Goal: Task Accomplishment & Management: Manage account settings

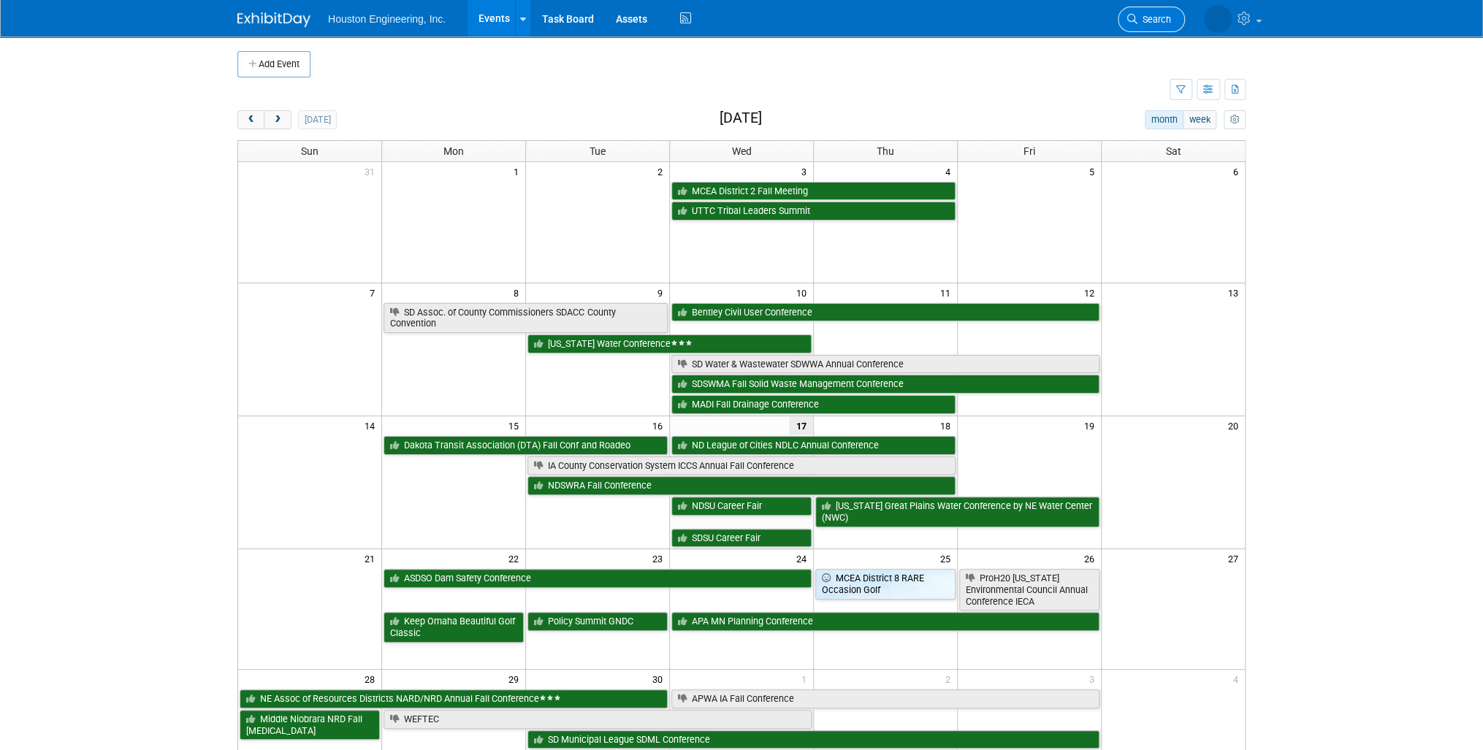
click at [1145, 20] on span "Search" at bounding box center [1154, 19] width 34 height 11
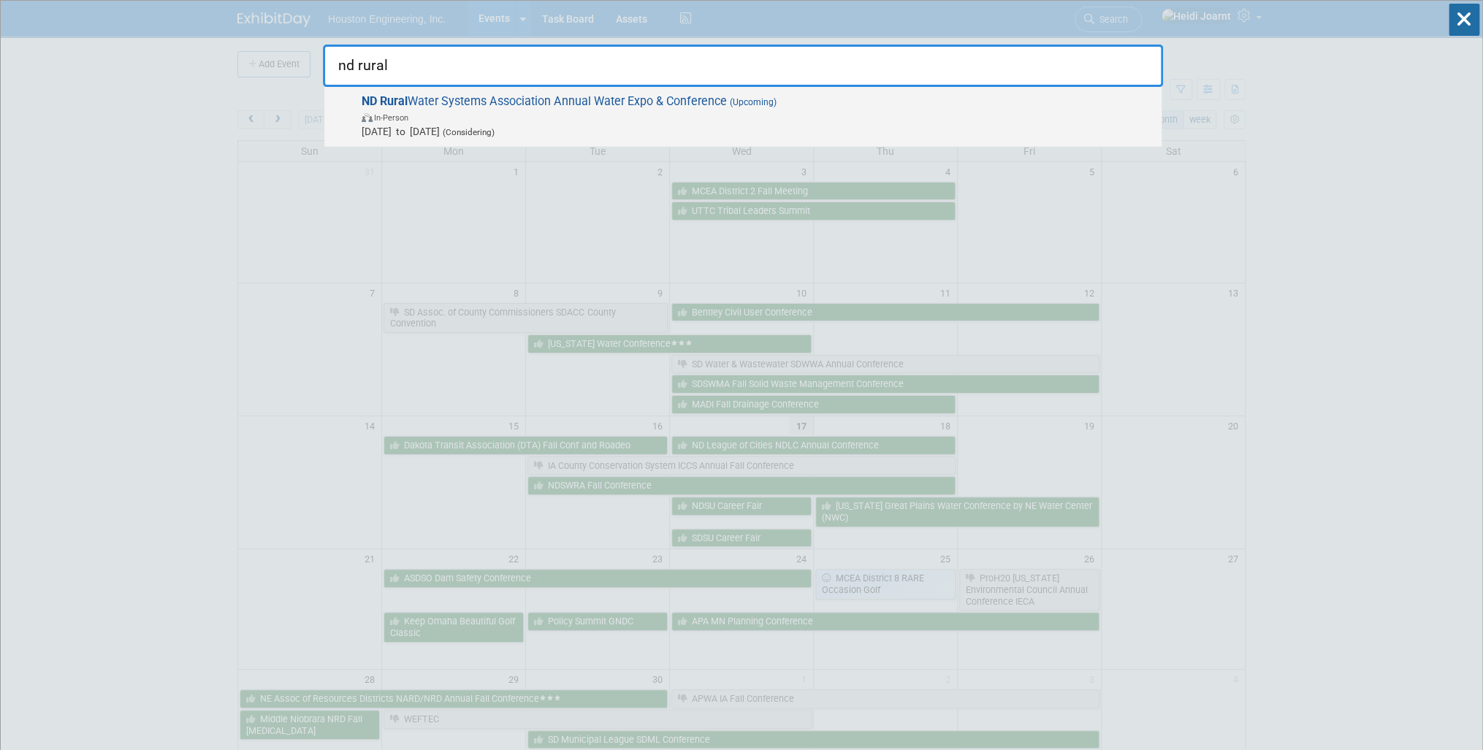
type input "nd rural"
click at [874, 117] on span "In-Person" at bounding box center [758, 117] width 792 height 15
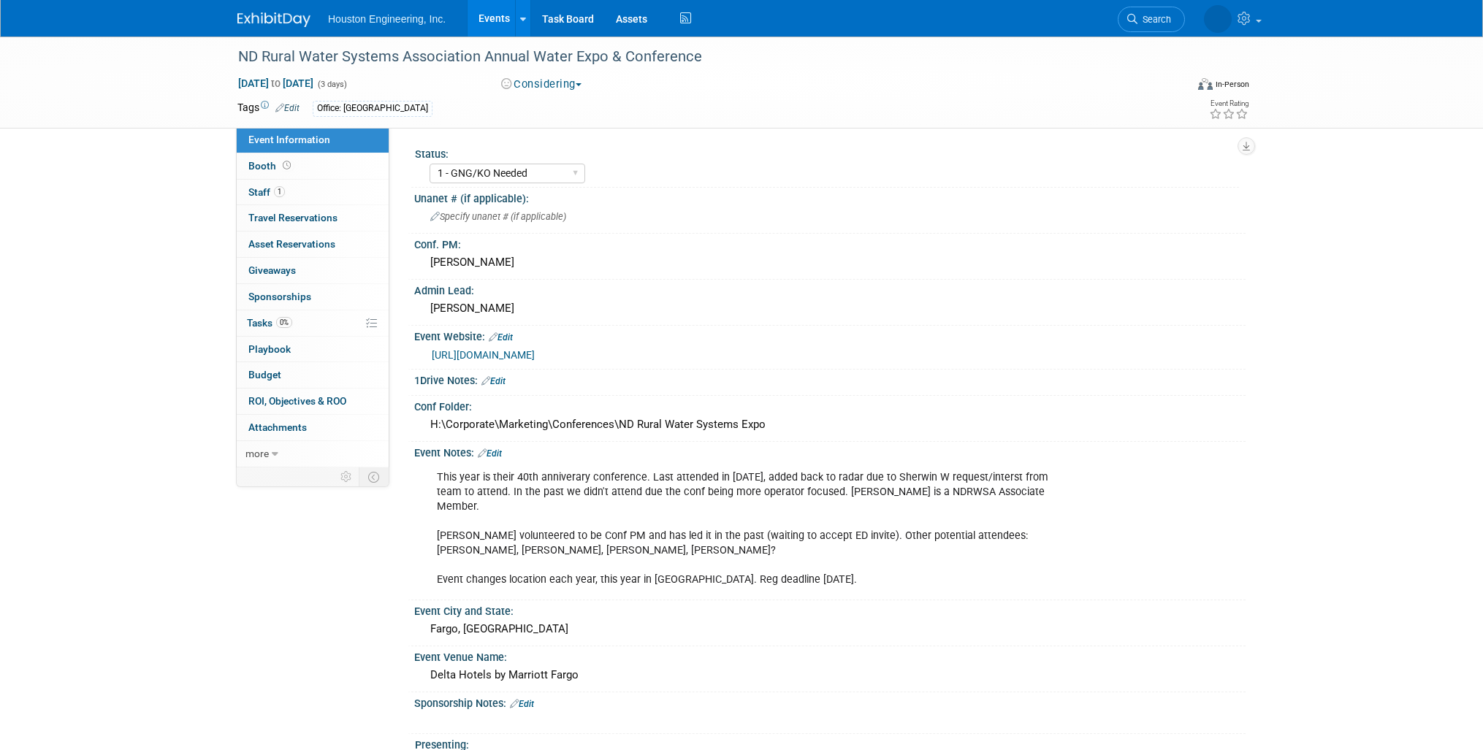
select select "1 - GNG/KO Needed"
select select "Pending"
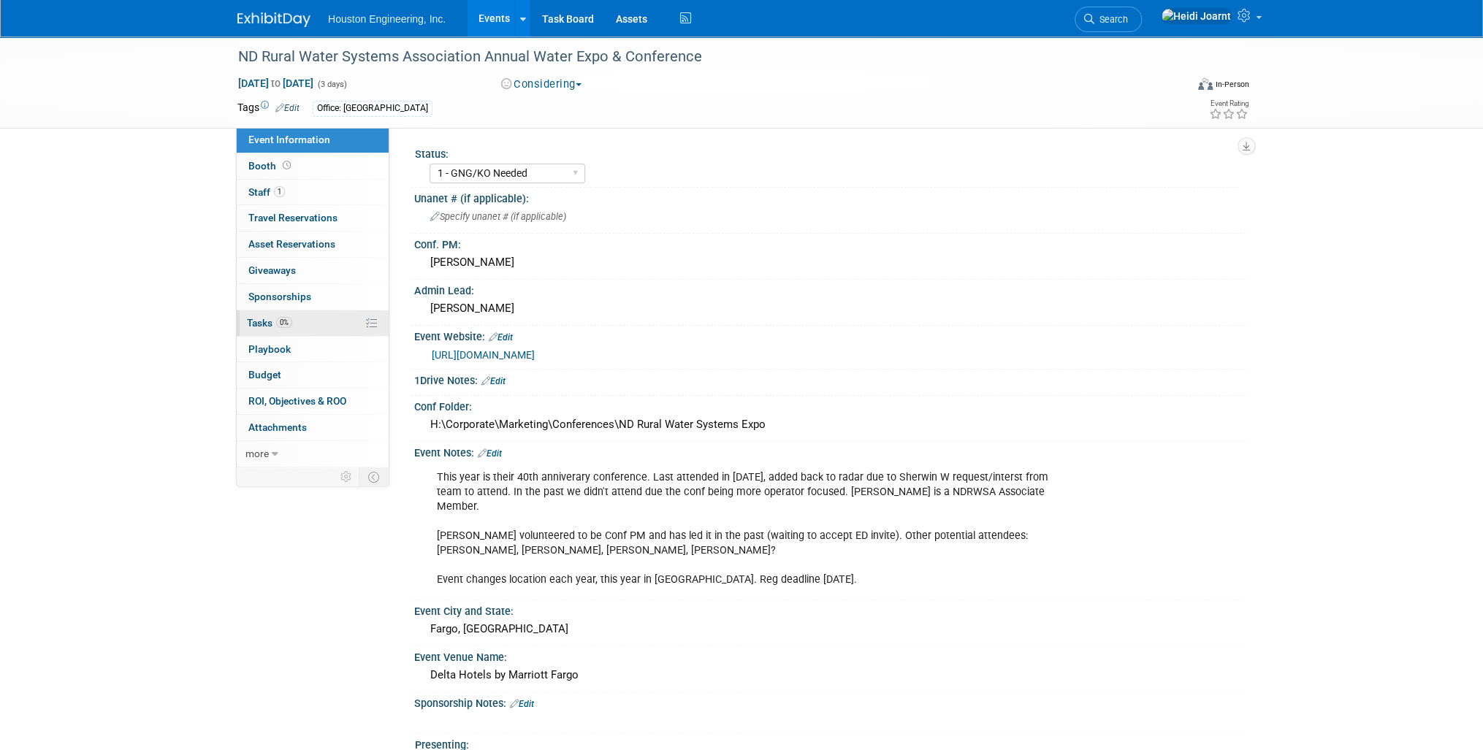
click at [313, 319] on link "0% Tasks 0%" at bounding box center [313, 323] width 152 height 26
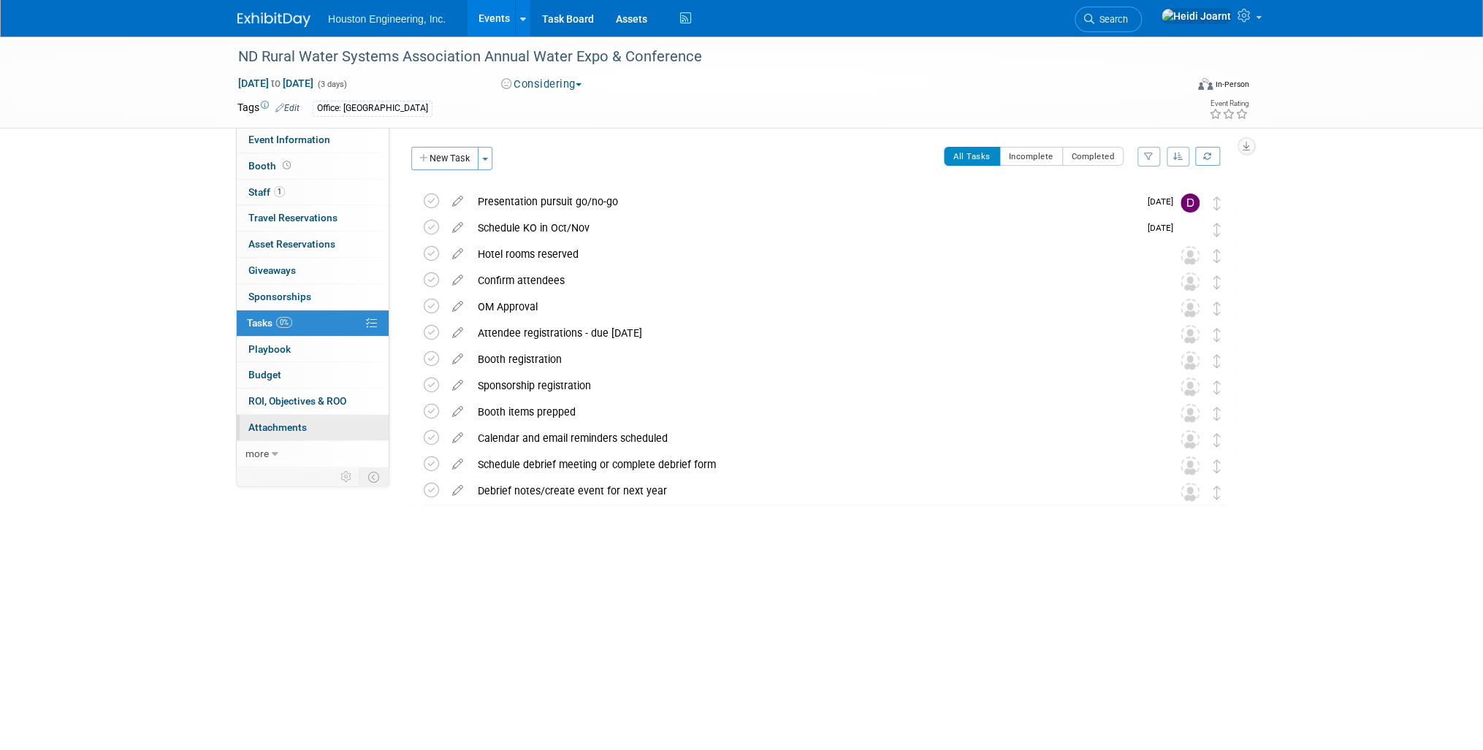
click at [298, 435] on link "0 Attachments 0" at bounding box center [313, 428] width 152 height 26
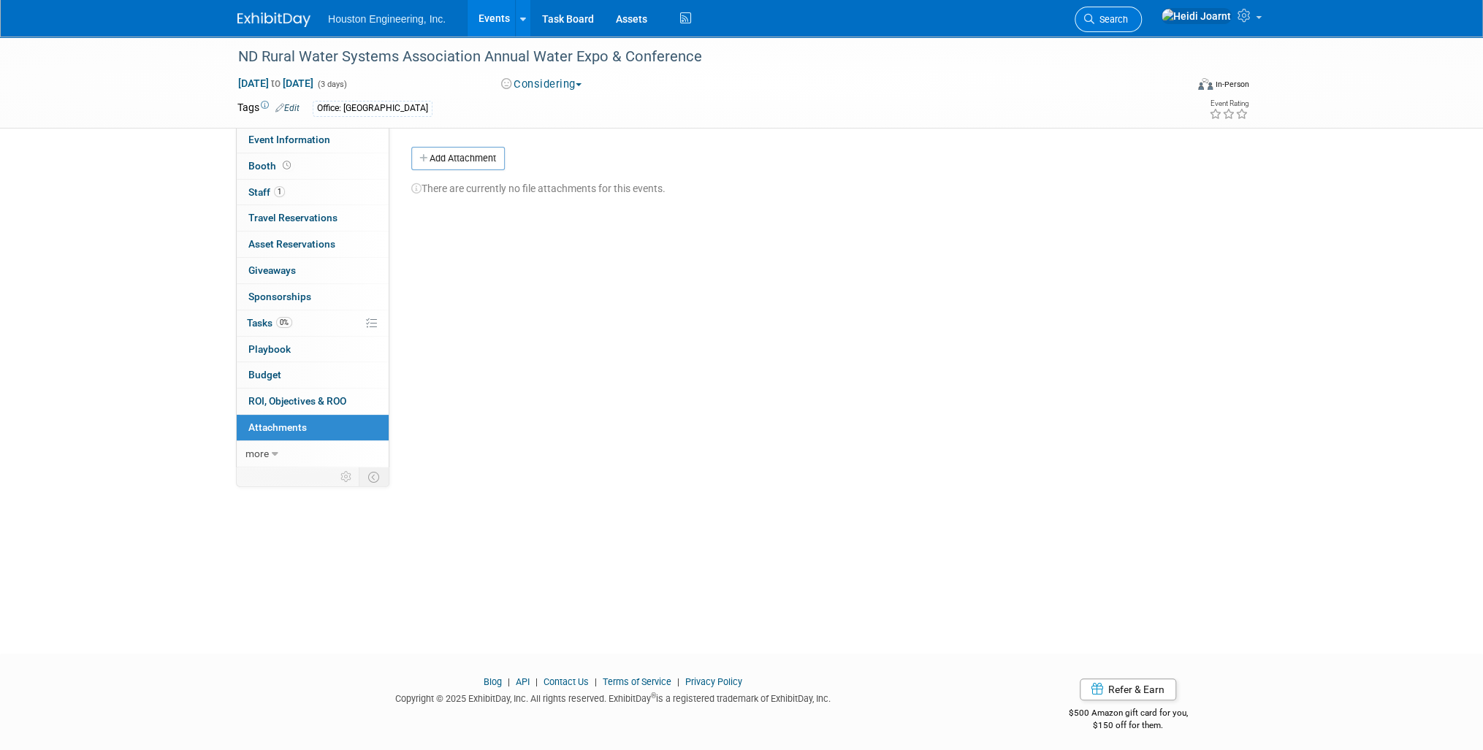
click at [1142, 25] on link "Search" at bounding box center [1107, 20] width 67 height 26
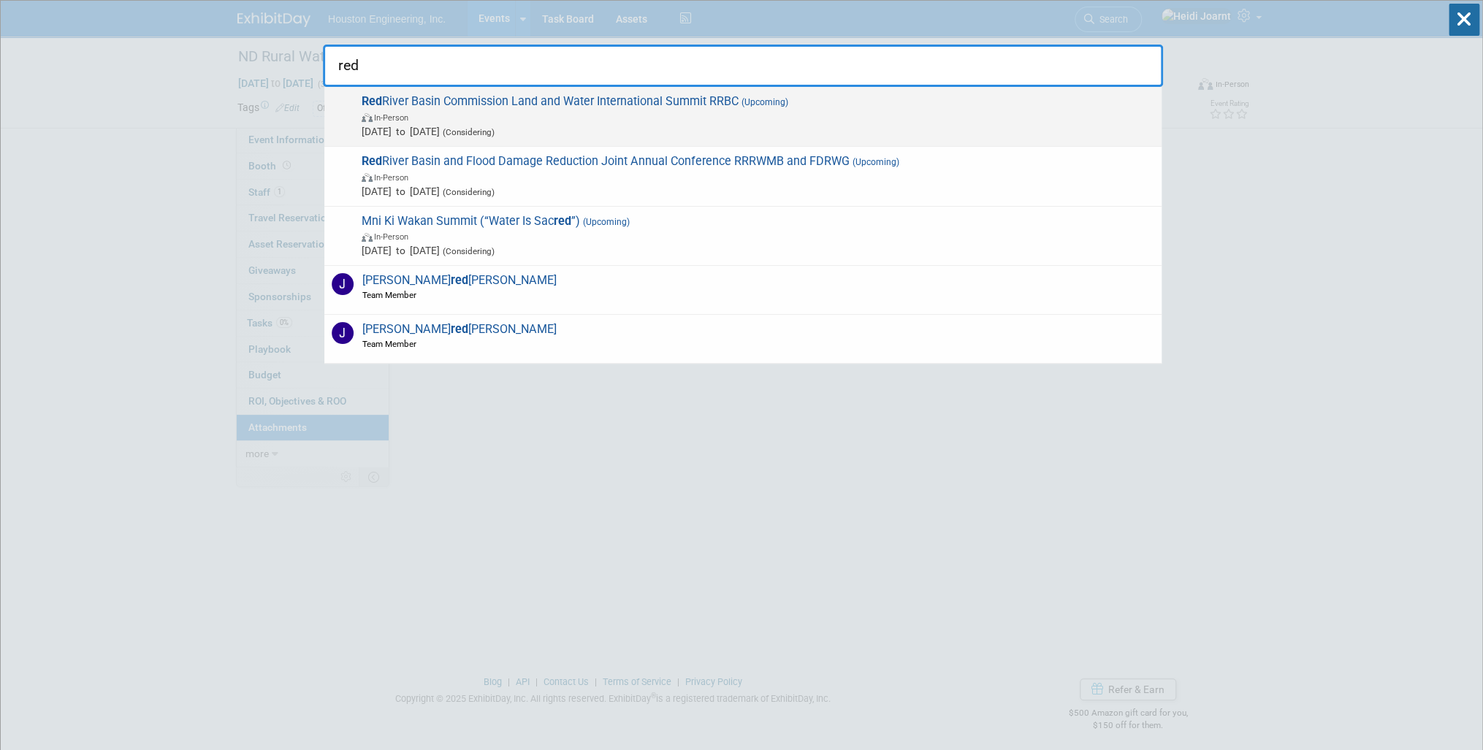
type input "red"
click at [619, 101] on span "Red River Basin Commission Land and Water International Summit RRBC (Upcoming) …" at bounding box center [755, 116] width 797 height 45
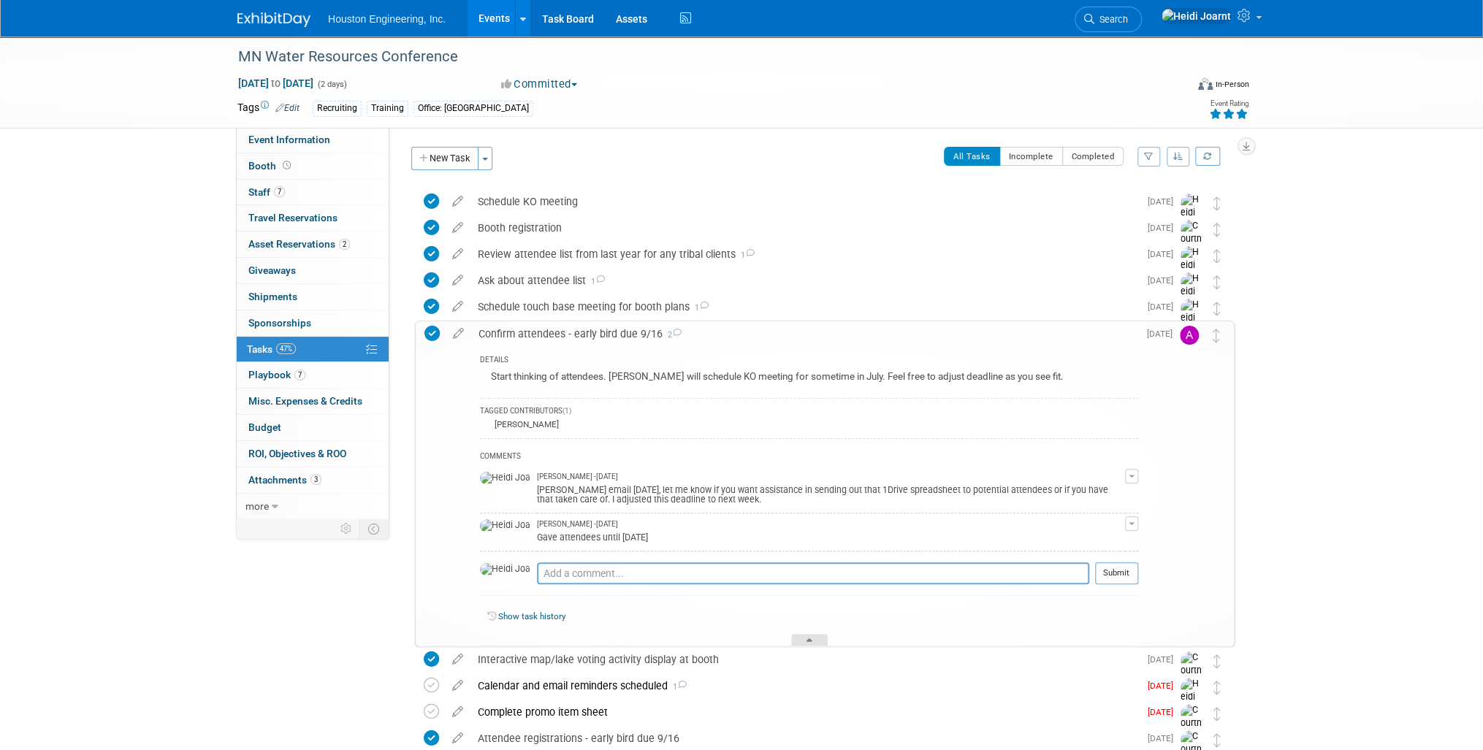
click at [811, 635] on div at bounding box center [809, 640] width 37 height 12
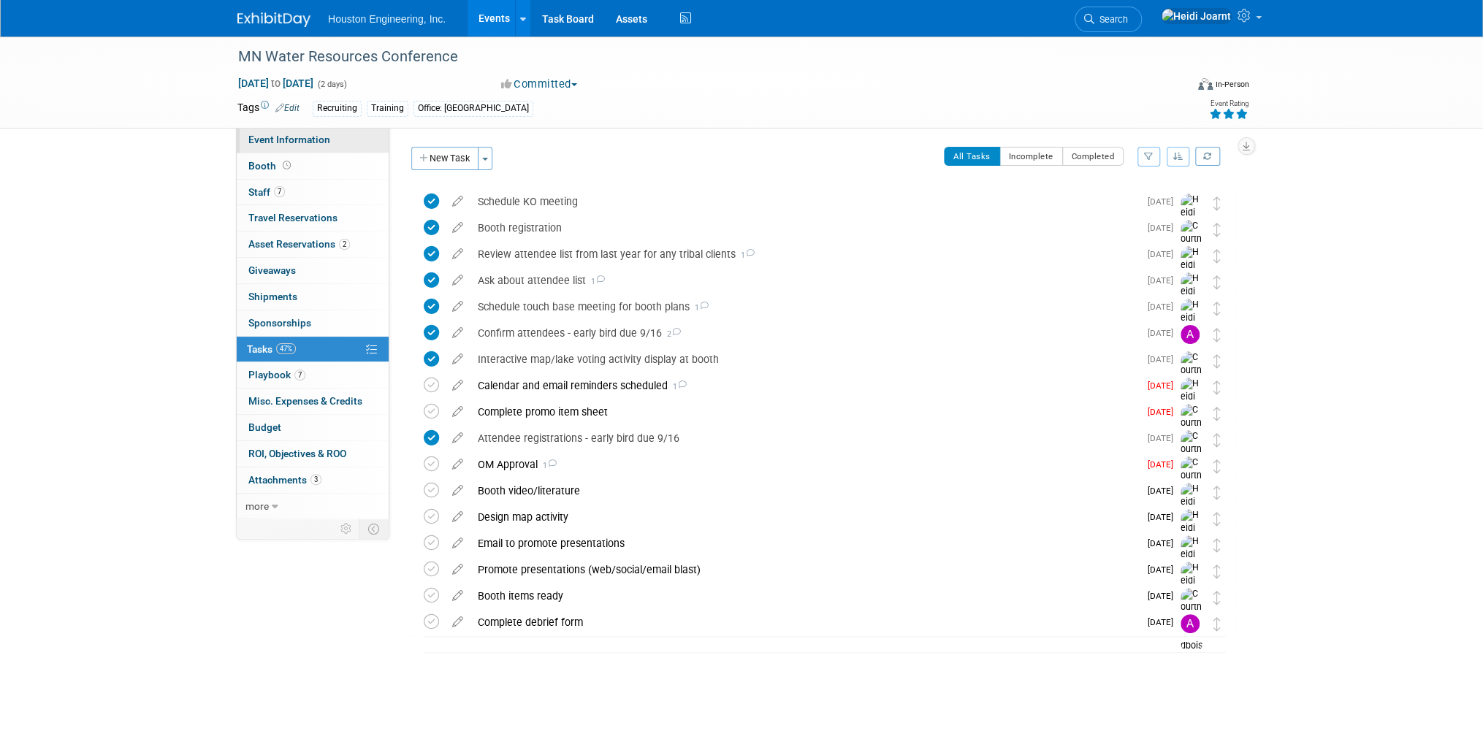
click at [341, 134] on link "Event Information" at bounding box center [313, 140] width 152 height 26
select select "2 - Post KO/Active Planning"
select select "Yes"
select select "No"
select select "Water Resources"
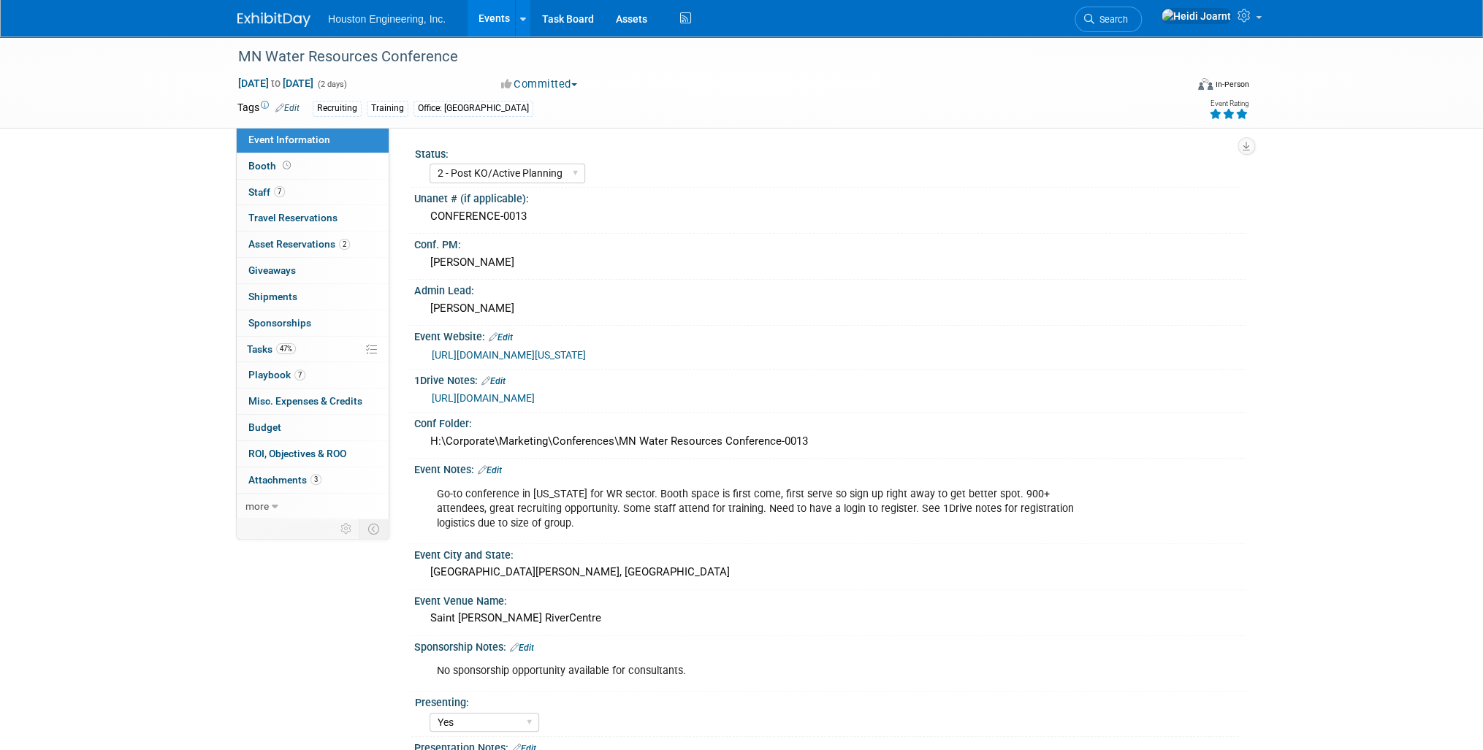
click at [535, 396] on link "https://houstoneng-my.sharepoint.com/:x:/p/hjoarnt/EZPoUNBS1itBgNkTAwUWYtwBiS6m…" at bounding box center [483, 398] width 103 height 12
click at [294, 196] on link "7 Staff 7" at bounding box center [313, 193] width 152 height 26
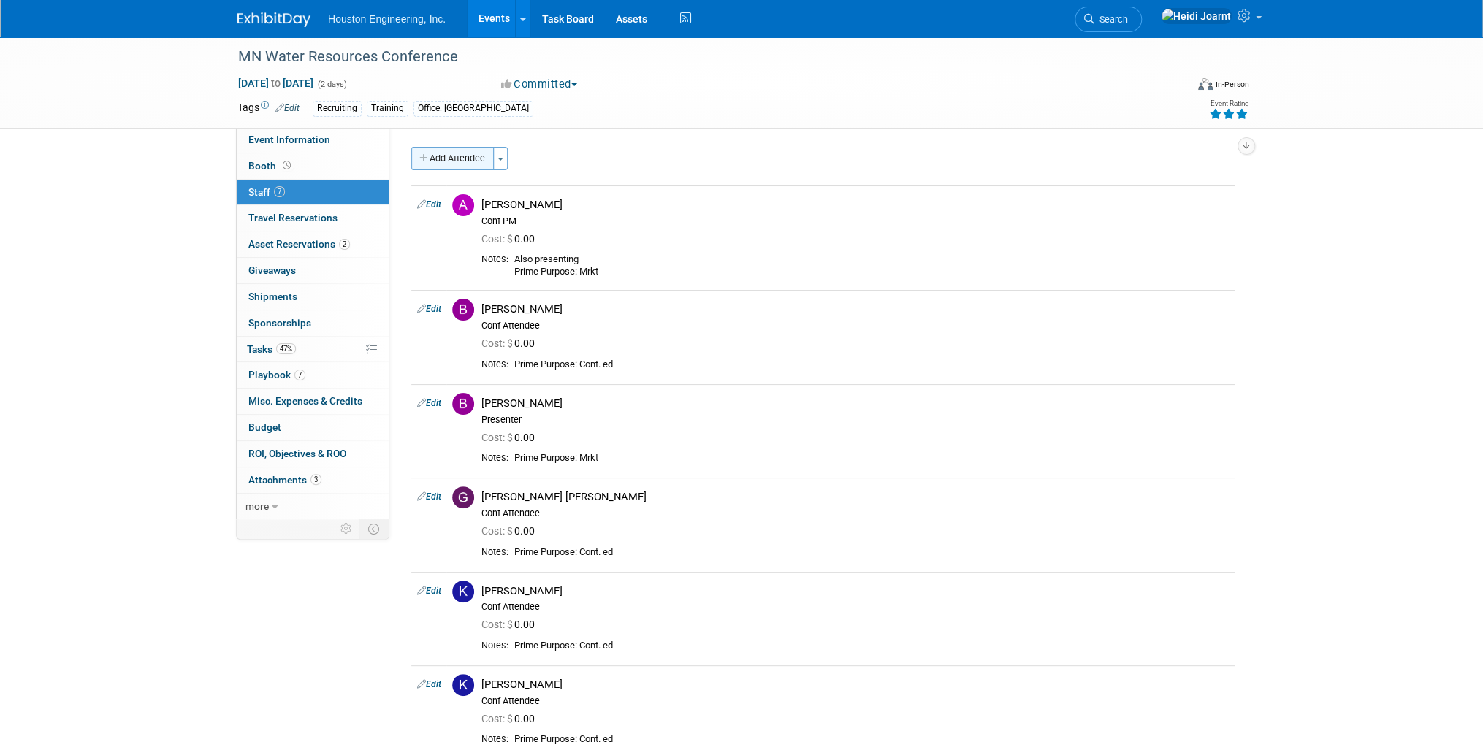
click at [456, 161] on button "Add Attendee" at bounding box center [452, 158] width 83 height 23
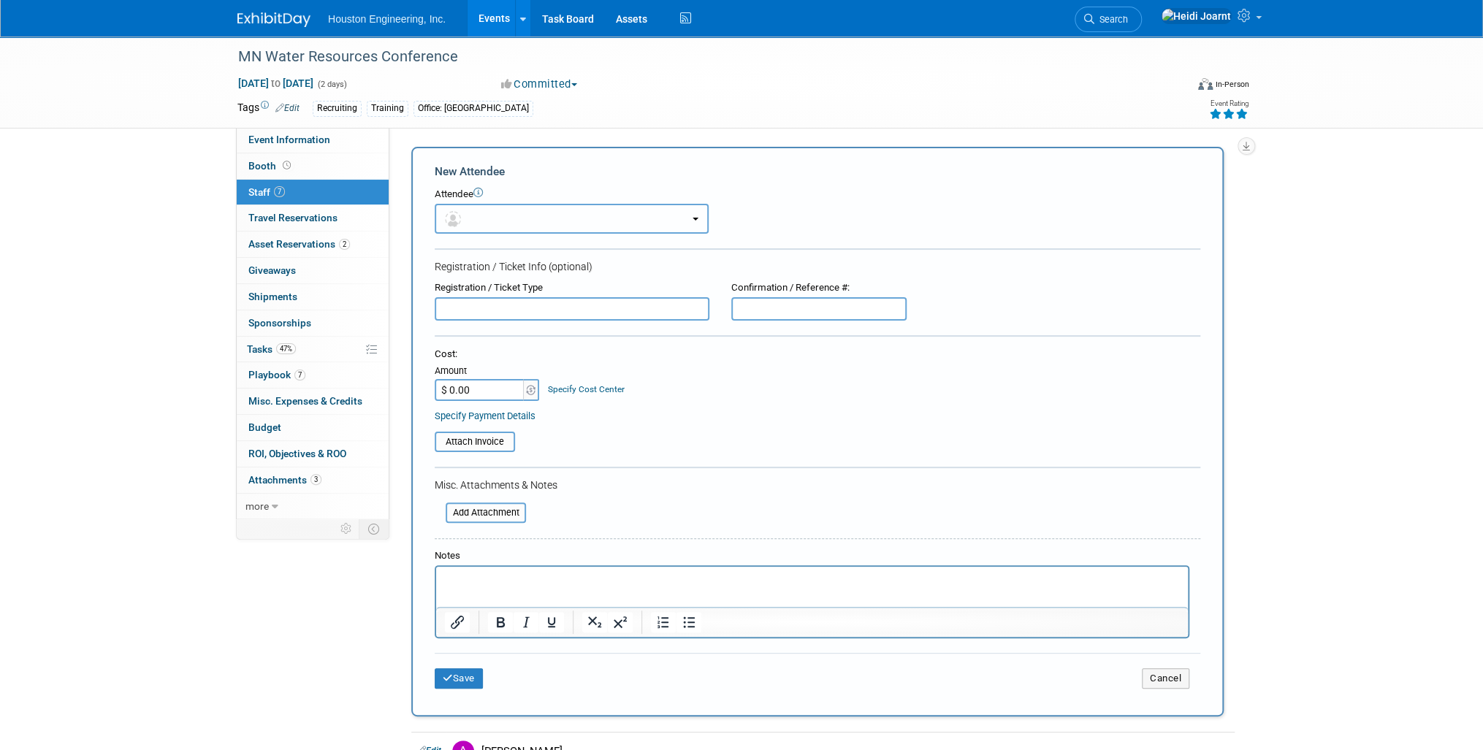
click at [477, 215] on button "button" at bounding box center [572, 219] width 274 height 30
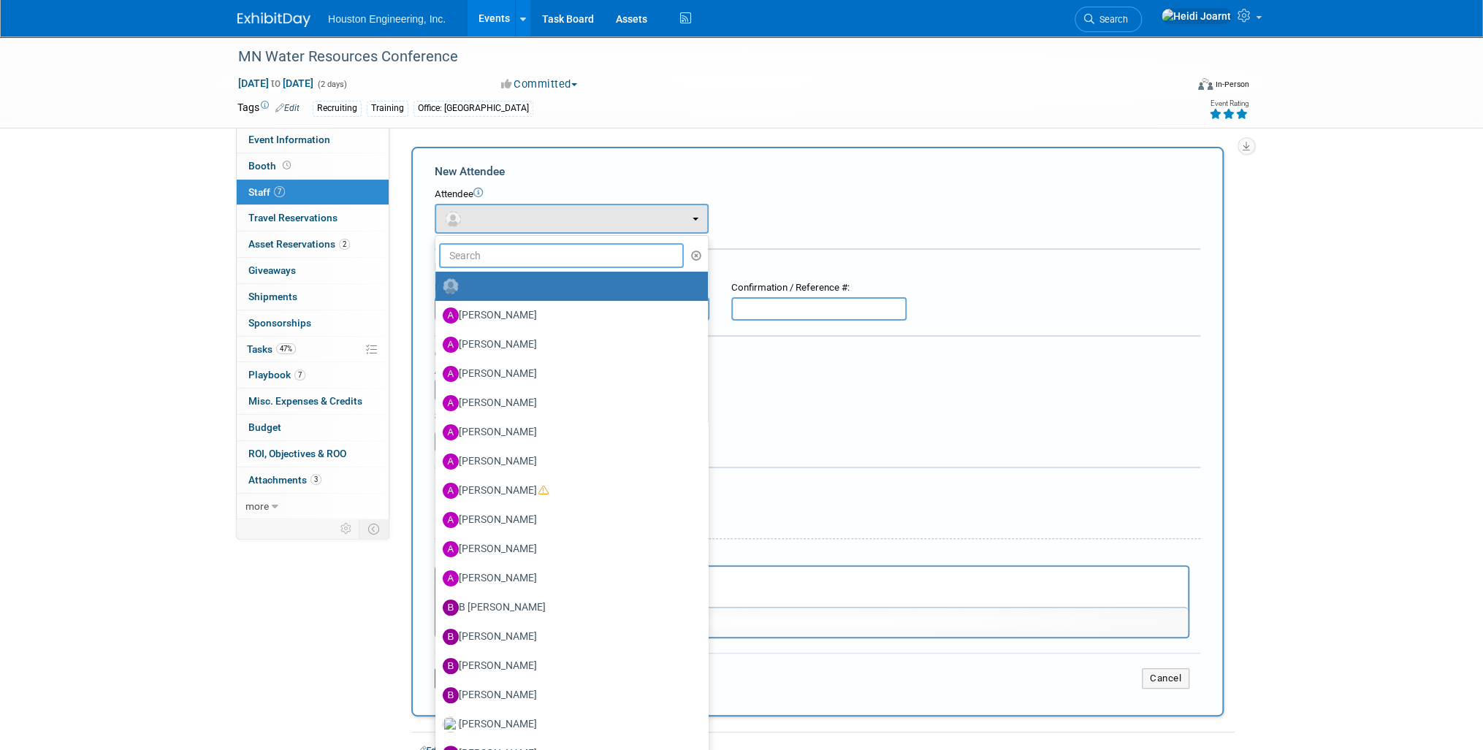
click at [497, 251] on input "text" at bounding box center [561, 255] width 245 height 25
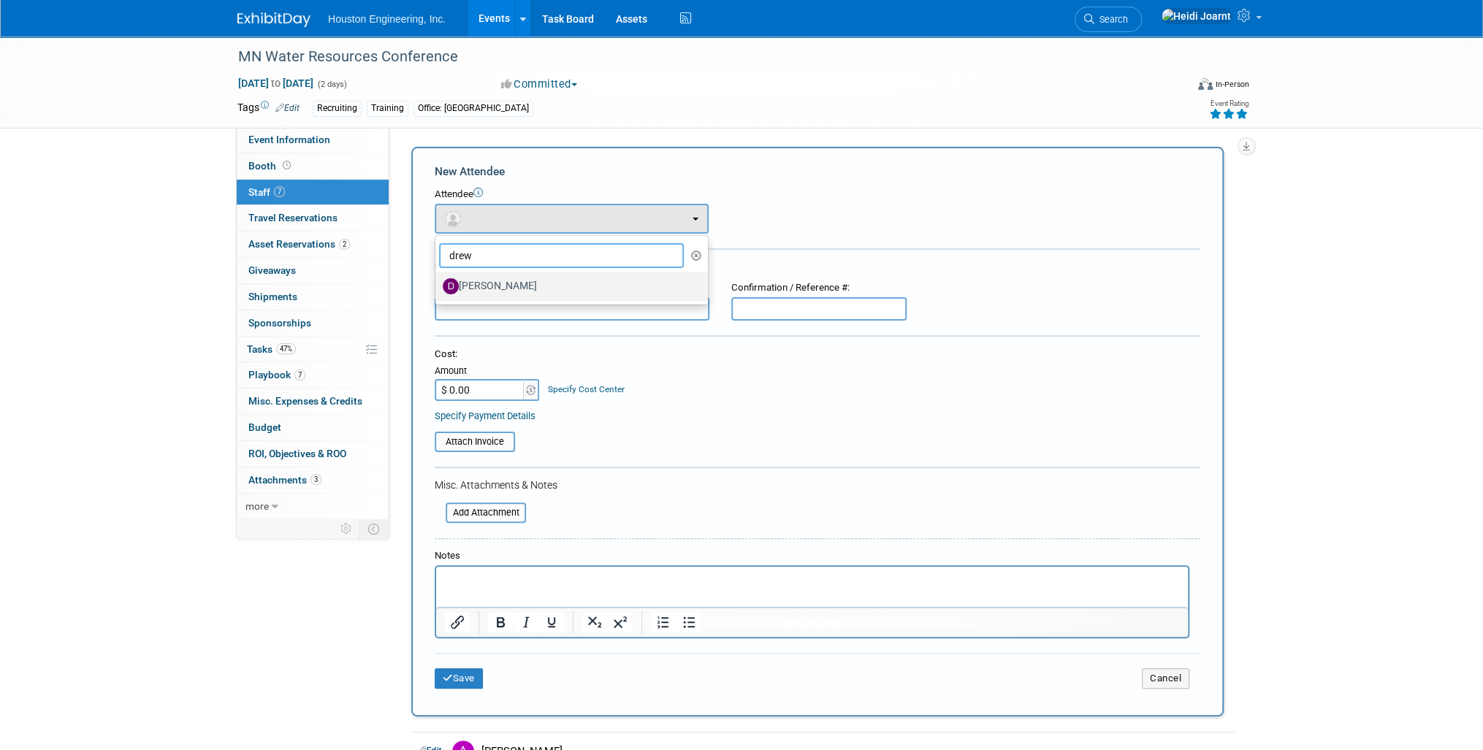
type input "drew"
click at [497, 283] on label "[PERSON_NAME]" at bounding box center [568, 286] width 251 height 23
click at [438, 283] on input "[PERSON_NAME]" at bounding box center [432, 284] width 9 height 9
select select "bb0727bc-6446-448b-b395-5b64e9587ce5"
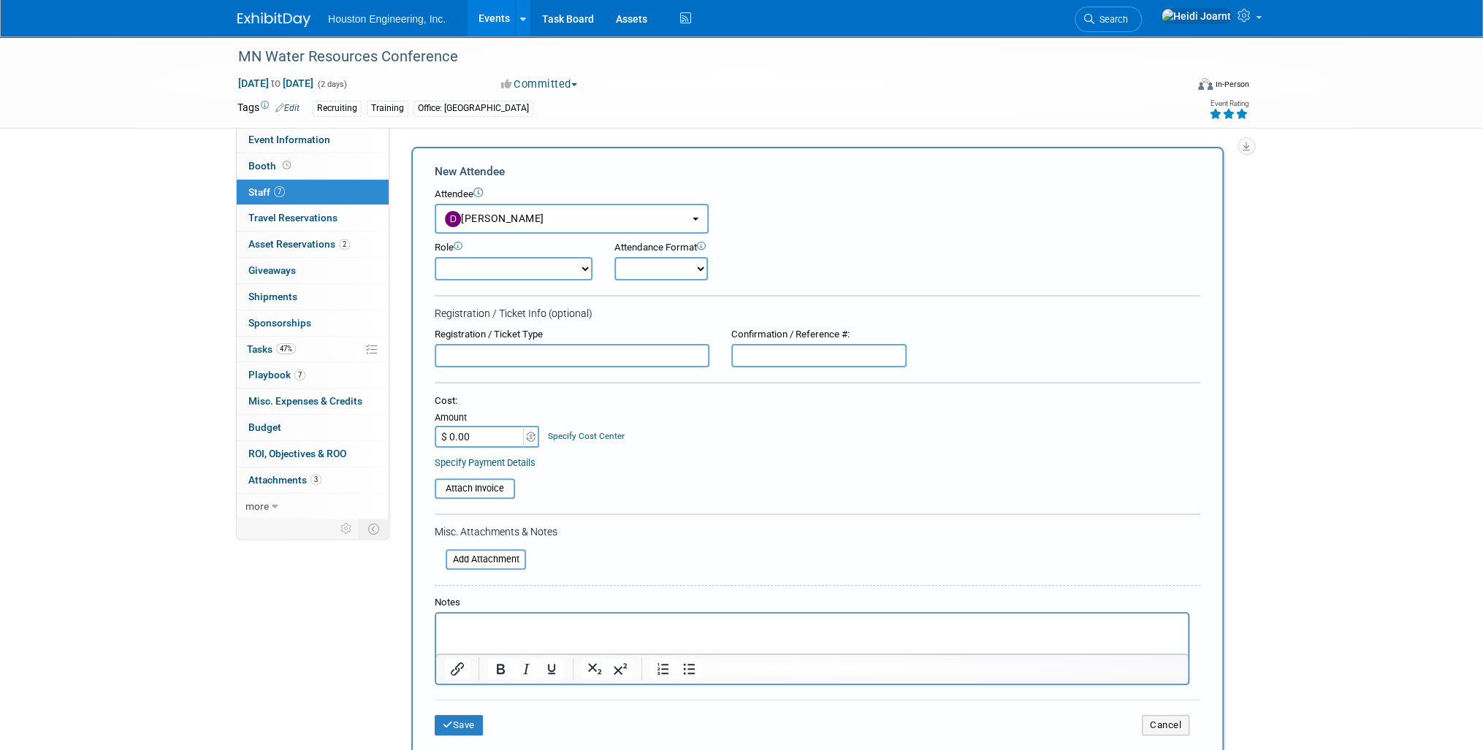
click at [504, 272] on select "Conf Attendee Conf PM Demonstrator Host Planner Presenter Sales Representative" at bounding box center [514, 268] width 158 height 23
select select "200"
click at [435, 257] on select "Conf Attendee Conf PM Demonstrator Host Planner Presenter Sales Representative" at bounding box center [514, 268] width 158 height 23
click at [499, 607] on div "Notes" at bounding box center [817, 640] width 765 height 89
click at [498, 626] on p "Rich Text Area. Press ALT-0 for help." at bounding box center [812, 626] width 735 height 15
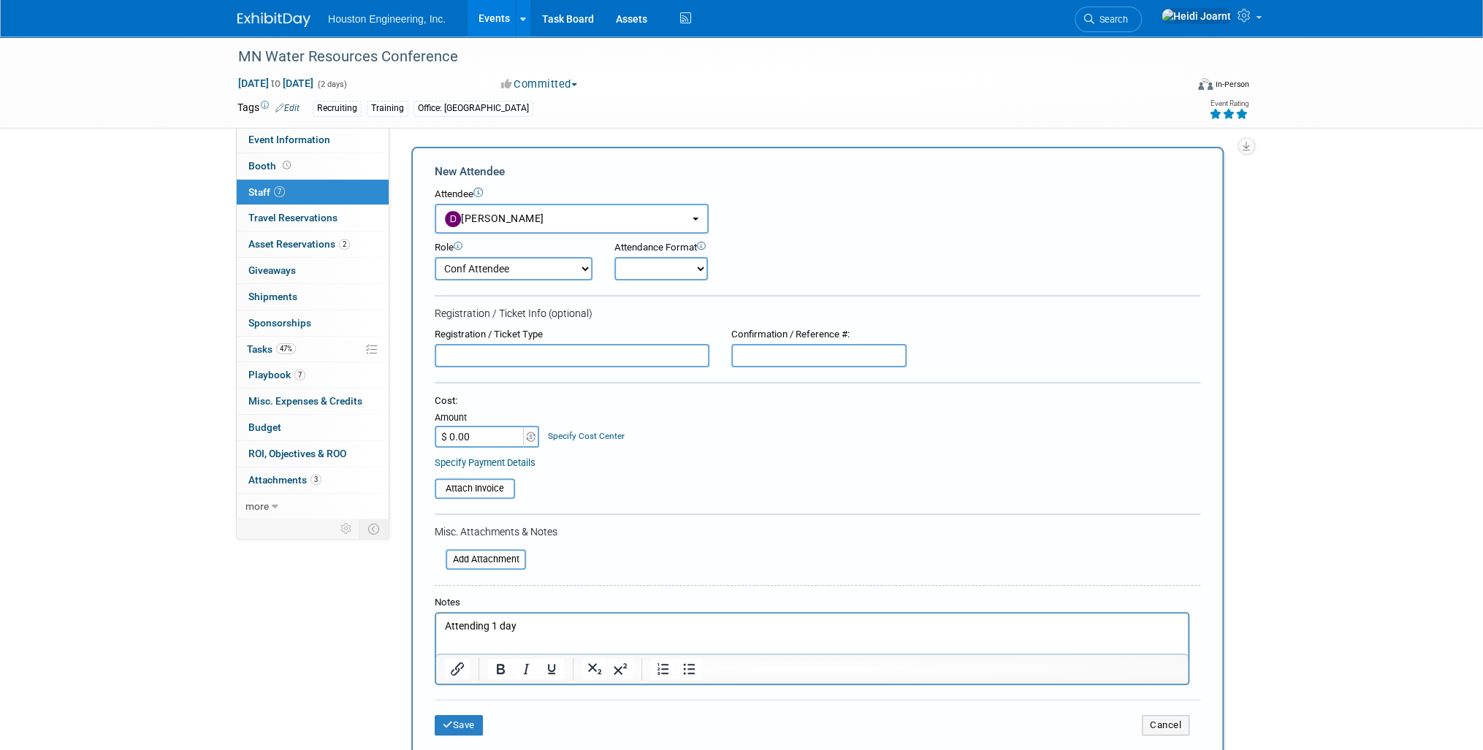
click at [500, 632] on p "Attending 1 day" at bounding box center [812, 626] width 735 height 15
click at [465, 723] on button "Save" at bounding box center [459, 725] width 48 height 20
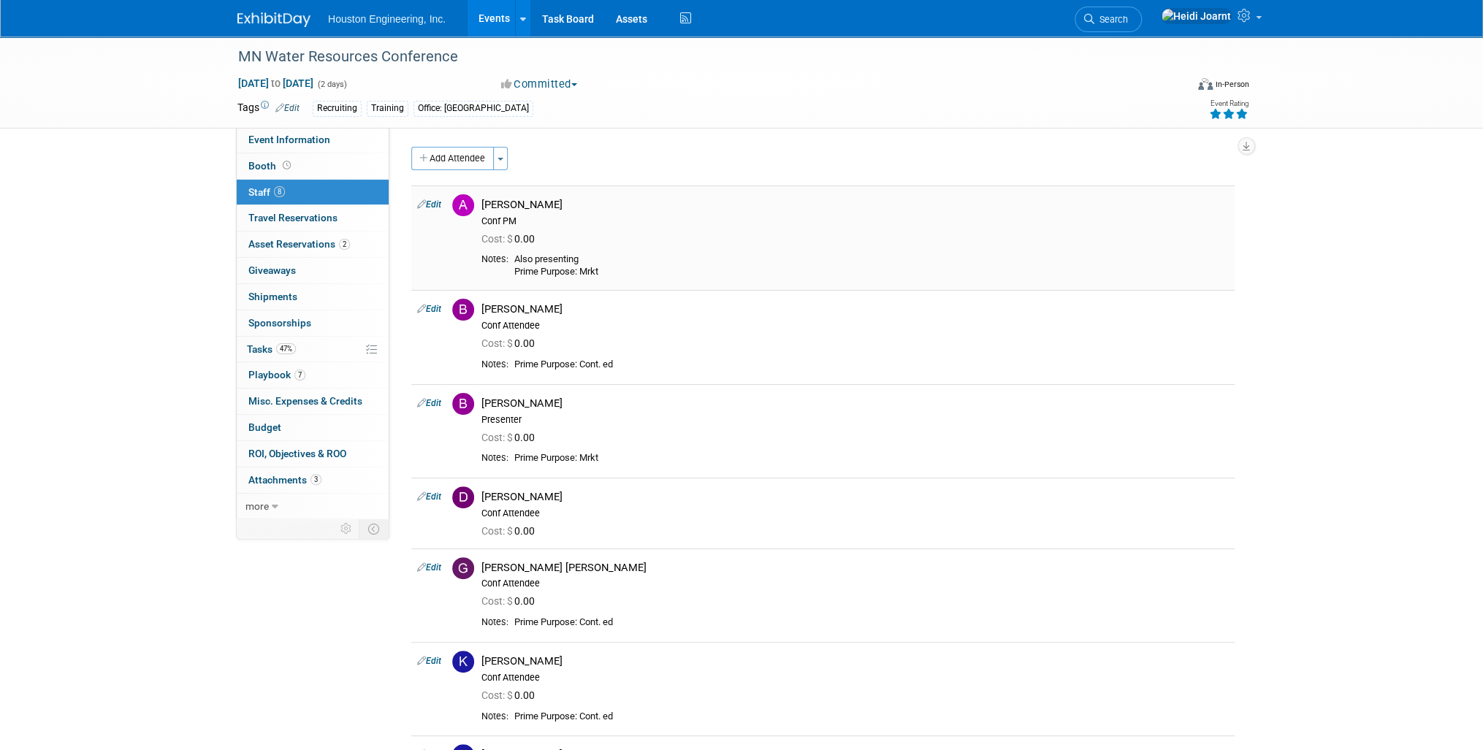
click at [421, 205] on icon at bounding box center [421, 203] width 9 height 15
select select "ccd33b69-93c0-49fa-a448-051e50e6b994"
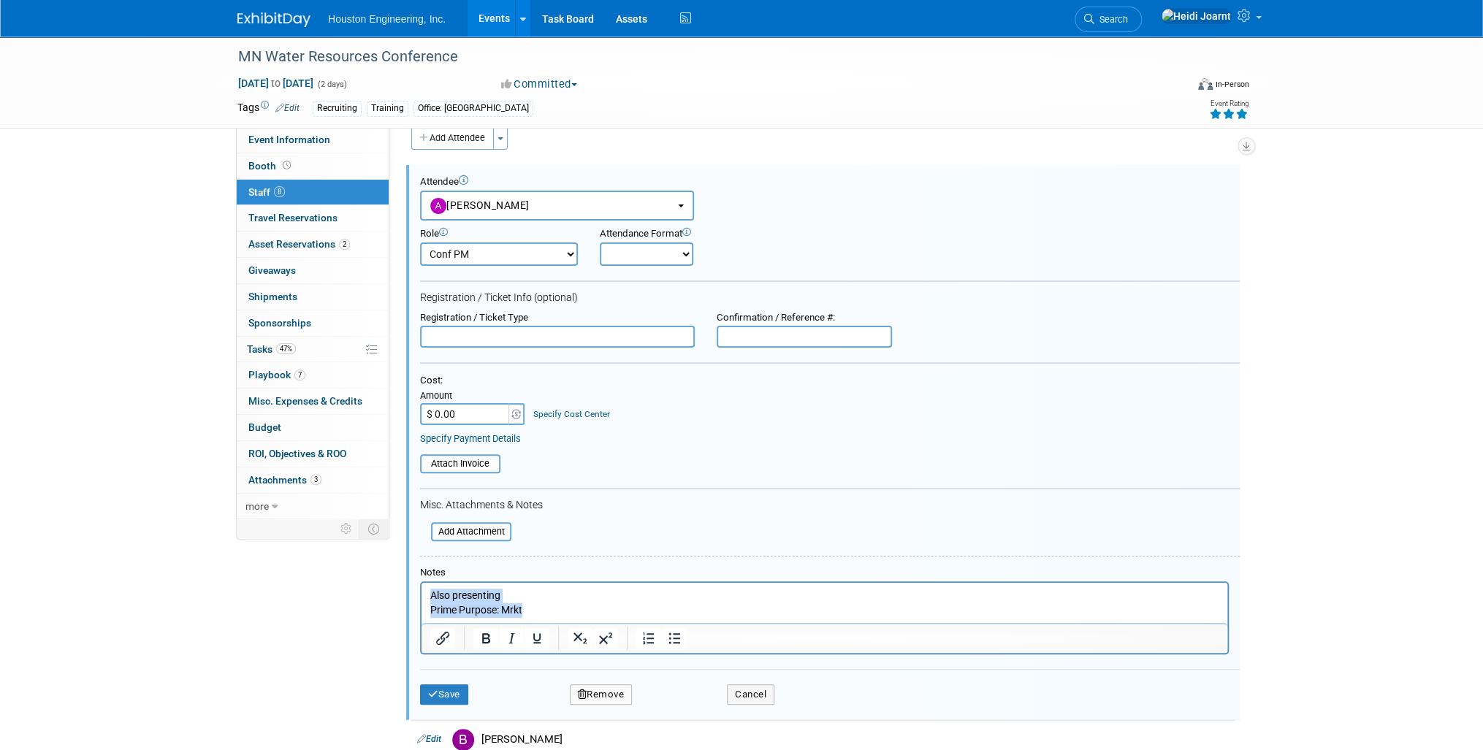
drag, startPoint x: 543, startPoint y: 608, endPoint x: 833, endPoint y: 1173, distance: 635.0
click at [421, 594] on html "Also presenting Prime Purpose: Mrkt" at bounding box center [824, 600] width 806 height 34
copy p "Also presenting Prime Purpose: Mrkt"
click at [542, 595] on p "Also presenting Prime Purpose: Mrkt" at bounding box center [824, 603] width 789 height 28
click at [515, 593] on p "Also presenting Prime Purpose: Mrkt" at bounding box center [824, 603] width 789 height 28
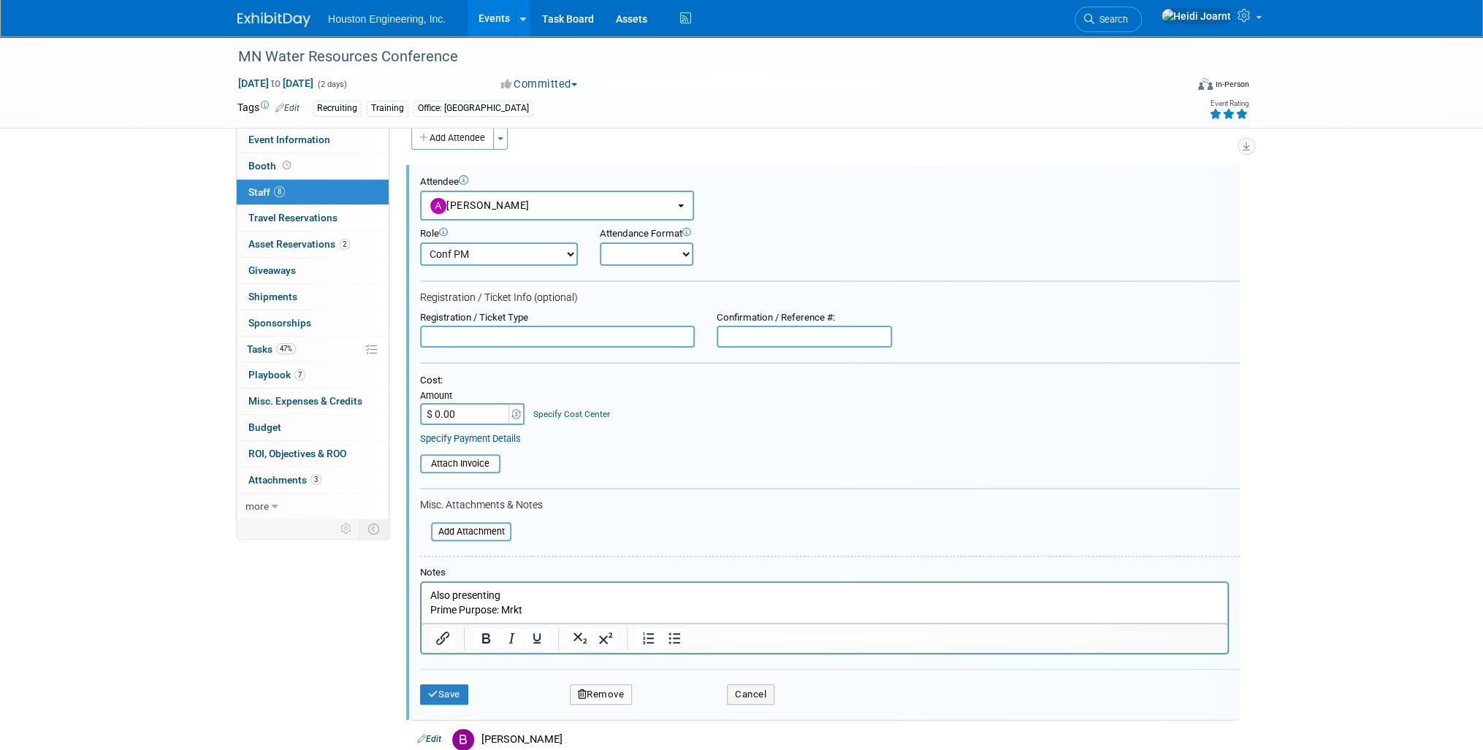
click at [444, 595] on p "Also presenting Prime Purpose: Mrkt" at bounding box center [824, 603] width 789 height 28
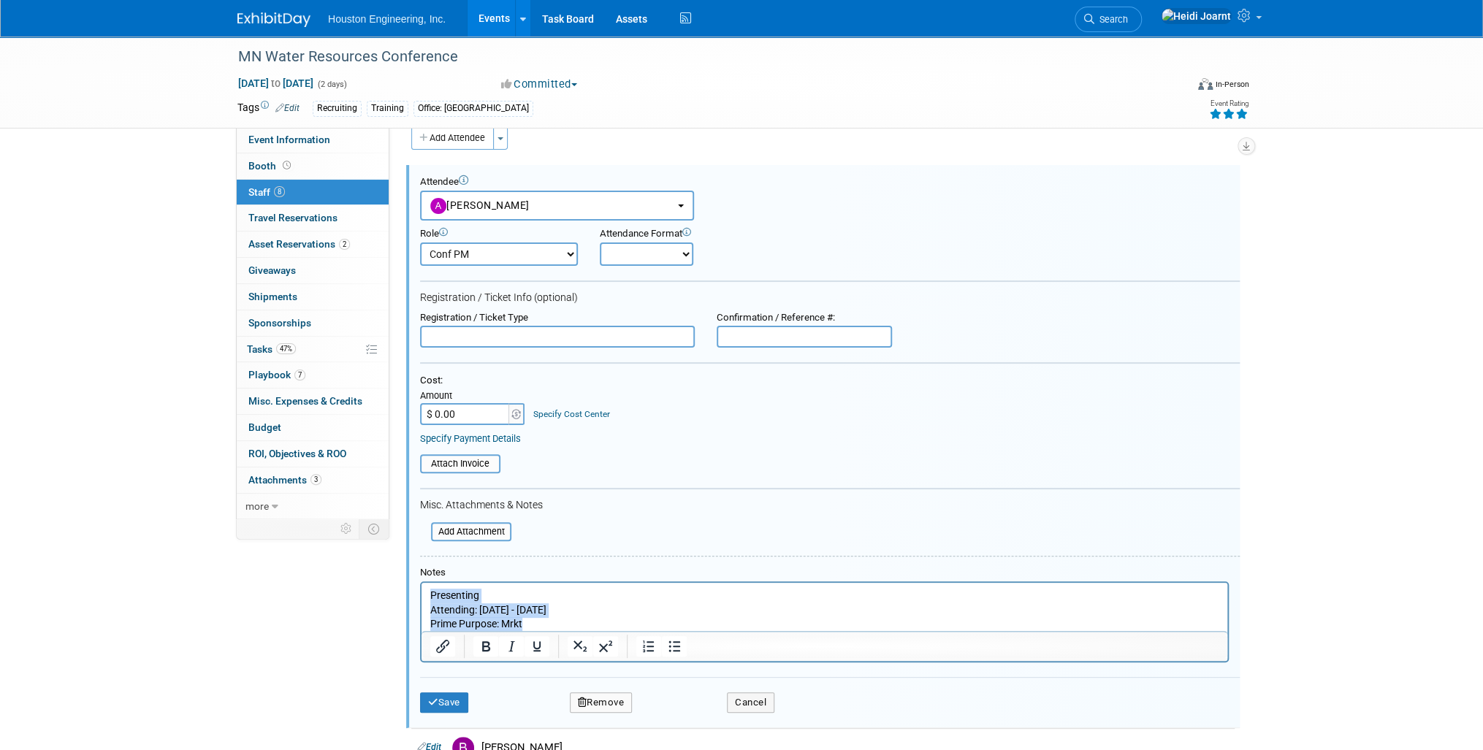
copy body "Presenting Attending: Oct 14 - 15 Prime Purpose: Mrkt"
click at [451, 698] on button "Save" at bounding box center [444, 702] width 48 height 20
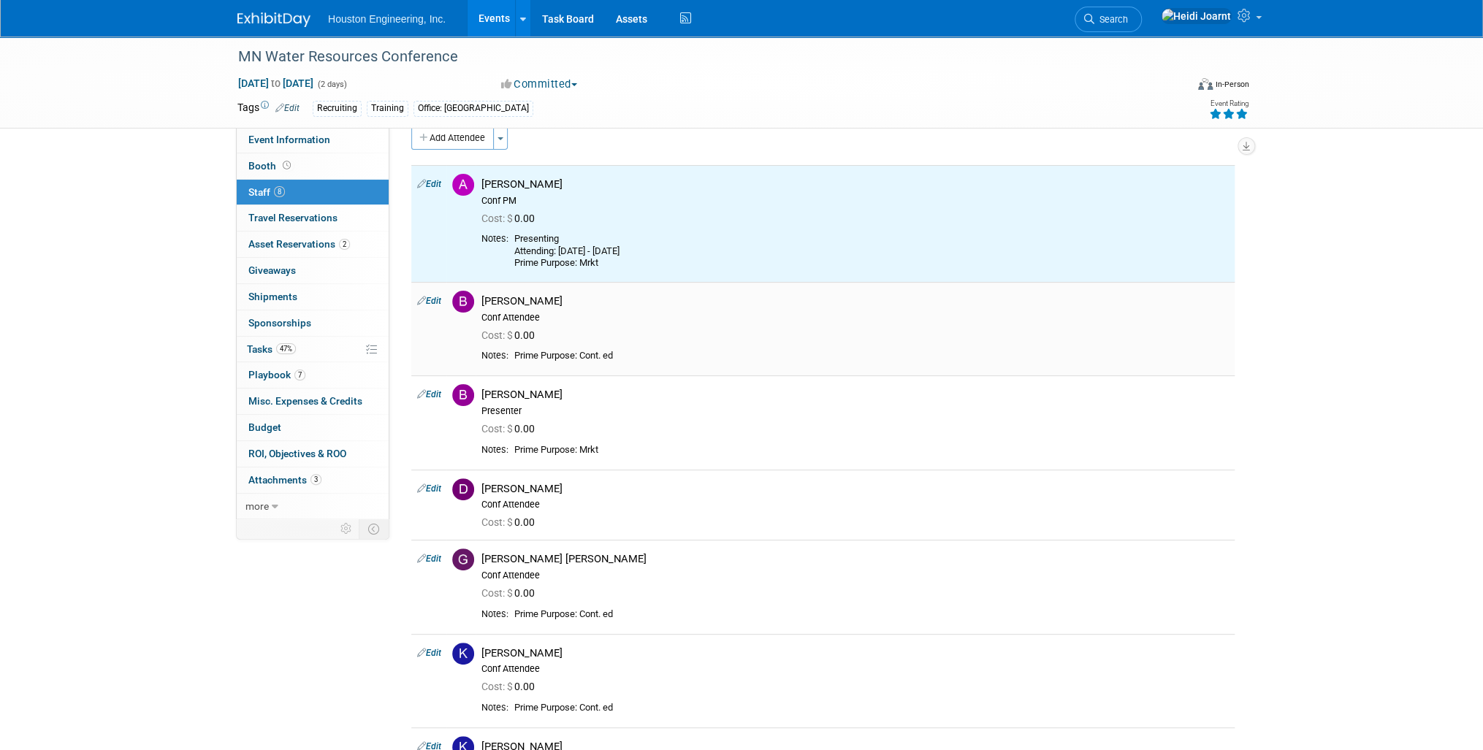
click at [436, 302] on link "Edit" at bounding box center [429, 301] width 24 height 10
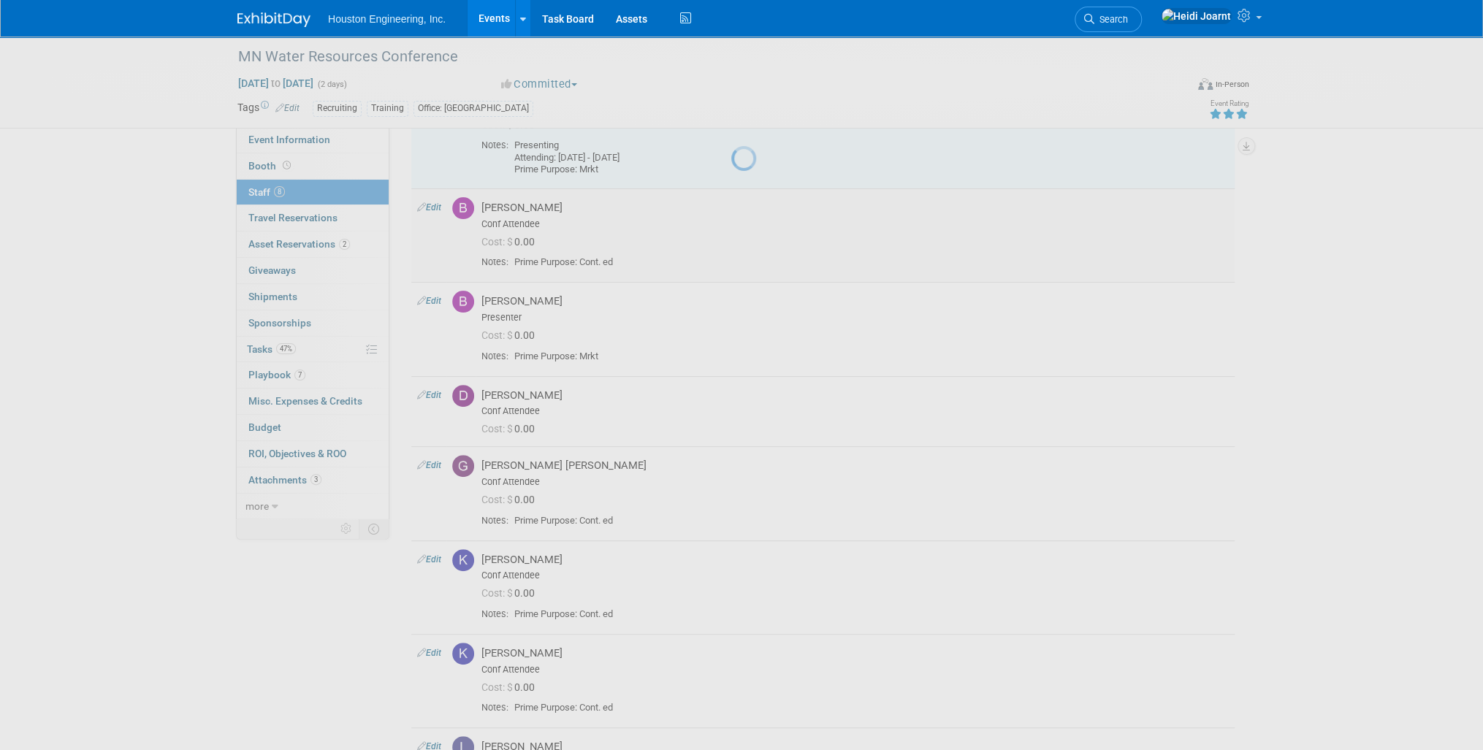
select select "a4e76710-aee5-4458-9112-a9a12067f6dc"
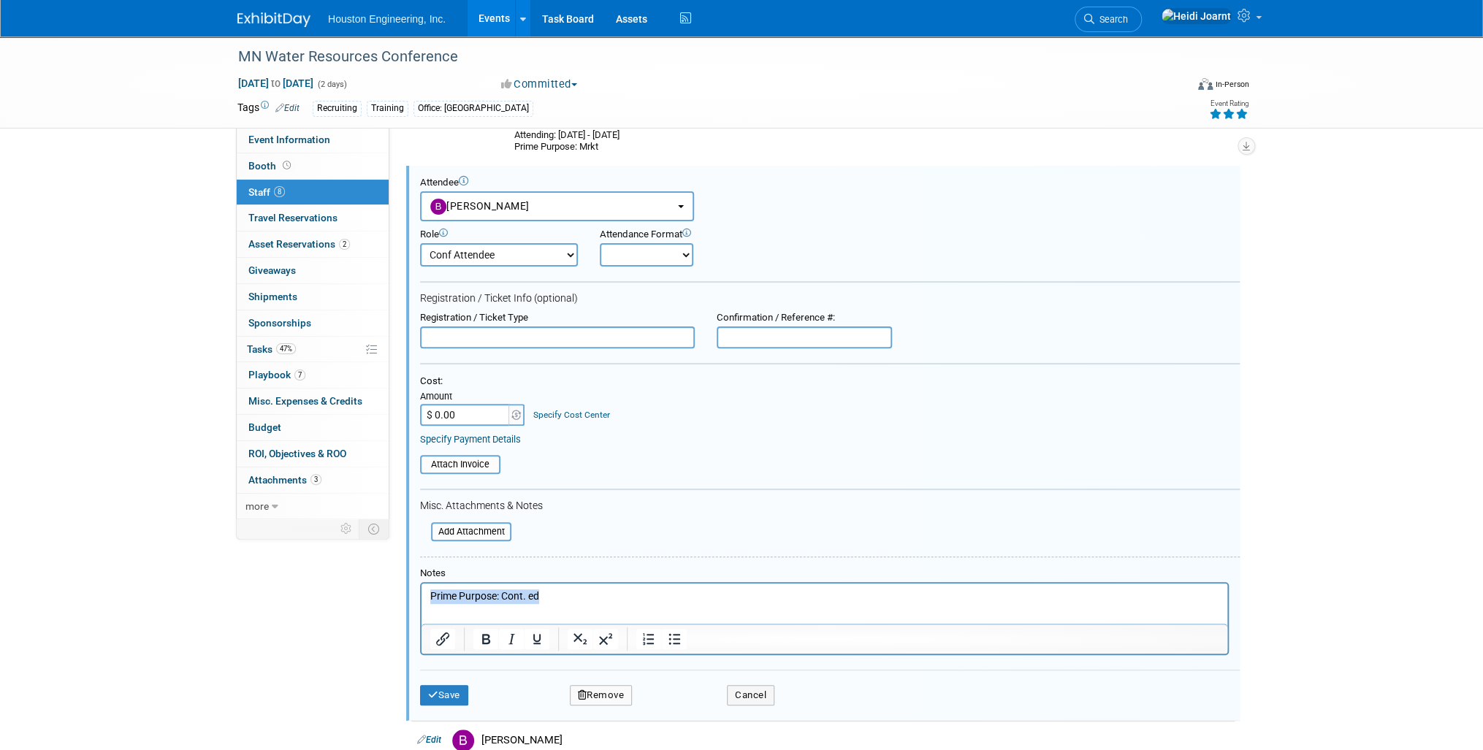
drag, startPoint x: 565, startPoint y: 597, endPoint x: 403, endPoint y: 593, distance: 162.2
click at [421, 593] on html "Prime Purpose: Cont. ed" at bounding box center [824, 594] width 806 height 20
click at [430, 596] on p "Prime Purpose: Cont. ed" at bounding box center [824, 596] width 789 height 15
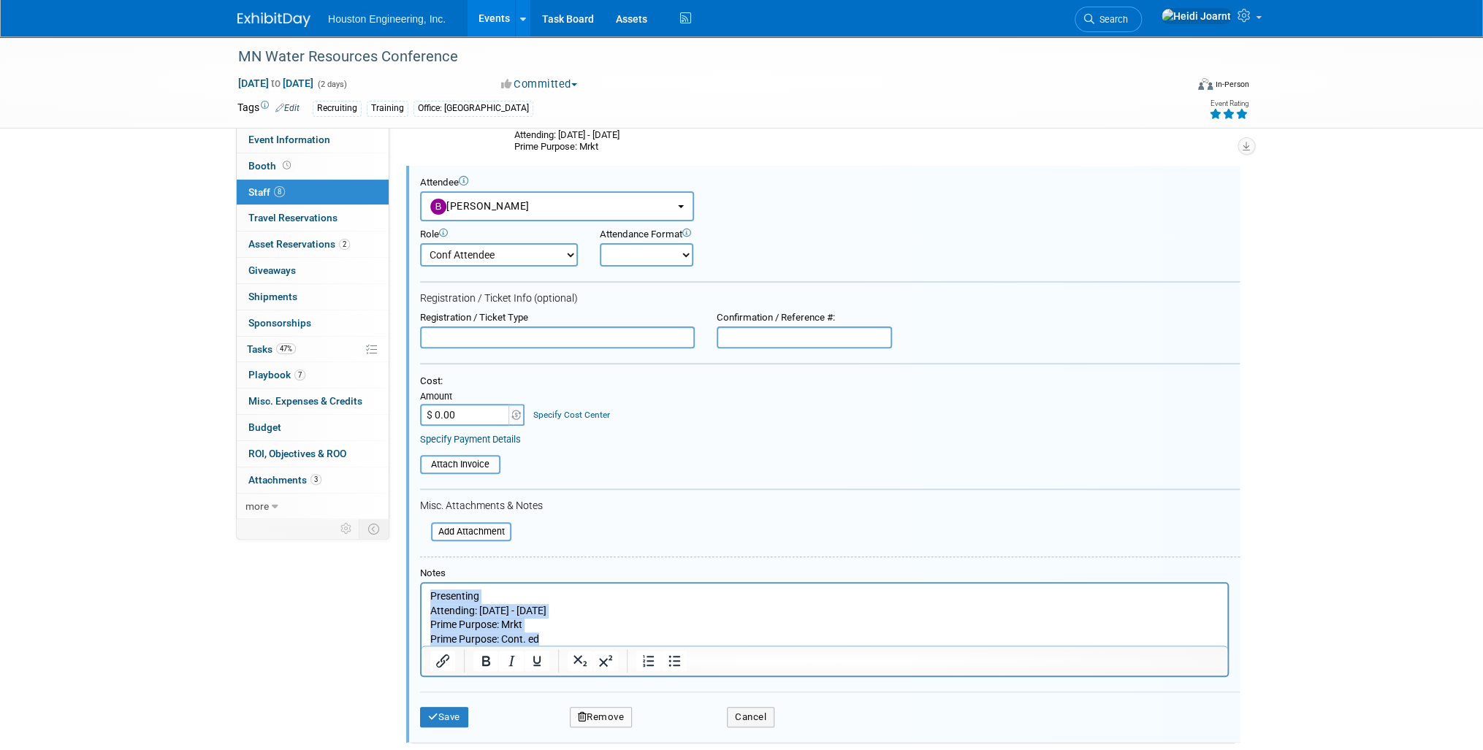
copy body "Presenting Attending: Oct 14 - 15 Prime Purpose: Mrkt Prime Purpose: Cont. ed"
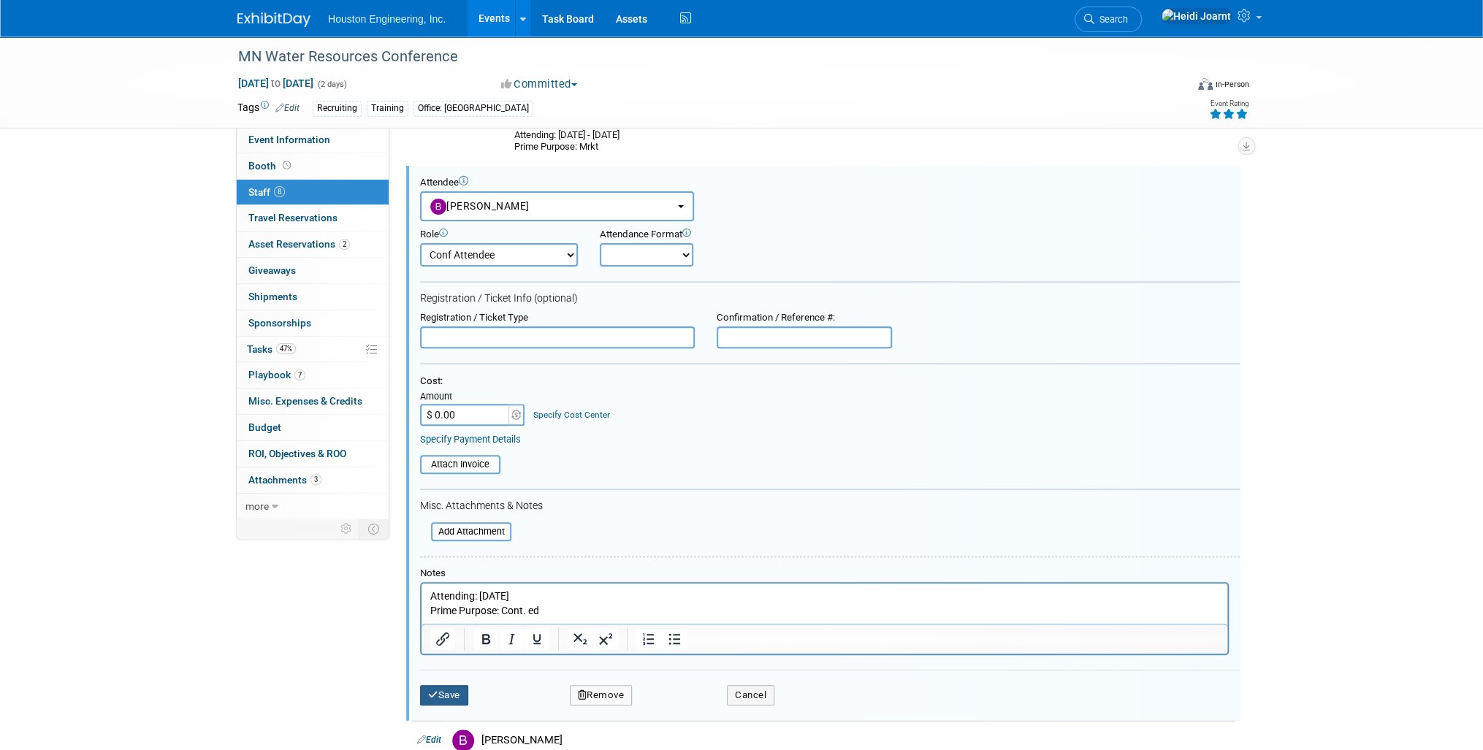
click at [444, 690] on button "Save" at bounding box center [444, 695] width 48 height 20
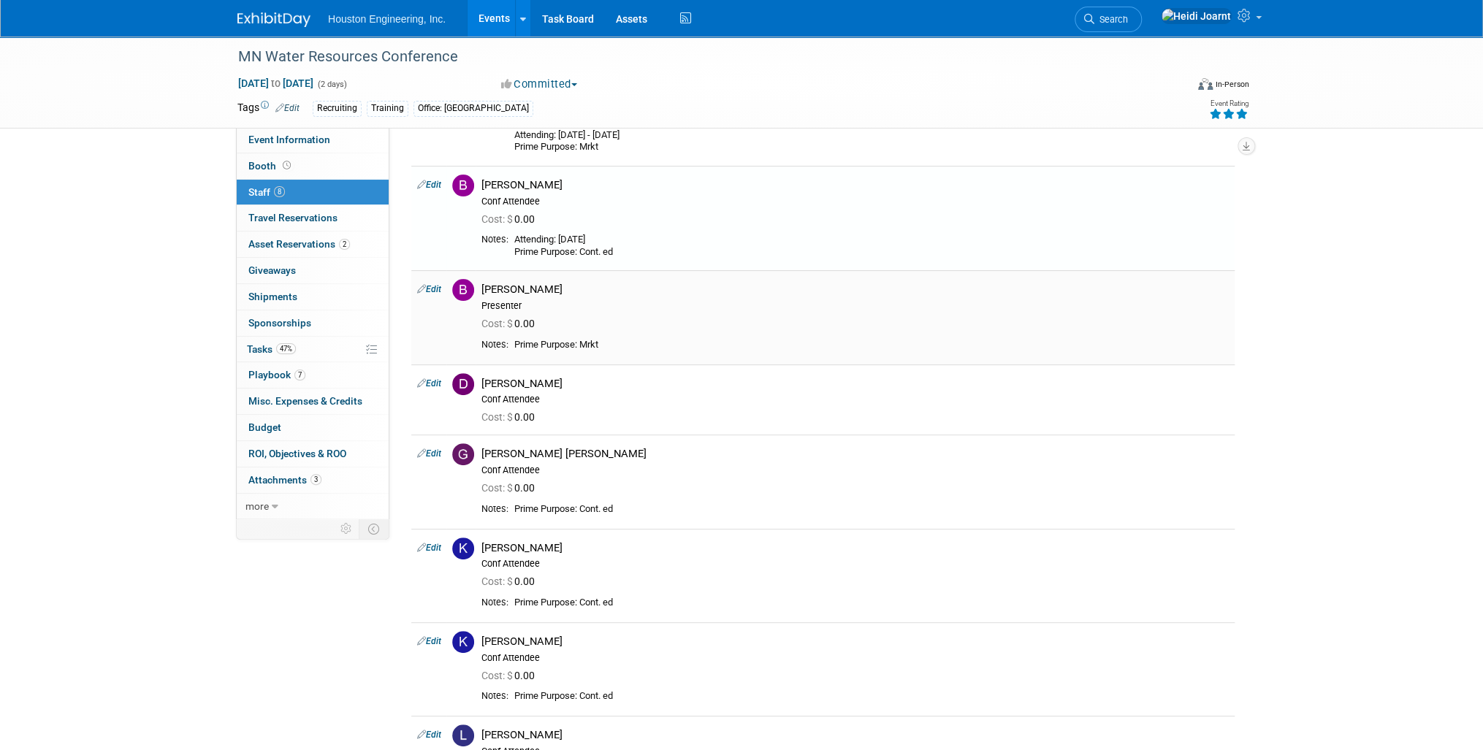
click at [438, 291] on link "Edit" at bounding box center [429, 289] width 24 height 10
select select "8acdc0e0-fa93-4fe1-b1ff-7c8b54c00a36"
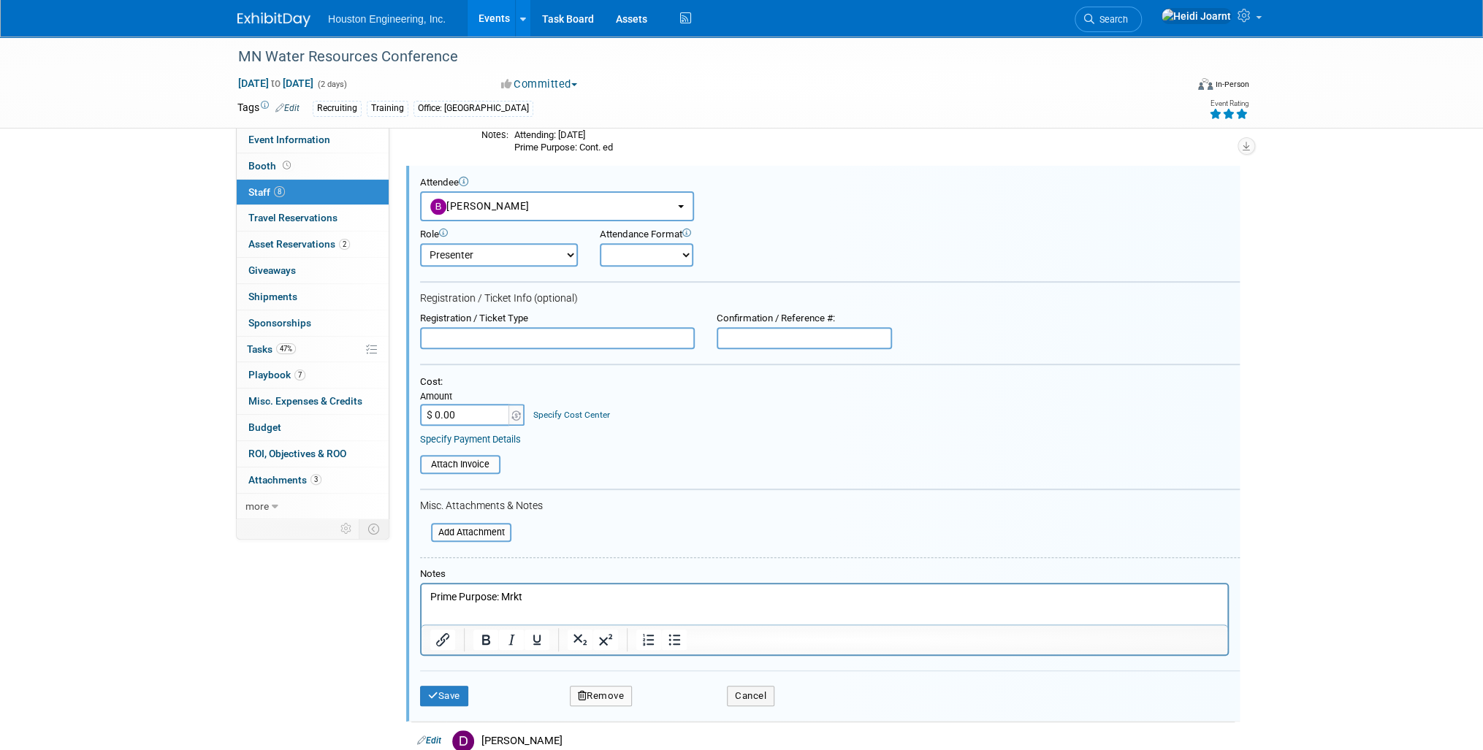
click at [552, 602] on p "Prime Purpose: Mrkt" at bounding box center [824, 596] width 789 height 15
drag, startPoint x: 552, startPoint y: 602, endPoint x: 429, endPoint y: 595, distance: 122.9
click at [430, 595] on p "Prime Purpose: Mrkt" at bounding box center [824, 596] width 789 height 15
paste body "Rich Text Area. Press ALT-0 for help."
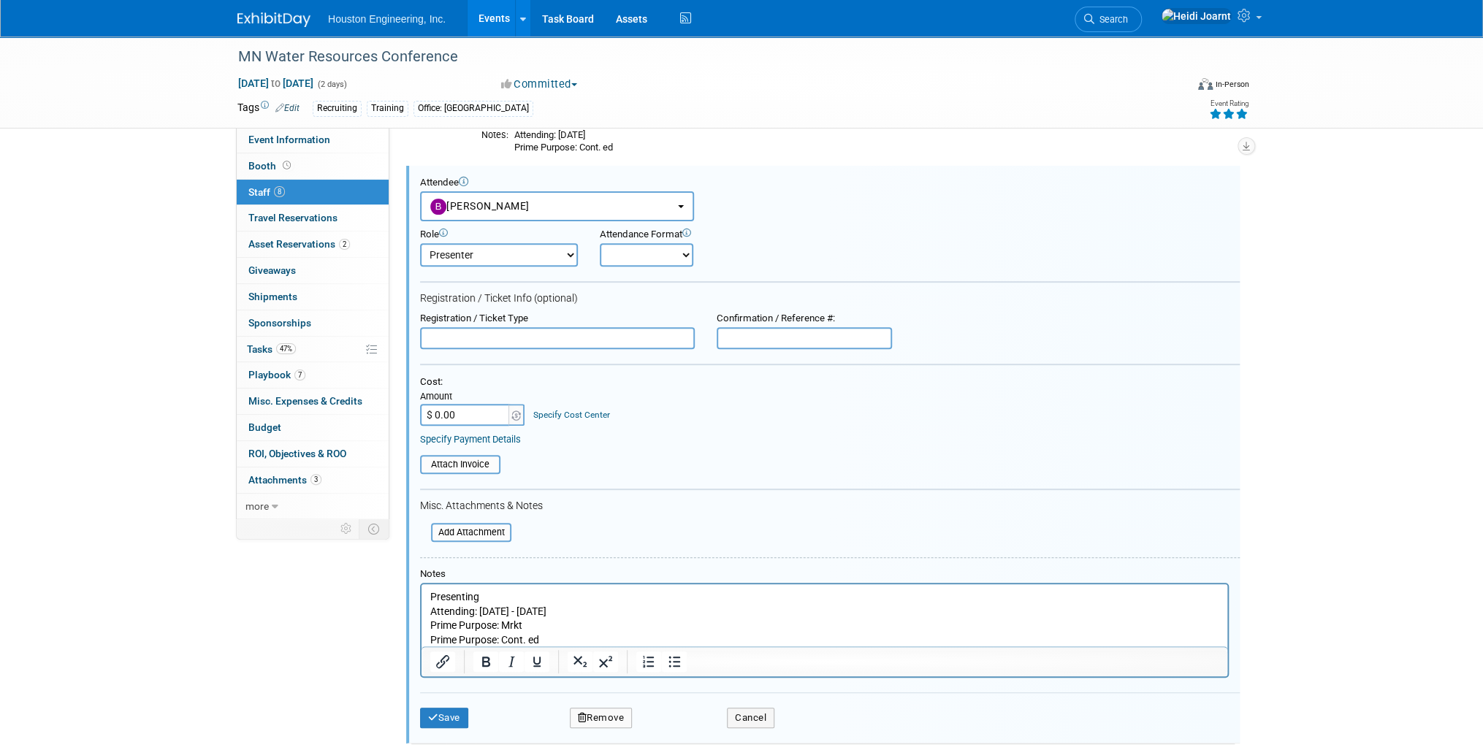
click at [521, 610] on p "Attending: Oct 14 - 15 Prime Purpose: Mrkt" at bounding box center [824, 618] width 789 height 28
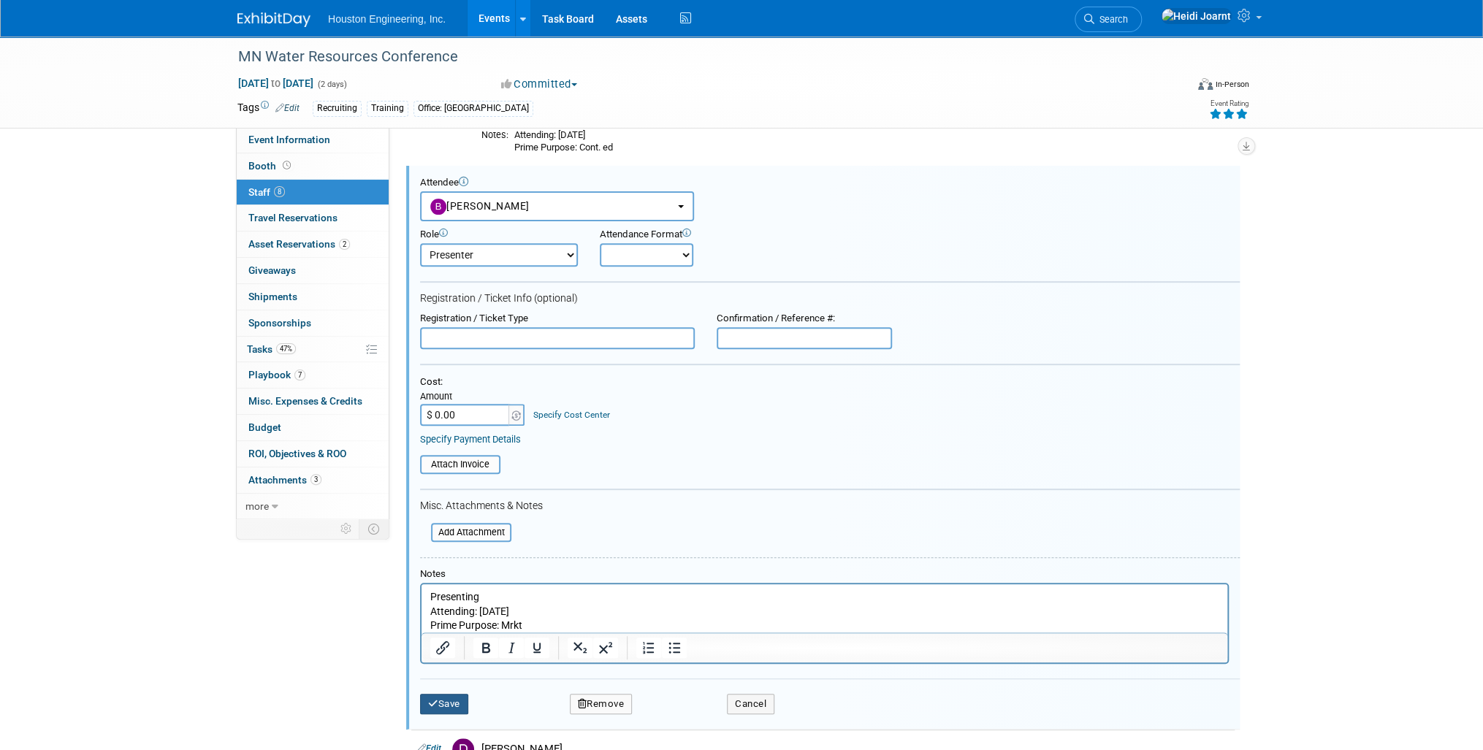
click at [449, 704] on button "Save" at bounding box center [444, 704] width 48 height 20
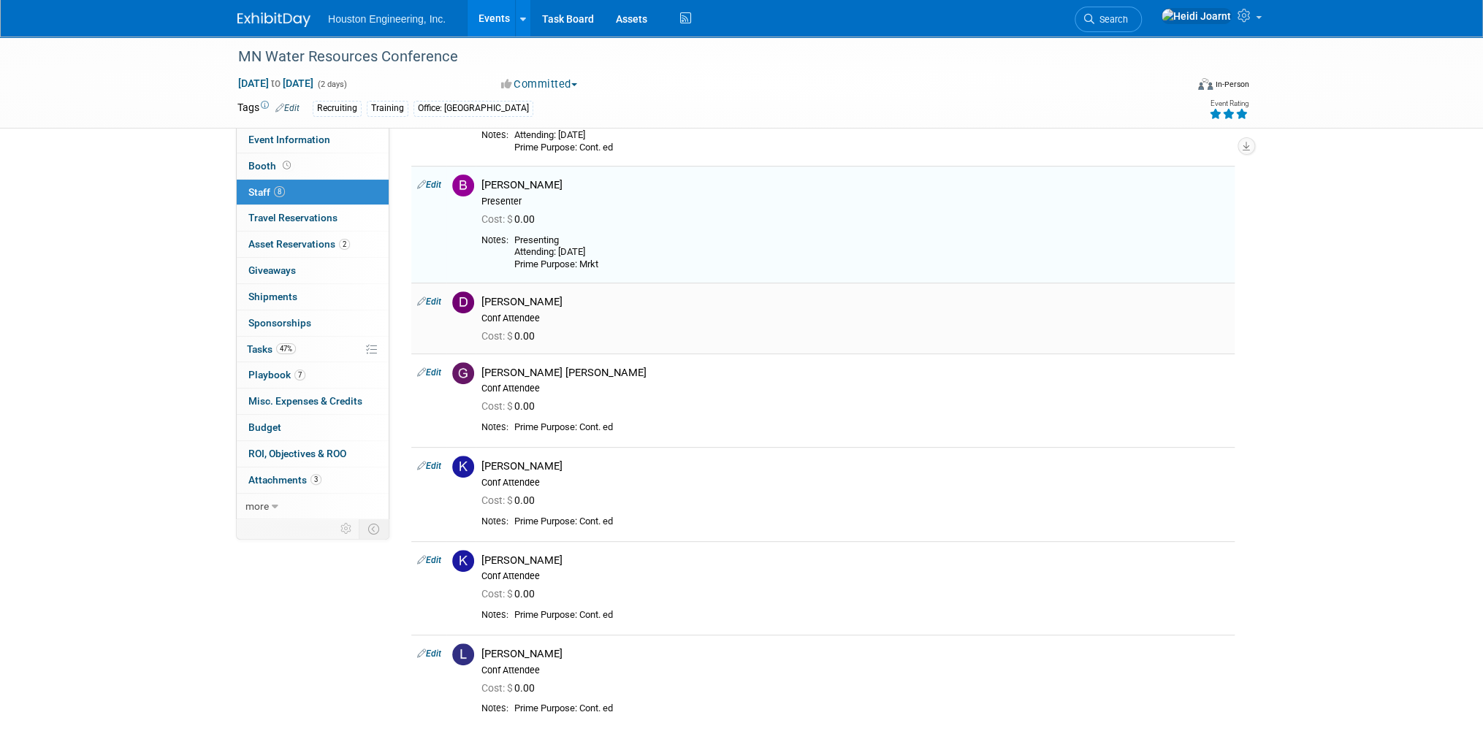
click at [432, 304] on link "Edit" at bounding box center [429, 302] width 24 height 10
select select "bb0727bc-6446-448b-b395-5b64e9587ce5"
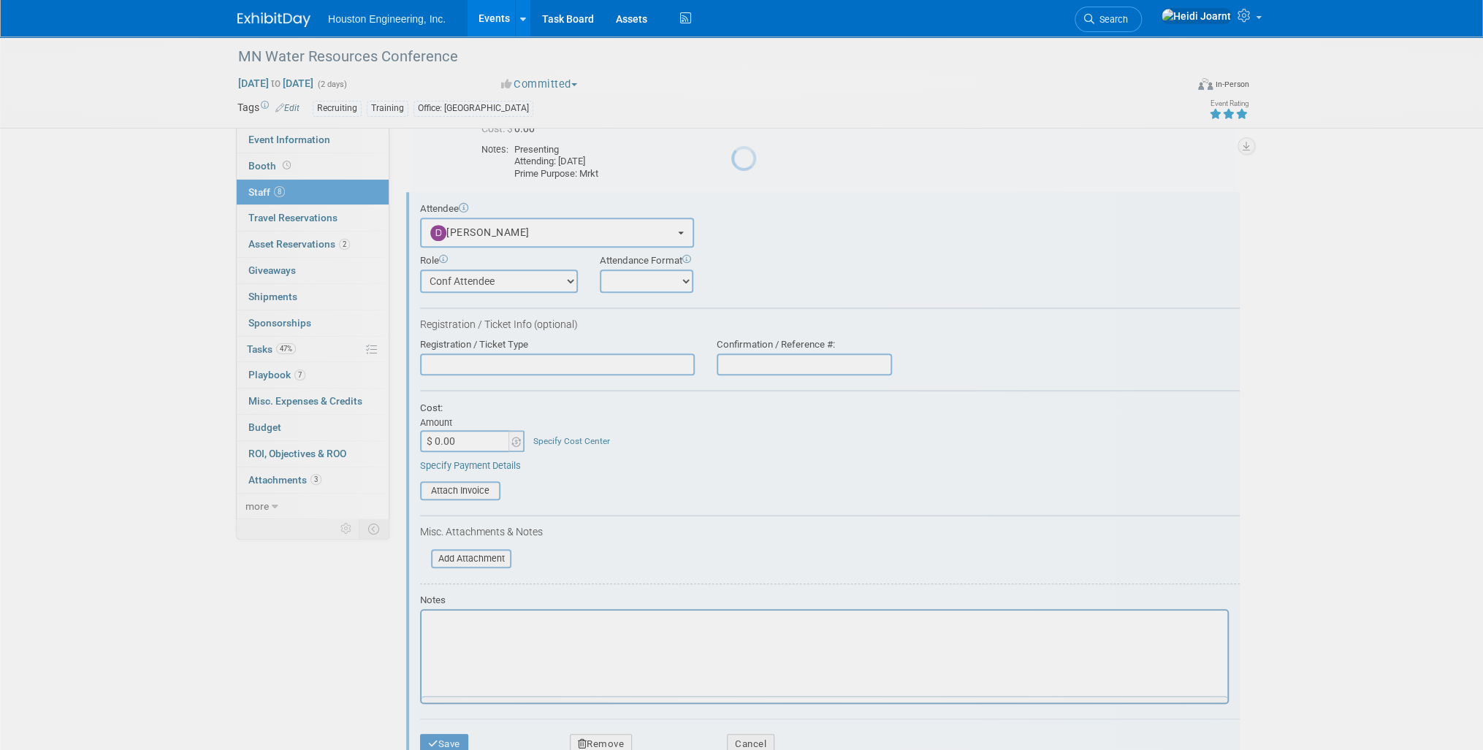
scroll to position [358, 0]
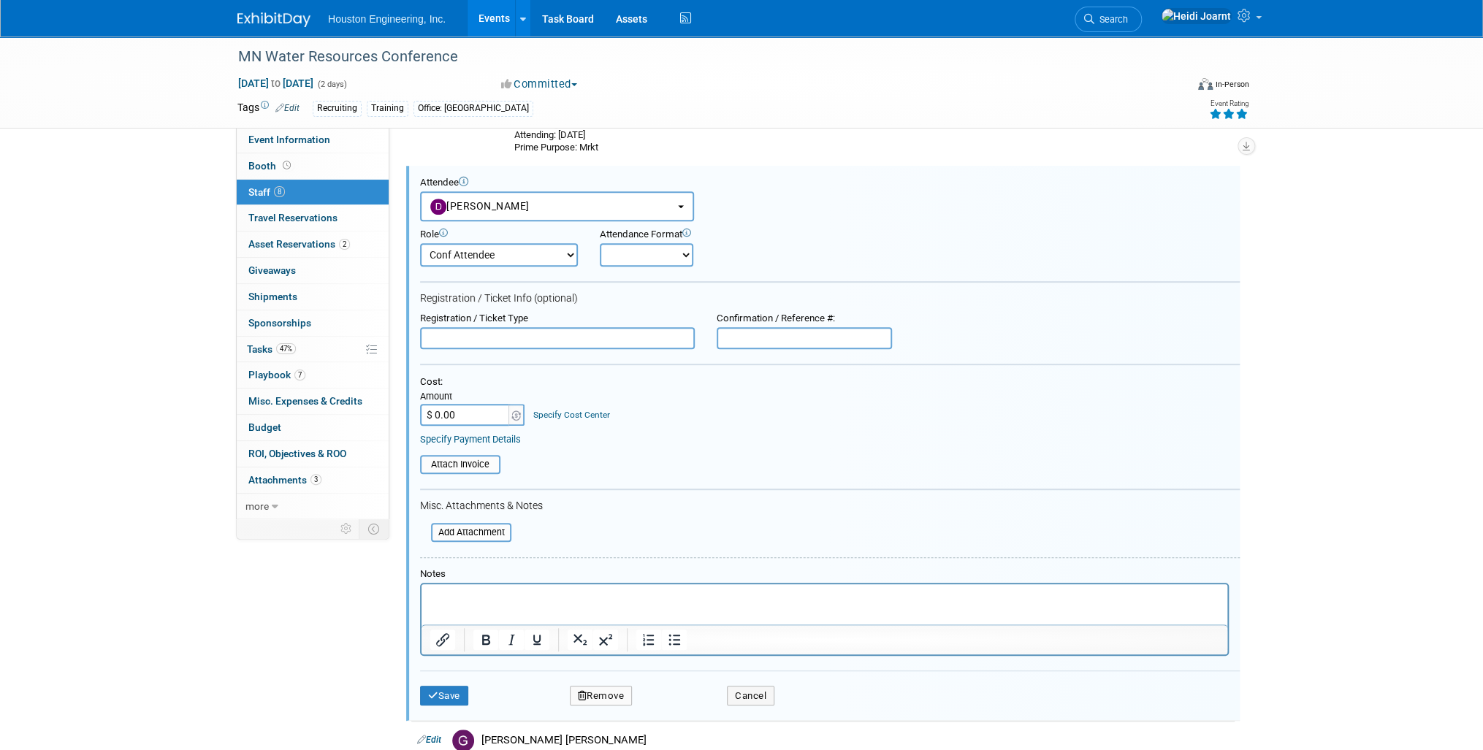
click at [474, 595] on p "Rich Text Area. Press ALT-0 for help." at bounding box center [824, 596] width 789 height 15
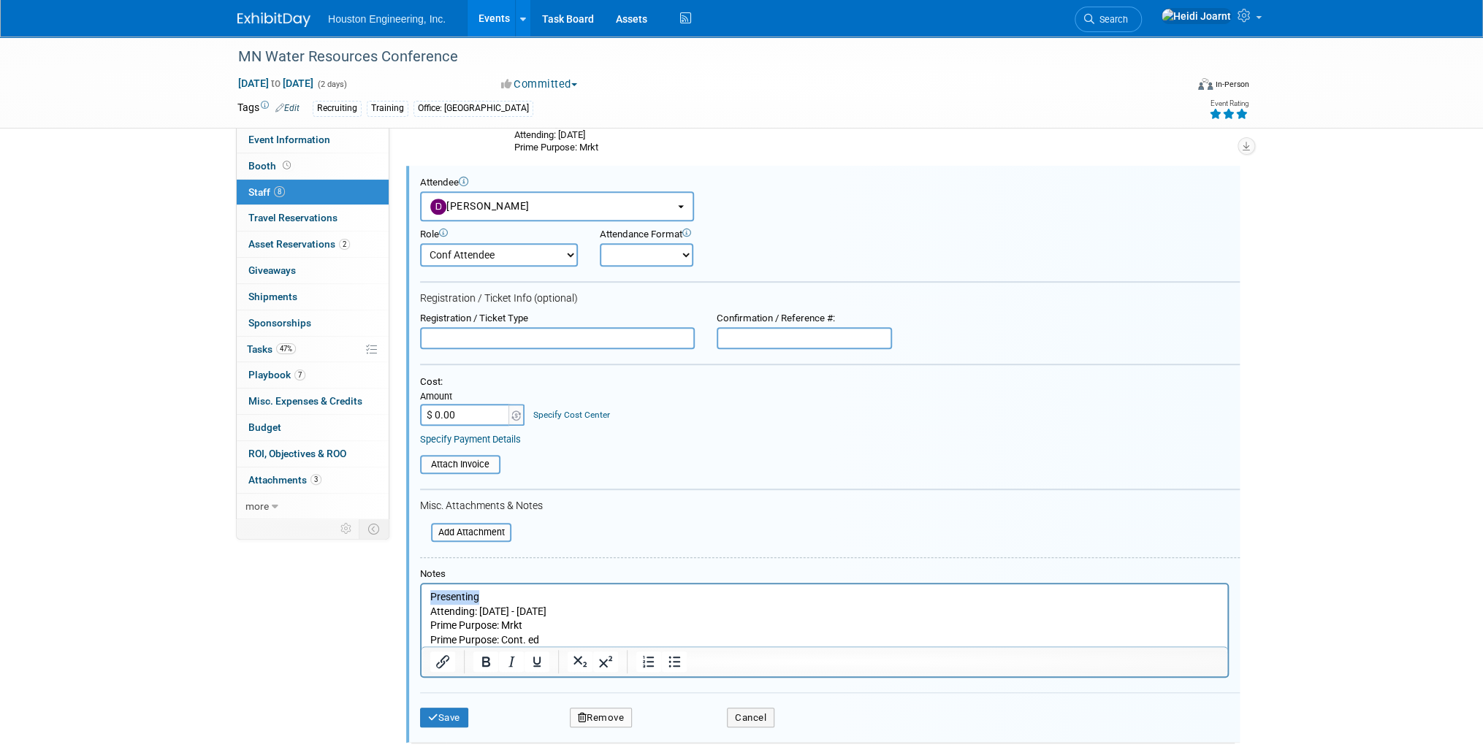
drag, startPoint x: 481, startPoint y: 597, endPoint x: 397, endPoint y: 597, distance: 84.0
click at [421, 597] on html "Presenting Attending: Oct 14 - 15 Prime Purpose: Mrkt Prime Purpose: Cont. ed" at bounding box center [824, 615] width 806 height 63
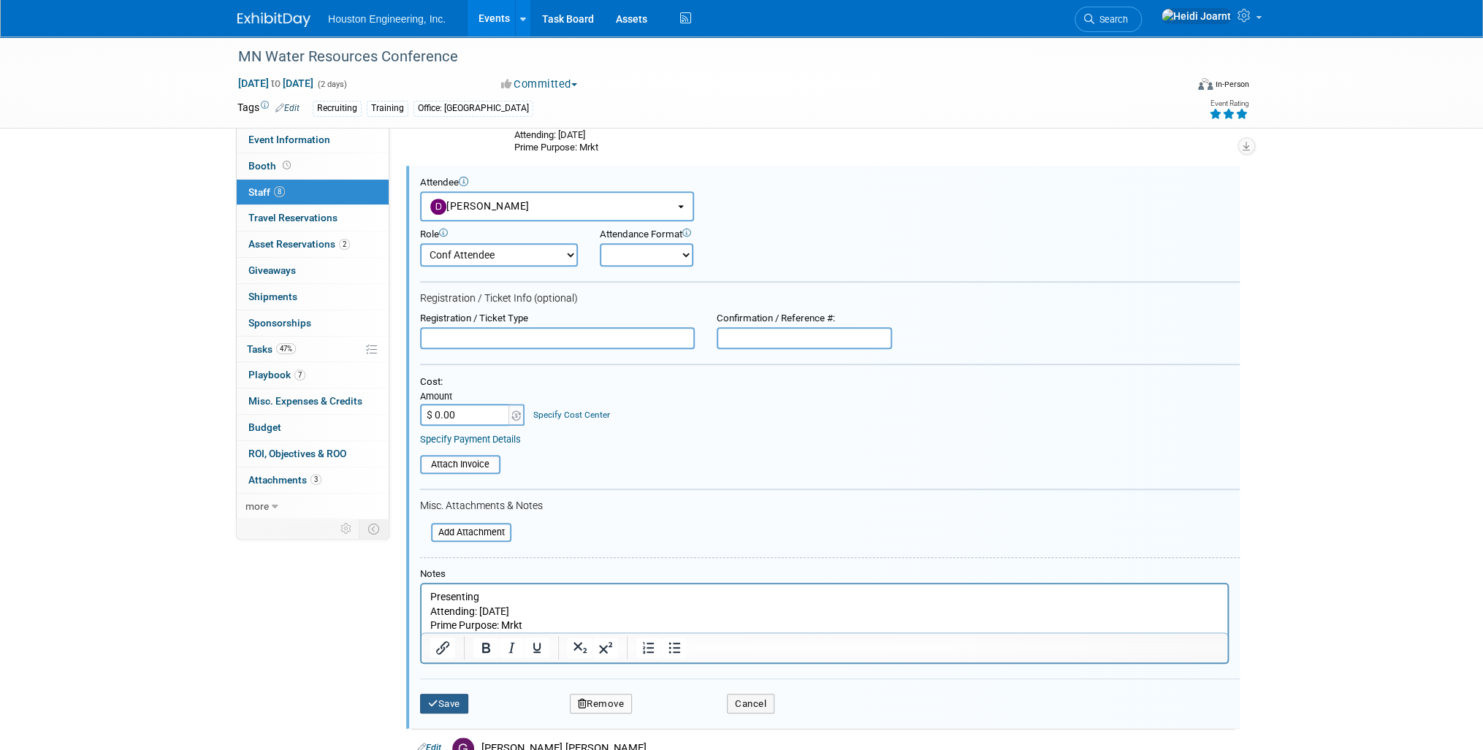
click at [455, 701] on button "Save" at bounding box center [444, 704] width 48 height 20
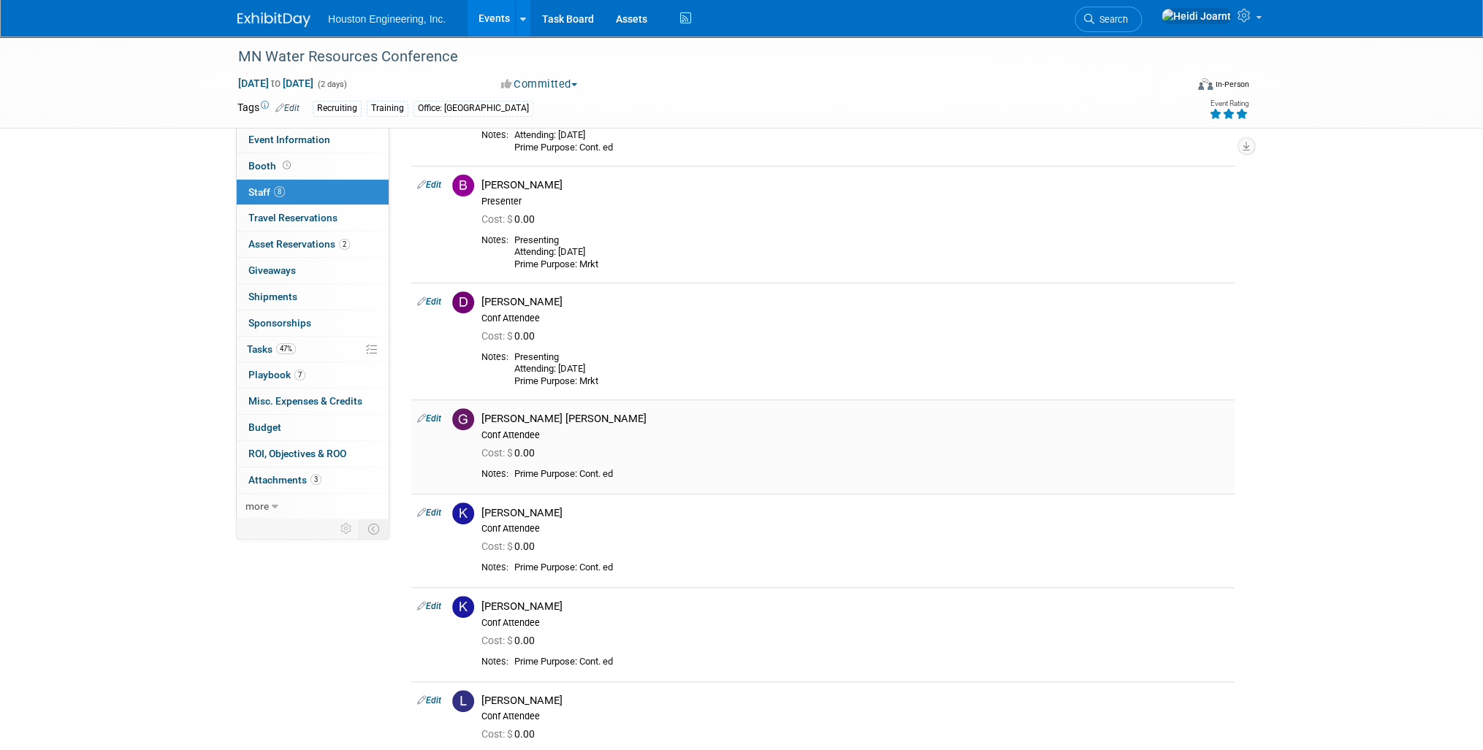
scroll to position [183, 0]
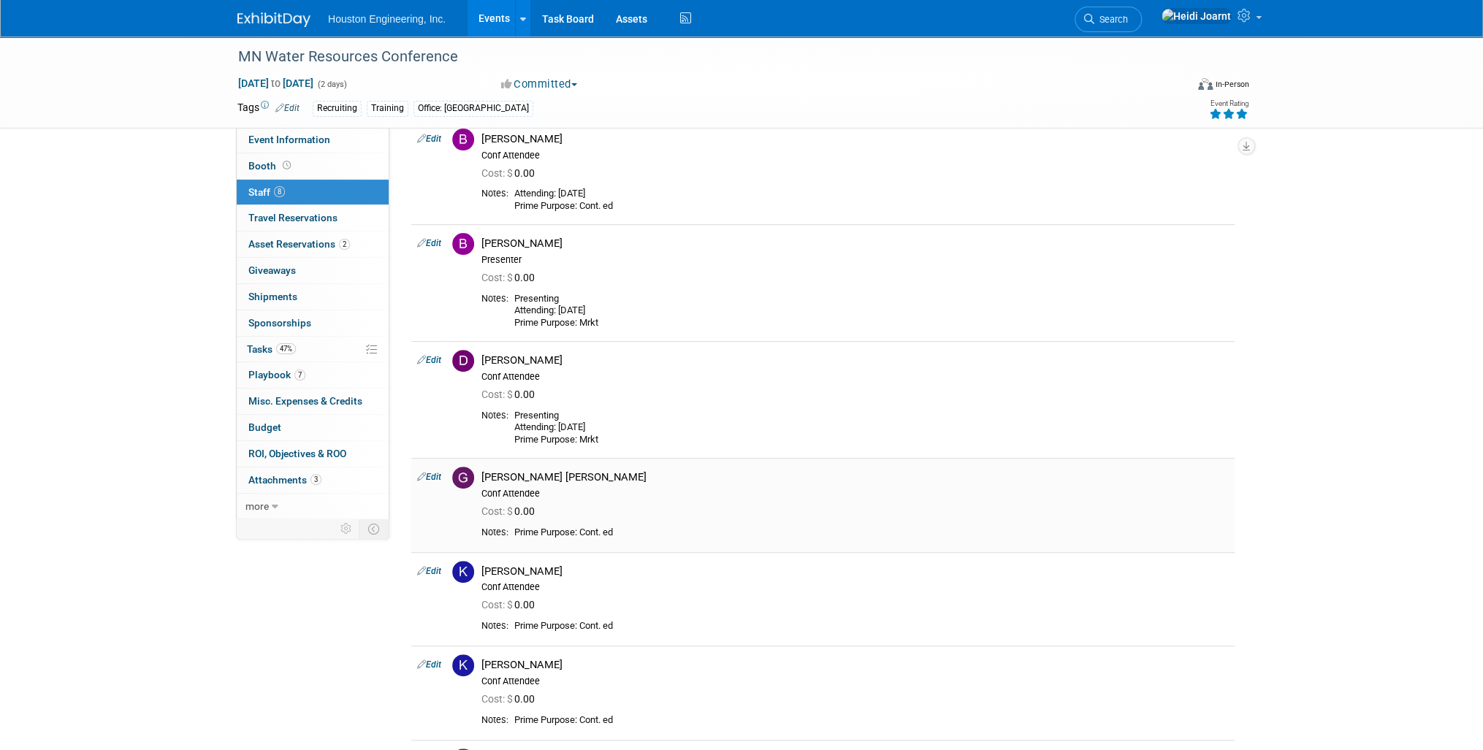
click at [440, 478] on link "Edit" at bounding box center [429, 477] width 24 height 10
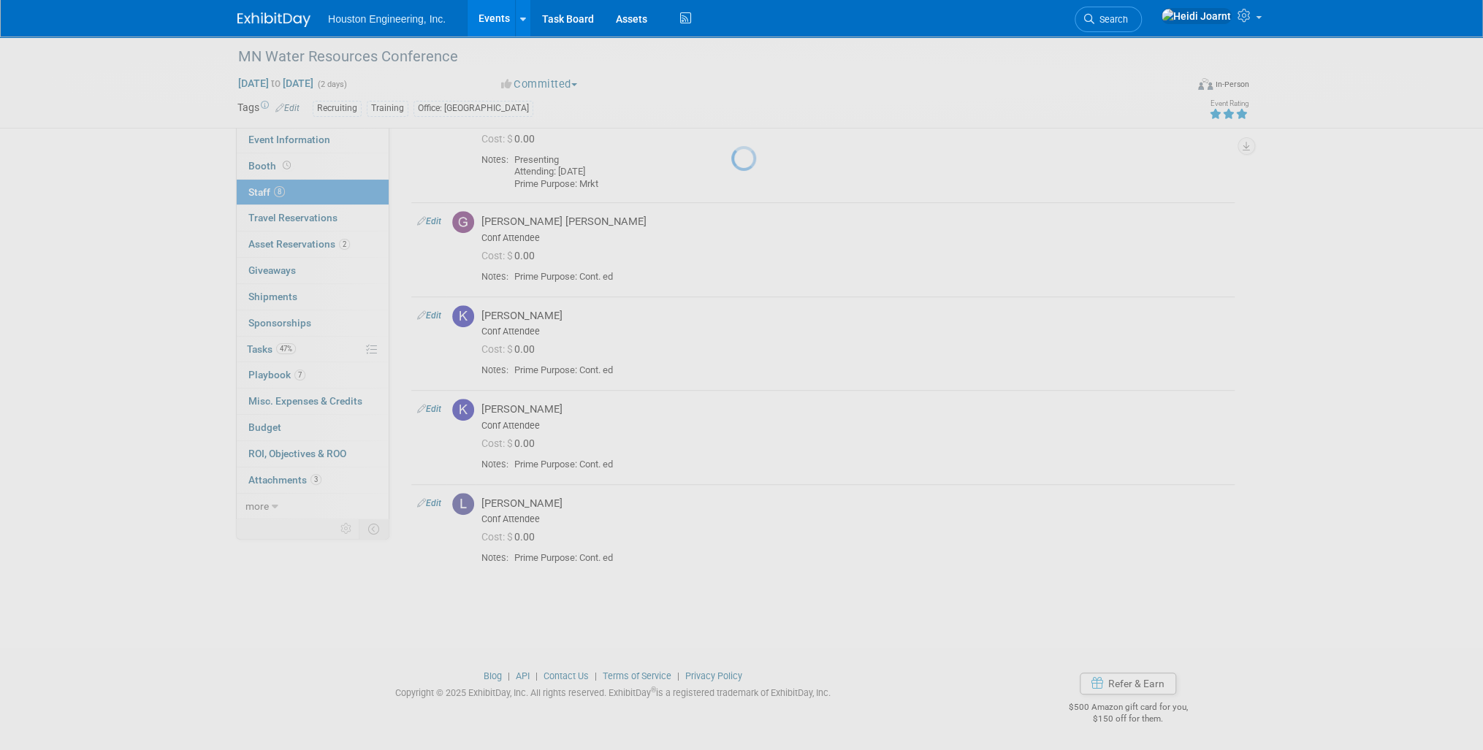
select select "9c4a4f25-76ae-4125-8369-3a20adf32a7a"
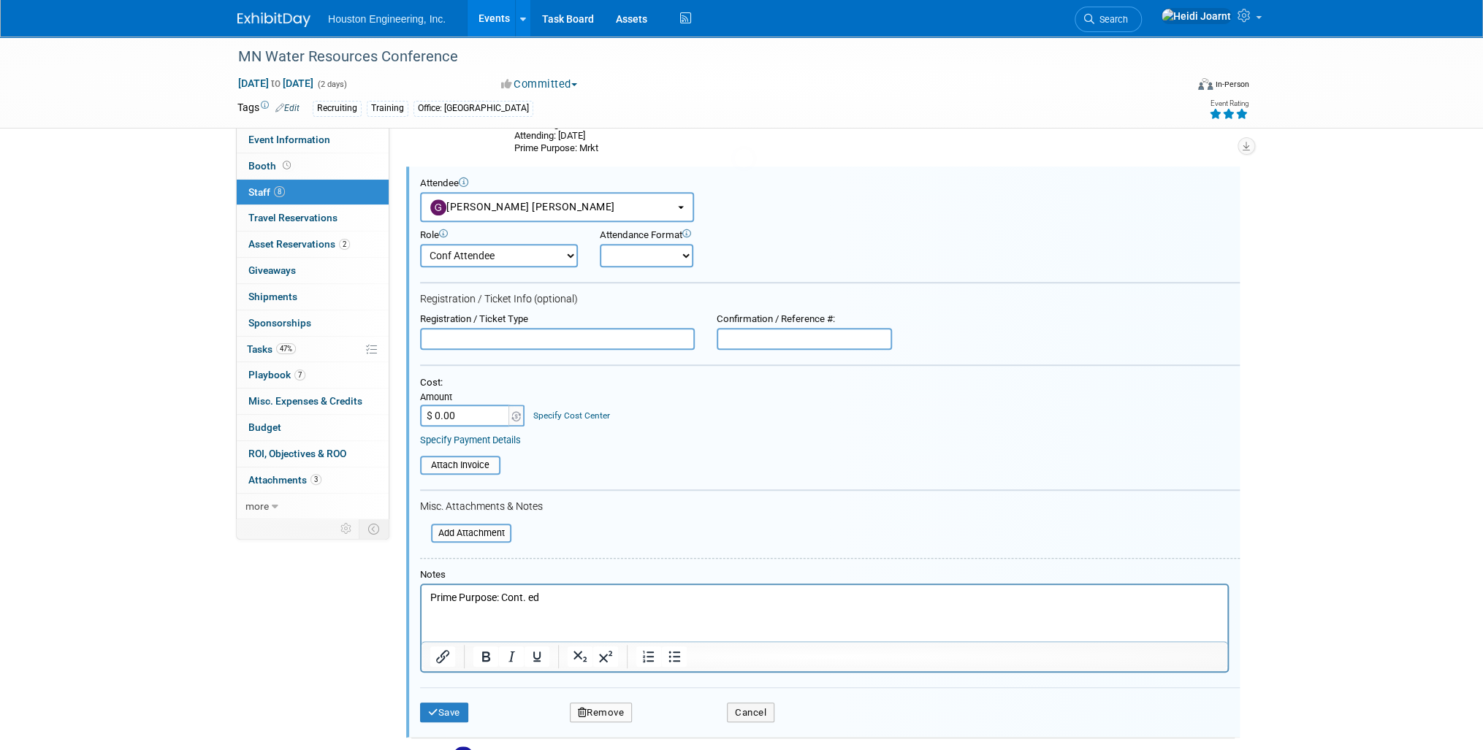
scroll to position [0, 0]
drag, startPoint x: 557, startPoint y: 599, endPoint x: 426, endPoint y: 589, distance: 131.8
click at [426, 589] on html "Prime Purpose: Cont. ed" at bounding box center [824, 594] width 806 height 20
paste body "Rich Text Area. Press ALT-0 for help."
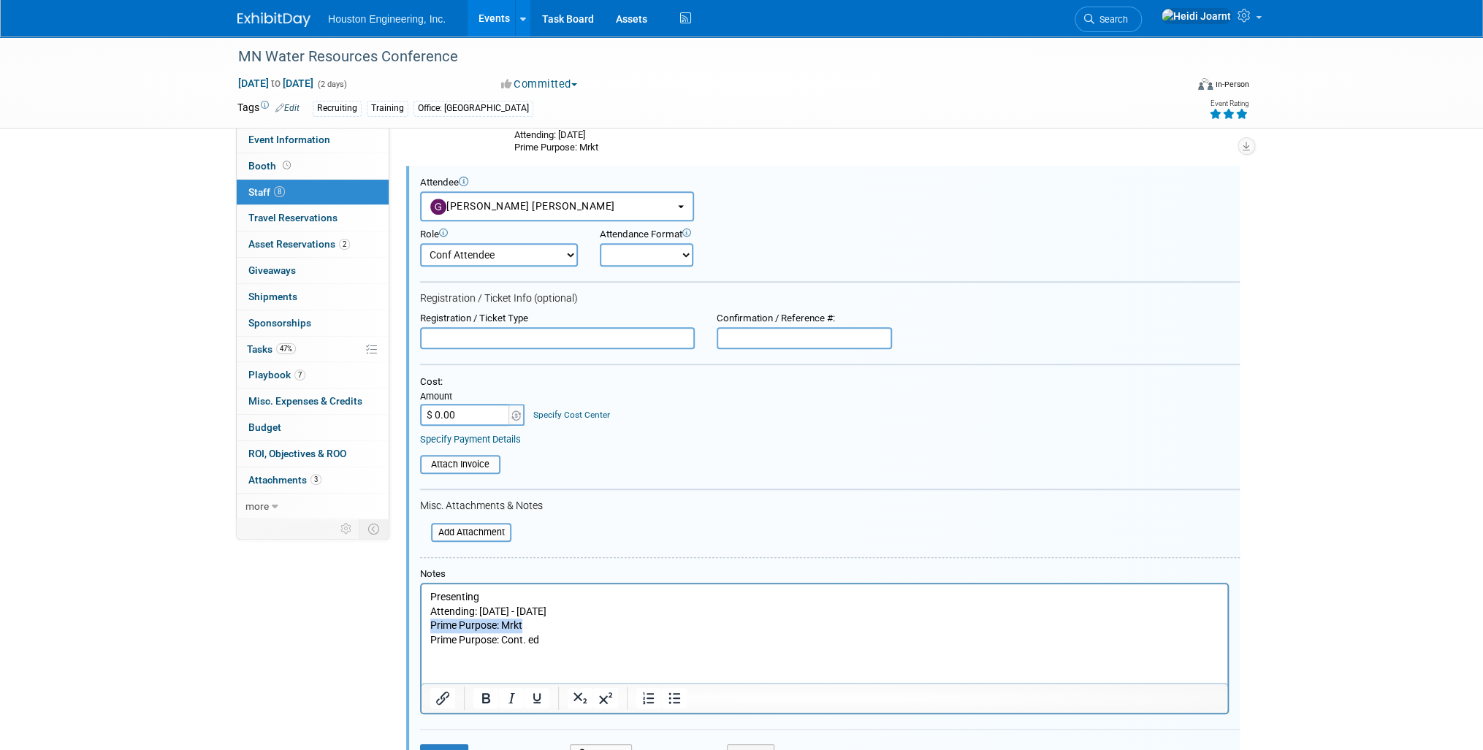
drag, startPoint x: 534, startPoint y: 627, endPoint x: 839, endPoint y: 1202, distance: 650.2
click at [421, 622] on html "Presenting Attending: Oct 14 - 15 Prime Purpose: Mrkt Prime Purpose: Cont. ed" at bounding box center [824, 615] width 806 height 63
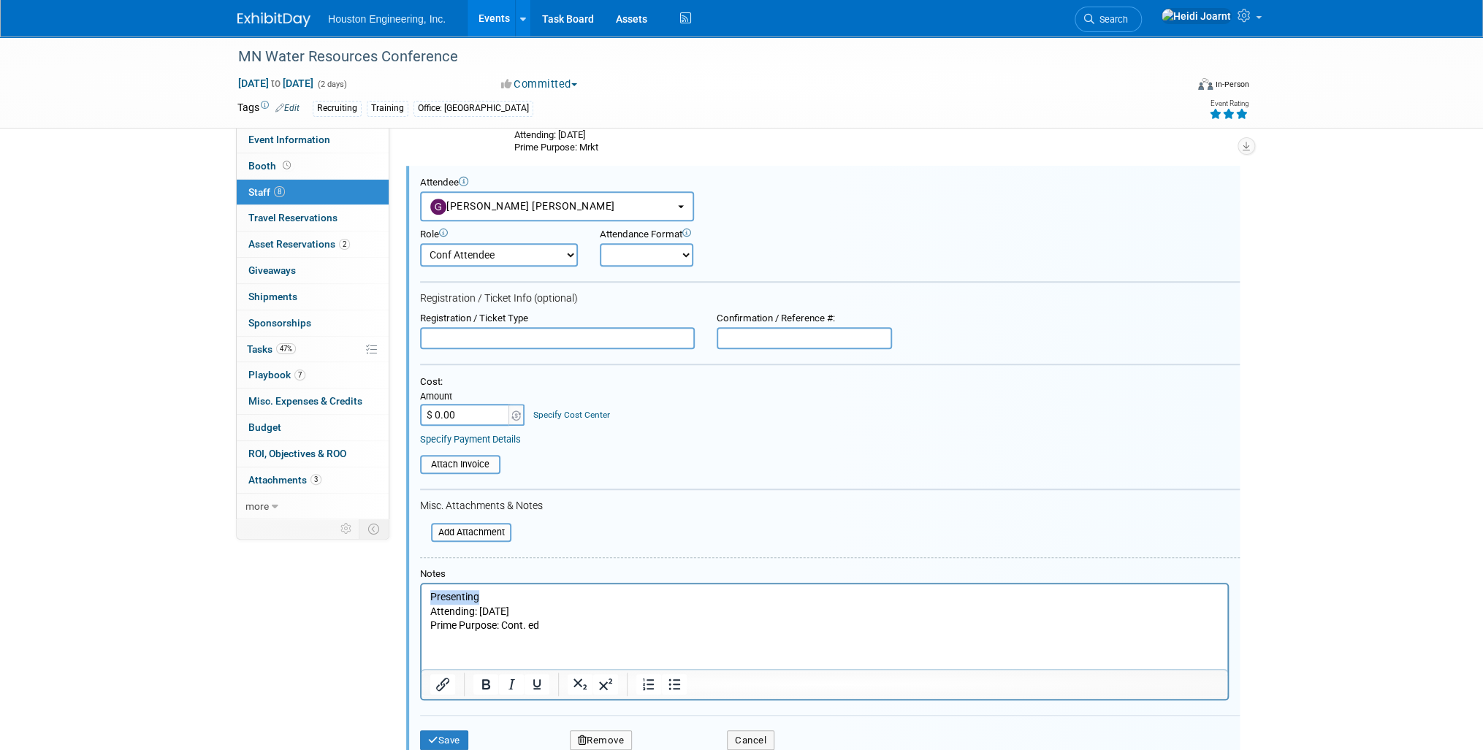
drag, startPoint x: 491, startPoint y: 592, endPoint x: 406, endPoint y: 599, distance: 85.0
click at [421, 599] on html "Presenting Attending: Oct 14 Prime Purpose: Cont. ed" at bounding box center [824, 608] width 806 height 49
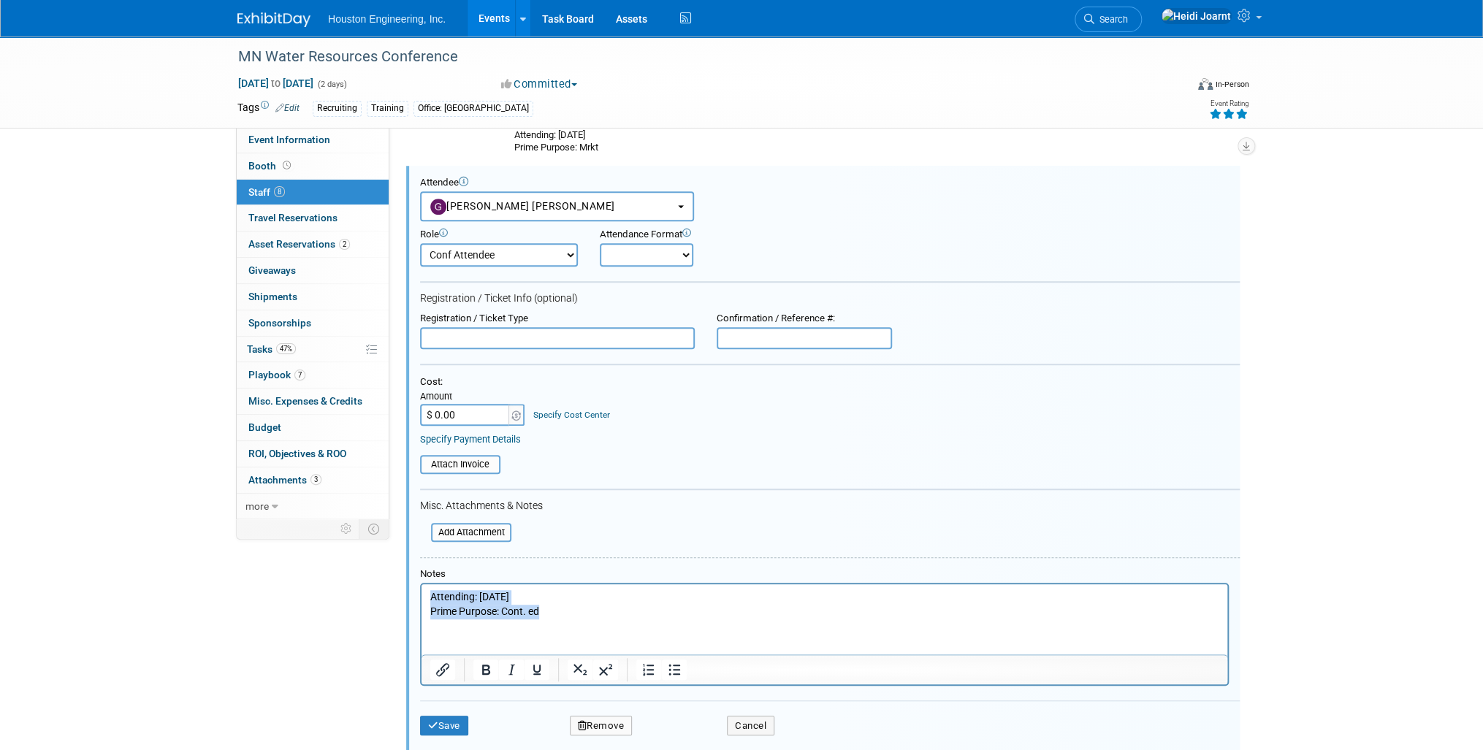
copy body "Attending: Oct 14 Prime Purpose: Cont. ed"
click at [453, 732] on div "Save Remove Cancel" at bounding box center [830, 723] width 820 height 47
click at [446, 725] on button "Save" at bounding box center [444, 726] width 48 height 20
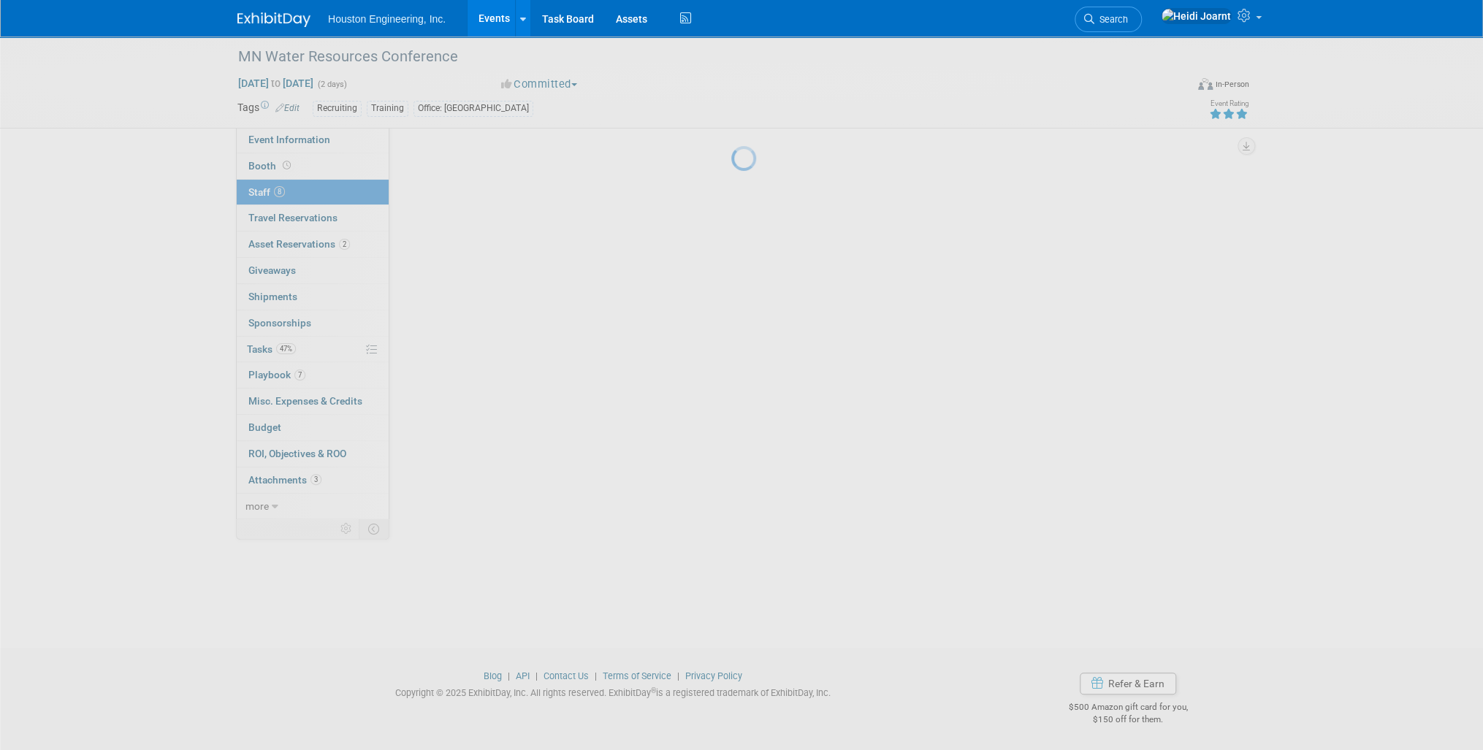
scroll to position [448, 0]
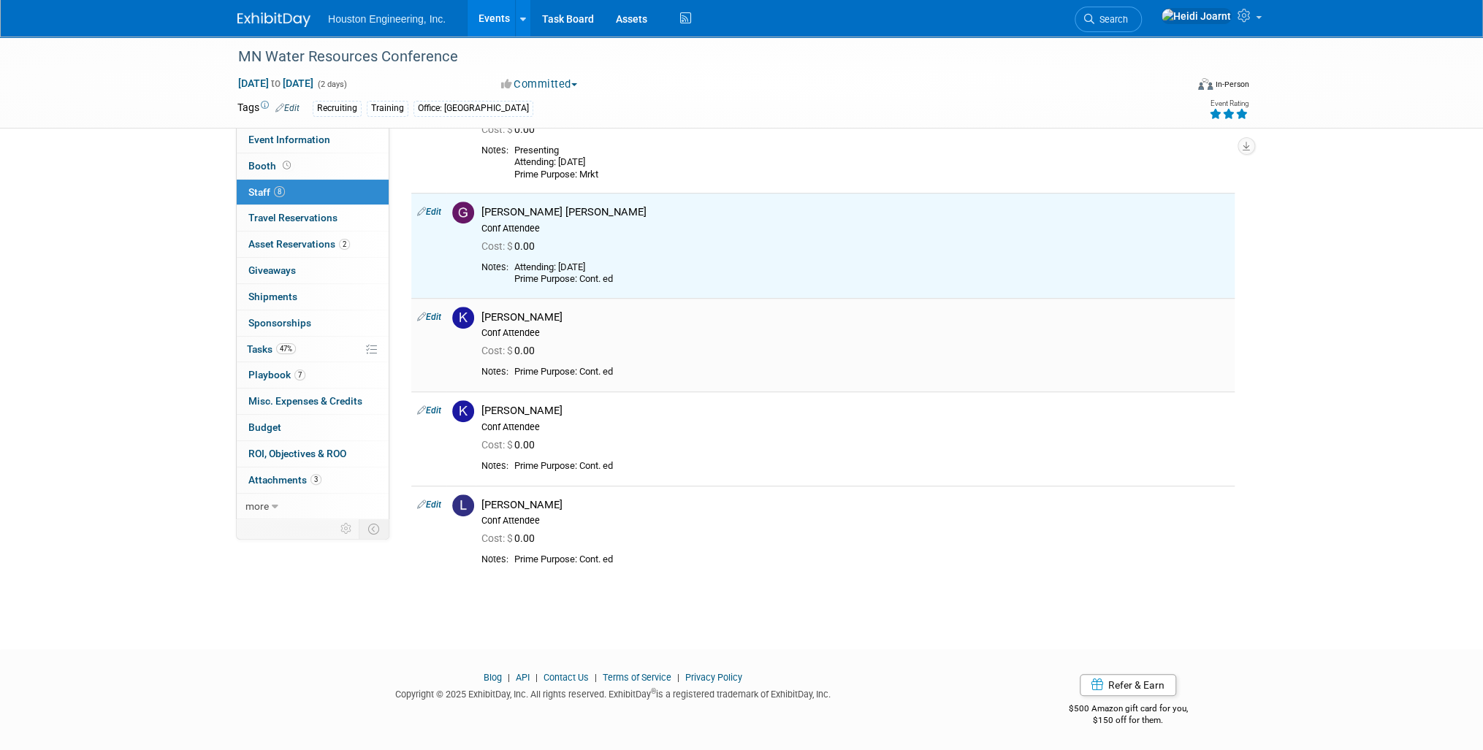
click at [431, 313] on link "Edit" at bounding box center [429, 317] width 24 height 10
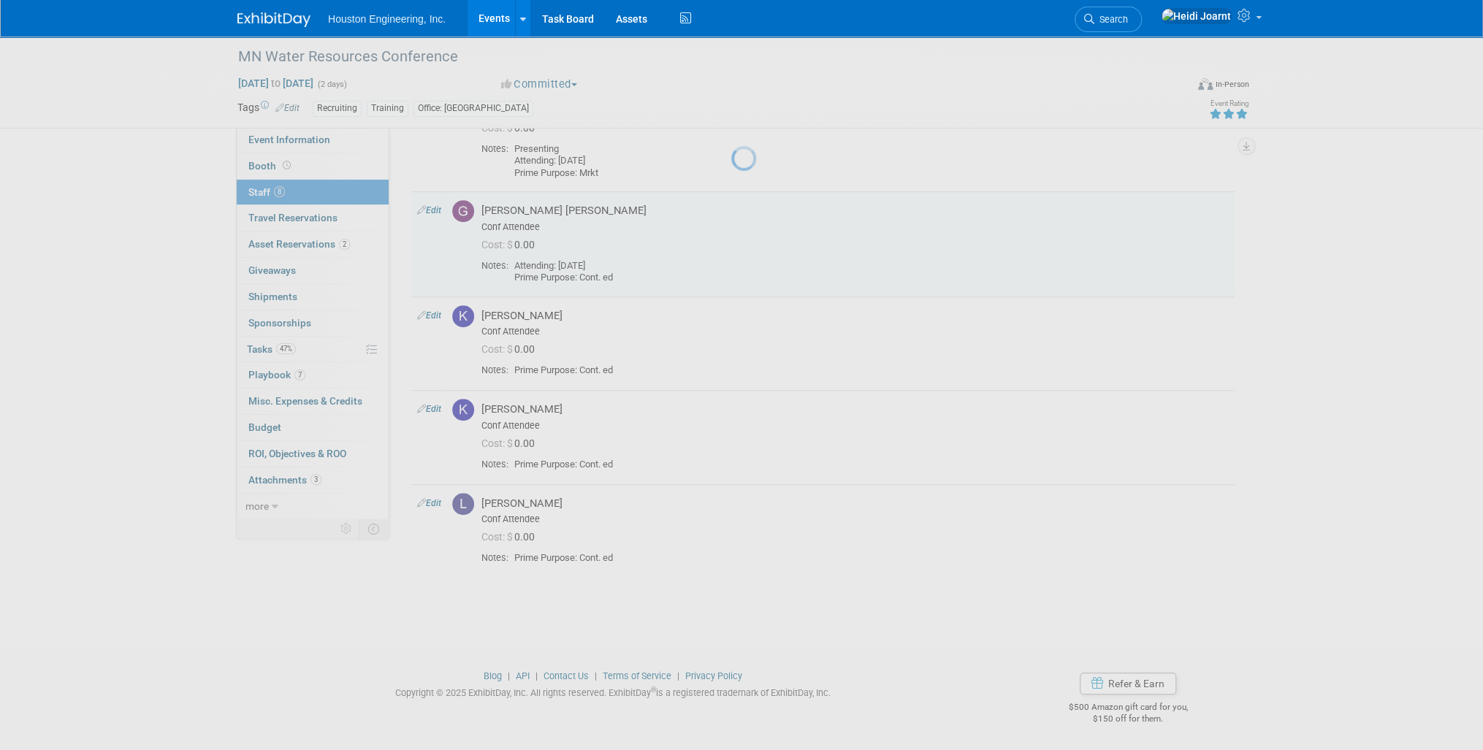
select select "7413476d-6a02-4cd7-832b-dee4b98caf7c"
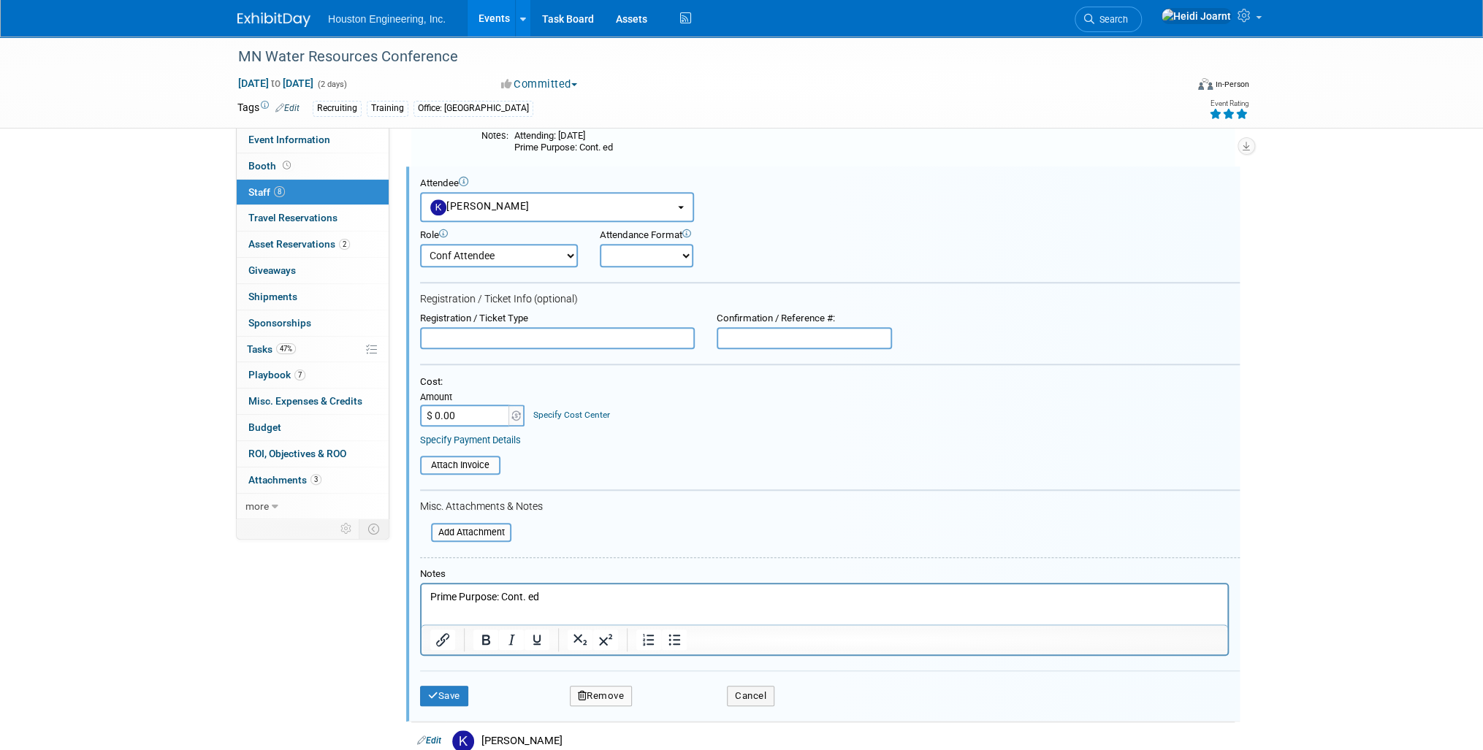
scroll to position [0, 0]
drag, startPoint x: 560, startPoint y: 596, endPoint x: 394, endPoint y: 598, distance: 166.5
click at [421, 598] on html "Prime Purpose: Cont. ed" at bounding box center [824, 594] width 806 height 20
paste body "Rich Text Area. Press ALT-0 for help."
click at [443, 692] on button "Save" at bounding box center [444, 696] width 48 height 20
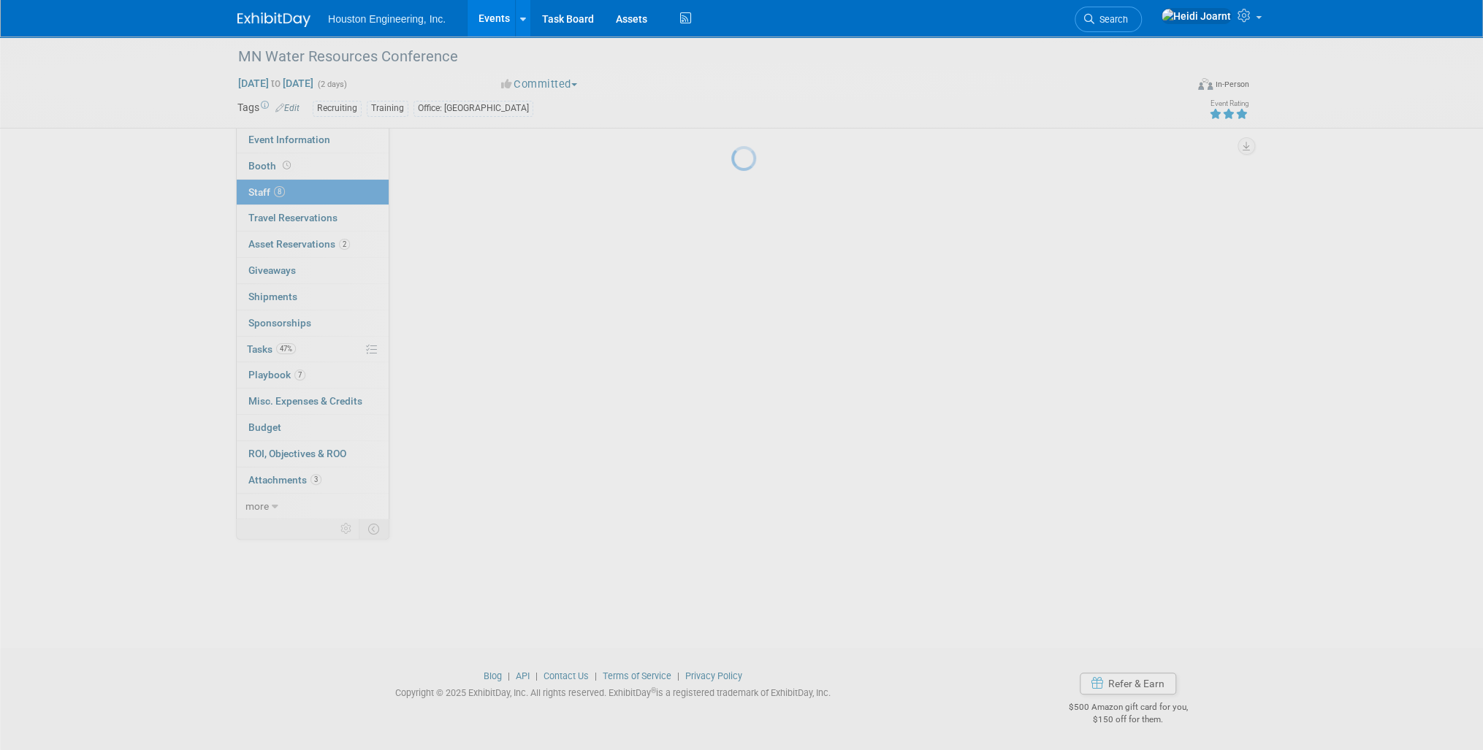
scroll to position [459, 0]
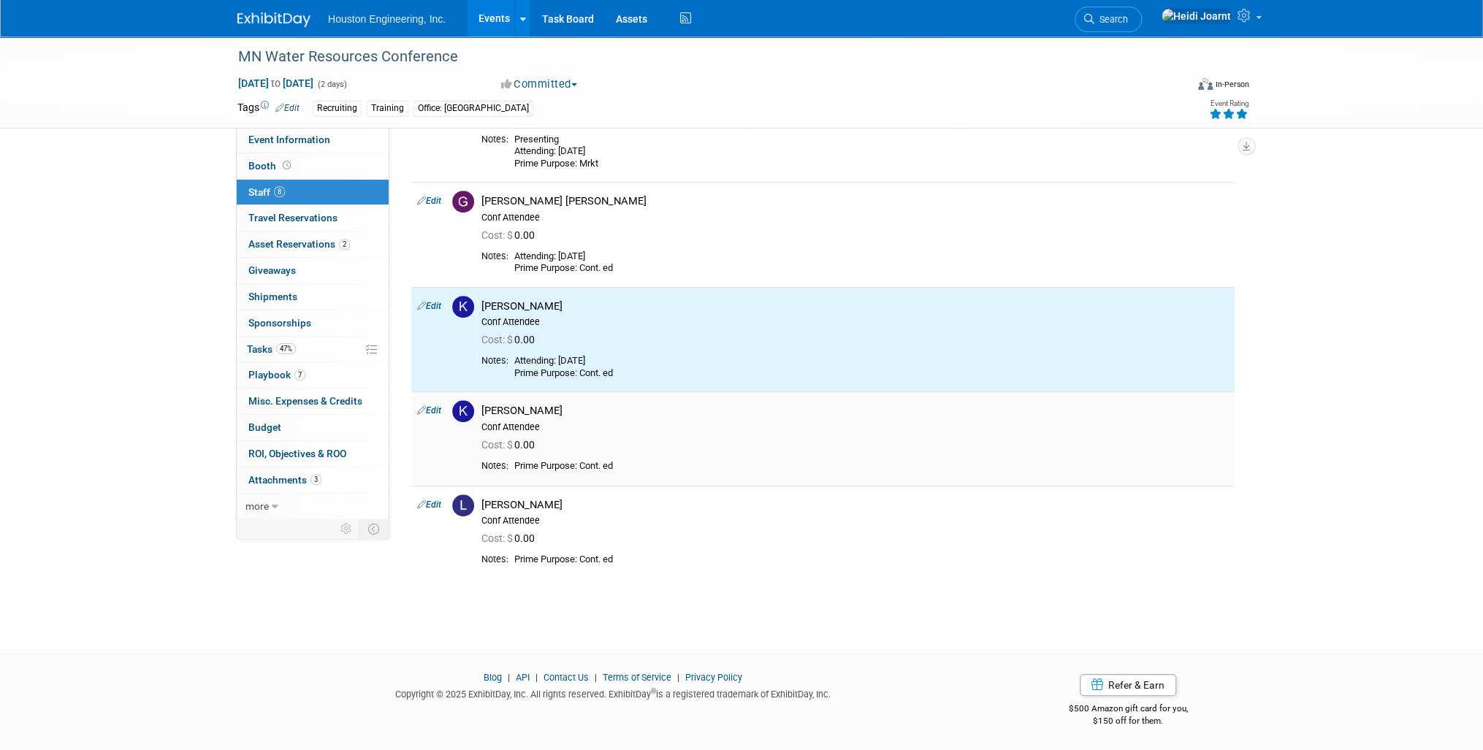
click at [432, 410] on link "Edit" at bounding box center [429, 410] width 24 height 10
select select "558be95b-5db1-46ae-8264-72d38fc3ce4b"
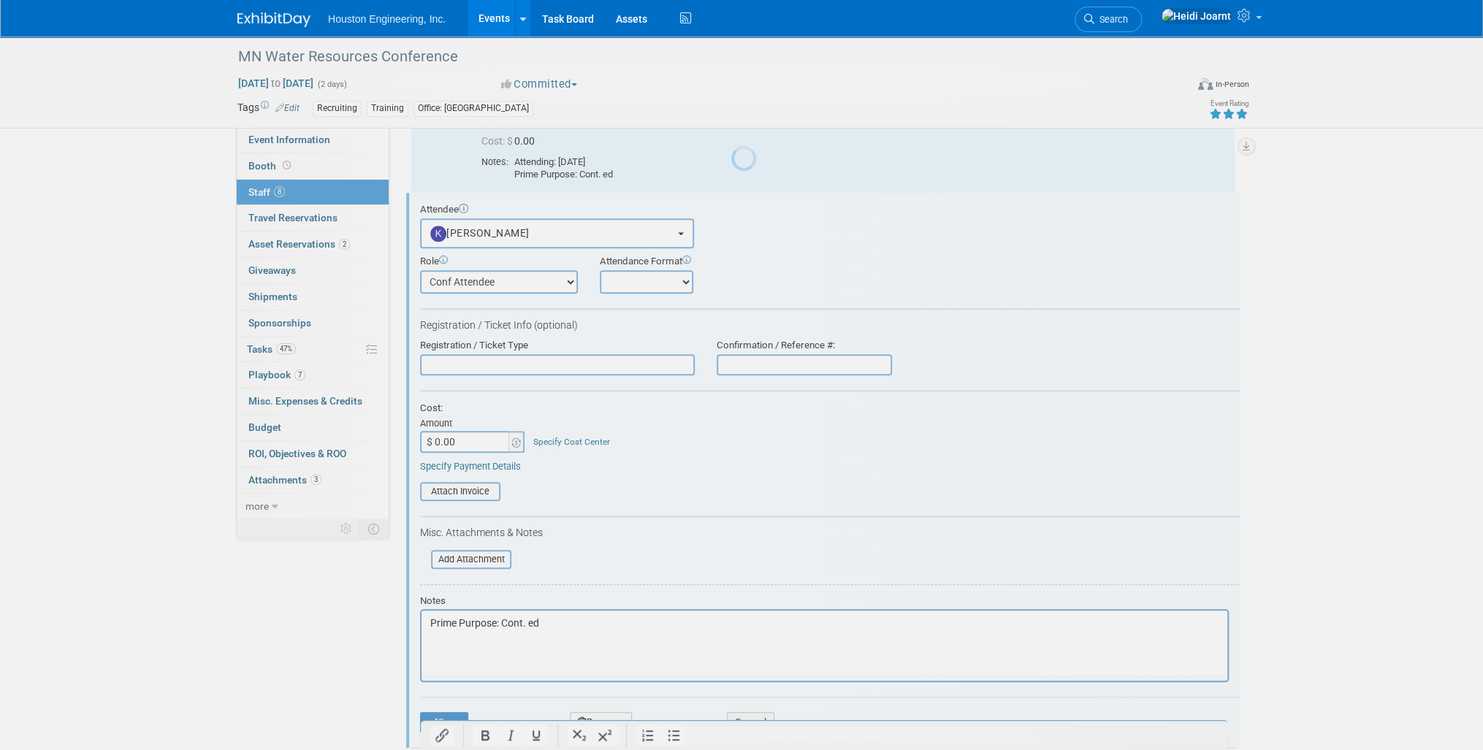
scroll to position [684, 0]
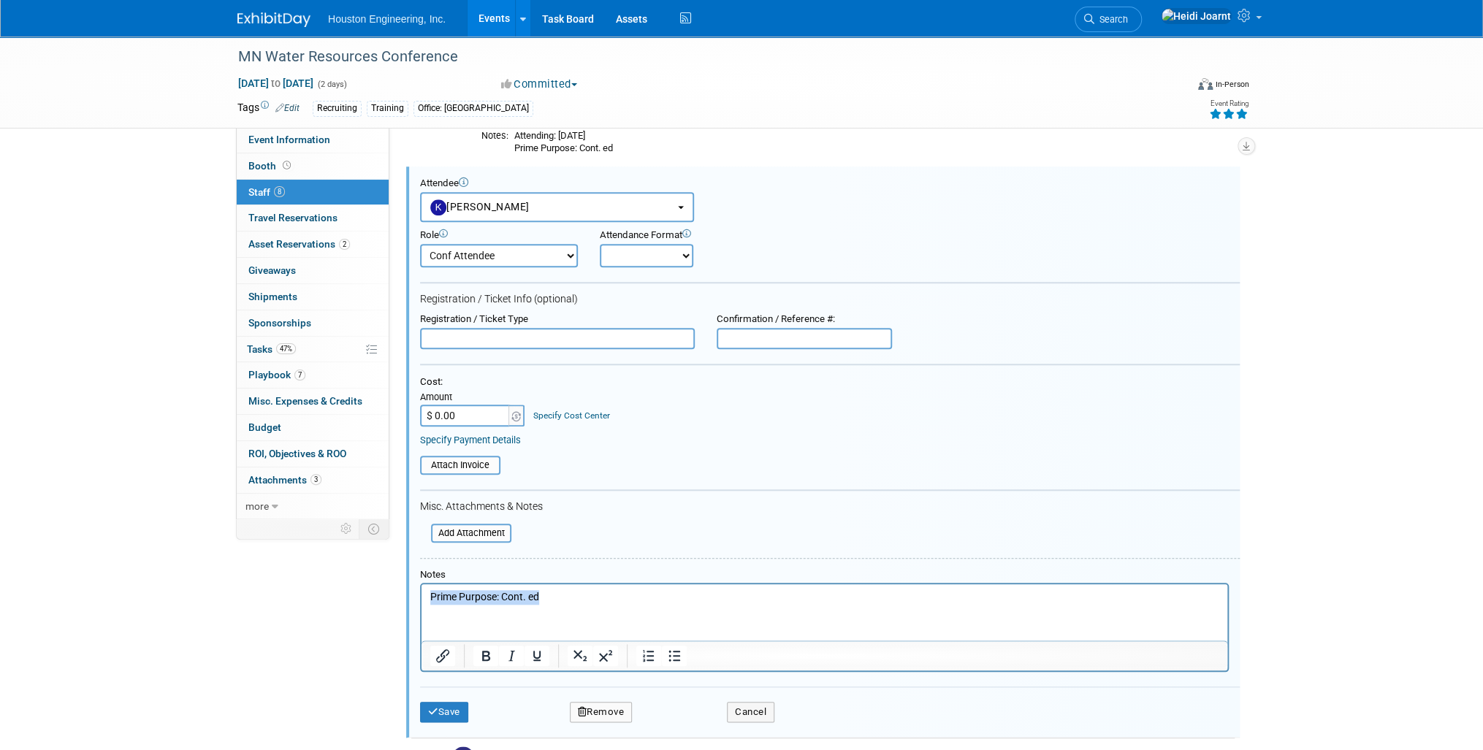
drag, startPoint x: 569, startPoint y: 598, endPoint x: 338, endPoint y: 589, distance: 231.0
click at [421, 589] on html "Prime Purpose: Cont. ed" at bounding box center [824, 594] width 806 height 20
paste body "Rich Text Area. Press ALT-0 for help."
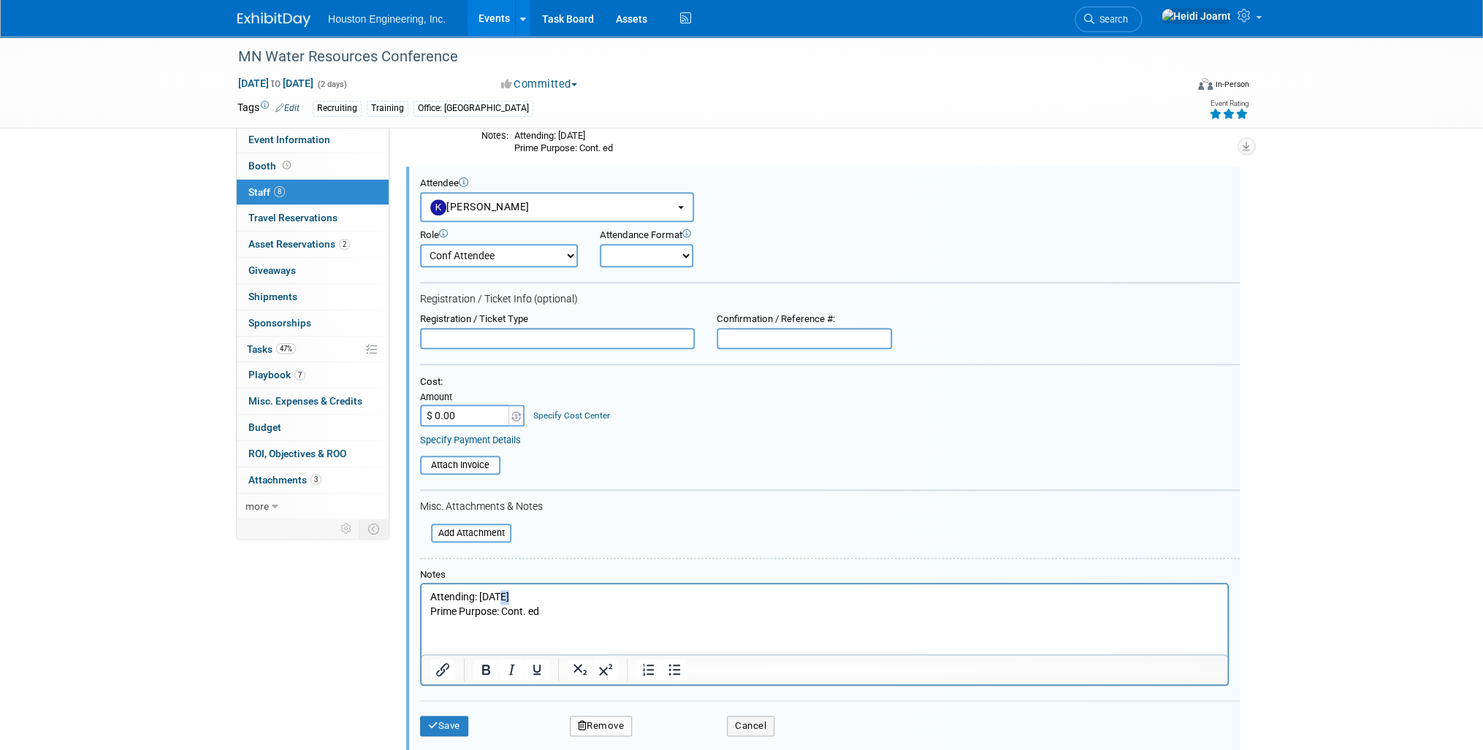
drag, startPoint x: 508, startPoint y: 598, endPoint x: 497, endPoint y: 597, distance: 10.3
click at [497, 597] on p "Attending: Oct 14" at bounding box center [824, 597] width 789 height 15
click at [465, 717] on button "Save" at bounding box center [444, 726] width 48 height 20
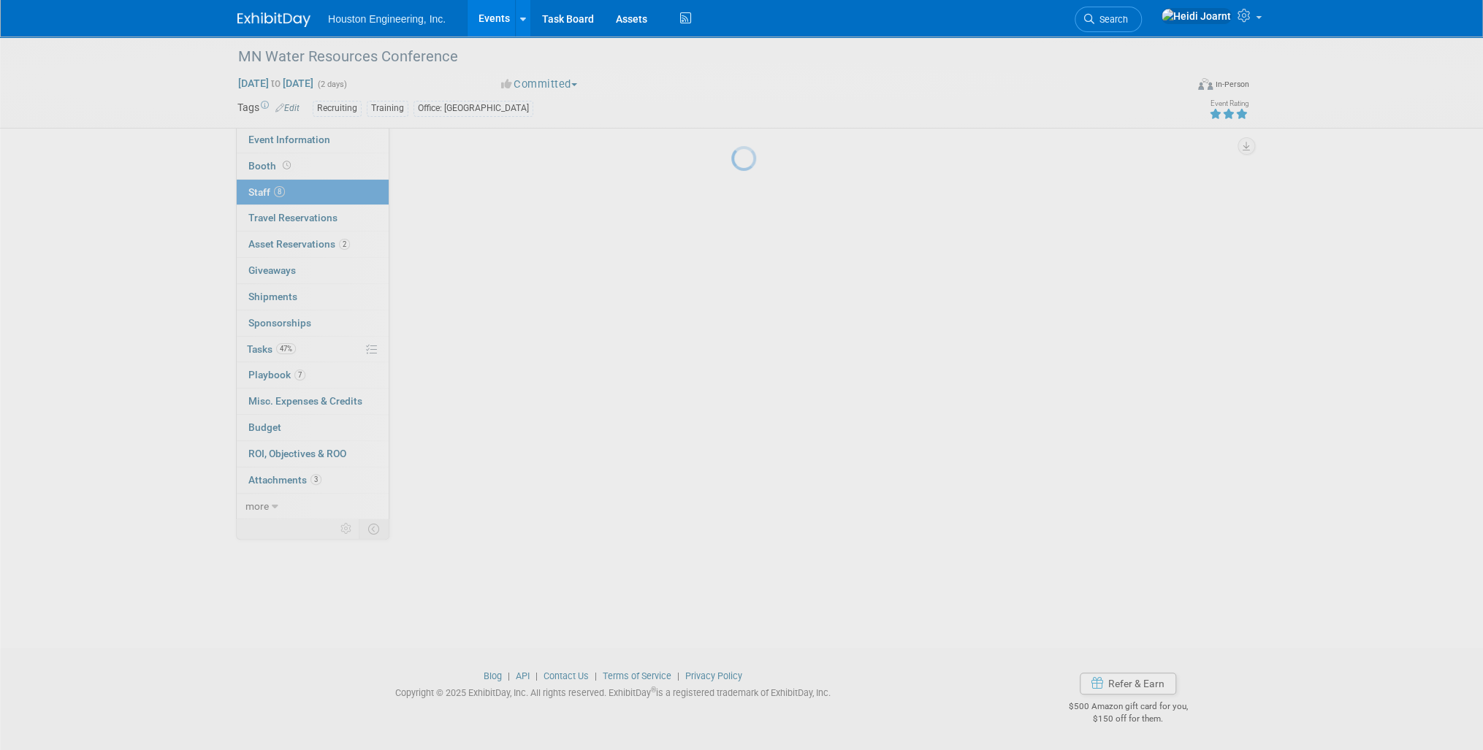
scroll to position [470, 0]
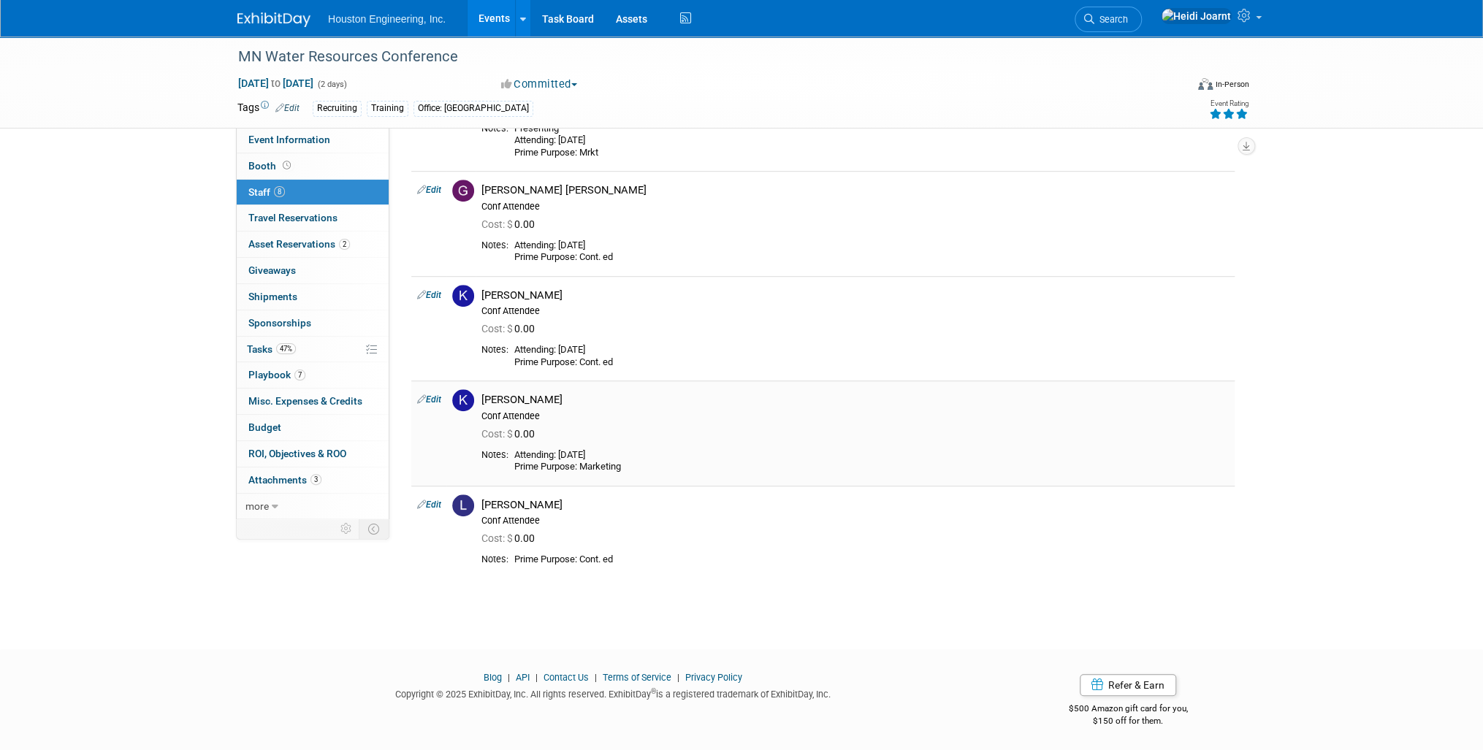
click at [429, 394] on link "Edit" at bounding box center [429, 399] width 24 height 10
select select "558be95b-5db1-46ae-8264-72d38fc3ce4b"
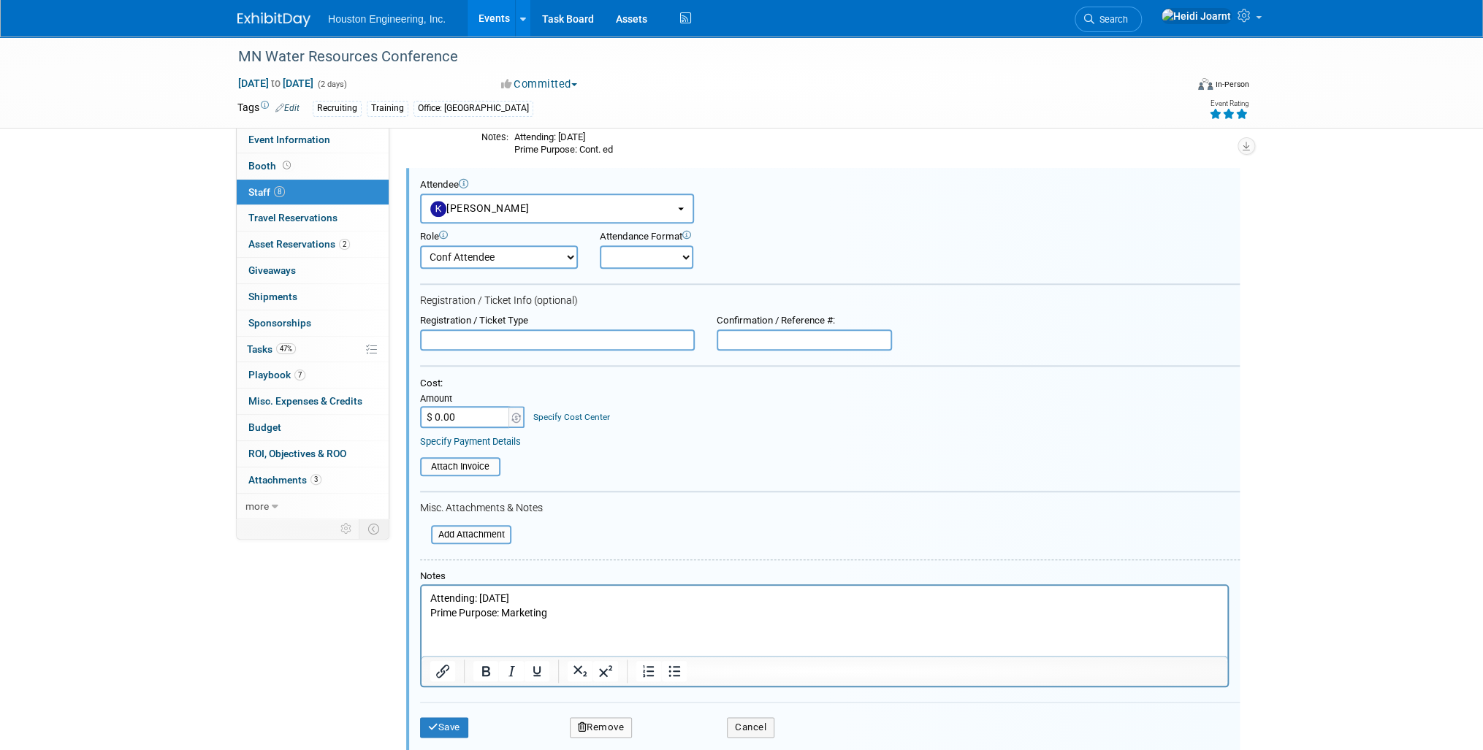
scroll to position [684, 0]
click at [522, 614] on p "Attending: Oct 15 Prime Purpose: Marketing" at bounding box center [824, 604] width 789 height 28
click at [435, 727] on button "Save" at bounding box center [444, 726] width 48 height 20
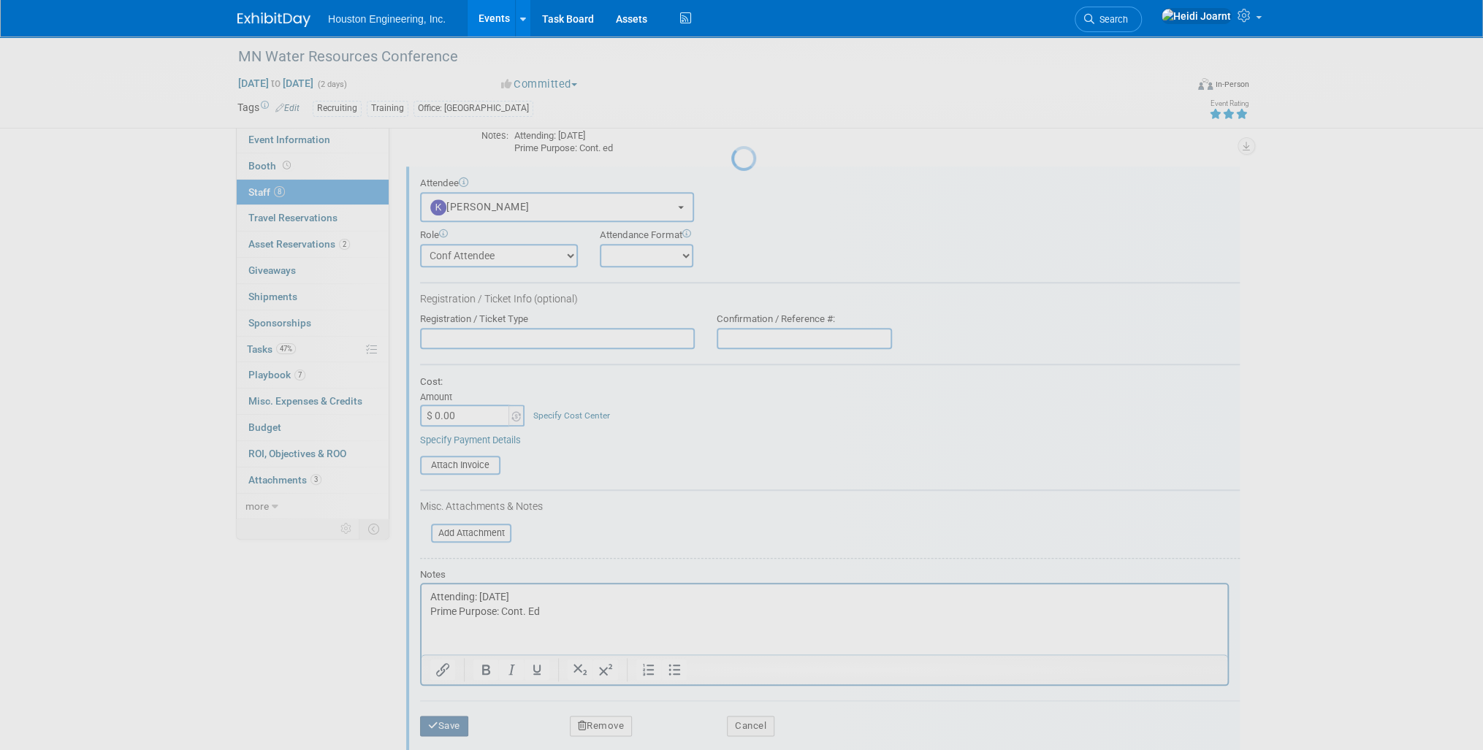
scroll to position [470, 0]
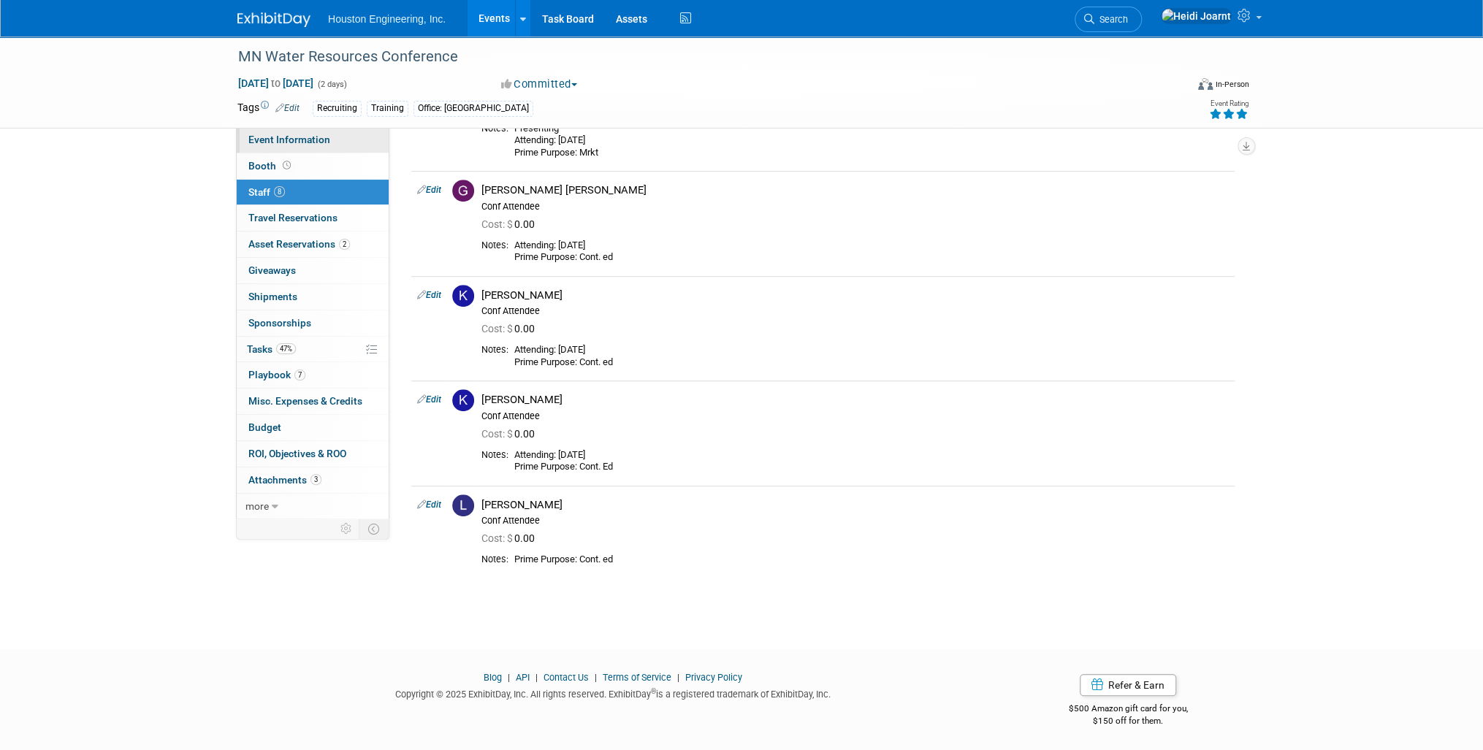
click at [318, 132] on link "Event Information" at bounding box center [313, 140] width 152 height 26
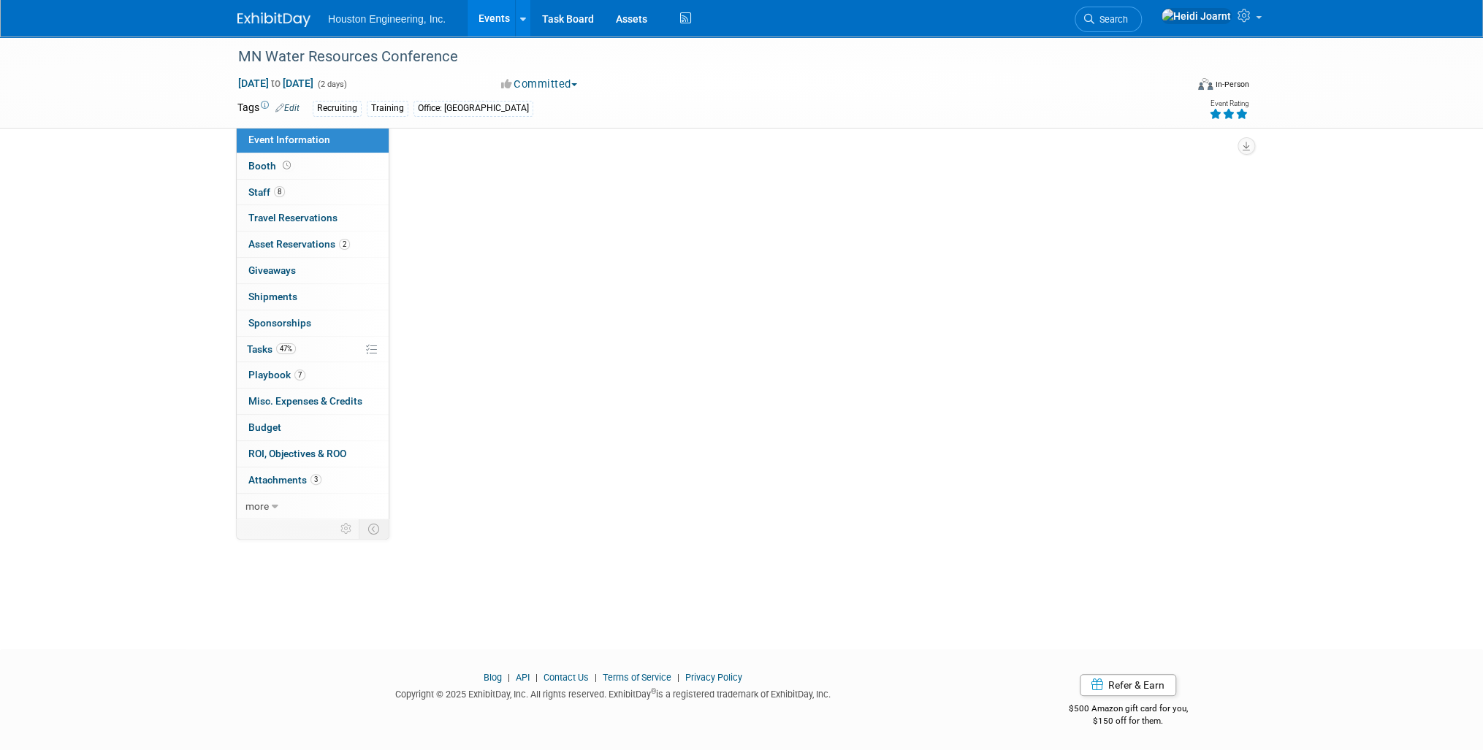
scroll to position [0, 0]
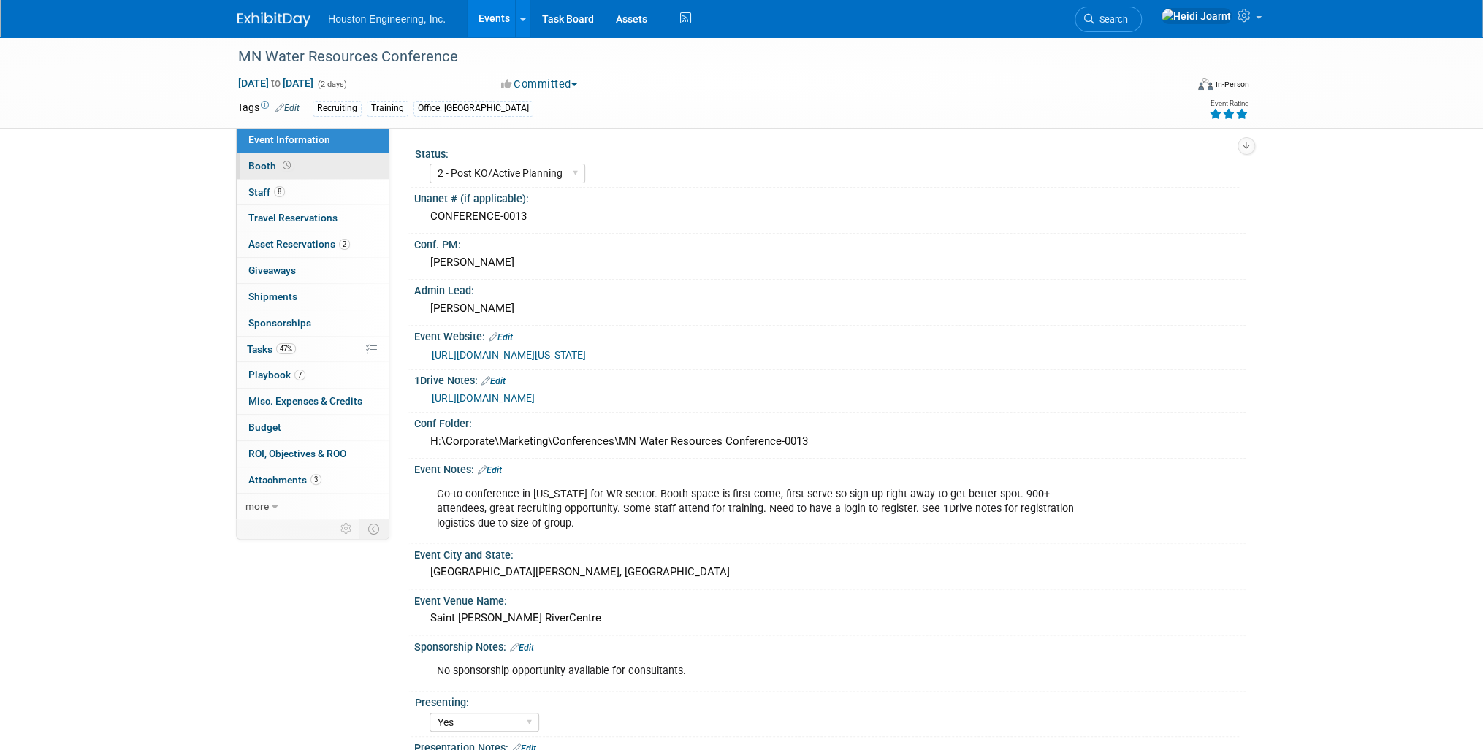
click at [291, 161] on span "Booth" at bounding box center [270, 166] width 45 height 12
select select "Yes"
select select "[GEOGRAPHIC_DATA]"
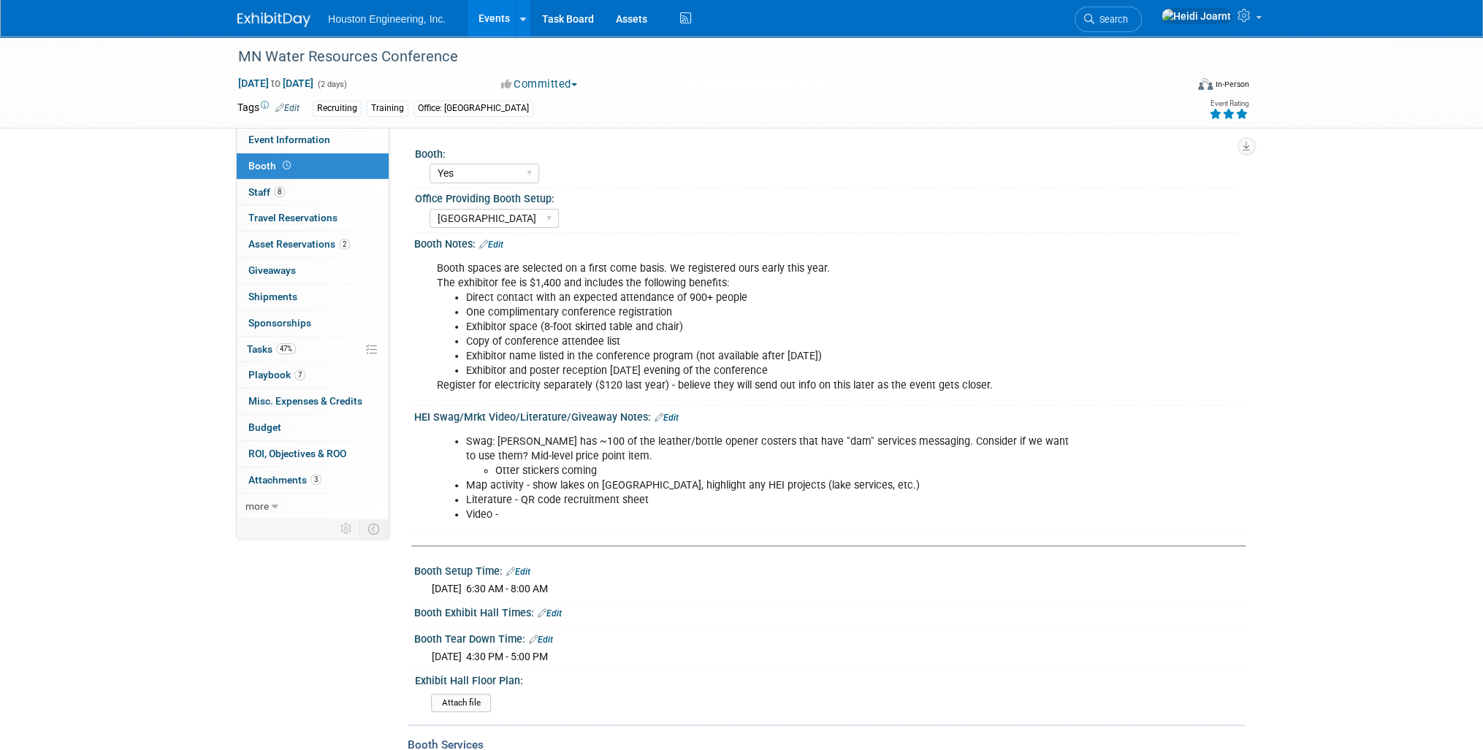
click at [503, 245] on link "Edit" at bounding box center [491, 245] width 24 height 10
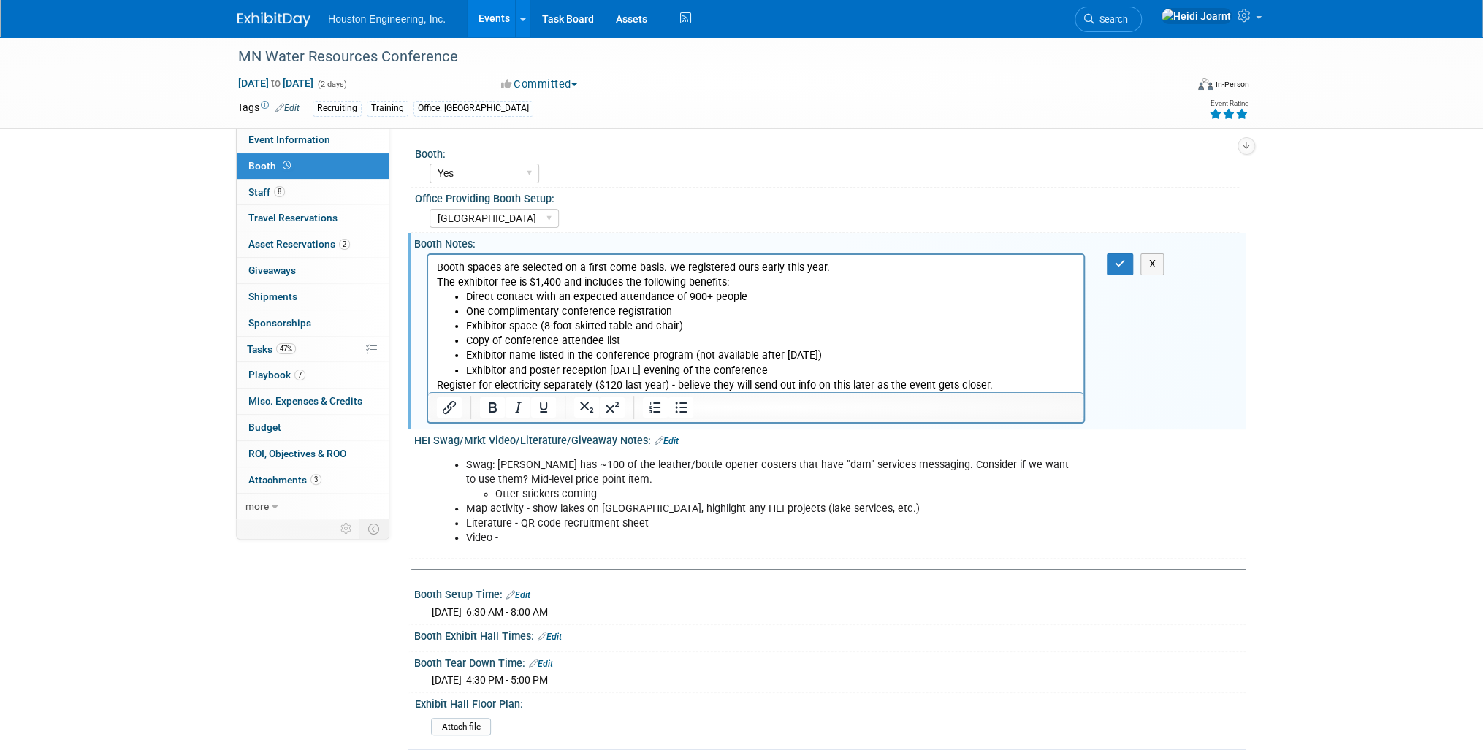
click at [993, 386] on p "Register for electricity separately ($120 last year) - believe they will send o…" at bounding box center [756, 385] width 638 height 15
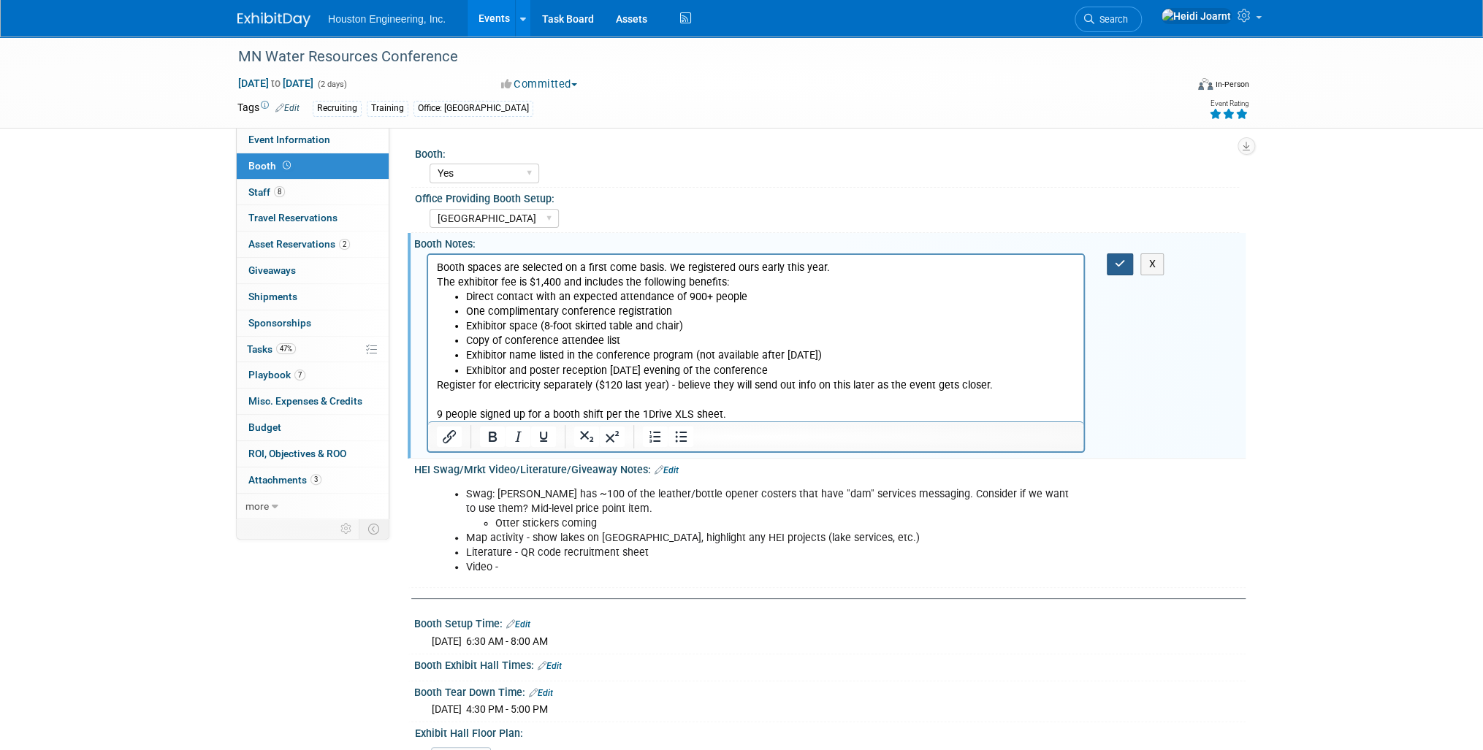
click at [1118, 267] on icon "button" at bounding box center [1120, 264] width 11 height 10
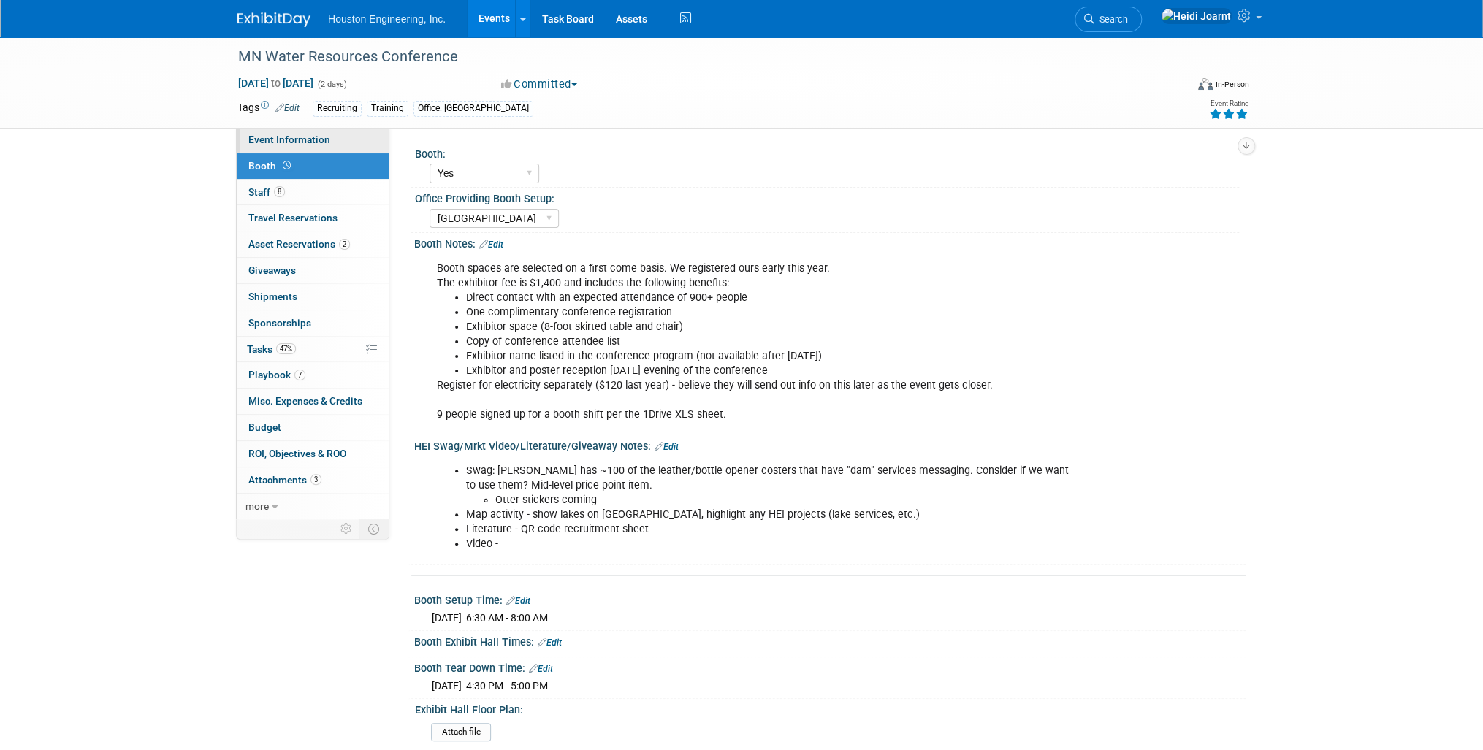
click at [316, 137] on span "Event Information" at bounding box center [289, 140] width 82 height 12
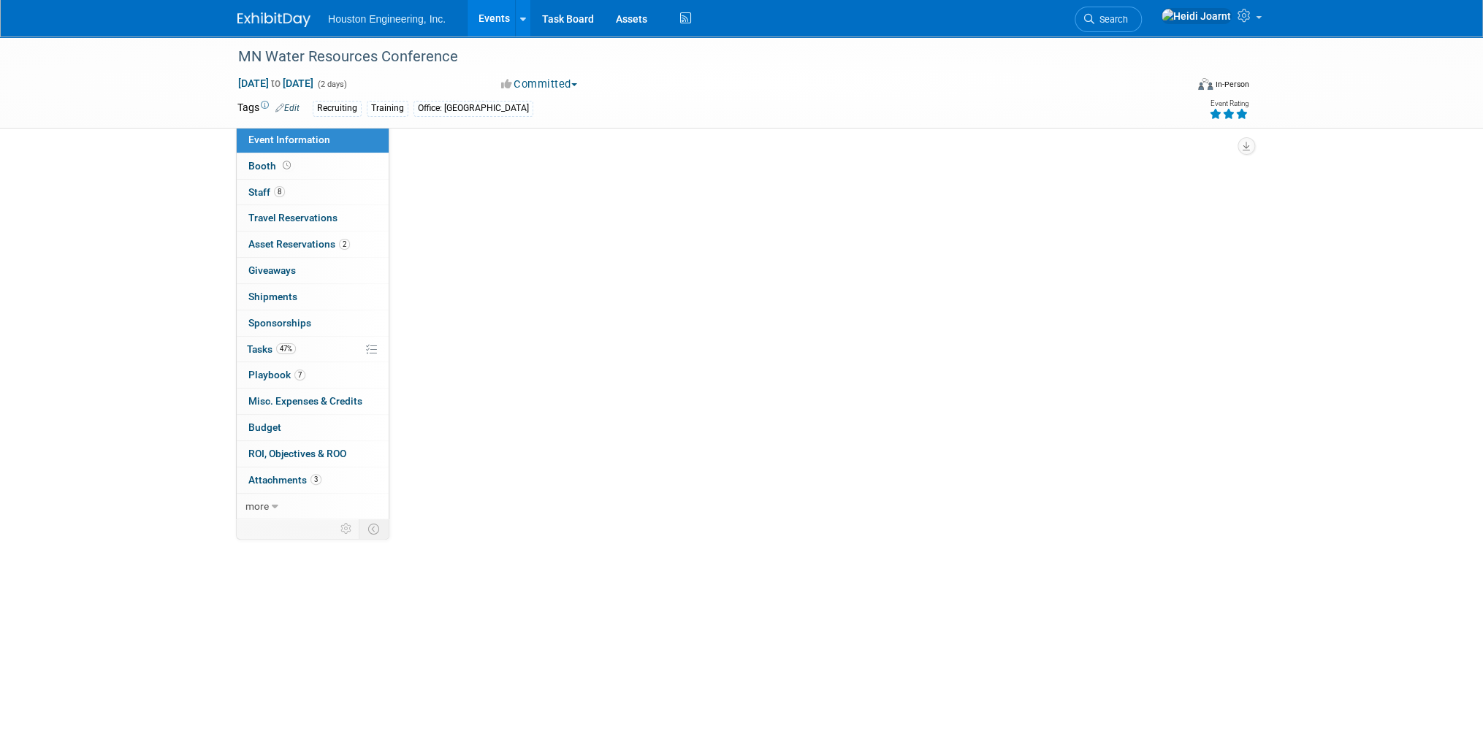
select select "2 - Post KO/Active Planning"
select select "Yes"
select select "No"
select select "Water Resources"
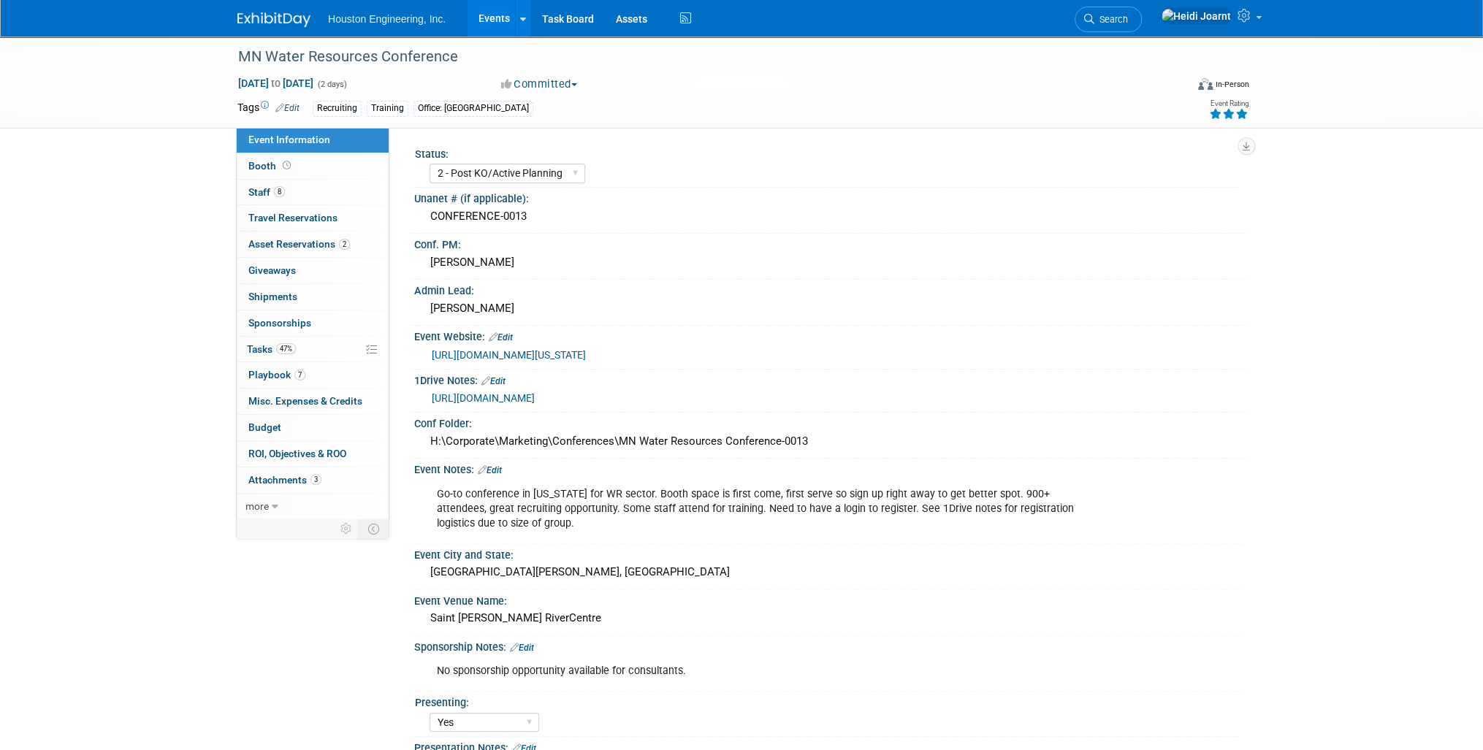
click at [502, 465] on link "Edit" at bounding box center [490, 470] width 24 height 10
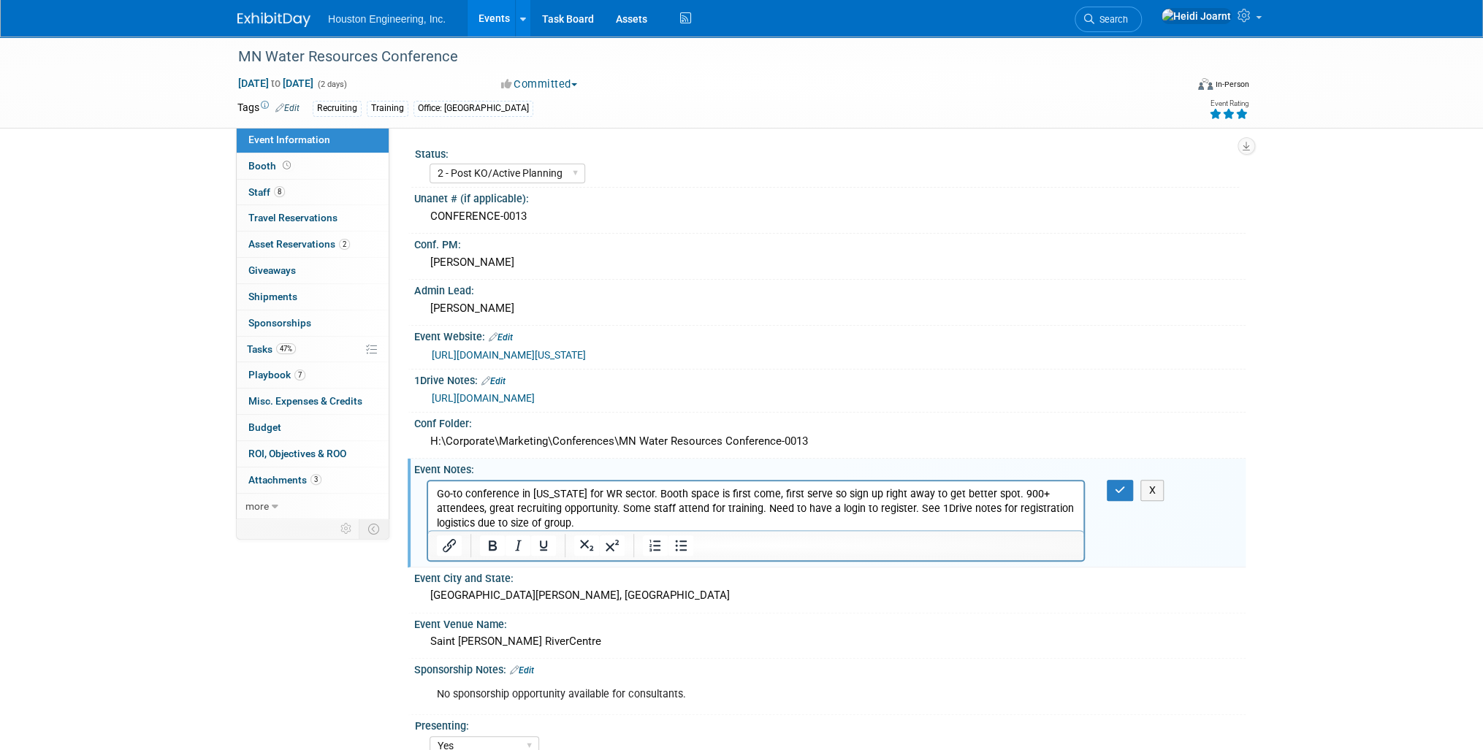
click at [635, 526] on p "Go-to conference in Minnesota for WR sector. Booth space is first come, first s…" at bounding box center [756, 508] width 638 height 44
click at [1125, 480] on button "button" at bounding box center [1120, 490] width 27 height 21
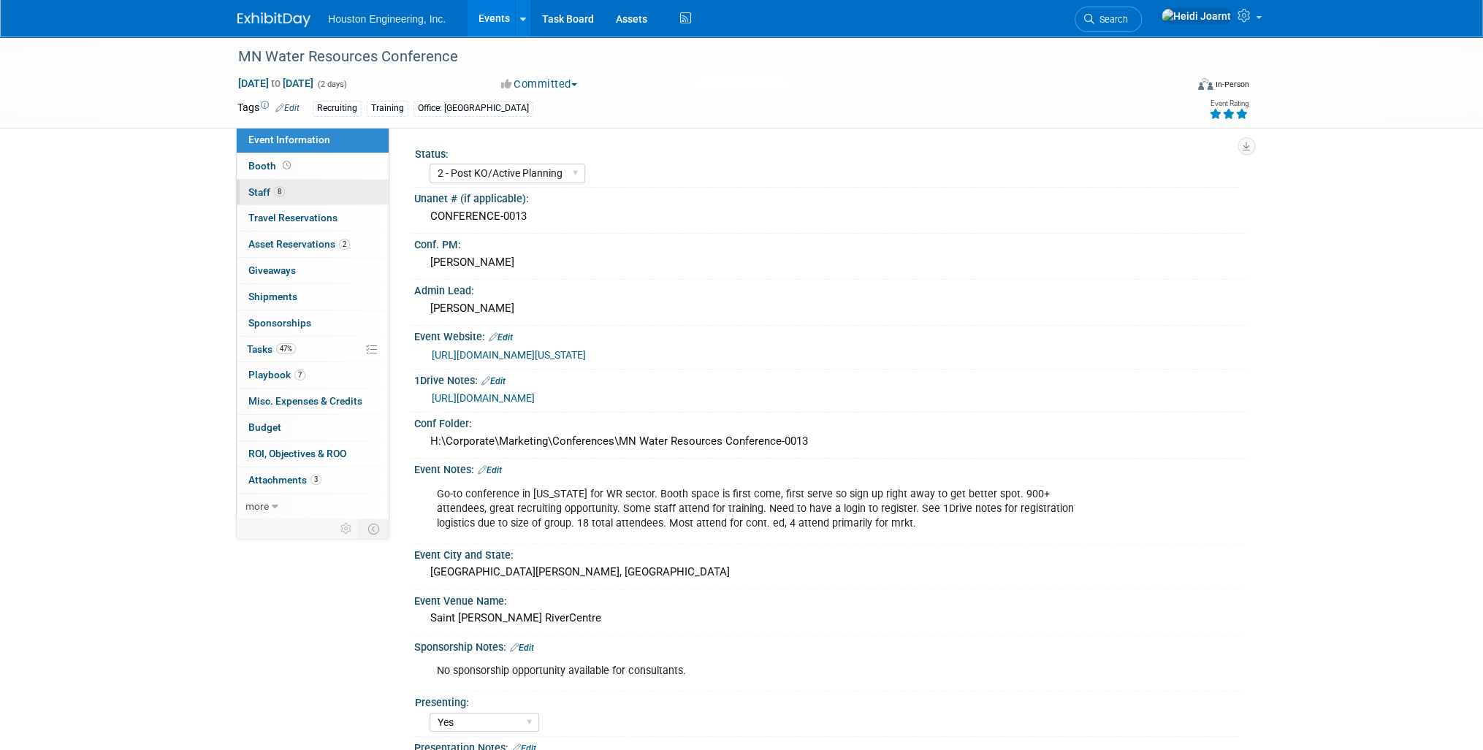
click at [305, 186] on link "8 Staff 8" at bounding box center [313, 193] width 152 height 26
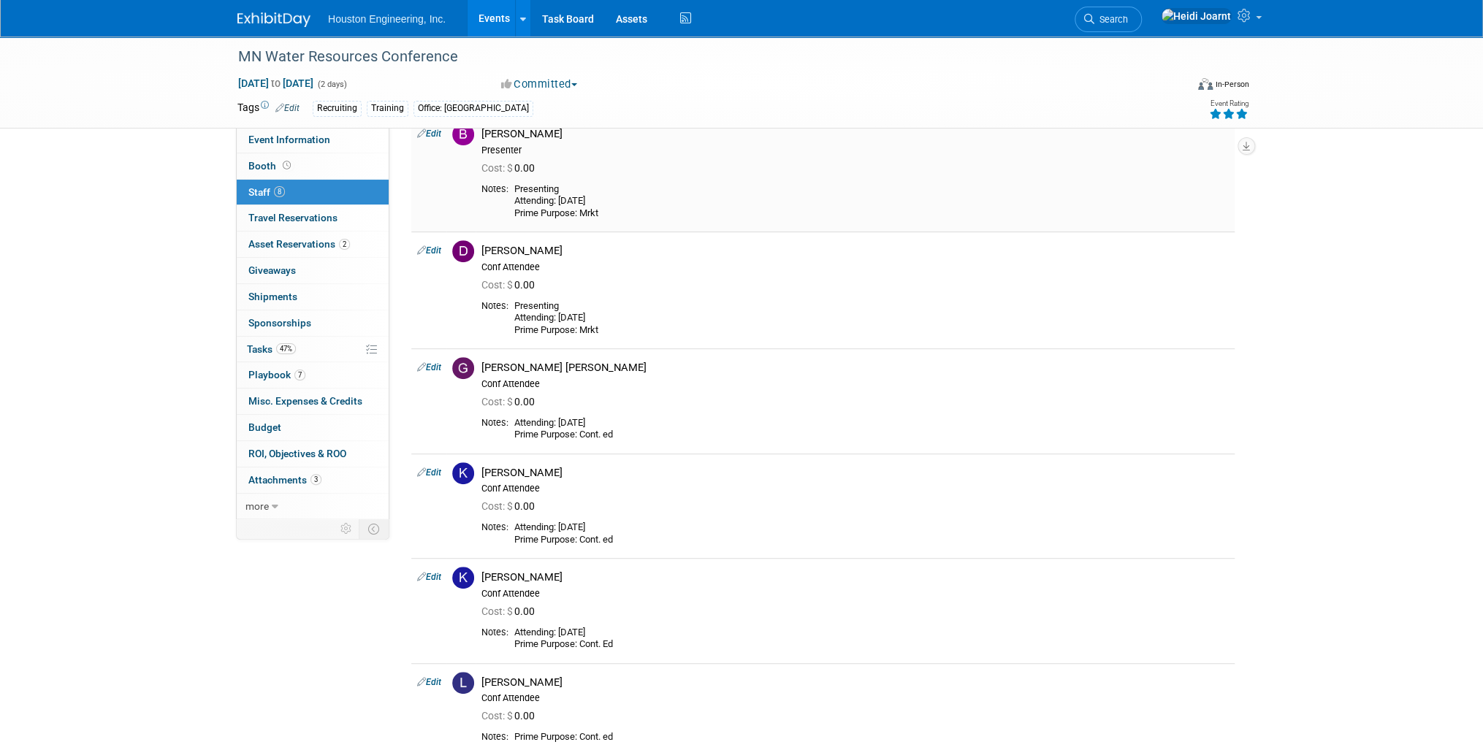
scroll to position [409, 0]
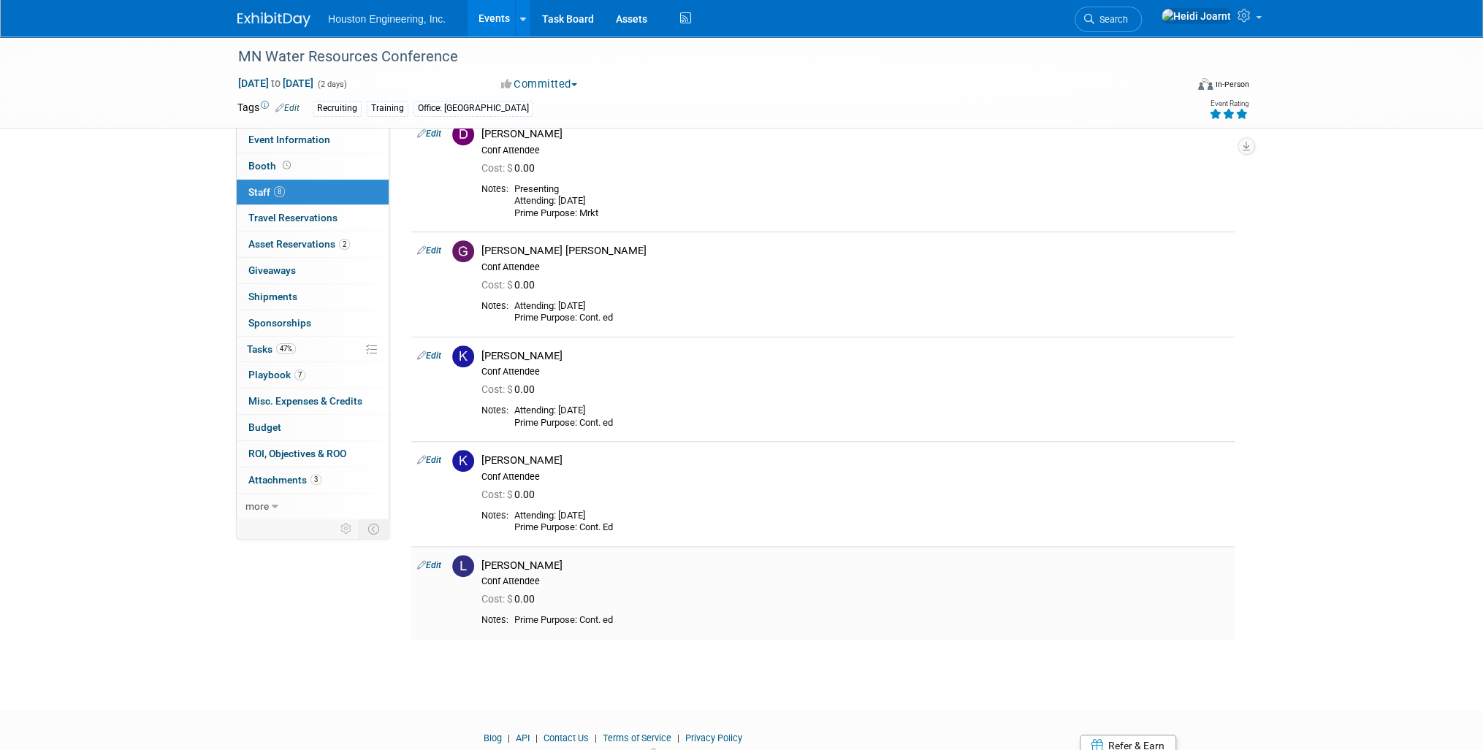
click at [429, 564] on link "Edit" at bounding box center [429, 565] width 24 height 10
select select "d56acff9-390e-4e25-8da1-71f87f2d4f61"
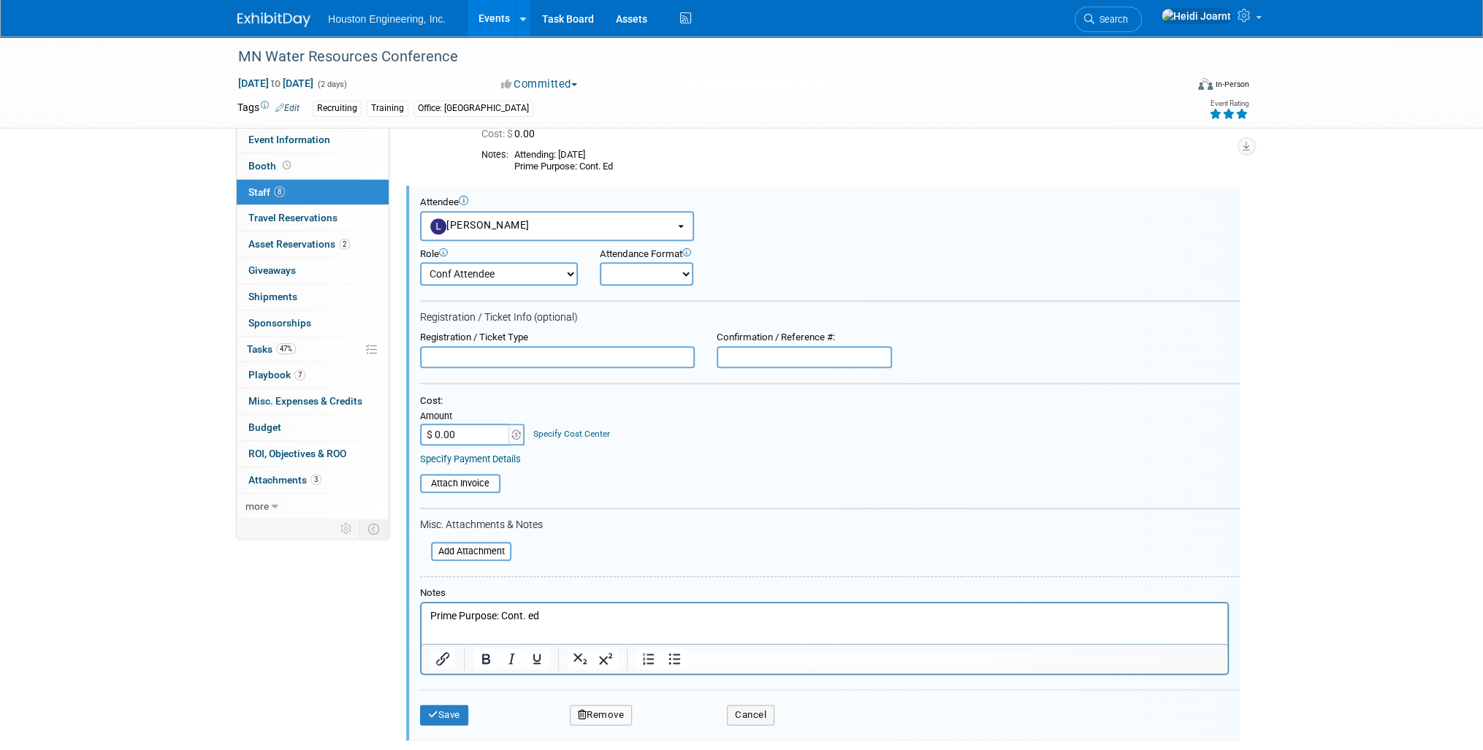
scroll to position [789, 0]
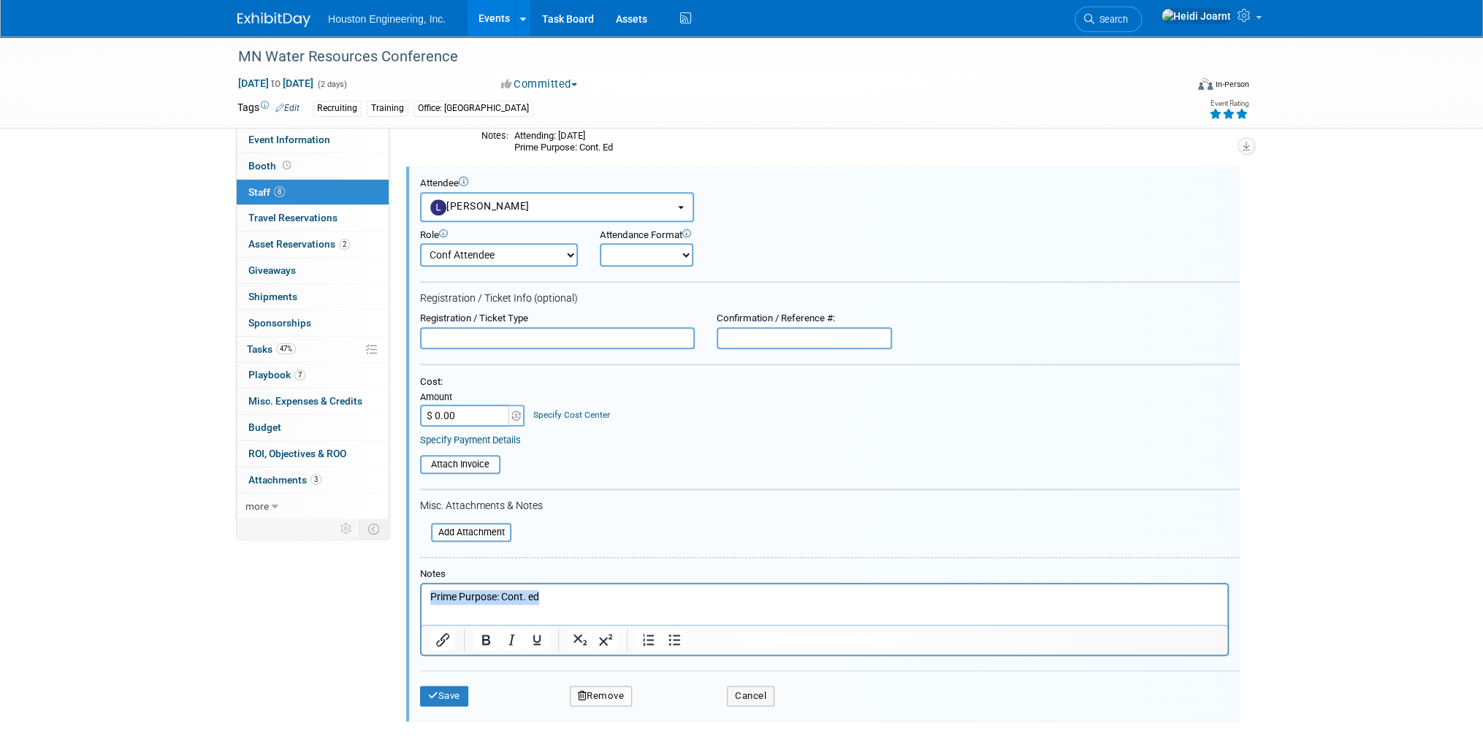
drag, startPoint x: 563, startPoint y: 599, endPoint x: 420, endPoint y: 598, distance: 143.2
click at [421, 598] on html "Prime Purpose: Cont. ed" at bounding box center [824, 594] width 806 height 20
paste body "Rich Text Area. Press ALT-0 for help."
click at [453, 690] on button "Save" at bounding box center [444, 696] width 48 height 20
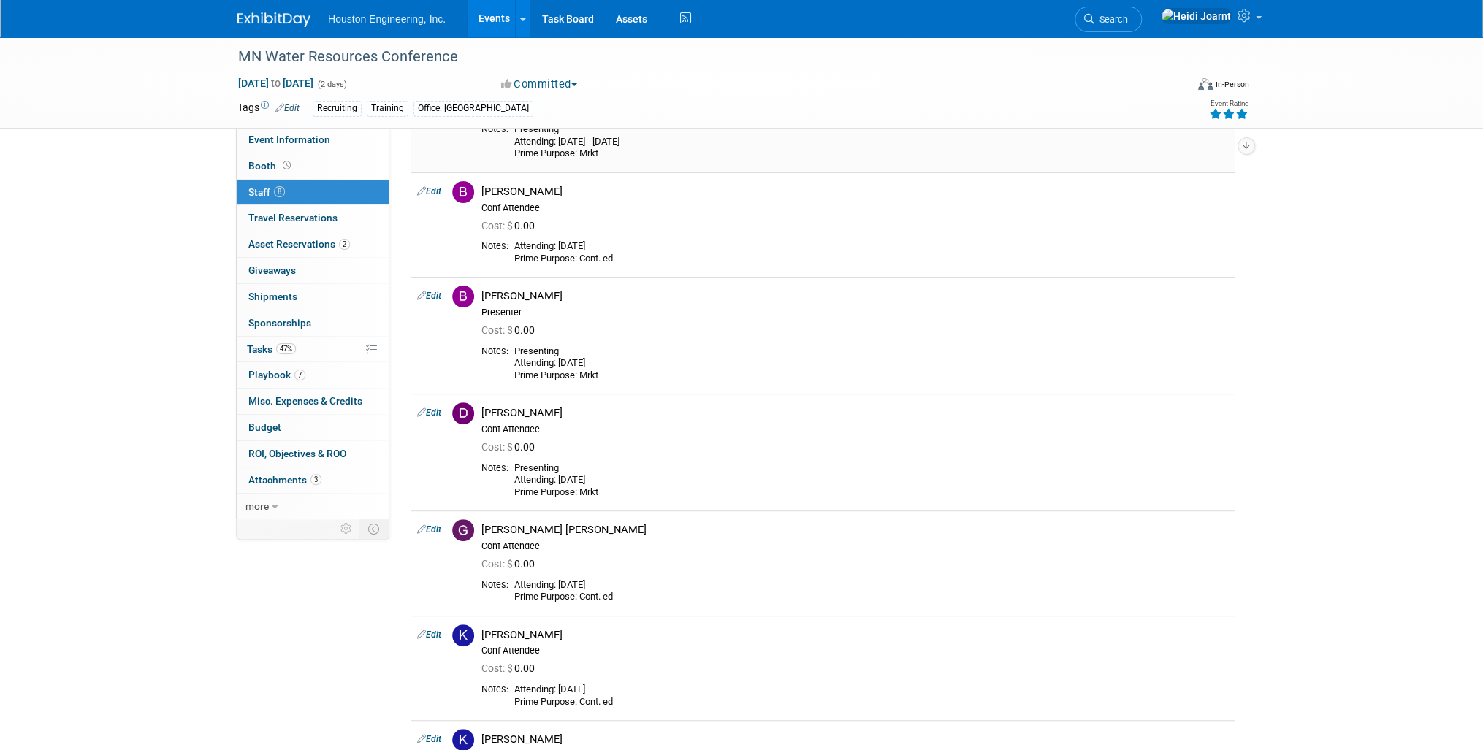
scroll to position [0, 0]
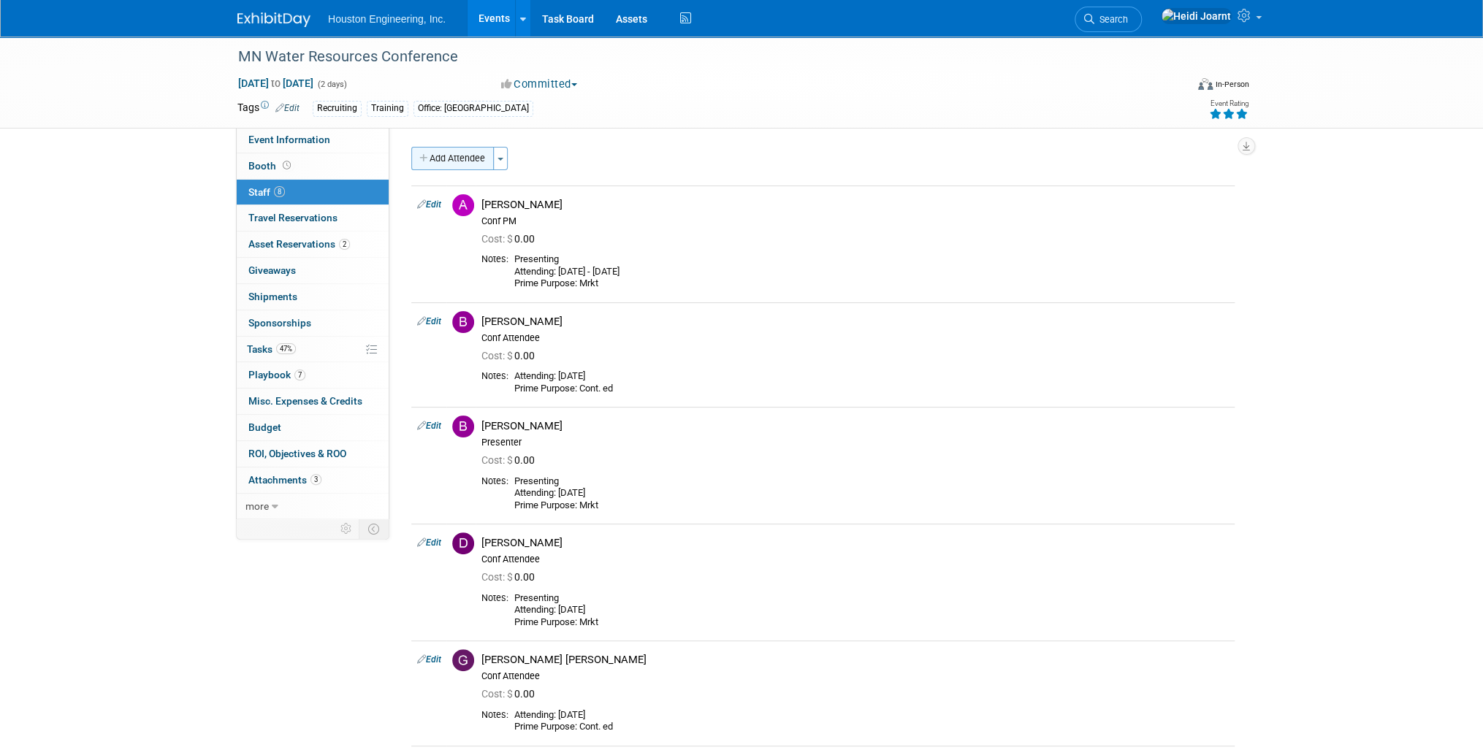
click at [470, 153] on button "Add Attendee" at bounding box center [452, 158] width 83 height 23
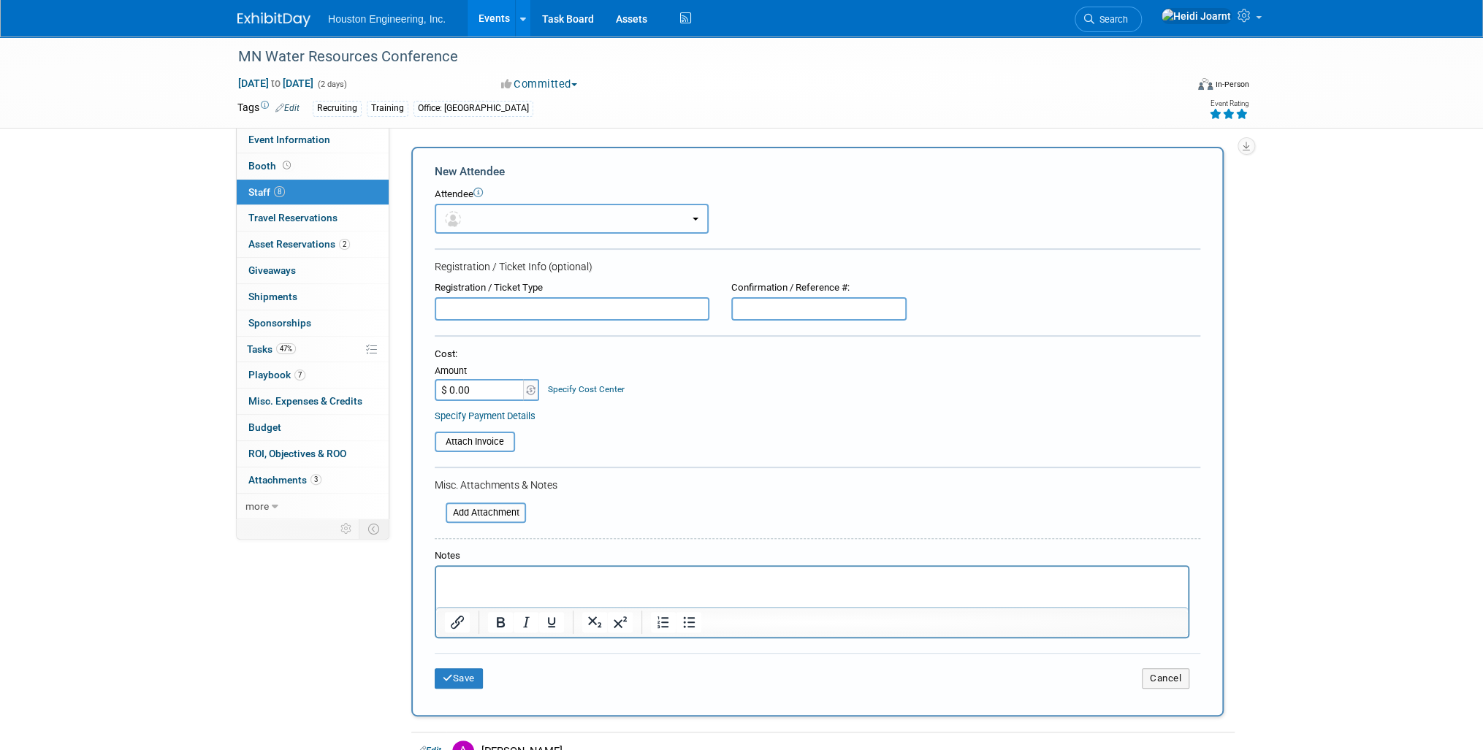
click at [492, 214] on button "button" at bounding box center [572, 219] width 274 height 30
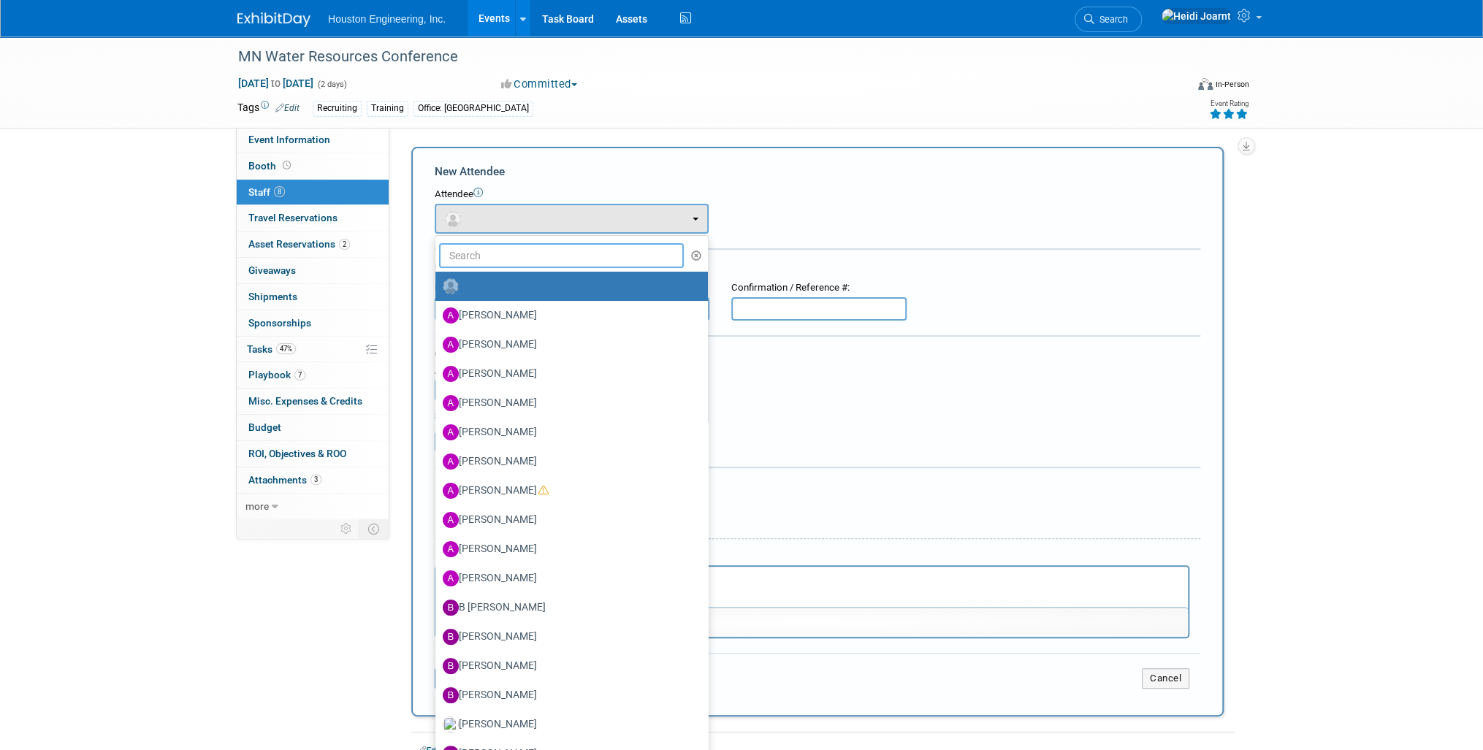
click at [533, 258] on input "text" at bounding box center [561, 255] width 245 height 25
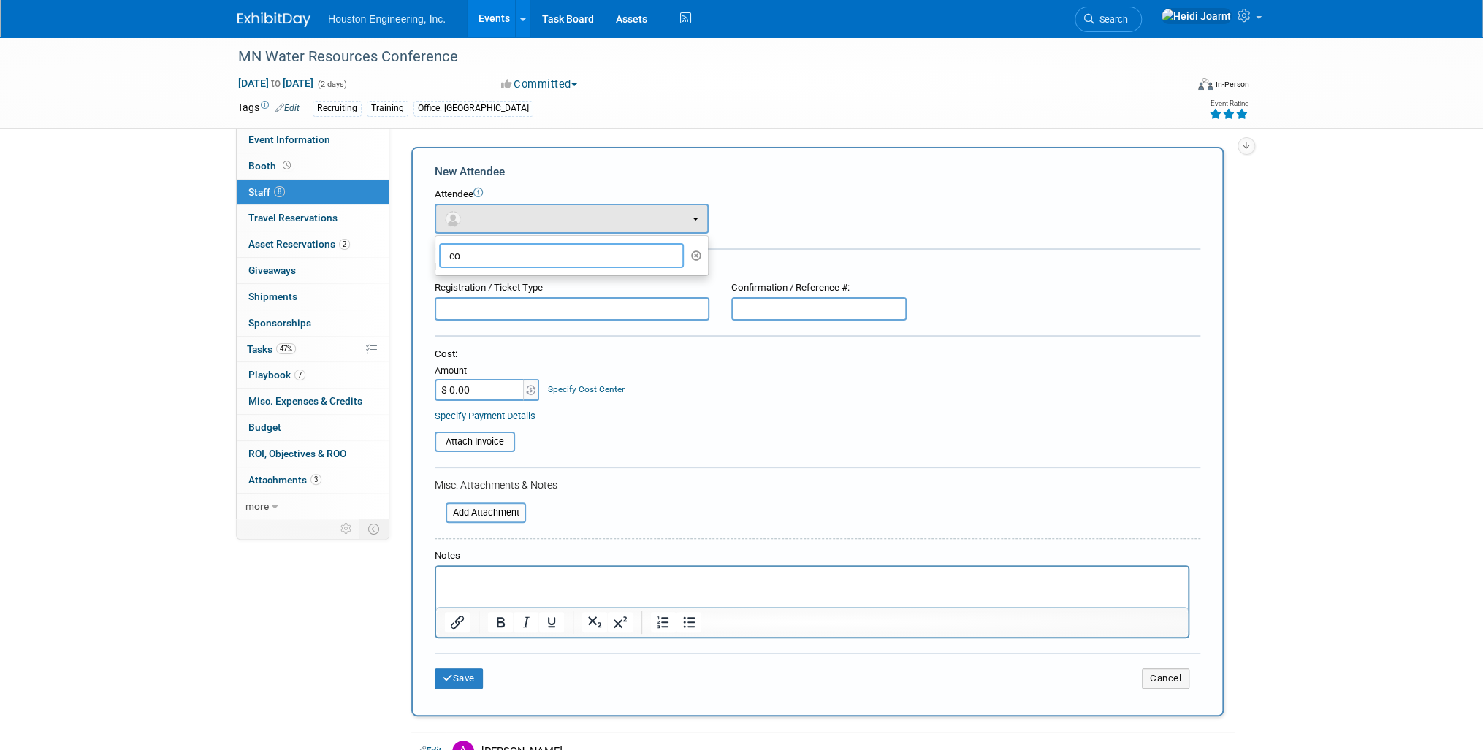
type input "c"
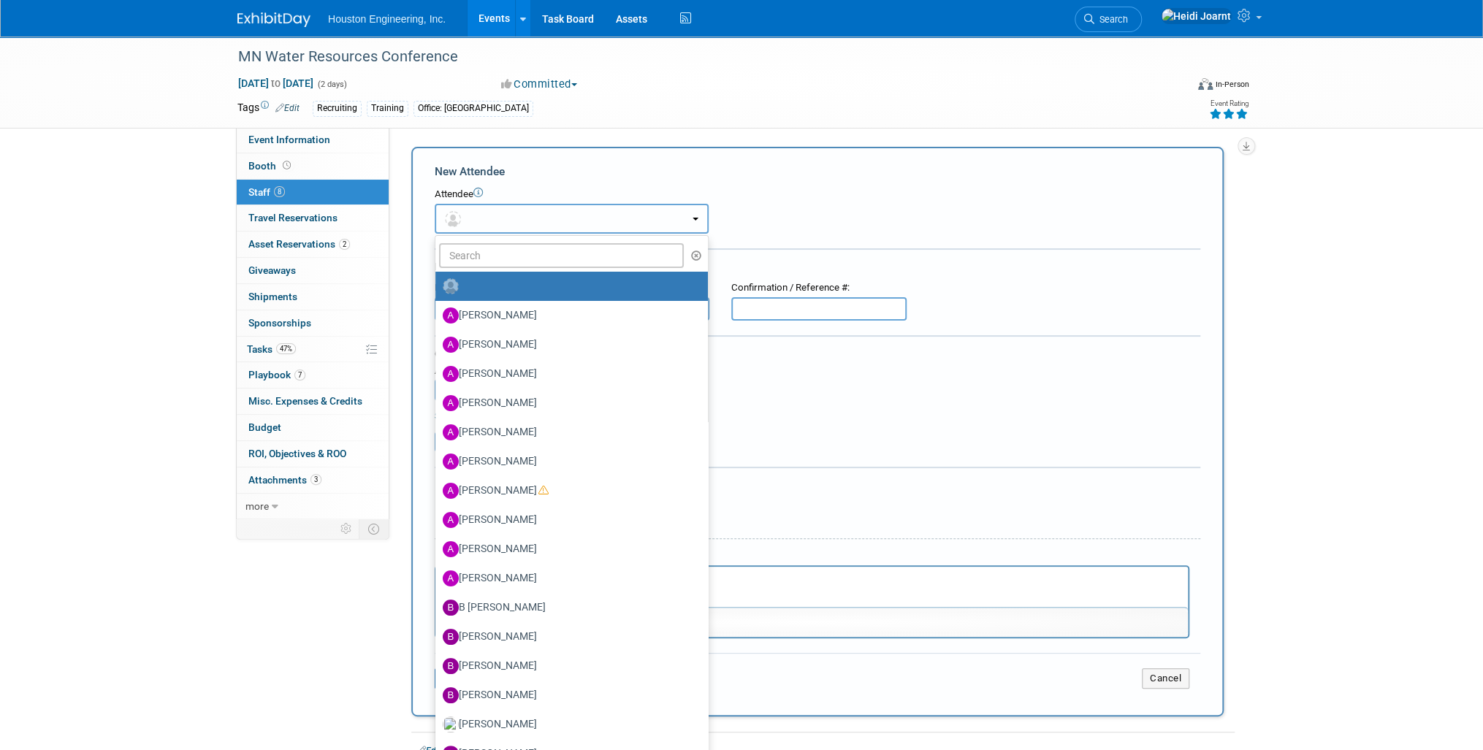
click at [540, 232] on button "button" at bounding box center [572, 219] width 274 height 30
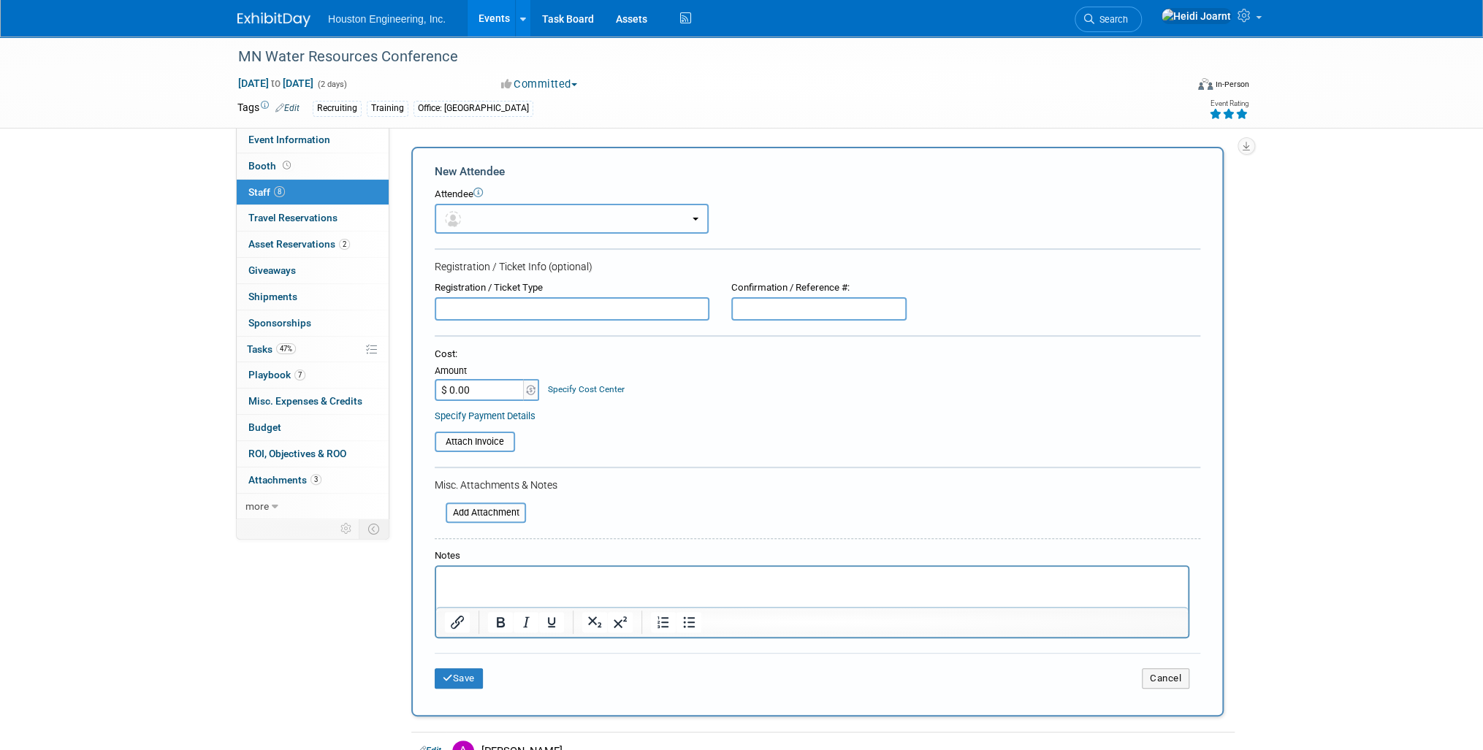
click at [535, 219] on button "button" at bounding box center [572, 219] width 274 height 30
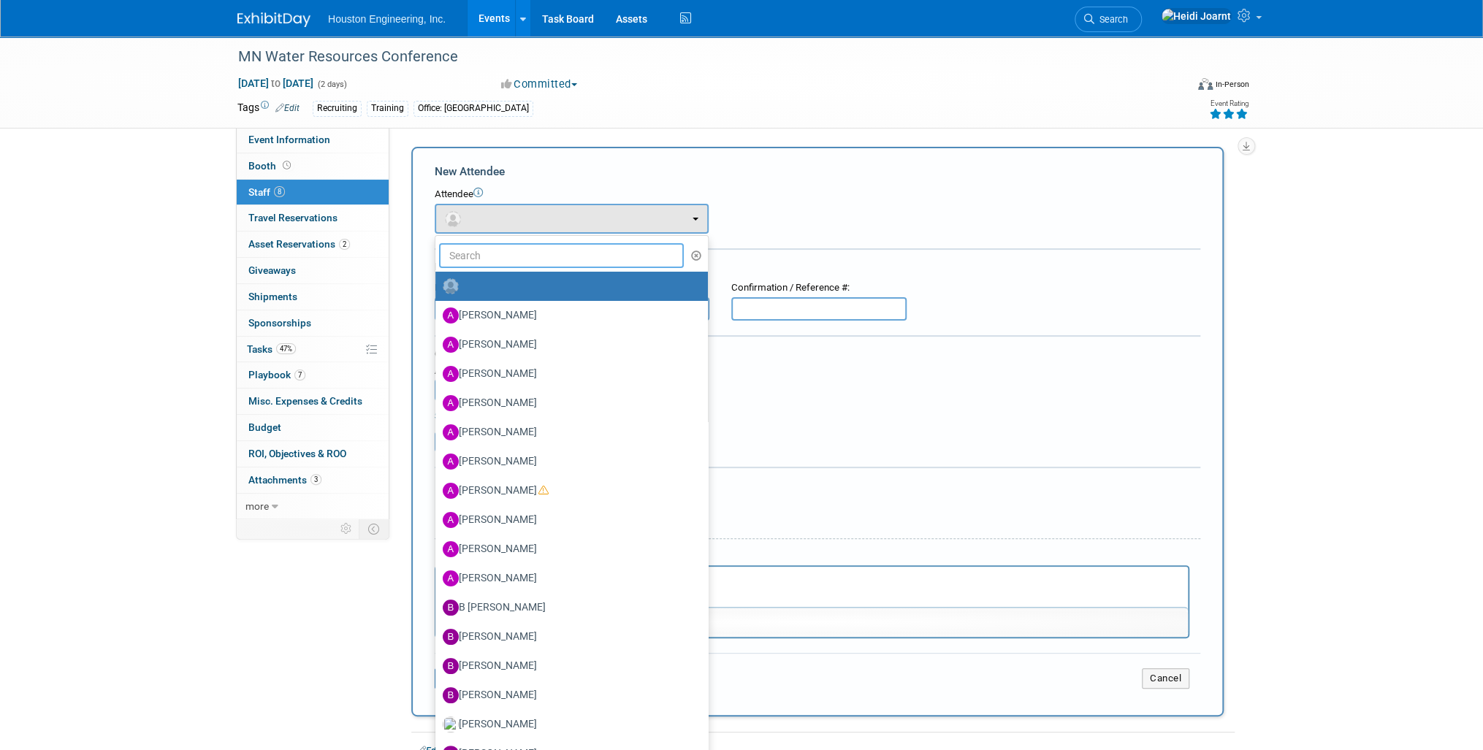
click at [519, 265] on input "text" at bounding box center [561, 255] width 245 height 25
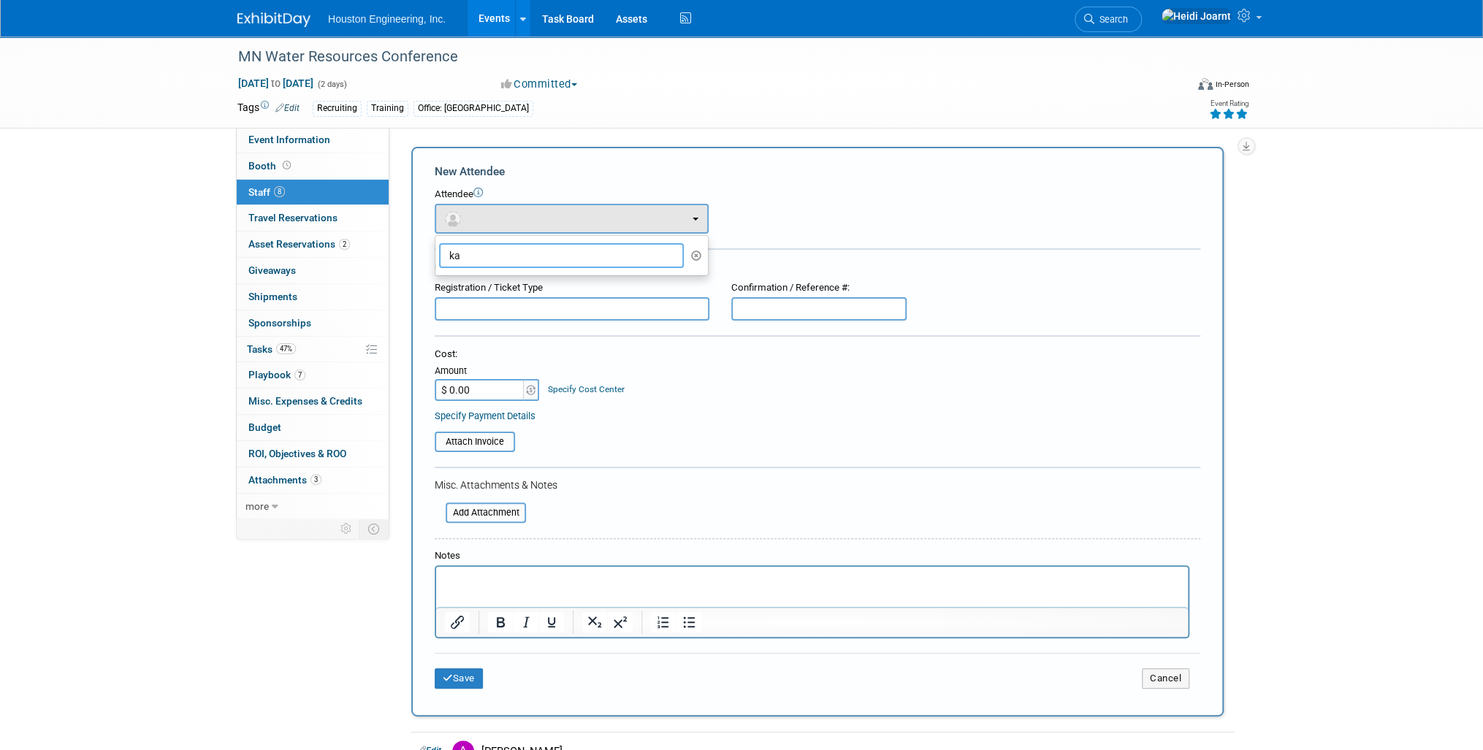
type input "k"
type input "j"
type input "n"
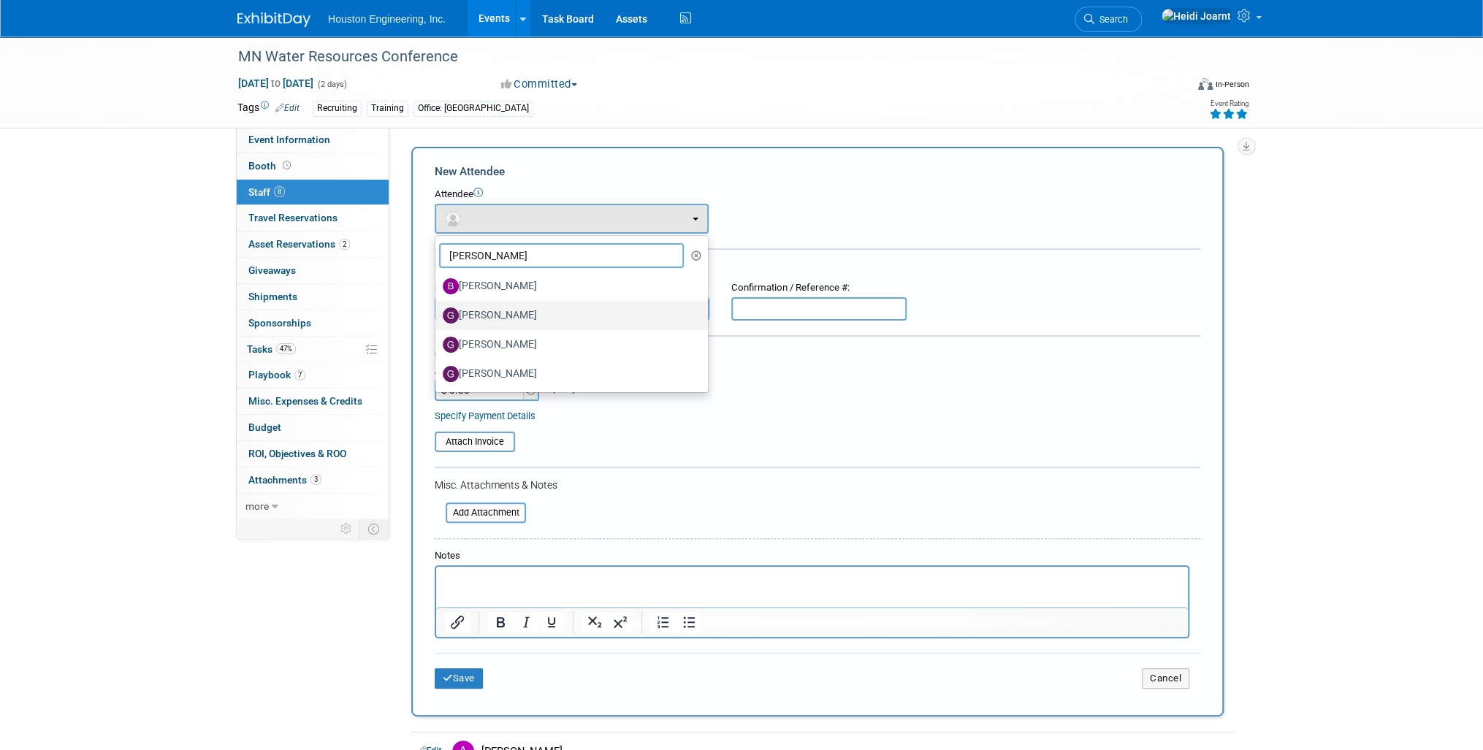
type input "greg"
click at [512, 312] on label "[PERSON_NAME]" at bounding box center [568, 315] width 251 height 23
click at [438, 312] on input "[PERSON_NAME]" at bounding box center [432, 313] width 9 height 9
select select "1739df5b-05ab-4281-aa0e-34a145b8ba35"
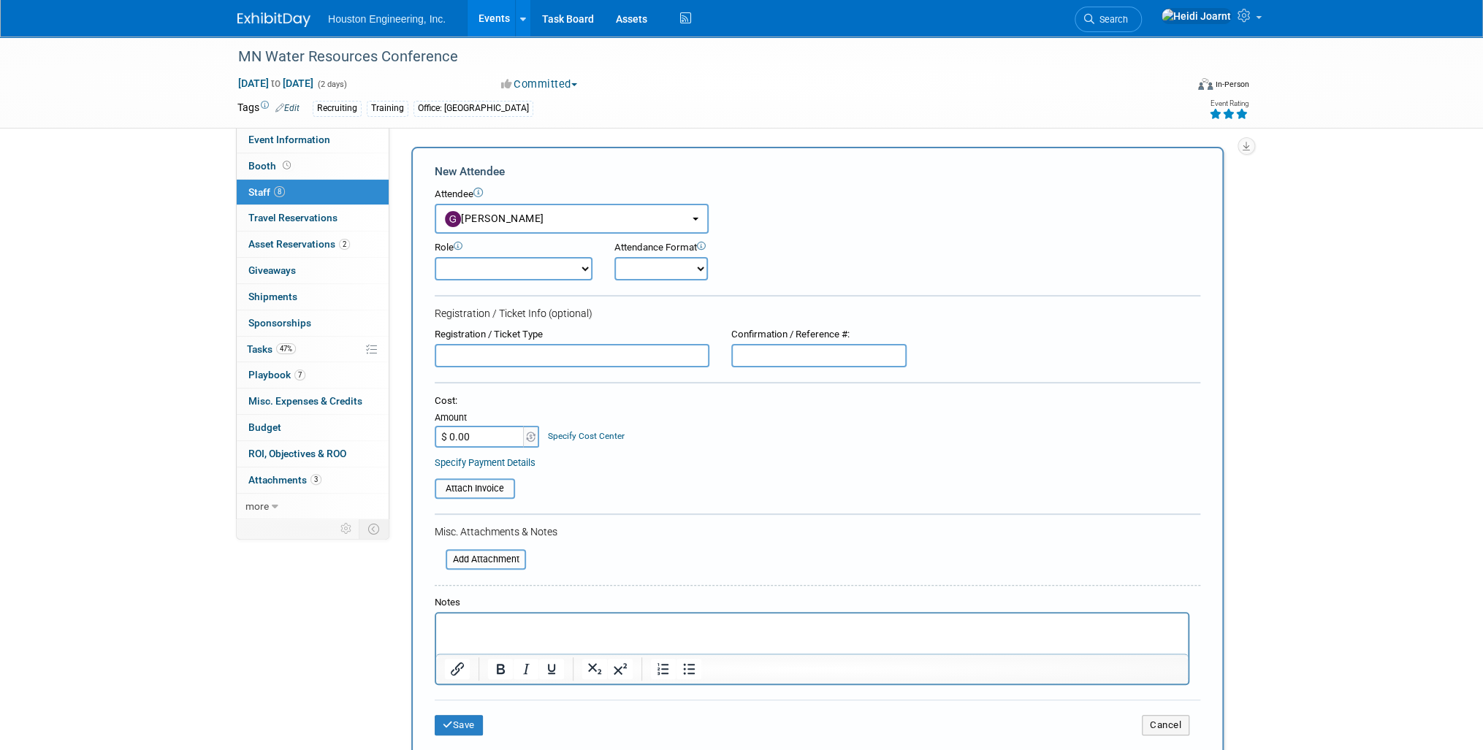
click at [503, 270] on select "Conf Attendee Conf PM Demonstrator Host Planner Presenter Sales Representative" at bounding box center [514, 268] width 158 height 23
select select "200"
click at [435, 257] on select "Conf Attendee Conf PM Demonstrator Host Planner Presenter Sales Representative" at bounding box center [514, 268] width 158 height 23
click at [498, 629] on p "Rich Text Area. Press ALT-0 for help." at bounding box center [812, 626] width 735 height 15
click at [458, 716] on button "Save" at bounding box center [459, 725] width 48 height 20
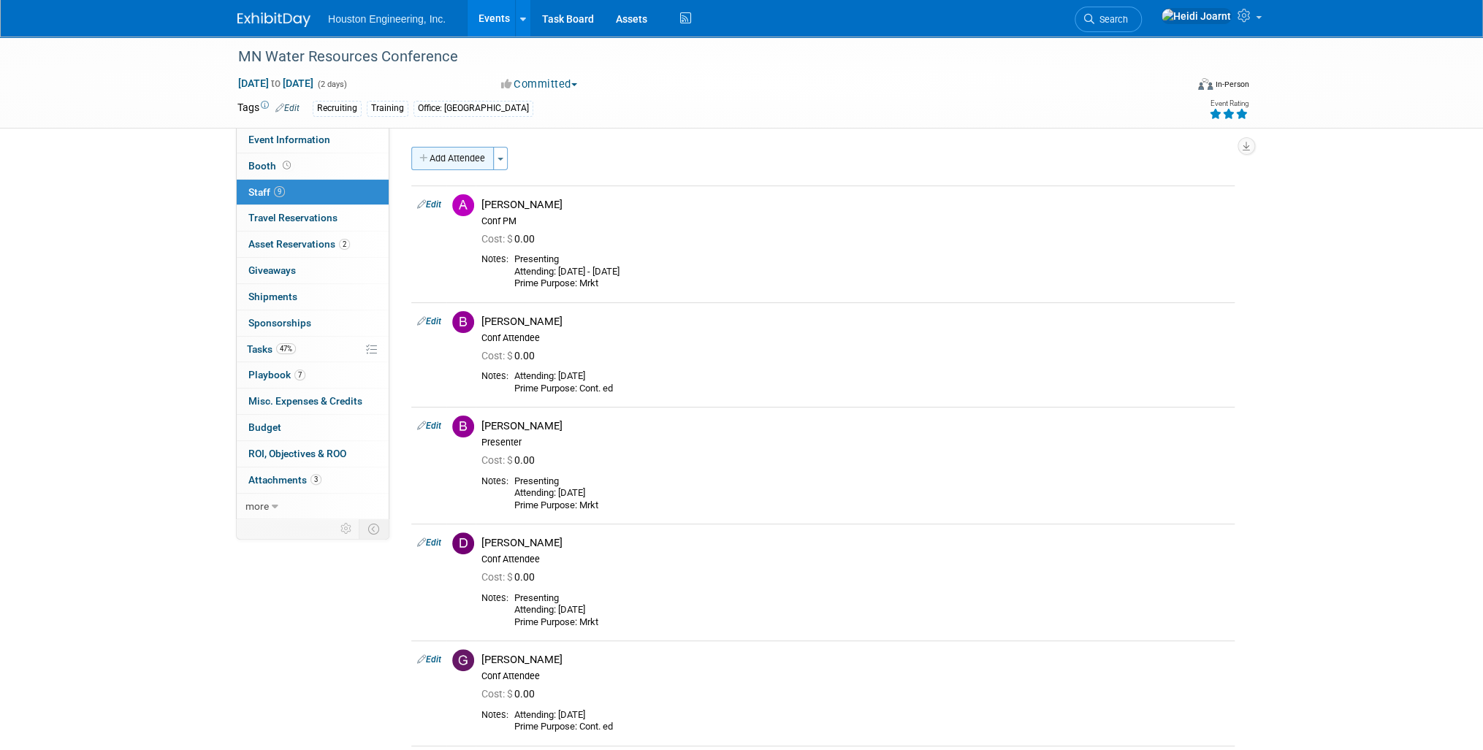
click at [458, 149] on button "Add Attendee" at bounding box center [452, 158] width 83 height 23
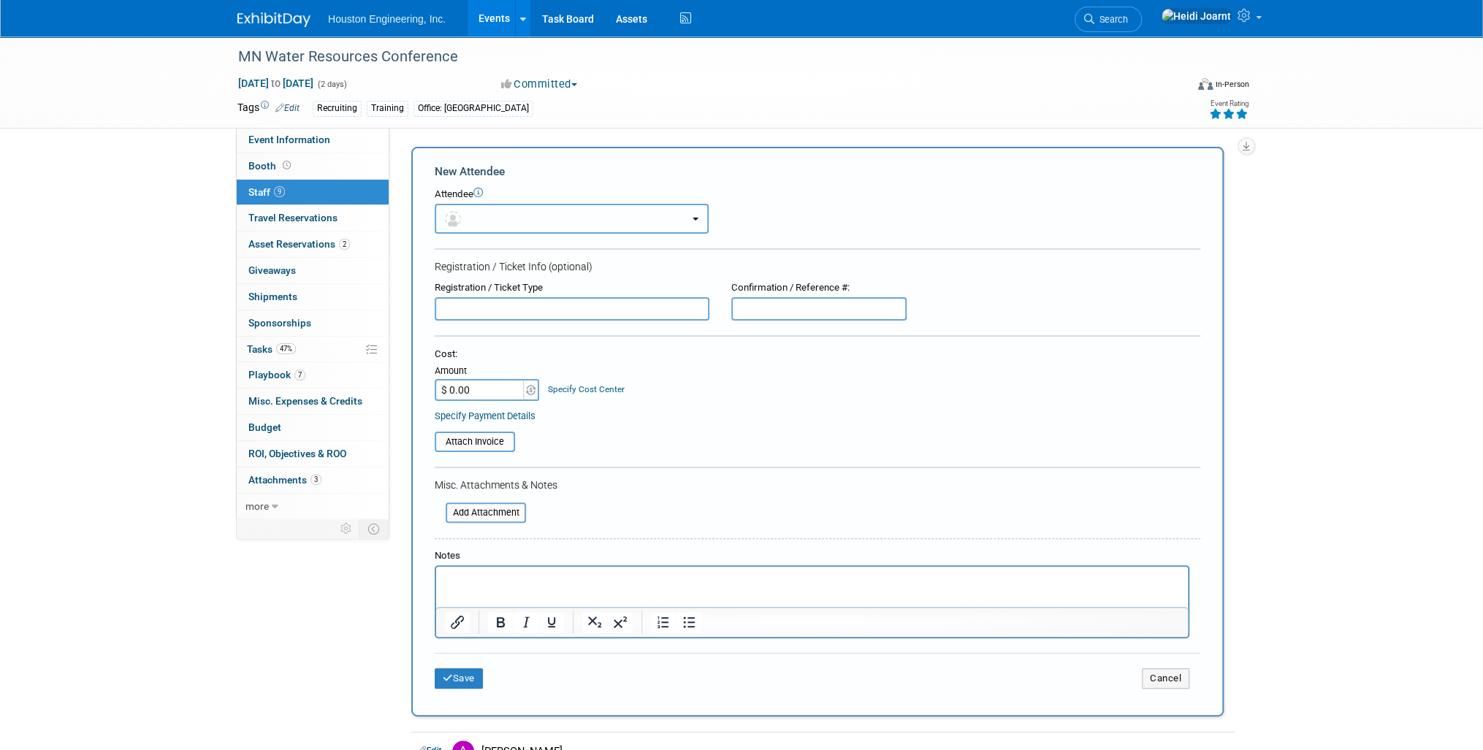
click at [484, 226] on button "button" at bounding box center [572, 219] width 274 height 30
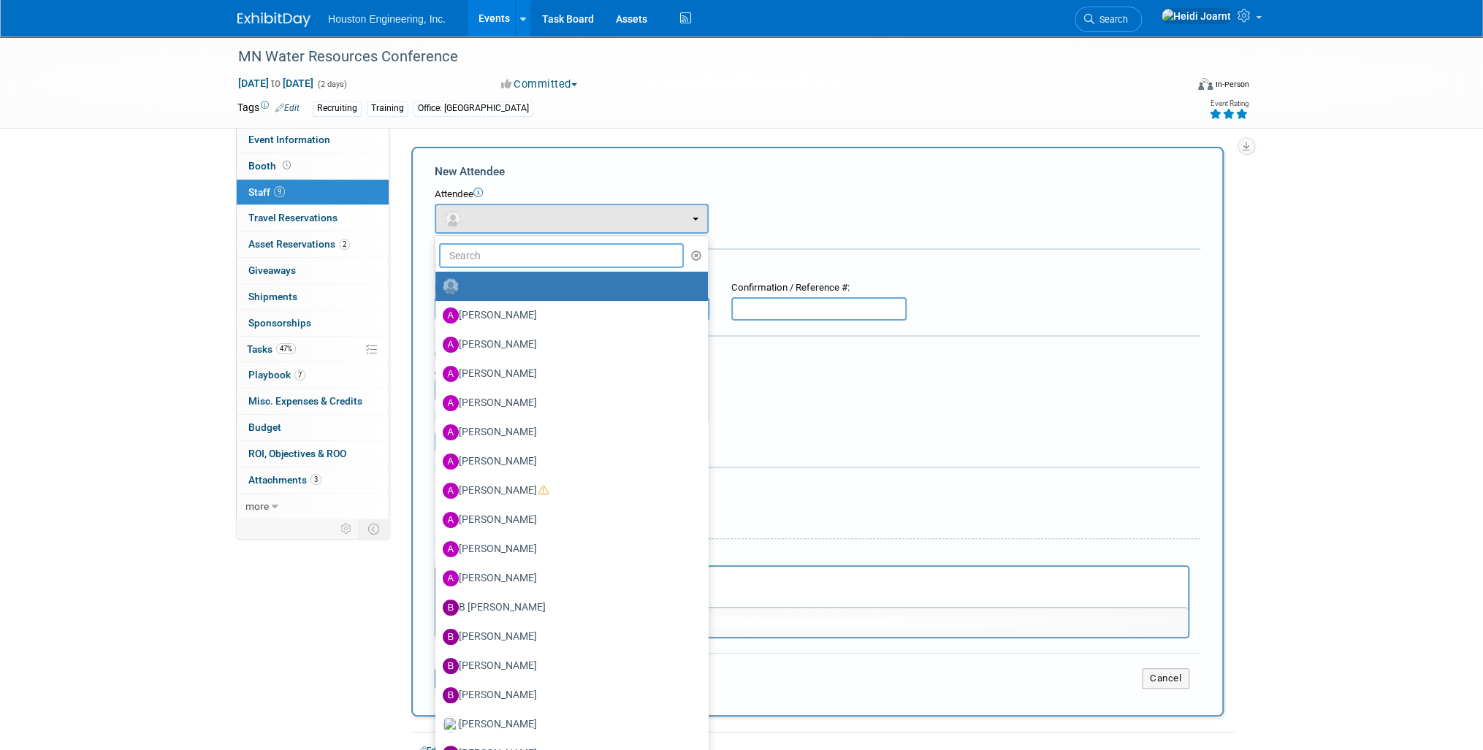
click at [487, 251] on input "text" at bounding box center [561, 255] width 245 height 25
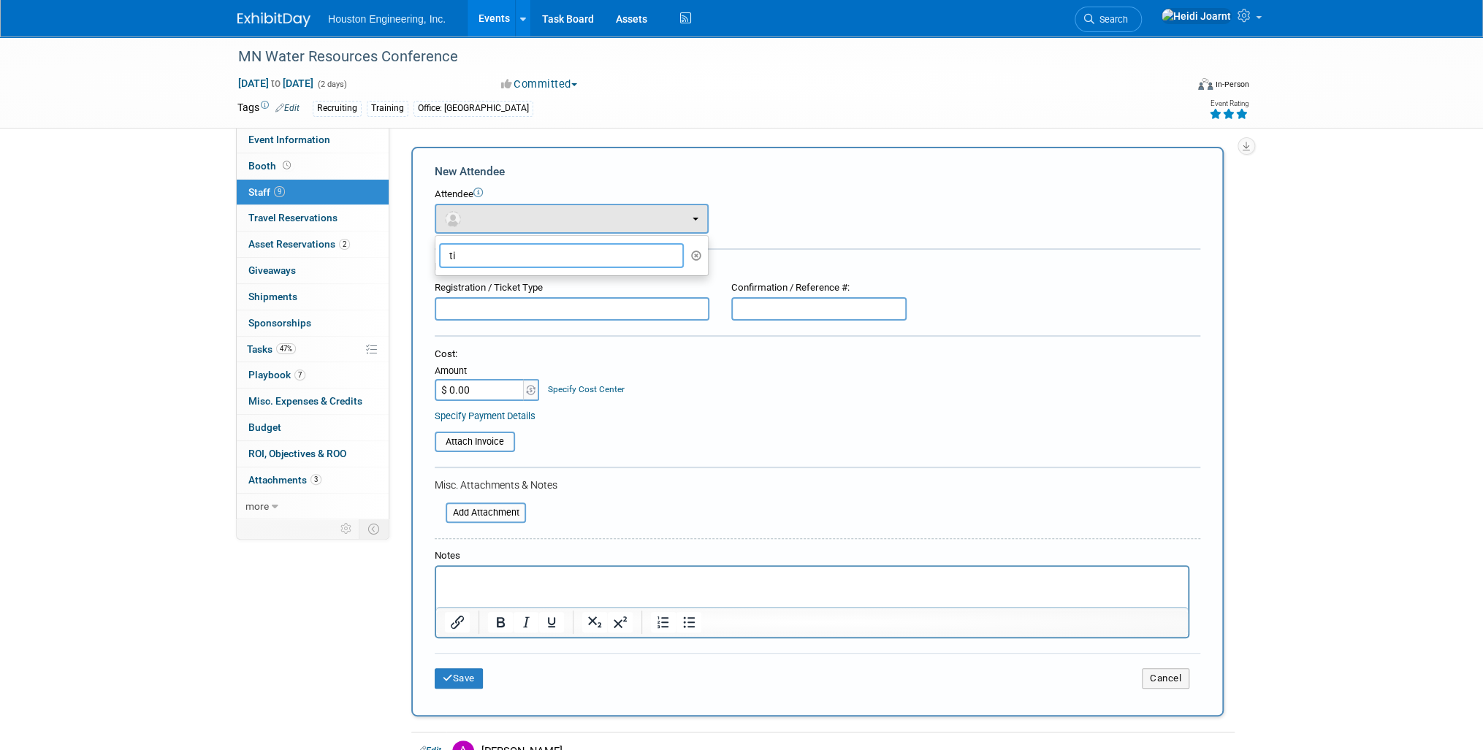
type input "t"
drag, startPoint x: 482, startPoint y: 259, endPoint x: 427, endPoint y: 256, distance: 55.6
click at [427, 256] on div "New Attendee Attendee <img src="https://www.exhibitday.com/Images/Unassigned-Us…" at bounding box center [817, 432] width 812 height 570
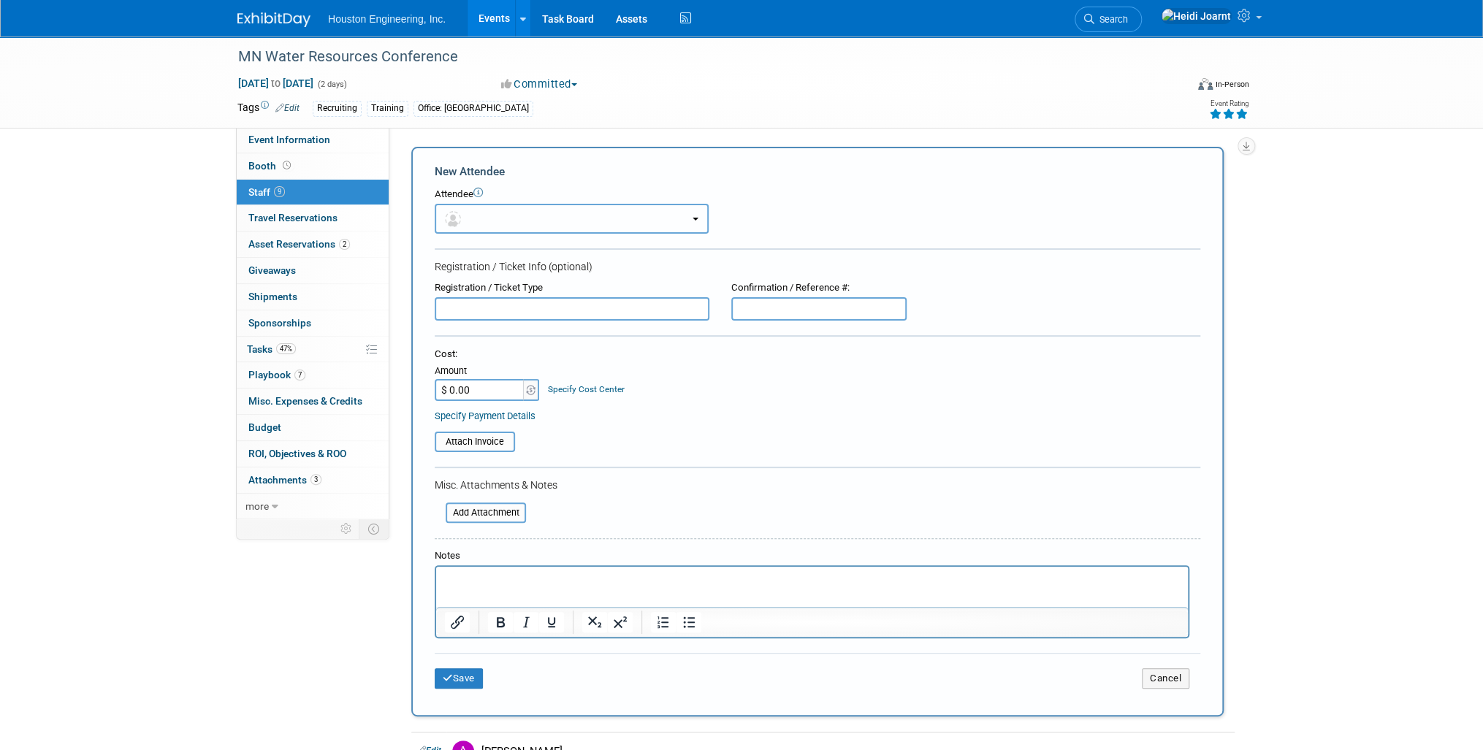
click at [481, 220] on button "button" at bounding box center [572, 219] width 274 height 30
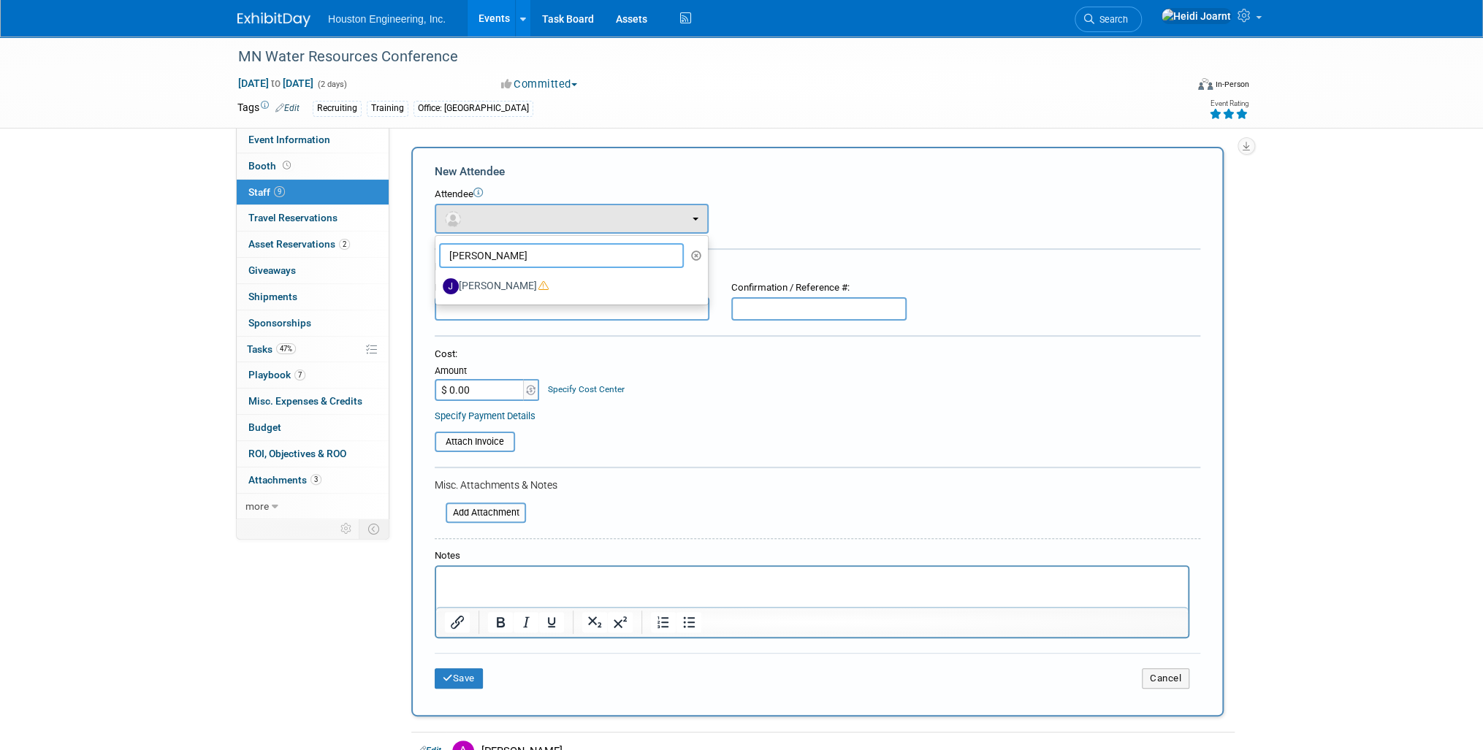
click at [486, 251] on input "joe" at bounding box center [561, 255] width 245 height 25
drag, startPoint x: 486, startPoint y: 251, endPoint x: 420, endPoint y: 251, distance: 65.7
click at [420, 251] on div "New Attendee Attendee <img src="https://www.exhibitday.com/Images/Unassigned-Us…" at bounding box center [817, 432] width 812 height 570
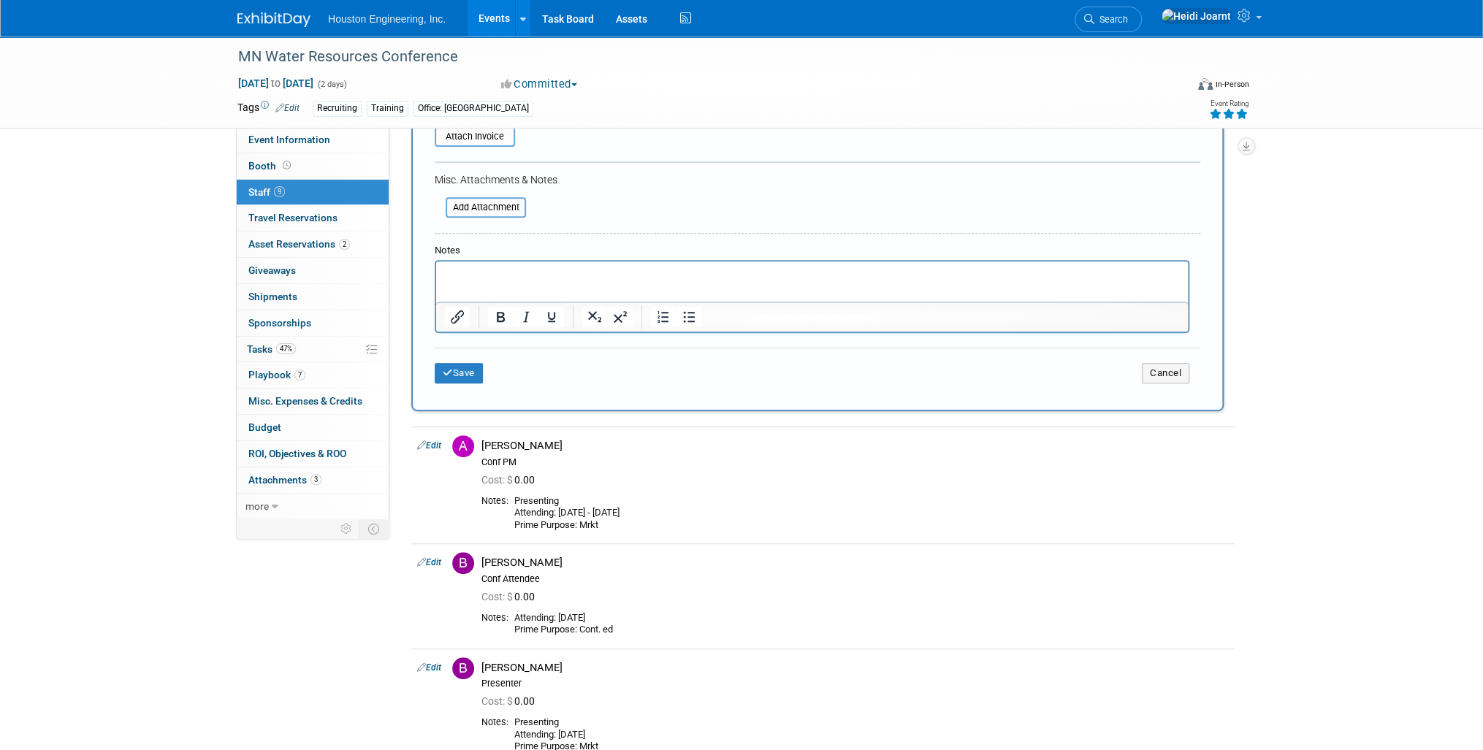
scroll to position [13, 0]
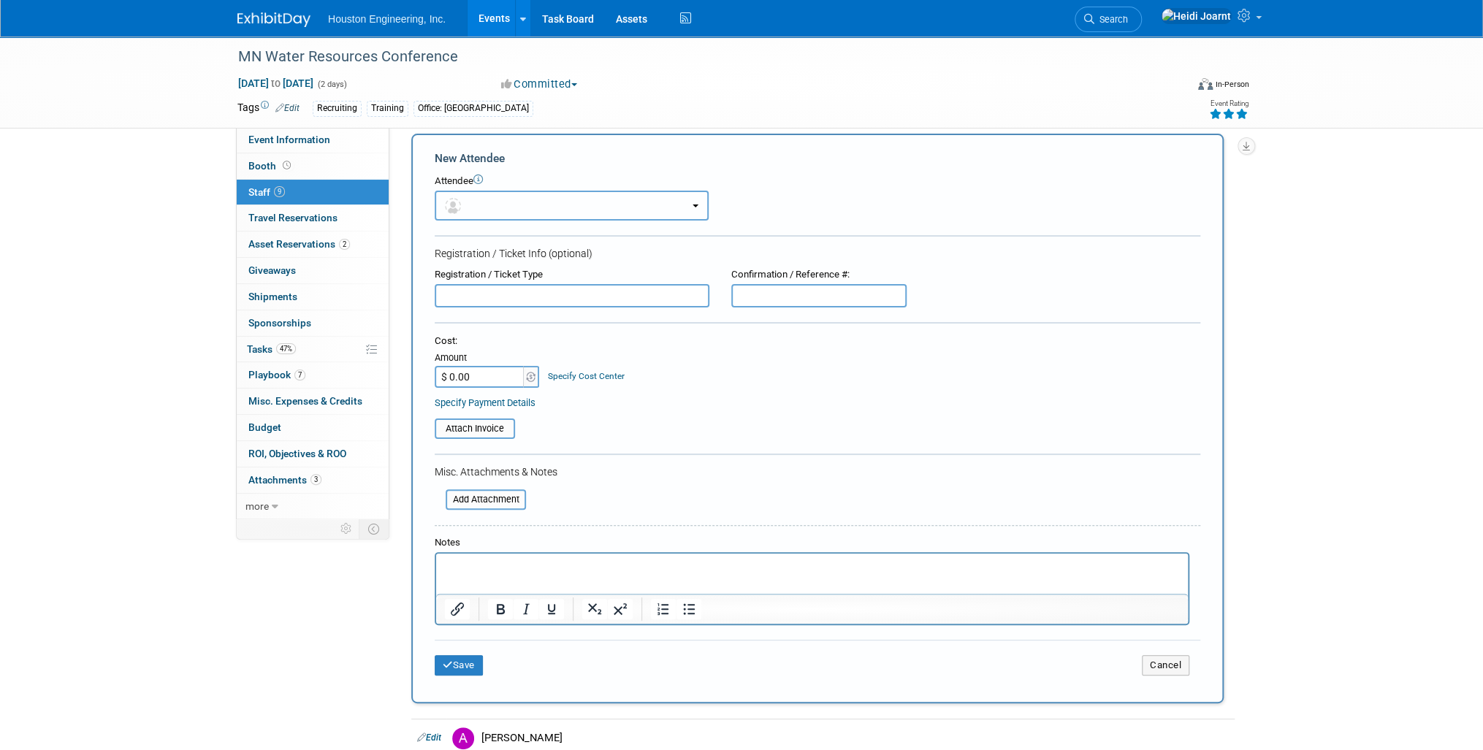
click at [477, 207] on button "button" at bounding box center [572, 206] width 274 height 30
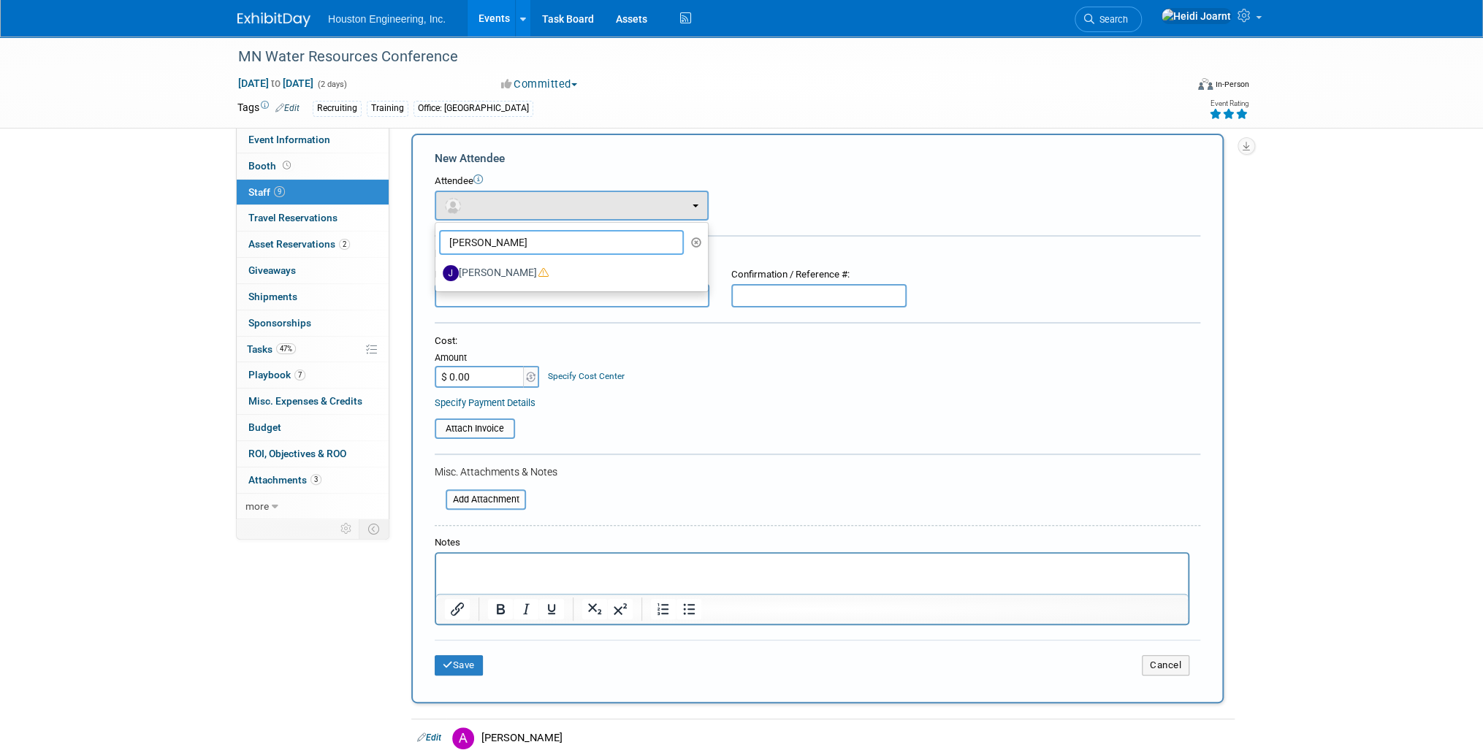
click at [492, 240] on input "joe" at bounding box center [561, 242] width 245 height 25
type input "j"
type input "rachel"
click at [533, 301] on label "[PERSON_NAME]" at bounding box center [568, 302] width 251 height 23
click at [438, 301] on input "[PERSON_NAME]" at bounding box center [432, 300] width 9 height 9
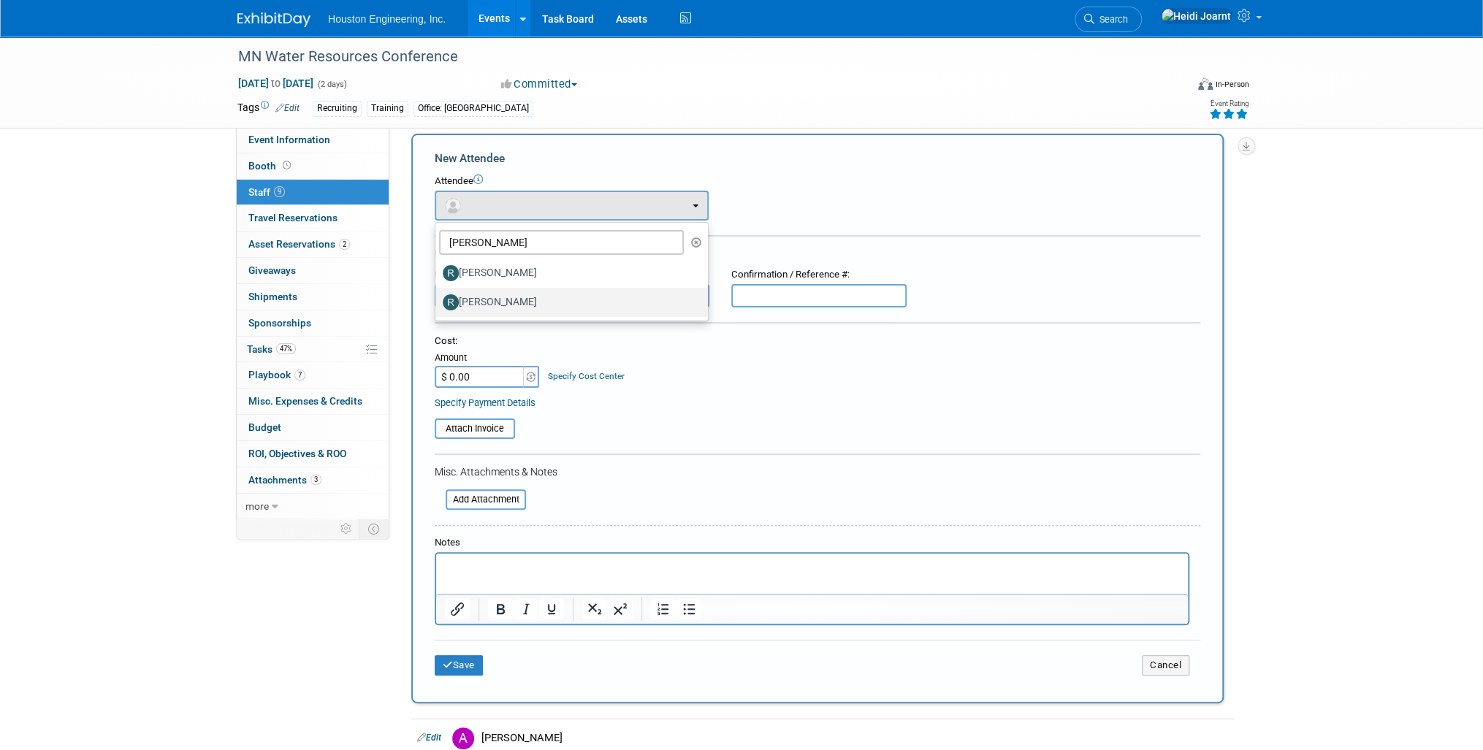
select select "24bcd9f5-a19f-417d-aa20-2a8f09715554"
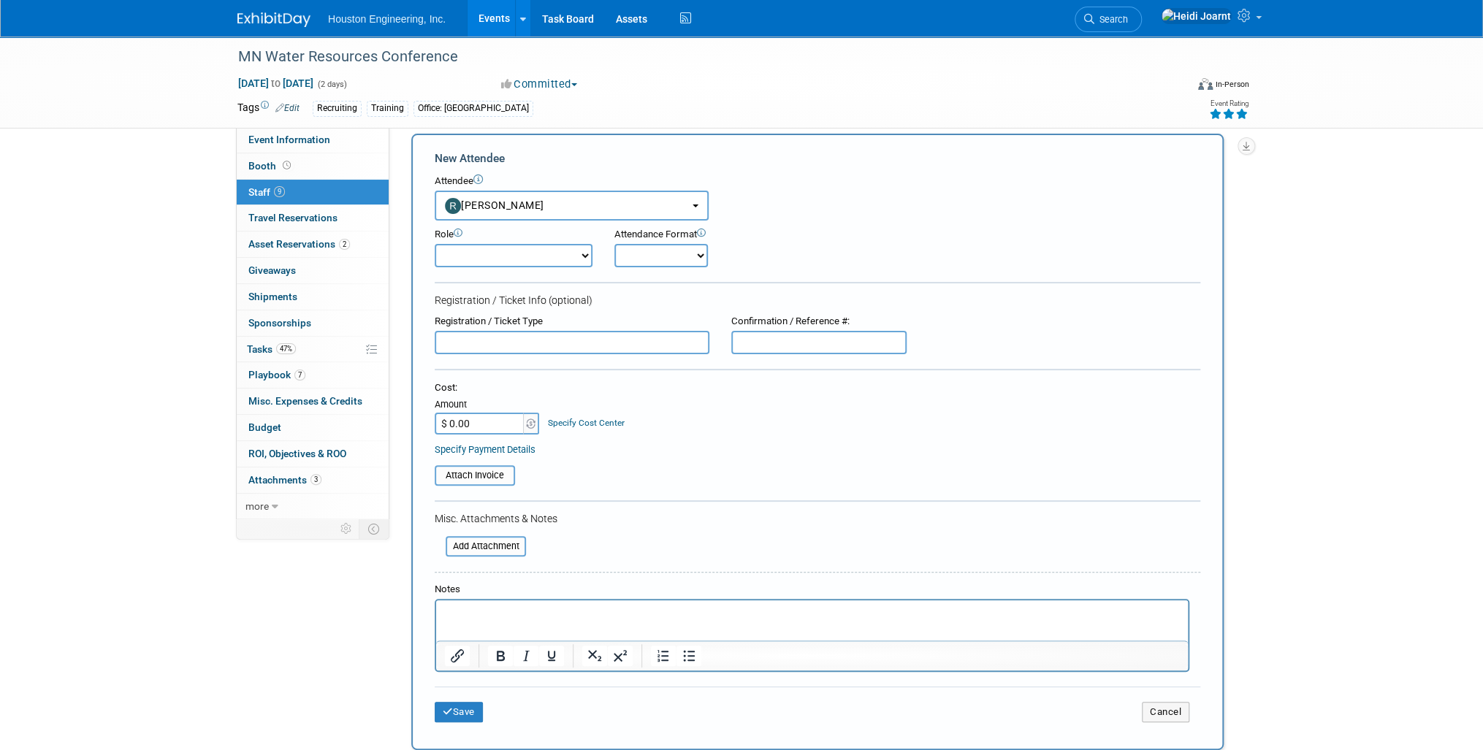
click at [604, 620] on p "Rich Text Area. Press ALT-0 for help." at bounding box center [812, 613] width 735 height 15
drag, startPoint x: 554, startPoint y: 624, endPoint x: 518, endPoint y: 633, distance: 36.8
click at [518, 633] on p "Prime Purpose: Cont. ed" at bounding box center [812, 628] width 735 height 15
drag, startPoint x: 497, startPoint y: 253, endPoint x: 497, endPoint y: 266, distance: 13.1
click at [497, 253] on select "Conf Attendee Conf PM Demonstrator Host Planner Presenter Sales Representative" at bounding box center [514, 255] width 158 height 23
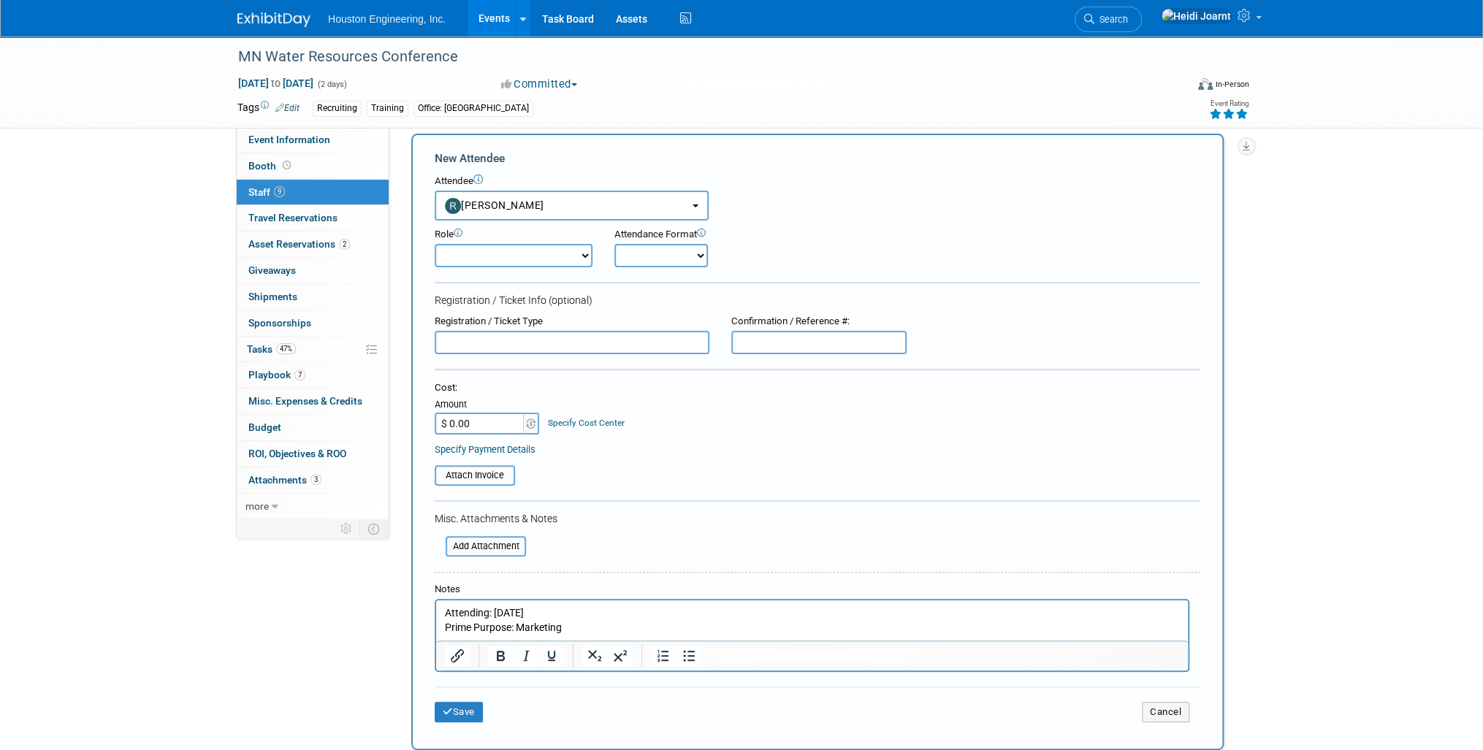
select select "200"
click at [435, 244] on select "Conf Attendee Conf PM Demonstrator Host Planner Presenter Sales Representative" at bounding box center [514, 255] width 158 height 23
click at [459, 711] on button "Save" at bounding box center [459, 712] width 48 height 20
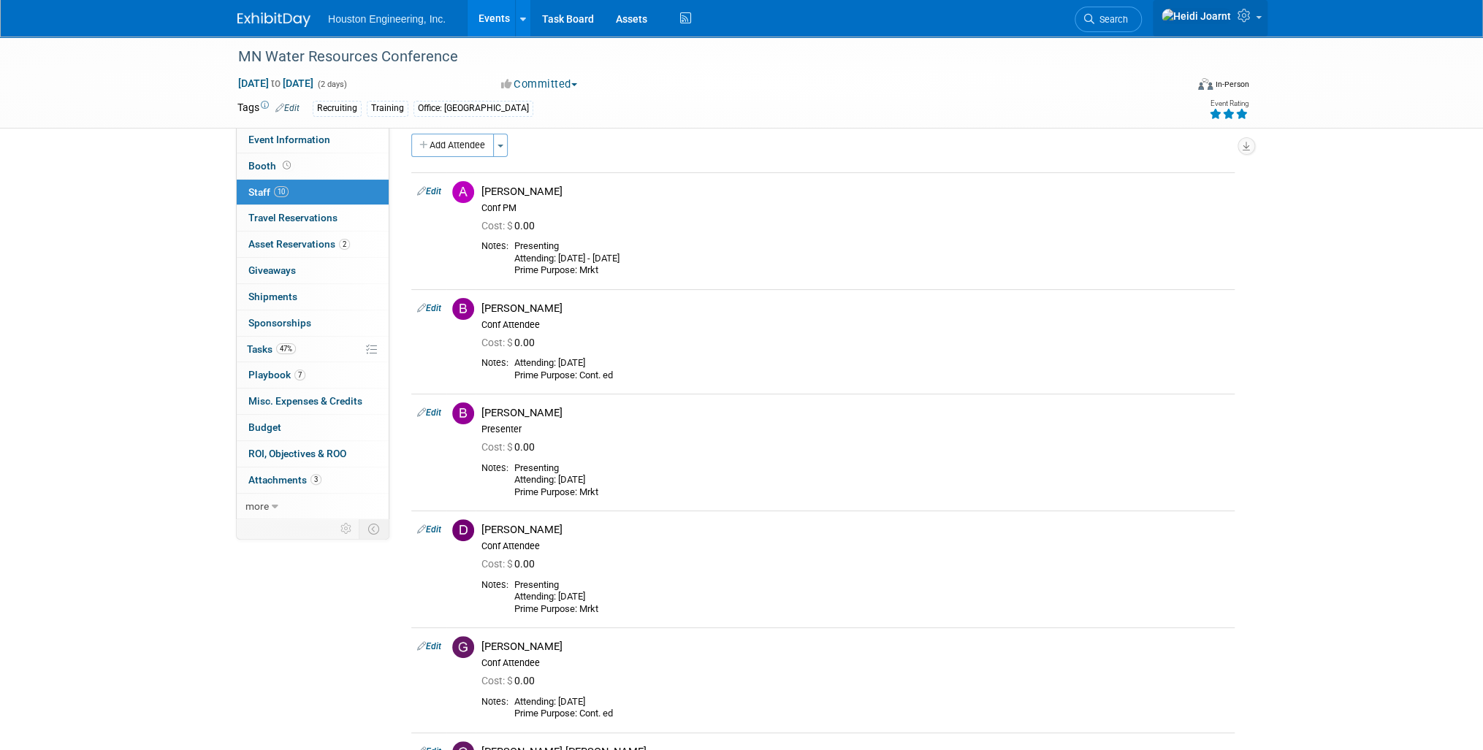
click at [1234, 15] on link at bounding box center [1210, 18] width 115 height 37
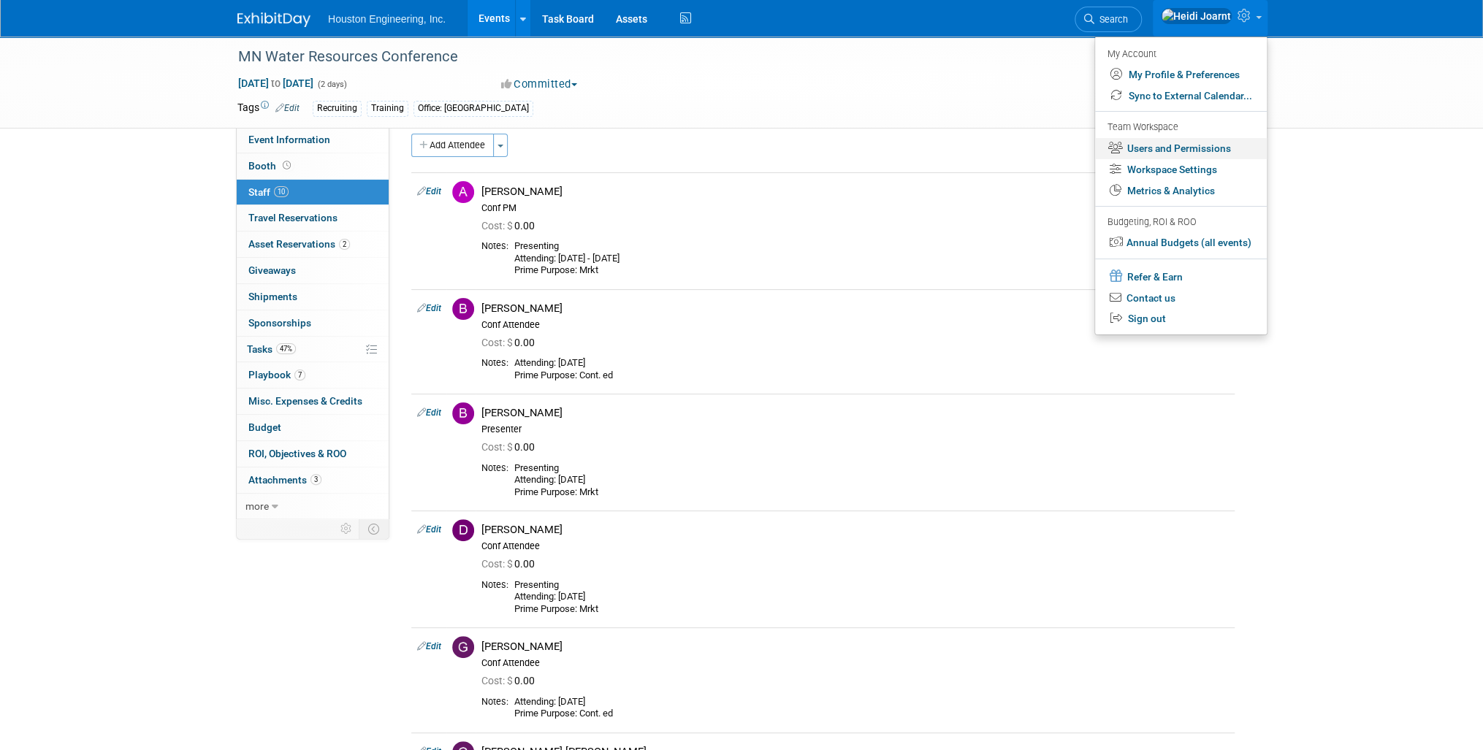
click at [1161, 149] on link "Users and Permissions" at bounding box center [1181, 148] width 172 height 21
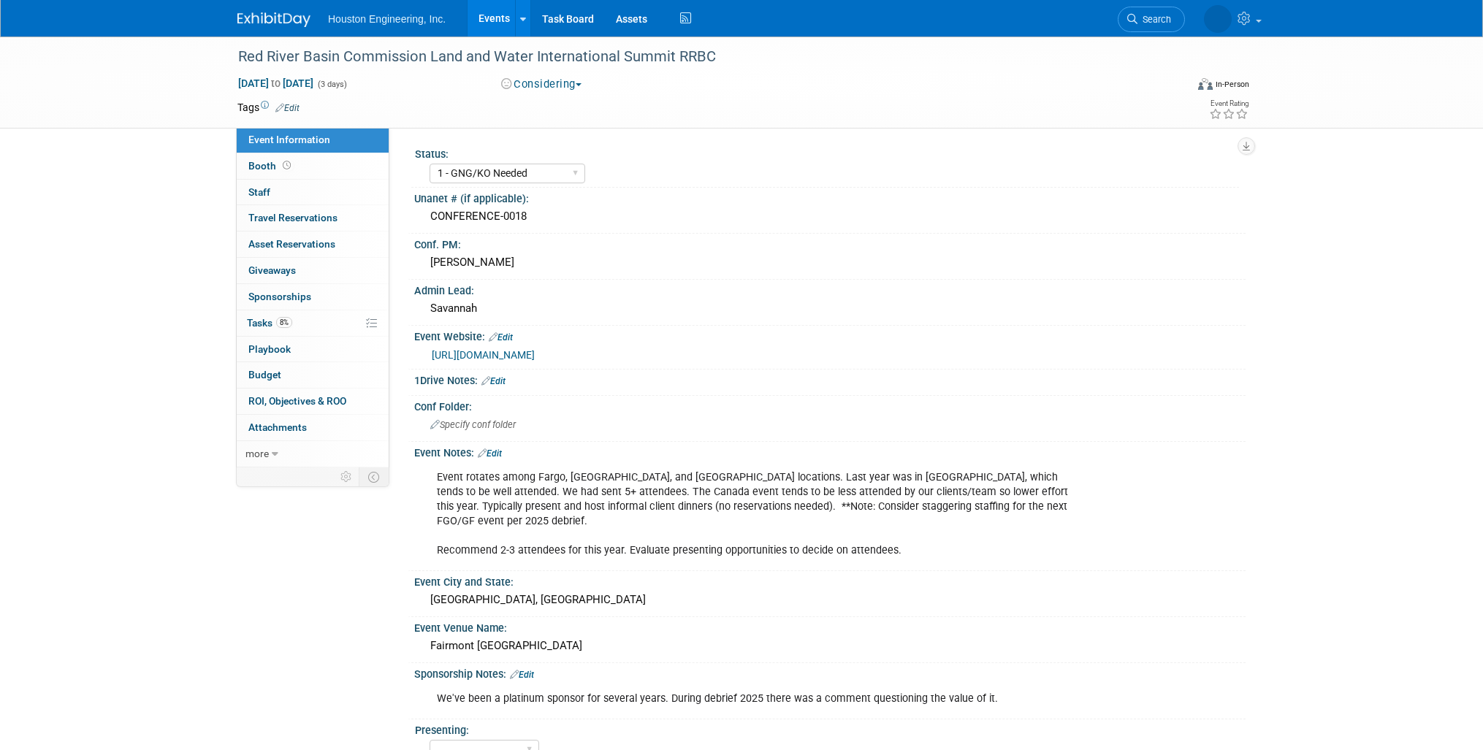
select select "1 - GNG/KO Needed"
select select "Water Resources"
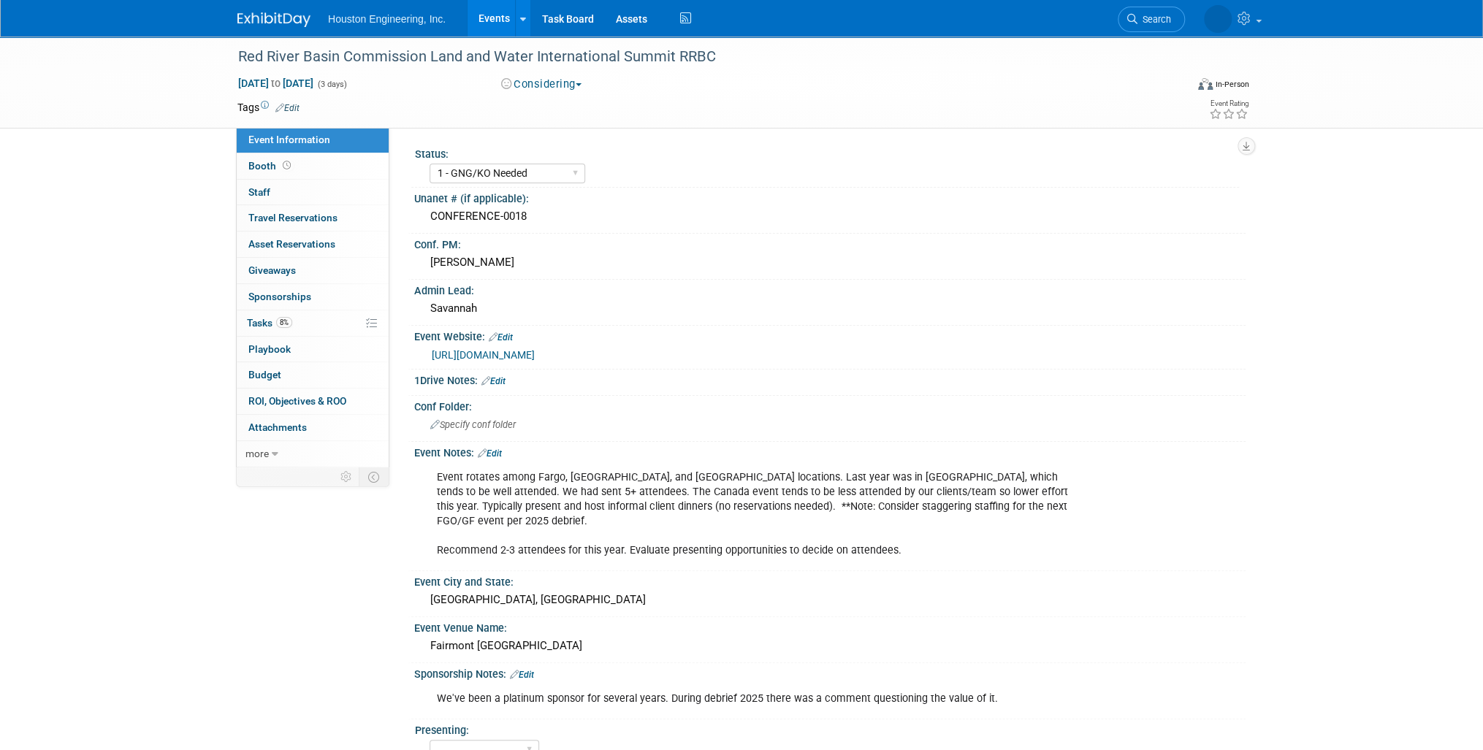
click at [535, 349] on link "https://www.redriverbasincommission.org/annual-conference" at bounding box center [483, 355] width 103 height 12
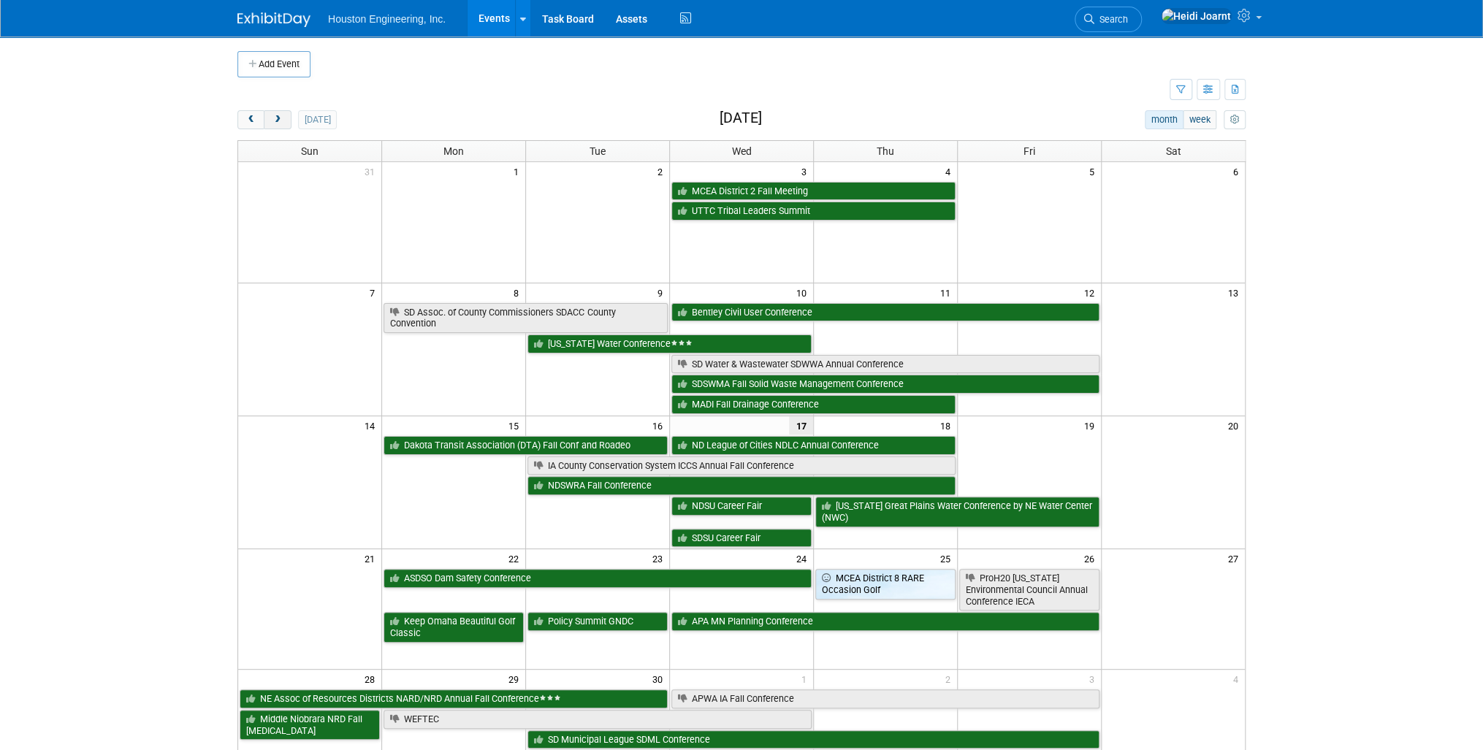
click at [271, 112] on button "next" at bounding box center [277, 119] width 27 height 19
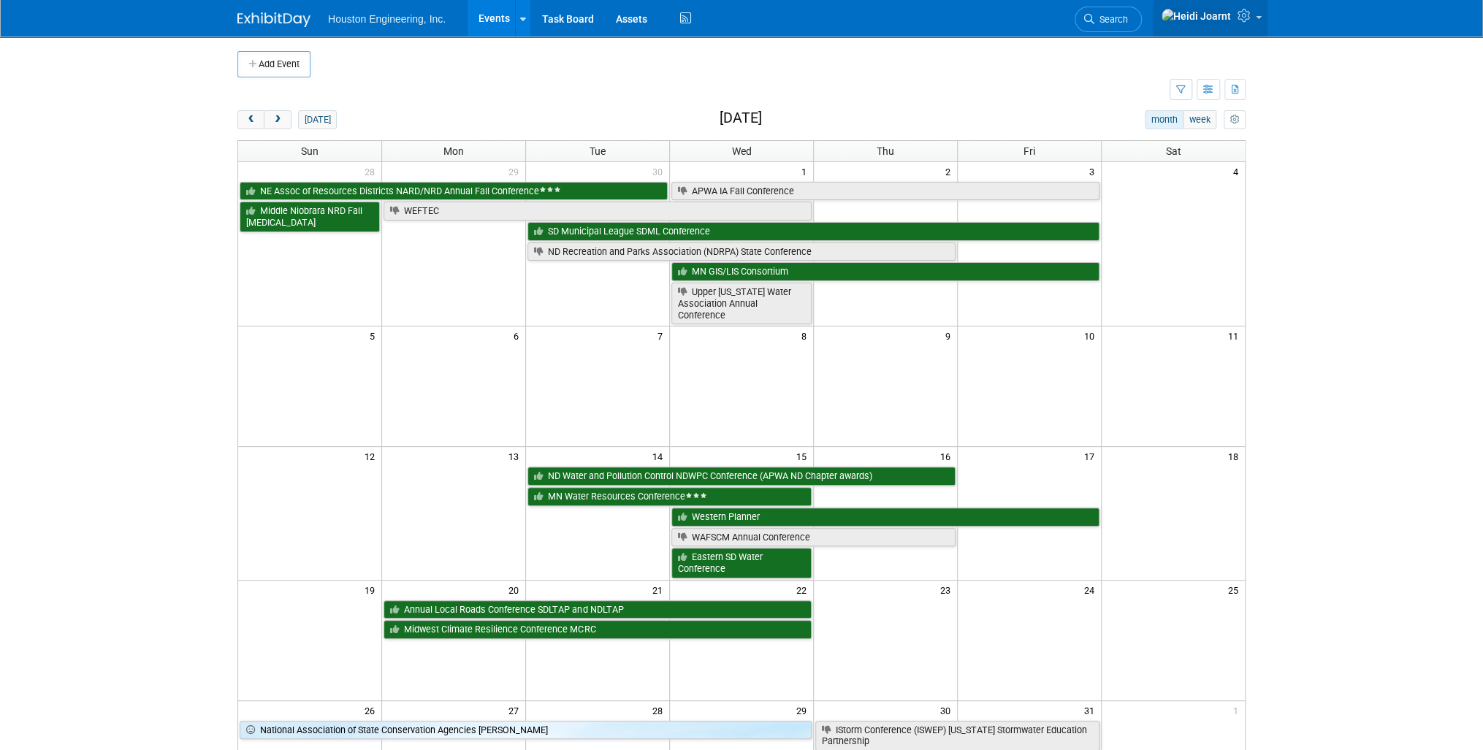
click at [1261, 19] on link at bounding box center [1210, 18] width 115 height 37
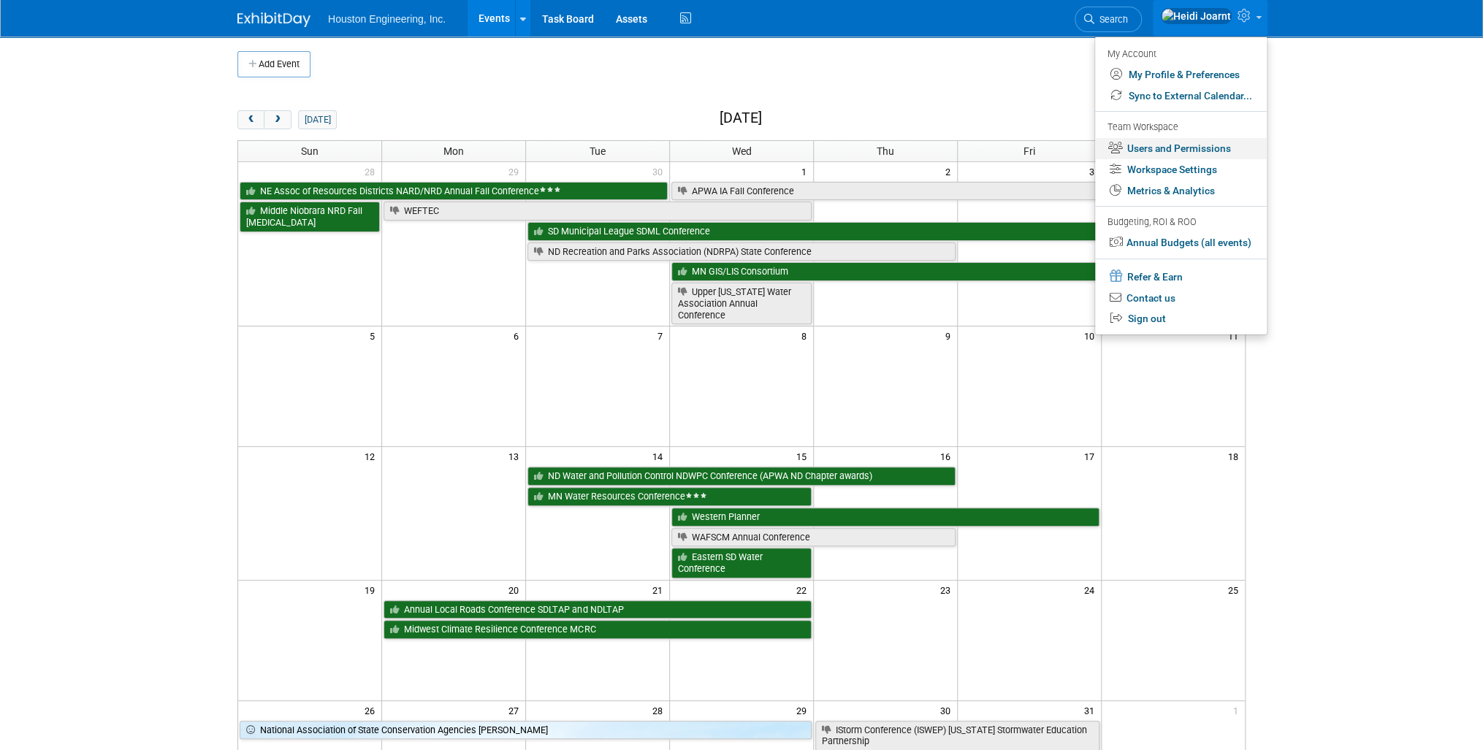
click at [1199, 156] on link "Users and Permissions" at bounding box center [1181, 148] width 172 height 21
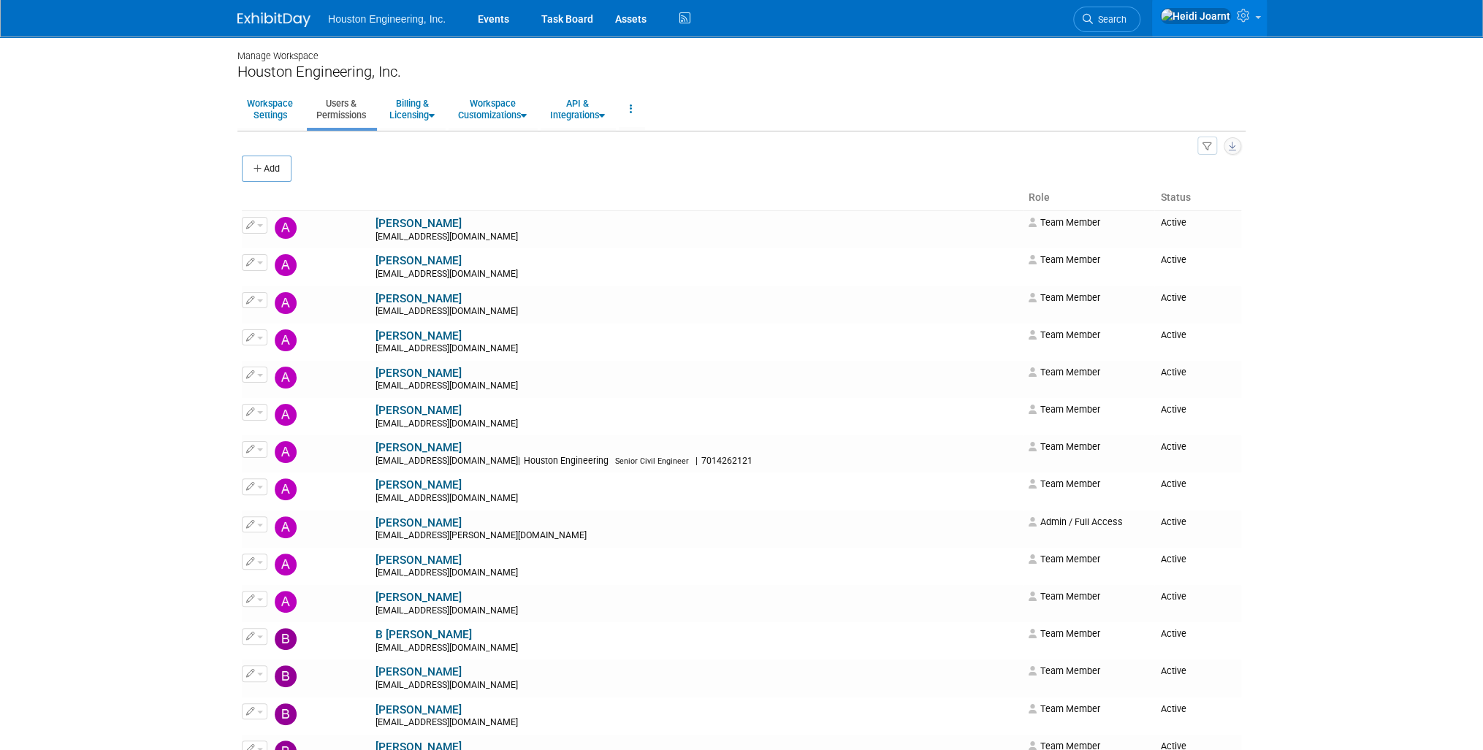
click at [1231, 145] on icon "button" at bounding box center [1232, 146] width 7 height 9
click at [1192, 163] on link "Export Users & Resources (.csv)" at bounding box center [1157, 168] width 167 height 26
click at [1204, 96] on ul "Workspace Settings Users & Permissions Billing & Licensing Manage Plan / Subscr…" at bounding box center [741, 110] width 1008 height 41
click at [1250, 15] on icon at bounding box center [1245, 15] width 17 height 13
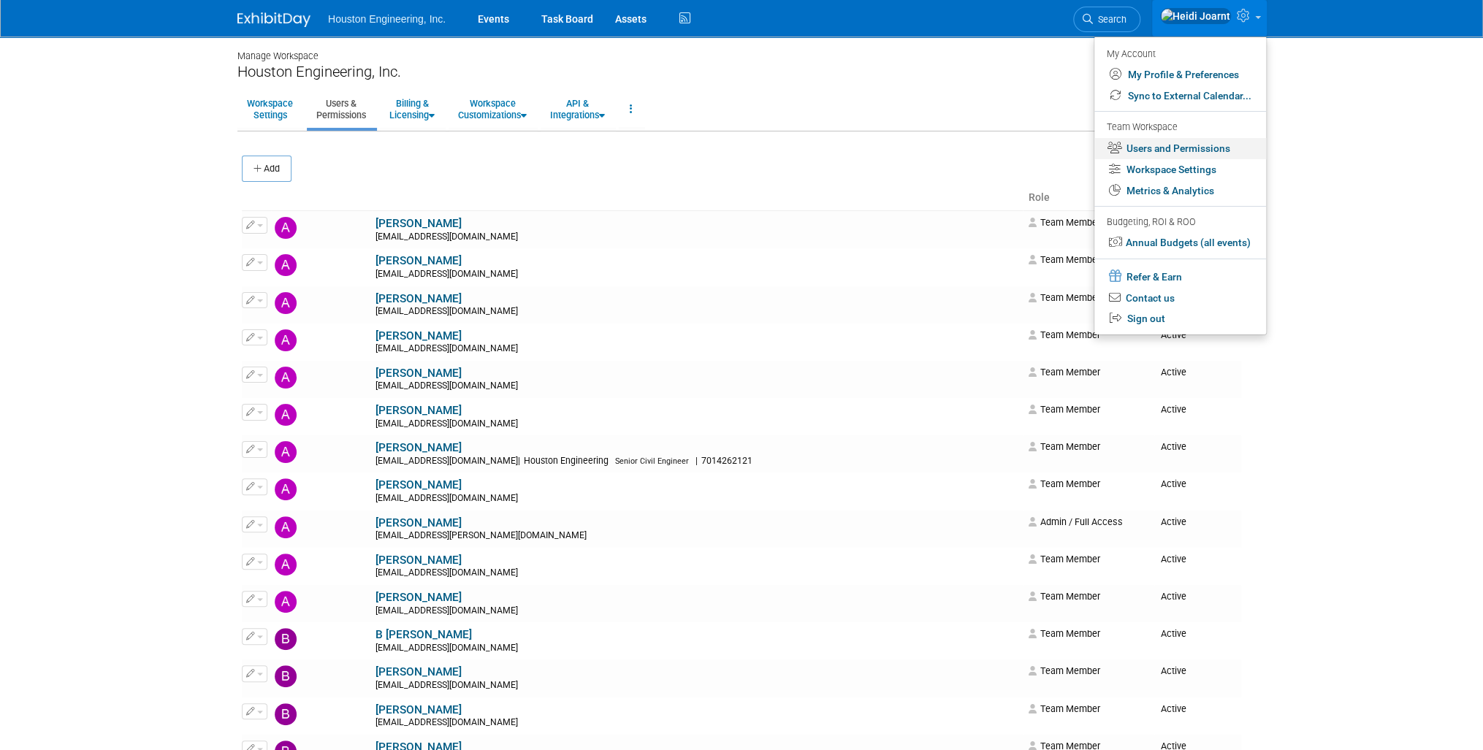
click at [1192, 150] on link "Users and Permissions" at bounding box center [1180, 148] width 172 height 21
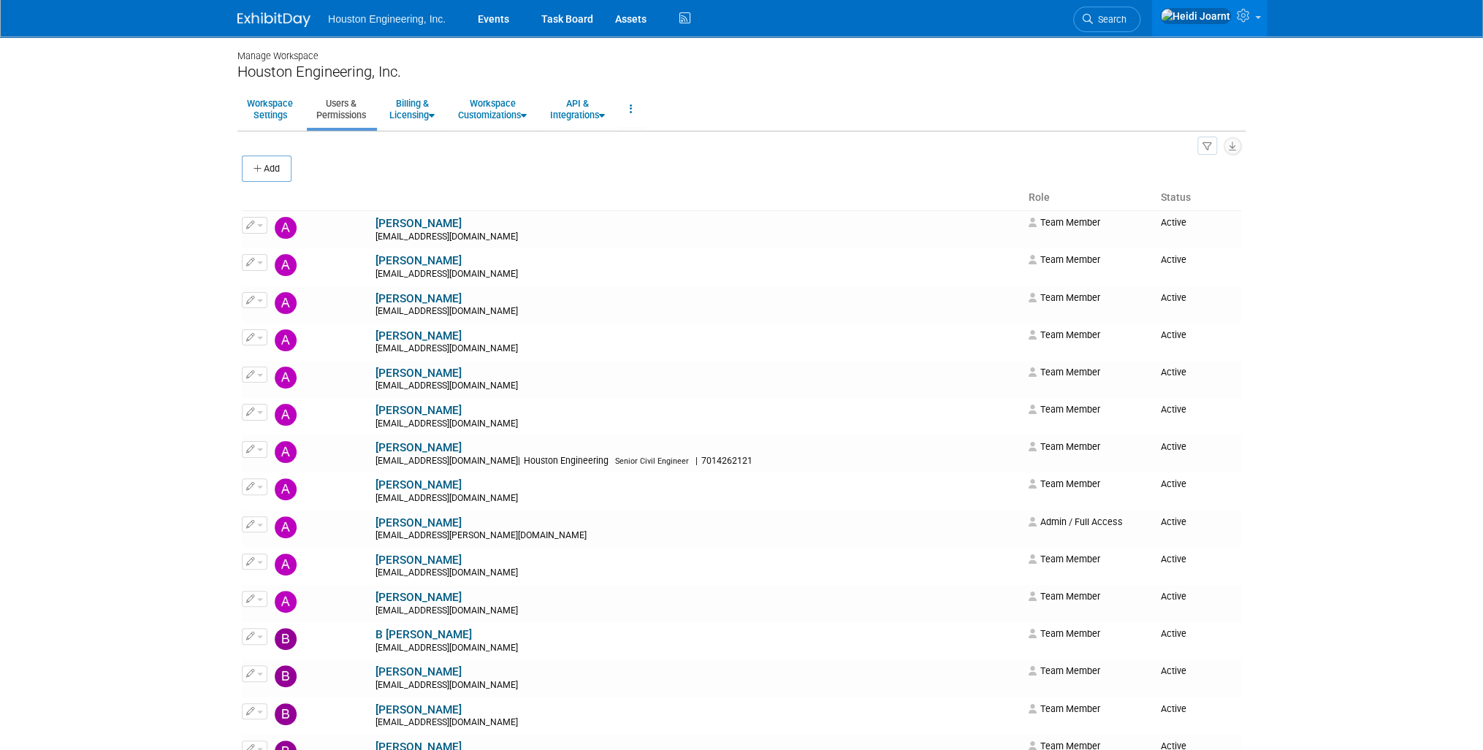
click at [1207, 151] on button "button" at bounding box center [1207, 146] width 20 height 19
click at [1153, 242] on link "Invitations 4" at bounding box center [1158, 241] width 115 height 25
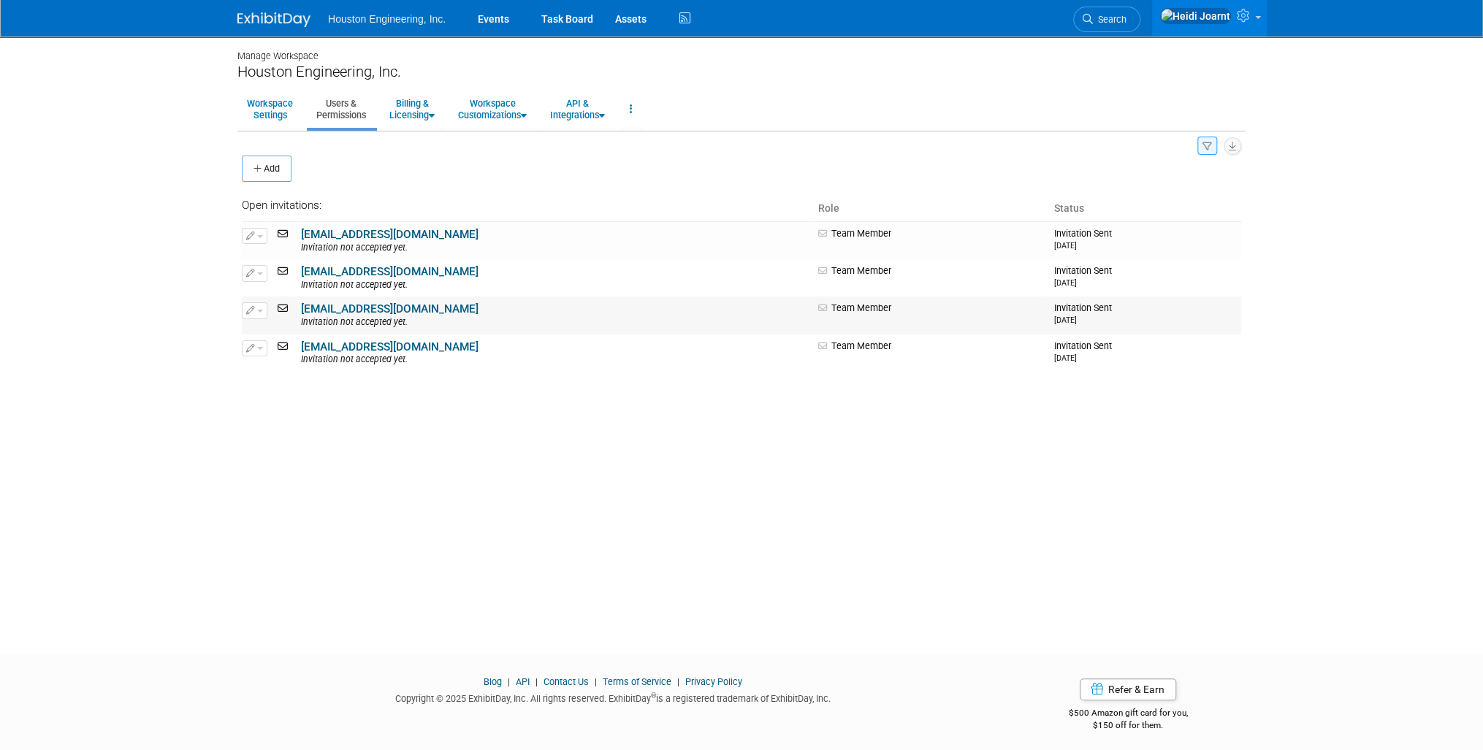
click at [257, 310] on span "button" at bounding box center [260, 311] width 6 height 3
click at [272, 329] on link "Edit" at bounding box center [299, 334] width 115 height 20
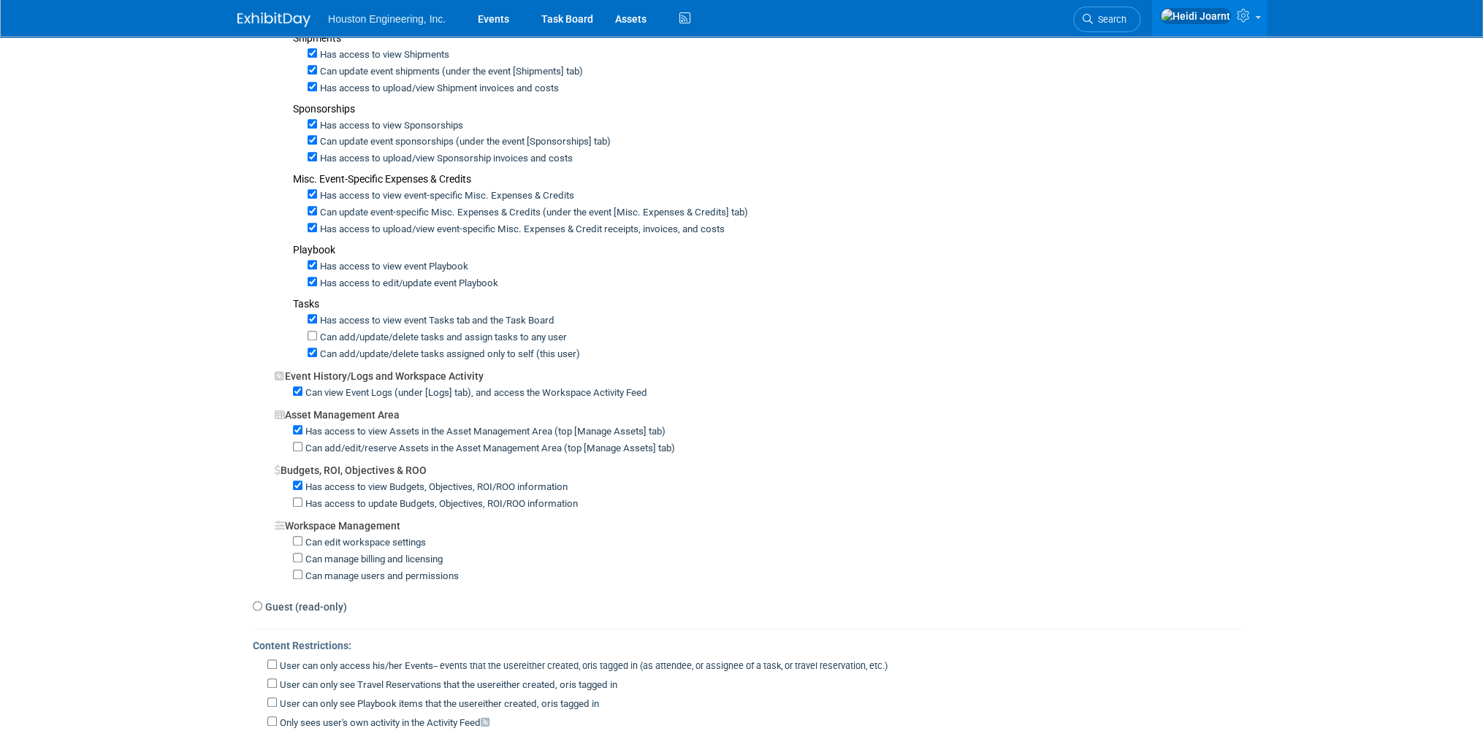
scroll to position [818, 0]
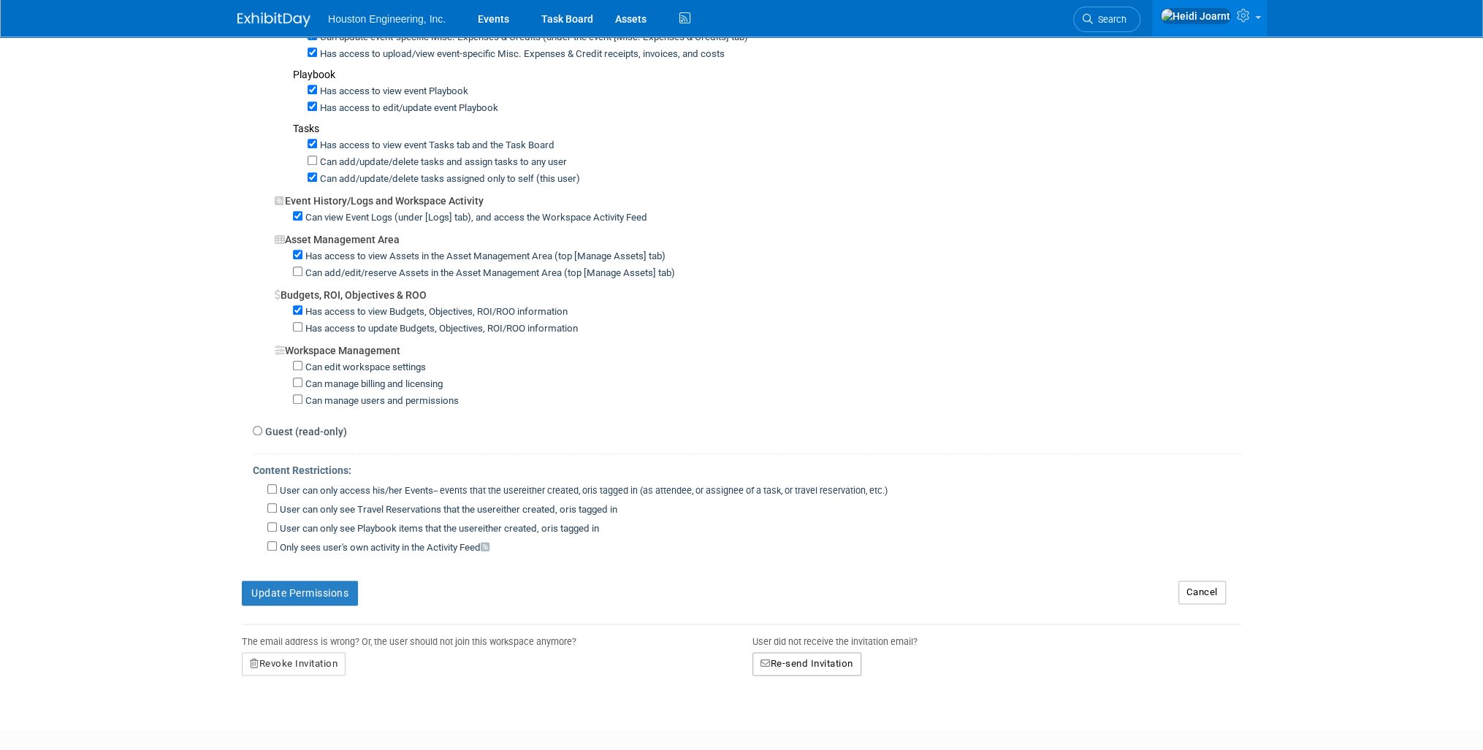
click at [789, 652] on button "Re-send Invitation" at bounding box center [806, 663] width 109 height 23
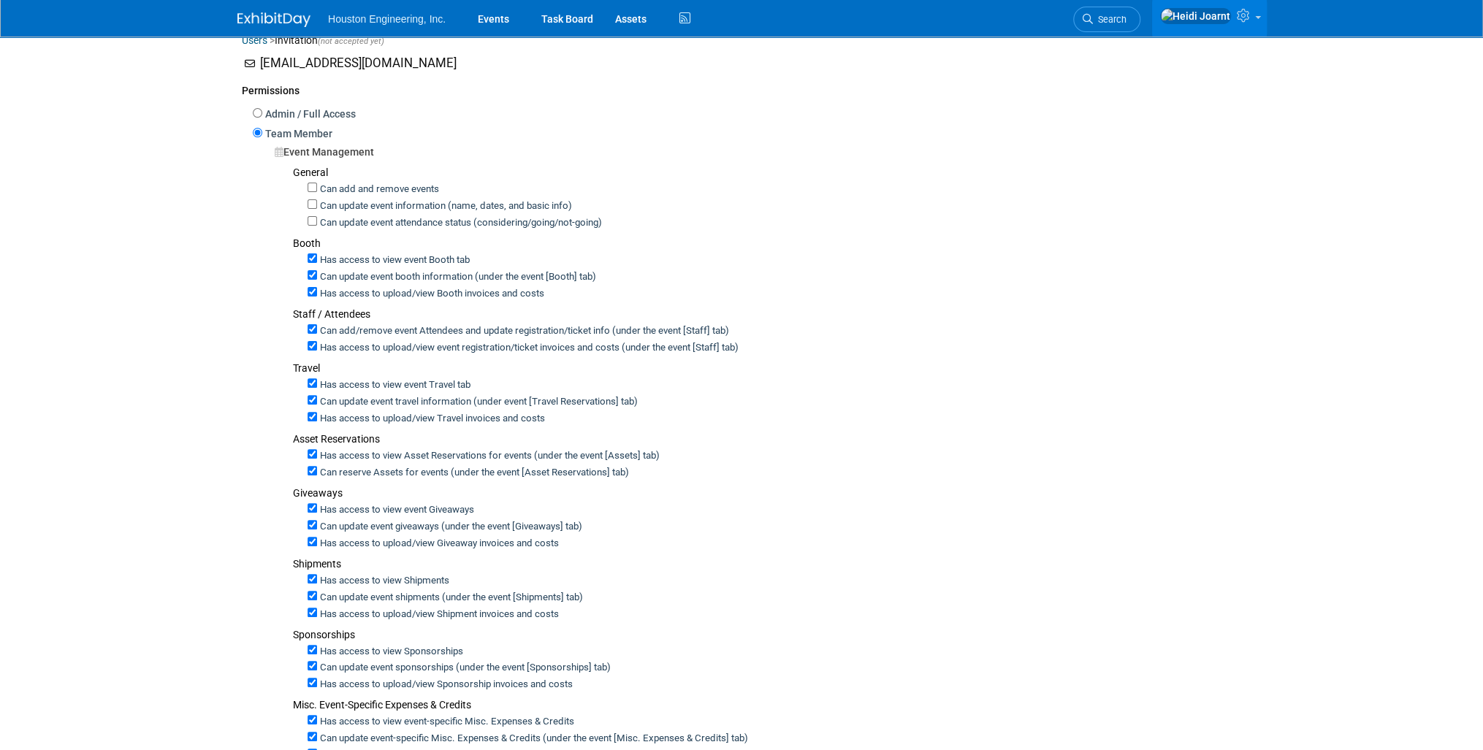
scroll to position [0, 0]
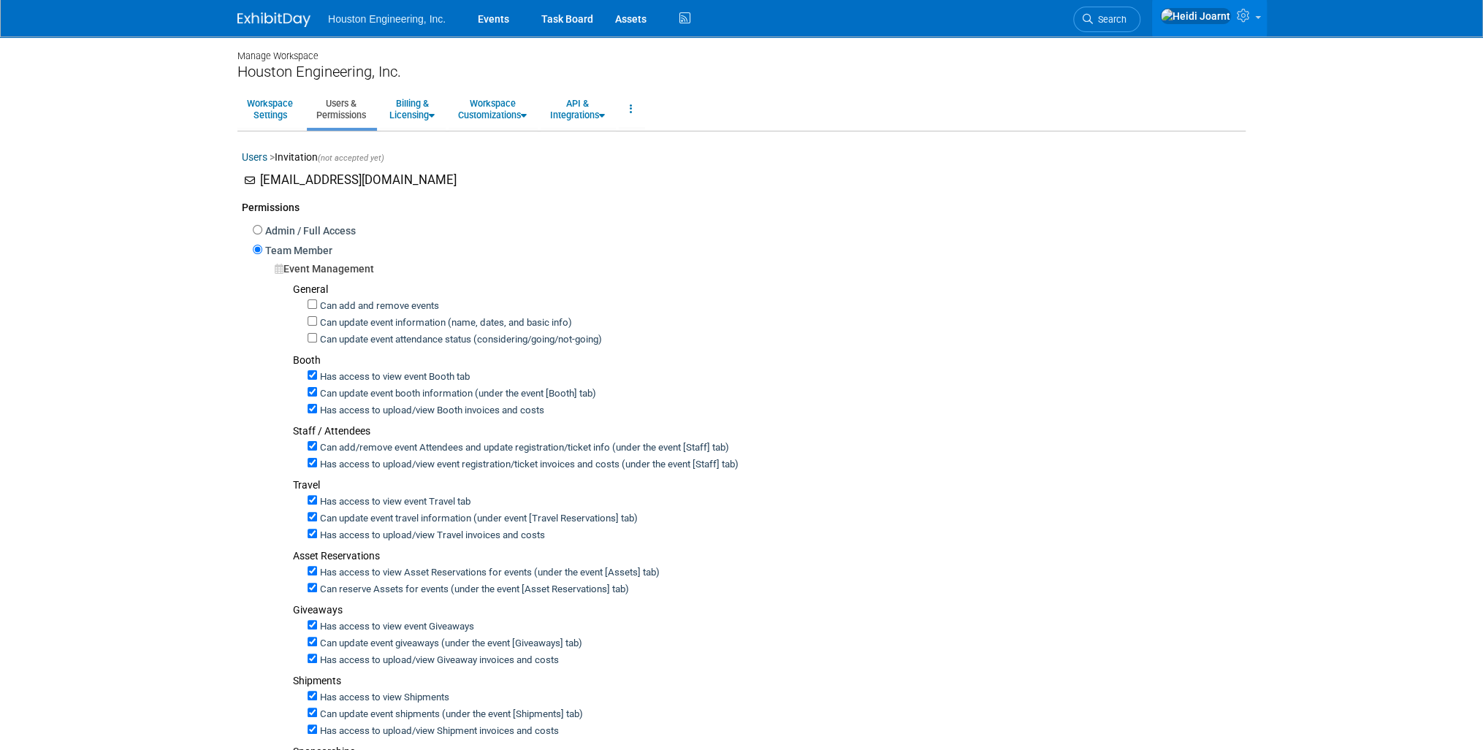
click at [337, 104] on link "Users & Permissions" at bounding box center [341, 109] width 69 height 36
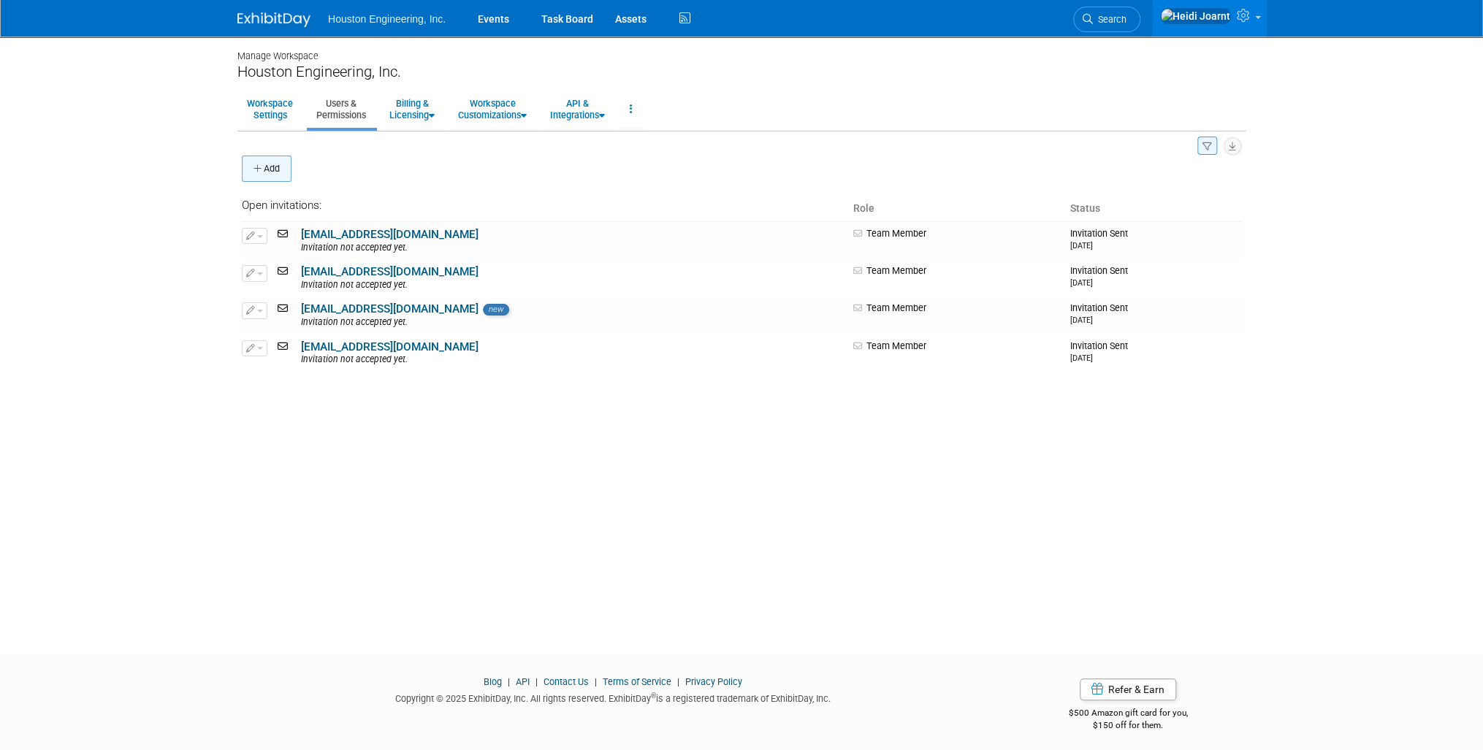
click at [278, 172] on button "Add" at bounding box center [267, 169] width 50 height 26
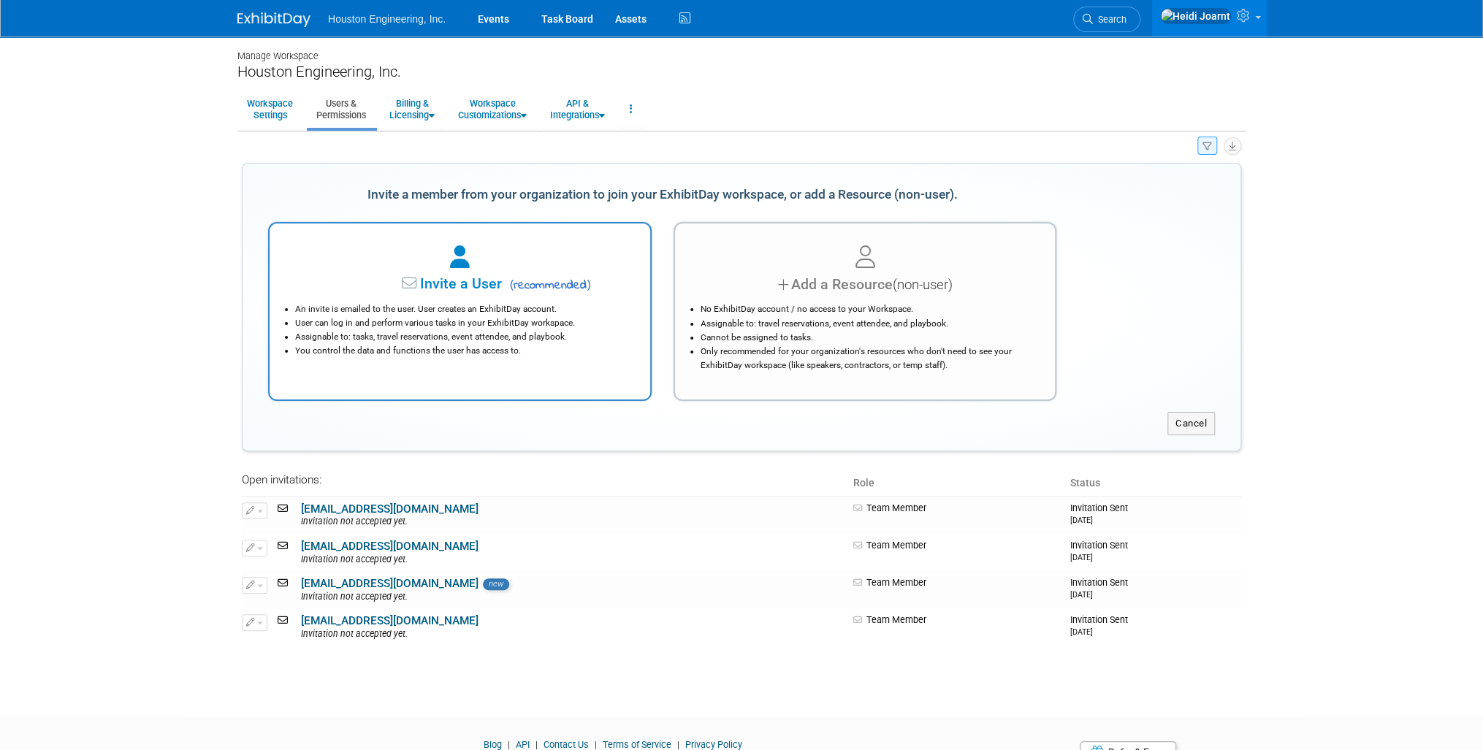
click at [508, 335] on li "Assignable to: tasks, travel reservations, event attendee, and playbook." at bounding box center [463, 337] width 337 height 14
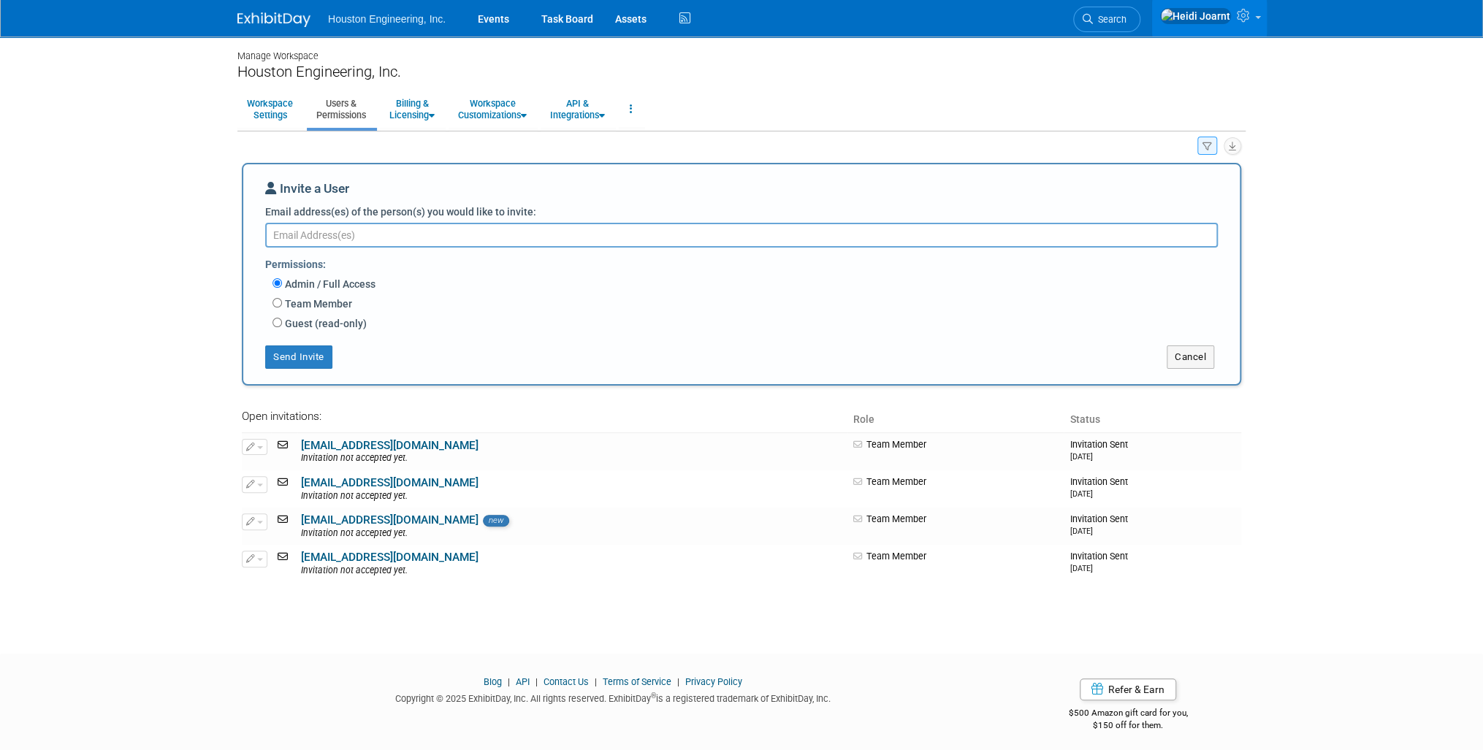
click at [286, 298] on label "Team Member" at bounding box center [317, 304] width 70 height 15
click at [282, 298] on input "Team Member" at bounding box center [276, 302] width 9 height 9
radio input "true"
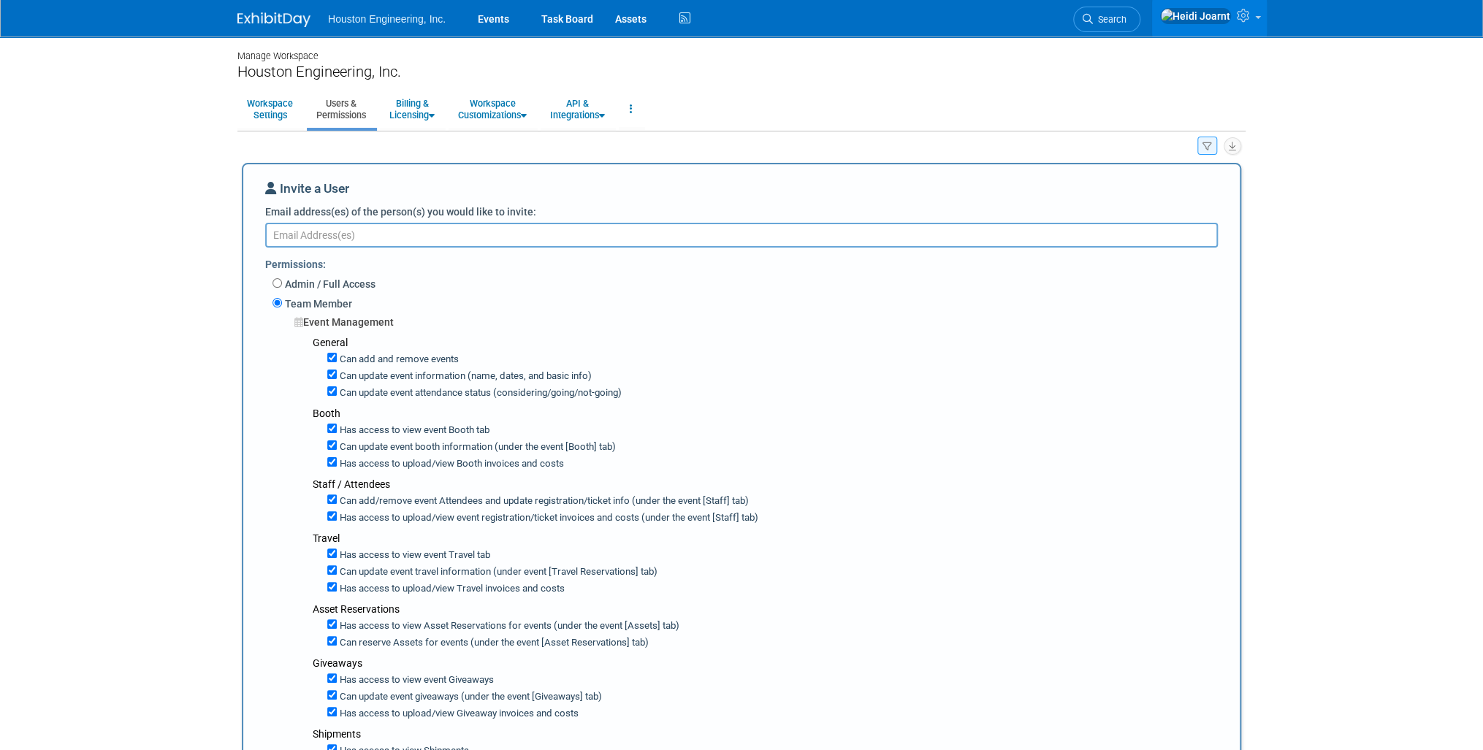
click at [521, 234] on textarea "Email address(es) of the person(s) you would like to invite:" at bounding box center [741, 235] width 952 height 25
paste textarea "Cody Oltz <coltz@houstoneng.com>"
drag, startPoint x: 326, startPoint y: 235, endPoint x: 233, endPoint y: 235, distance: 93.5
click at [525, 234] on textarea "coltz@houstoneng.com," at bounding box center [741, 235] width 952 height 24
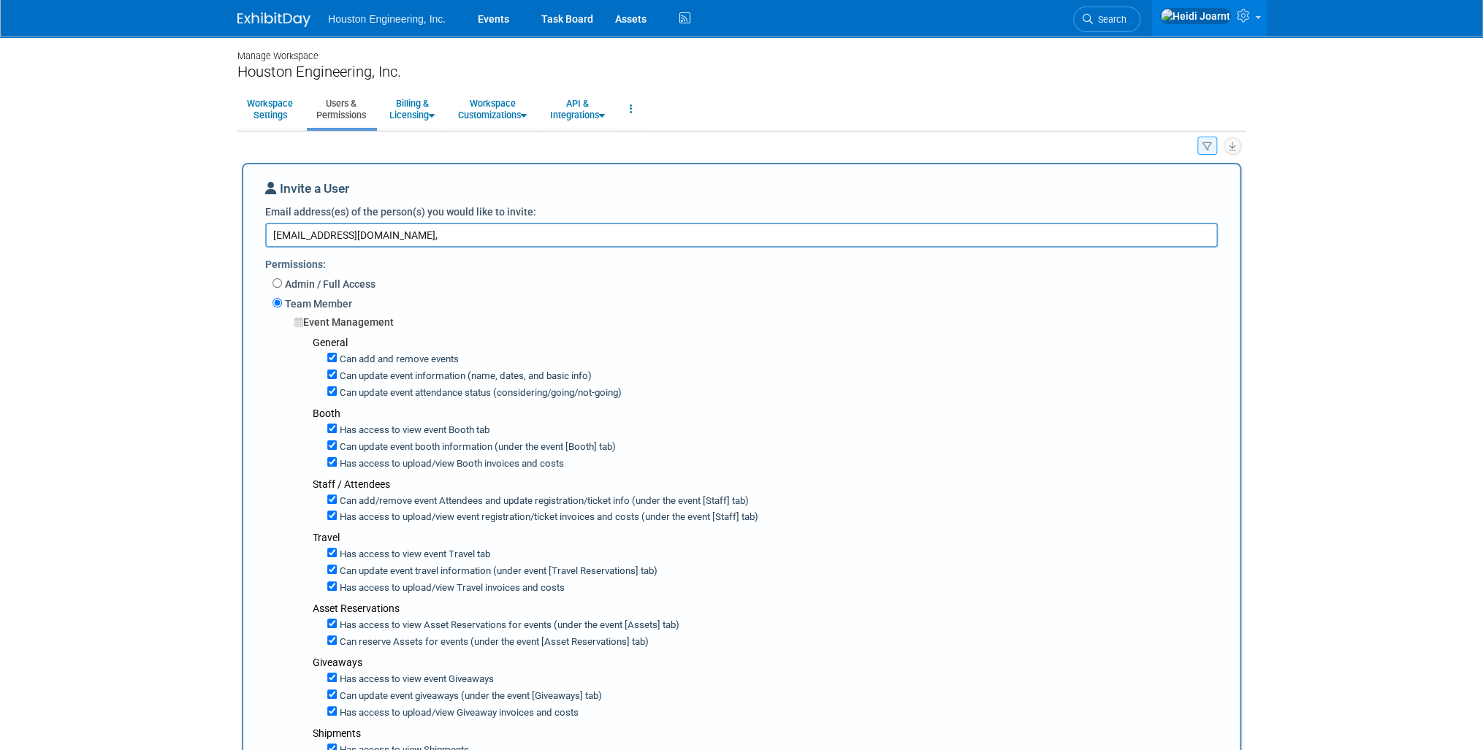
paste textarea "Kate MacDonald <kmacdonald@houstoneng.com>"
drag, startPoint x: 388, startPoint y: 234, endPoint x: 467, endPoint y: 235, distance: 79.6
click at [467, 235] on textarea "coltz@houstoneng.com, Kate MacDonald <kmacdonald@houstoneng.com>" at bounding box center [741, 235] width 952 height 24
click at [610, 237] on textarea "coltz@houstoneng.com, kmacdonald@houstoneng.com," at bounding box center [741, 235] width 952 height 24
paste textarea "Josephine Khan <jkhan@houstoneng.com>"
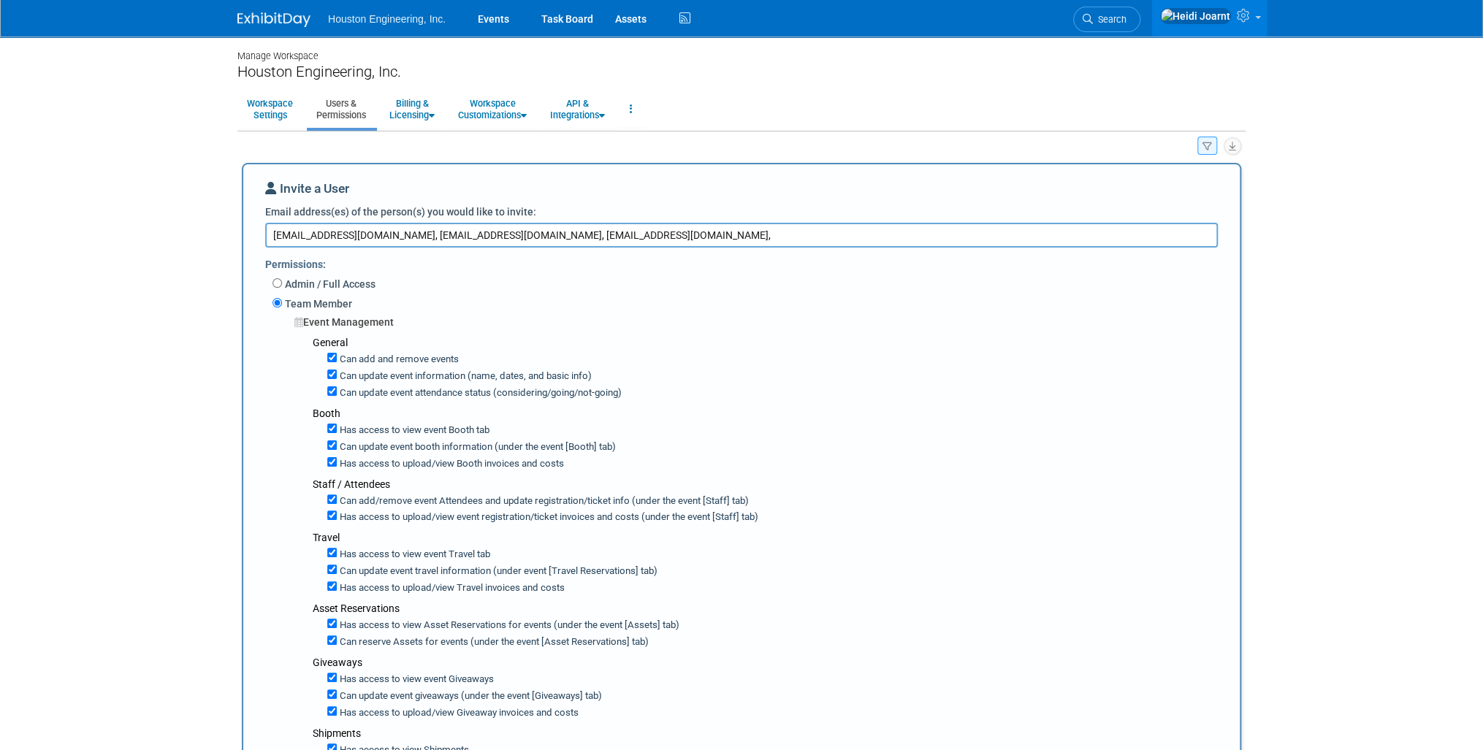
click at [728, 237] on textarea "coltz@houstoneng.com, kmacdonald@houstoneng.com, jkhan@houstoneng.com," at bounding box center [741, 235] width 952 height 24
paste textarea "Nitsa Dereskos <ndereskos@houstoneng.com>"
drag, startPoint x: 649, startPoint y: 236, endPoint x: 723, endPoint y: 236, distance: 74.5
click at [723, 236] on textarea "coltz@houstoneng.com, kmacdonald@houstoneng.com, jkhan@houstoneng.com, Nitsa De…" at bounding box center [741, 235] width 952 height 24
click at [911, 227] on textarea "coltz@houstoneng.com, kmacdonald@houstoneng.com, jkhan@houstoneng.com, nderesko…" at bounding box center [741, 235] width 952 height 24
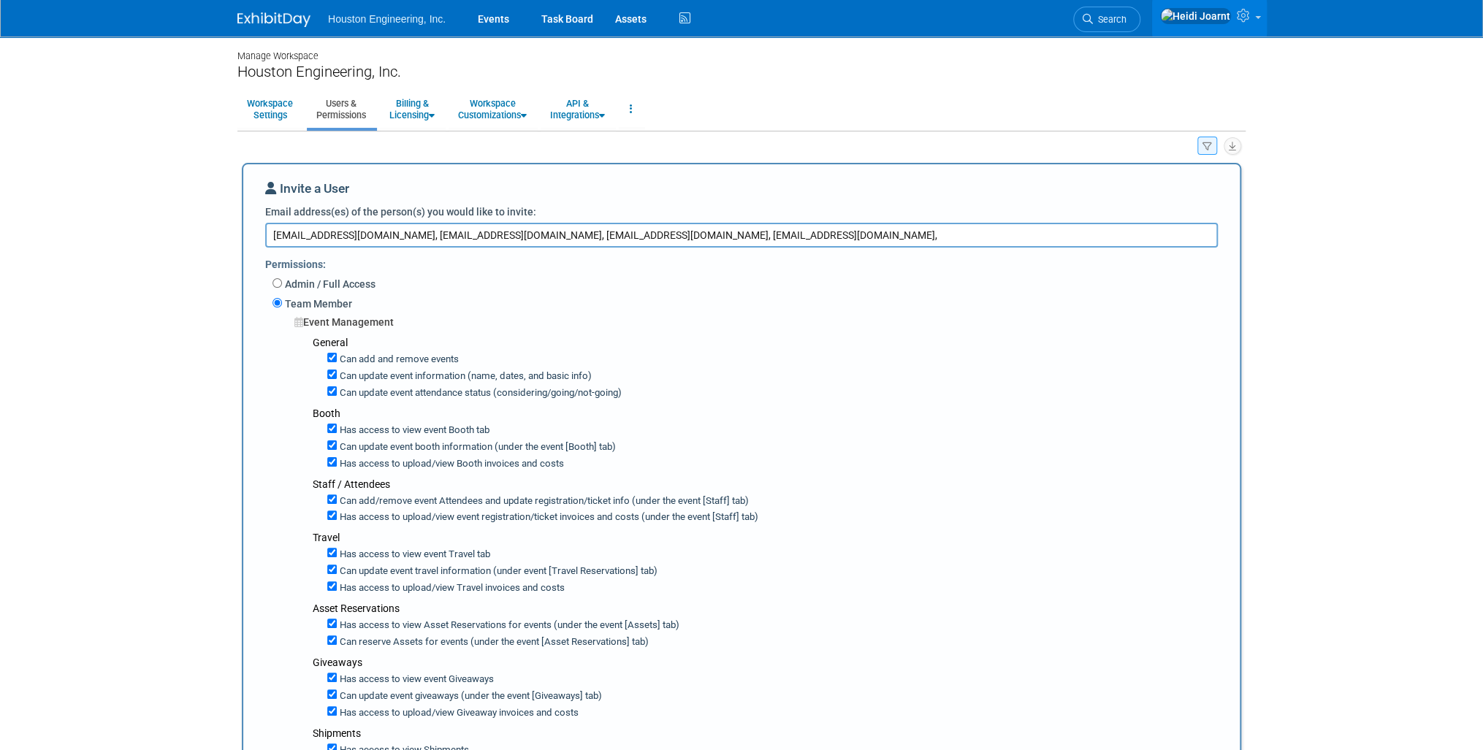
paste textarea "Tim Erickson <terickson@houstoneng.com>"
drag, startPoint x: 849, startPoint y: 231, endPoint x: 783, endPoint y: 237, distance: 66.7
click at [783, 237] on textarea "coltz@houstoneng.com, kmacdonald@houstoneng.com, jkhan@houstoneng.com, nderesko…" at bounding box center [741, 235] width 952 height 24
click at [938, 237] on textarea "coltz@houstoneng.com, kmacdonald@houstoneng.com, jkhan@houstoneng.com, nderesko…" at bounding box center [741, 235] width 952 height 24
paste textarea "Joe Lewis <jlewis@houstoneng.com>"
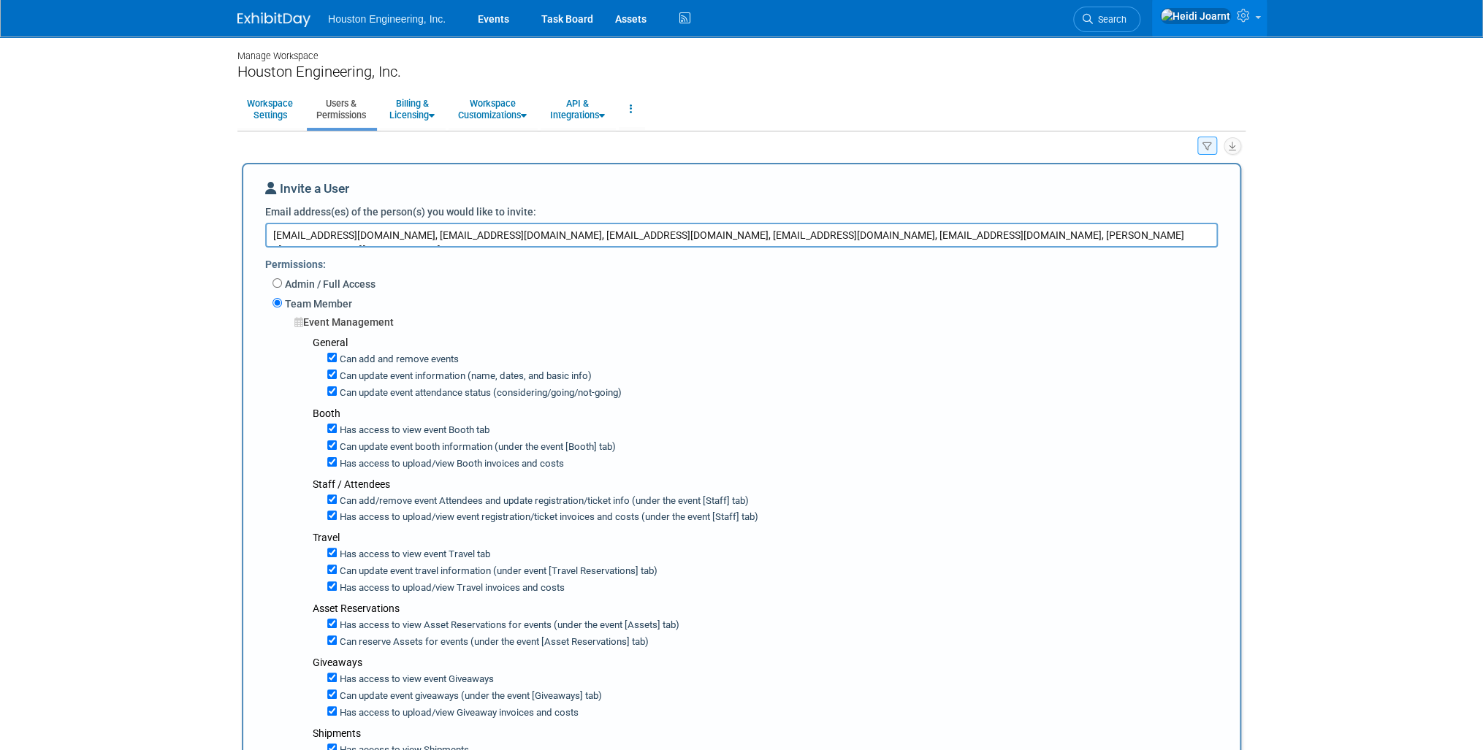
drag, startPoint x: 969, startPoint y: 232, endPoint x: 917, endPoint y: 234, distance: 51.2
click at [917, 234] on textarea "coltz@houstoneng.com, kmacdonald@houstoneng.com, jkhan@houstoneng.com, nderesko…" at bounding box center [741, 235] width 952 height 24
drag, startPoint x: 915, startPoint y: 233, endPoint x: 1044, endPoint y: 234, distance: 129.3
click at [1044, 234] on textarea "coltz@houstoneng.com, kmacdonald@houstoneng.com, jkhan@houstoneng.com, nderesko…" at bounding box center [741, 235] width 952 height 24
click at [1085, 238] on textarea "coltz@houstoneng.com, kmacdonald@houstoneng.com, jkhan@houstoneng.com, nderesko…" at bounding box center [741, 235] width 952 height 24
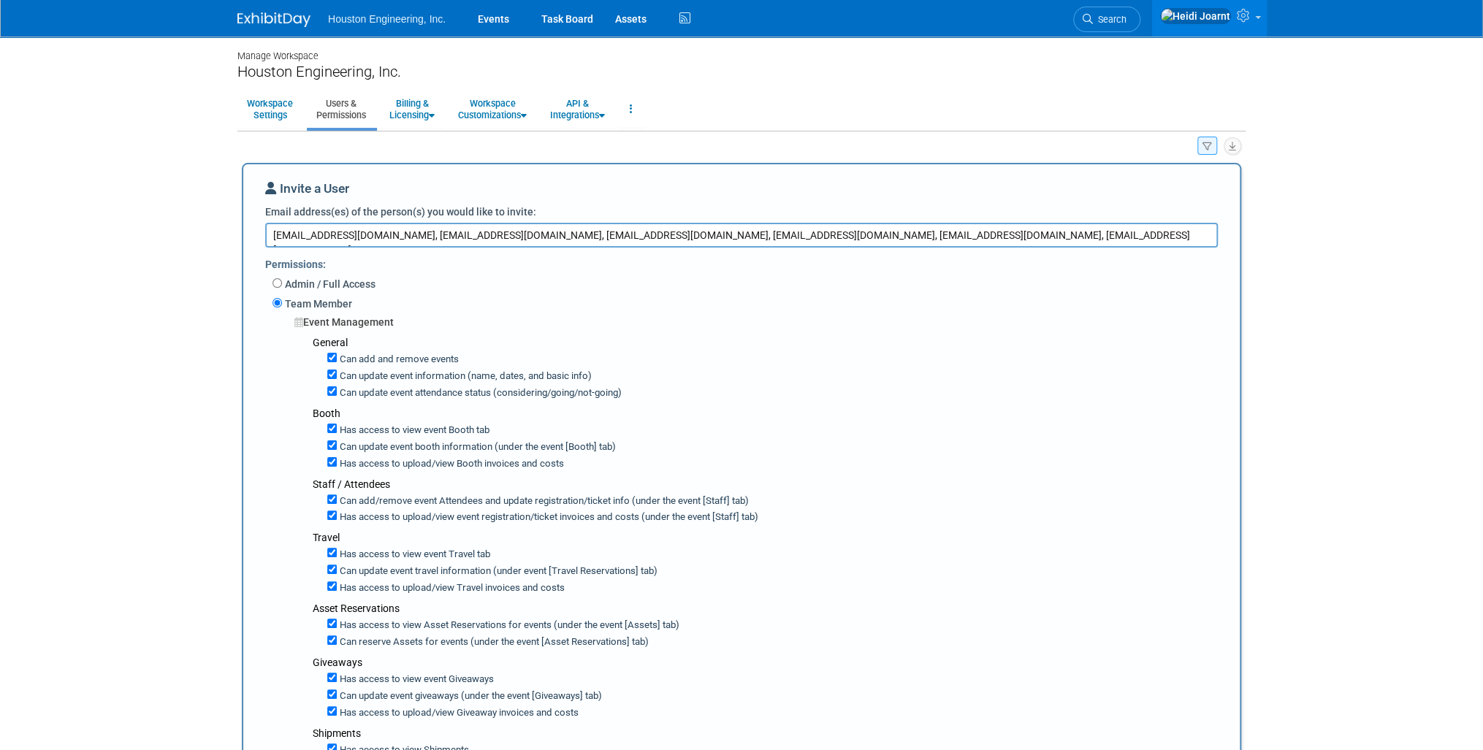
drag, startPoint x: 1047, startPoint y: 237, endPoint x: 917, endPoint y: 249, distance: 130.5
paste textarea "Matteo Bellazzini <mbellazzini@houstoneng.com>"
drag, startPoint x: 1004, startPoint y: 235, endPoint x: 939, endPoint y: 263, distance: 70.7
click at [919, 244] on textarea "coltz@houstoneng.com, kmacdonald@houstoneng.com, jkhan@houstoneng.com, nderesko…" at bounding box center [741, 235] width 952 height 24
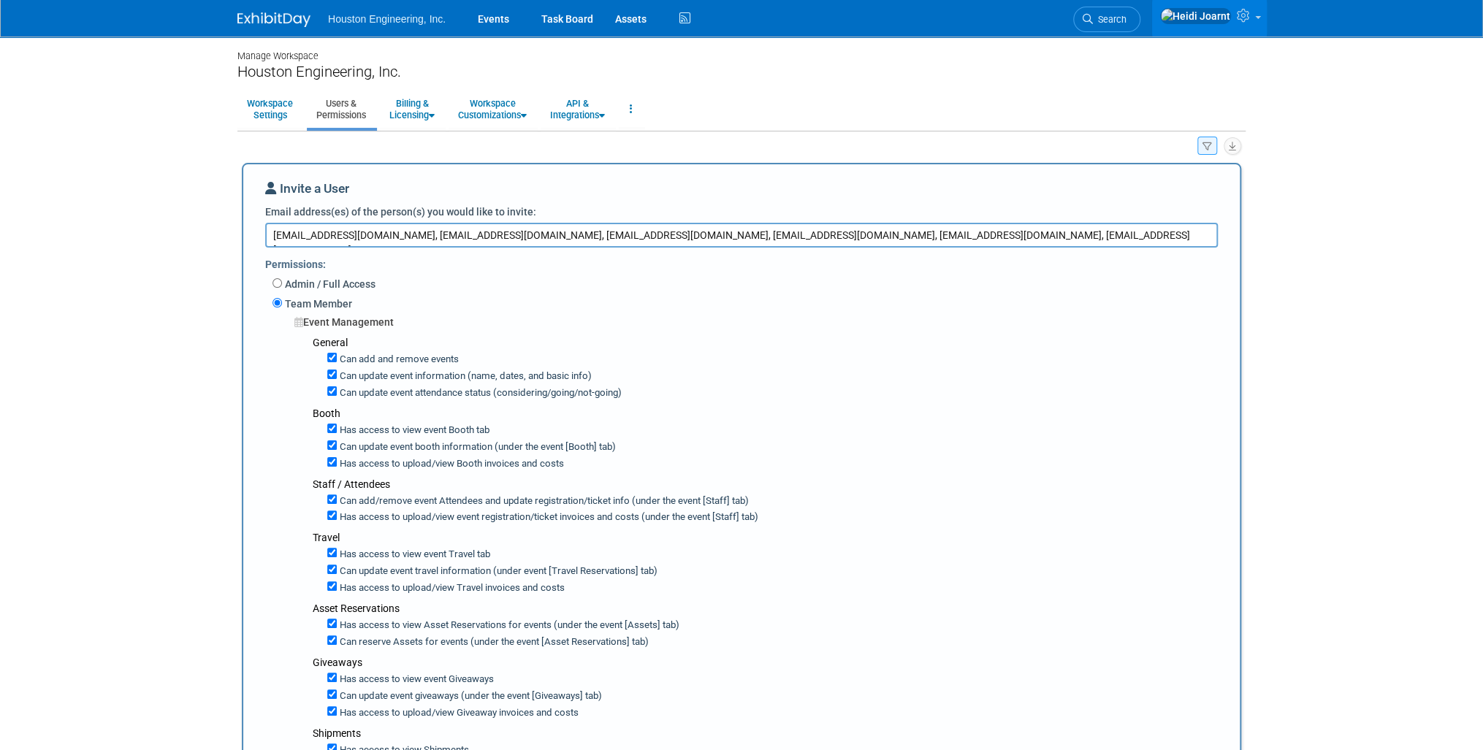
click at [1115, 227] on textarea "coltz@houstoneng.com, kmacdonald@houstoneng.com, jkhan@houstoneng.com, nderesko…" at bounding box center [741, 235] width 952 height 24
paste textarea "Haley Plessel <hplessel@houstoneng.com>"
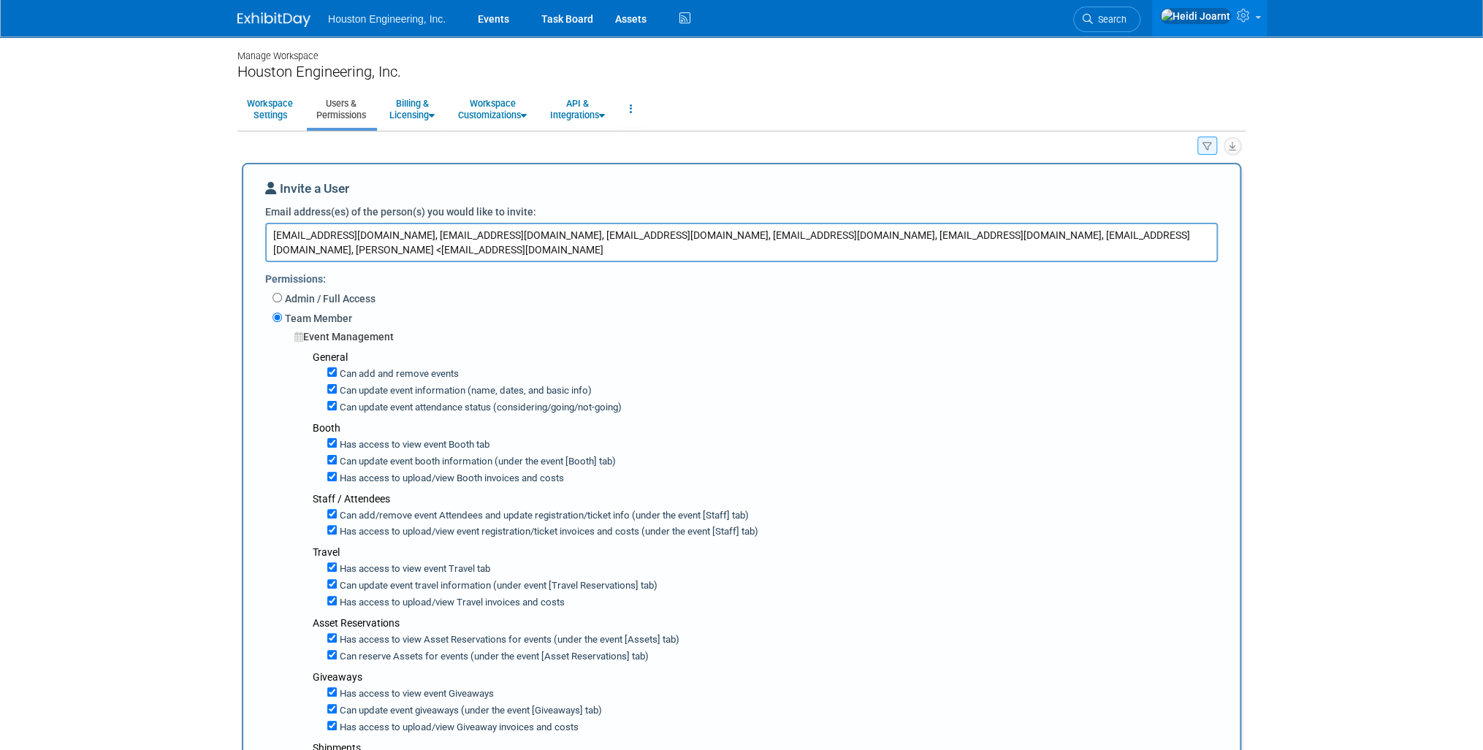
drag, startPoint x: 275, startPoint y: 247, endPoint x: 1058, endPoint y: 234, distance: 783.1
click at [1058, 234] on textarea "coltz@houstoneng.com, kmacdonald@houstoneng.com, jkhan@houstoneng.com, nderesko…" at bounding box center [741, 242] width 952 height 39
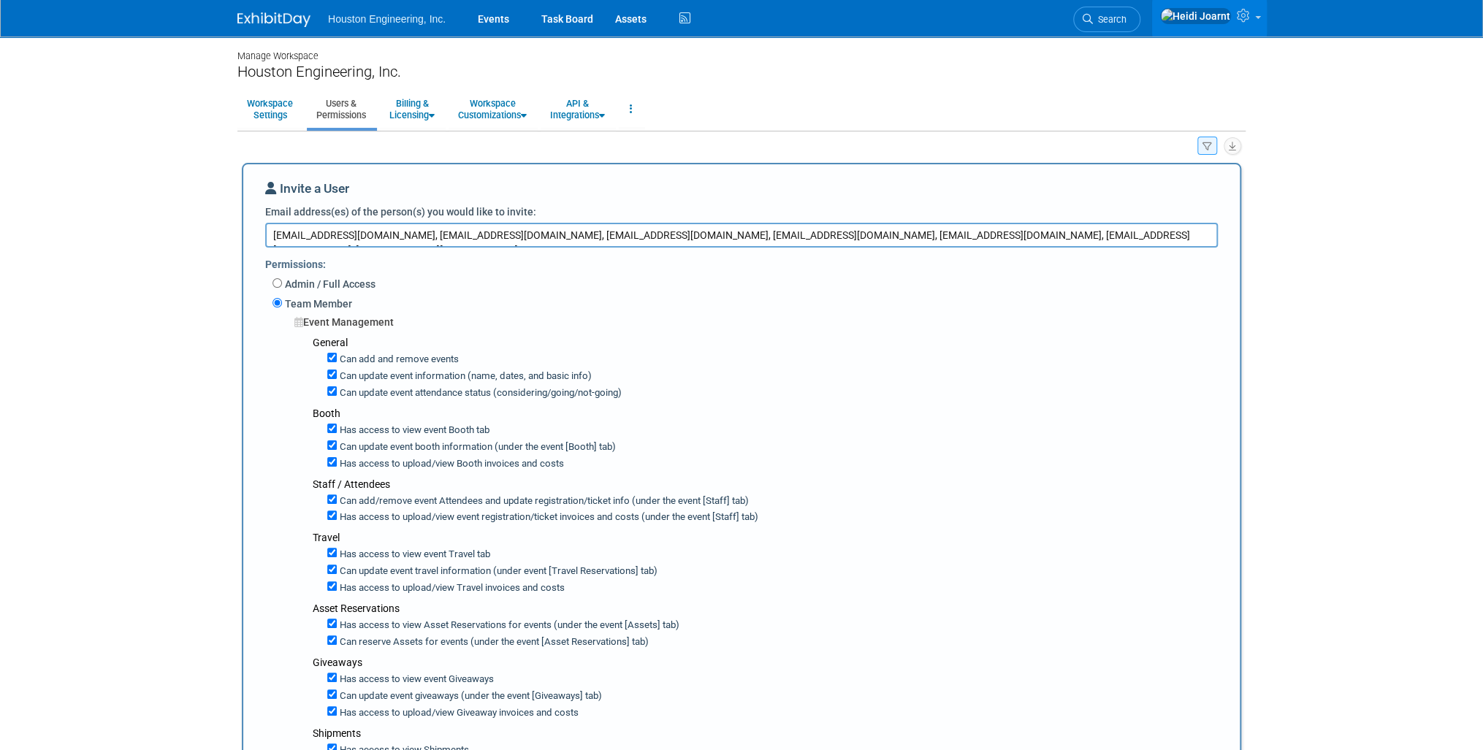
drag, startPoint x: 1201, startPoint y: 233, endPoint x: 145, endPoint y: 223, distance: 1055.5
click at [145, 223] on body "Houston Engineering, Inc. Events Task Board Assets Activity Feed" at bounding box center [741, 375] width 1483 height 750
type textarea "coltz@houstoneng.com, kmacdonald@houstoneng.com, jkhan@houstoneng.com, nderesko…"
click at [129, 301] on body "Houston Engineering, Inc. Events Task Board Assets Activity Feed" at bounding box center [741, 375] width 1483 height 750
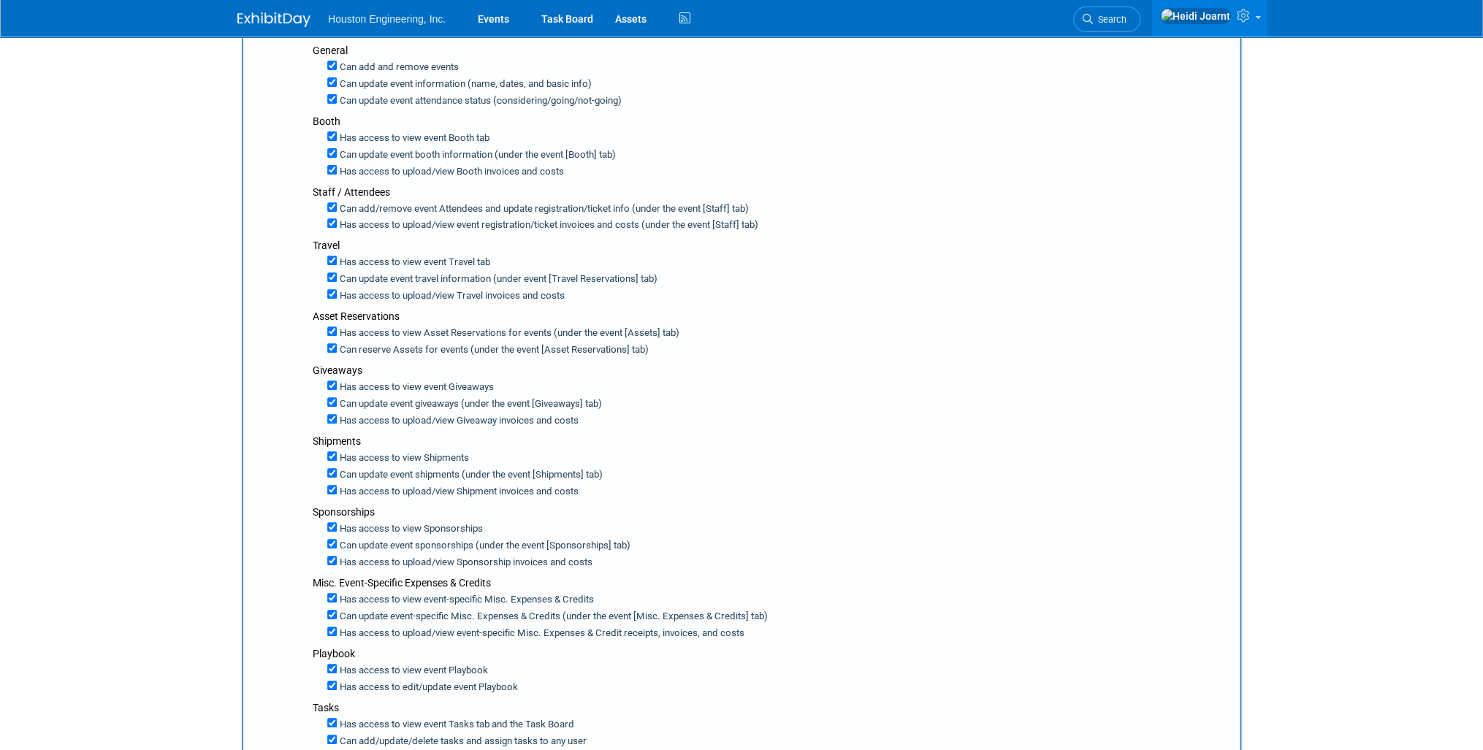
scroll to position [58, 0]
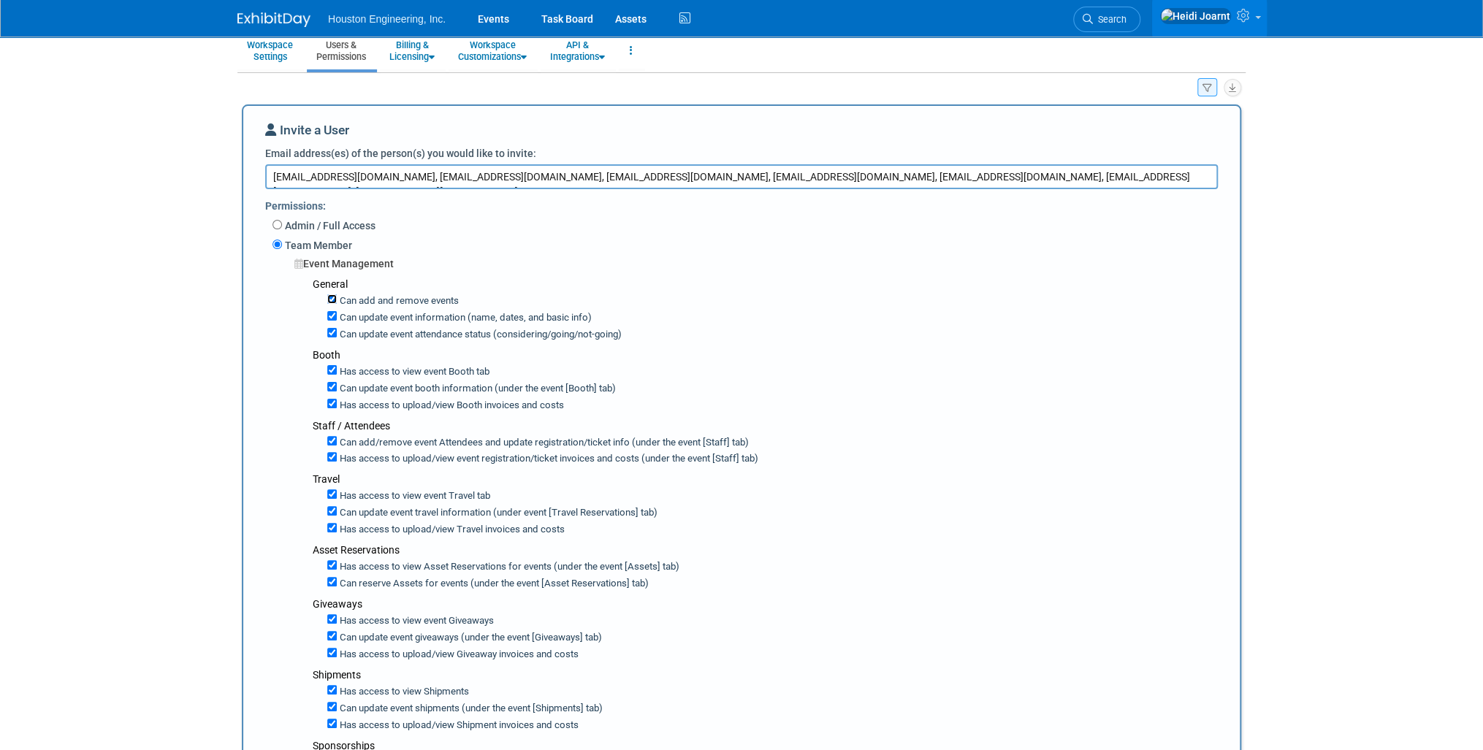
click at [332, 299] on input "Can add and remove events" at bounding box center [331, 298] width 9 height 9
checkbox input "false"
click at [330, 311] on input "Can update event information (name, dates, and basic info)" at bounding box center [331, 315] width 9 height 9
checkbox input "false"
click at [331, 328] on input "Can update event attendance status (considering/going/not-going)" at bounding box center [331, 332] width 9 height 9
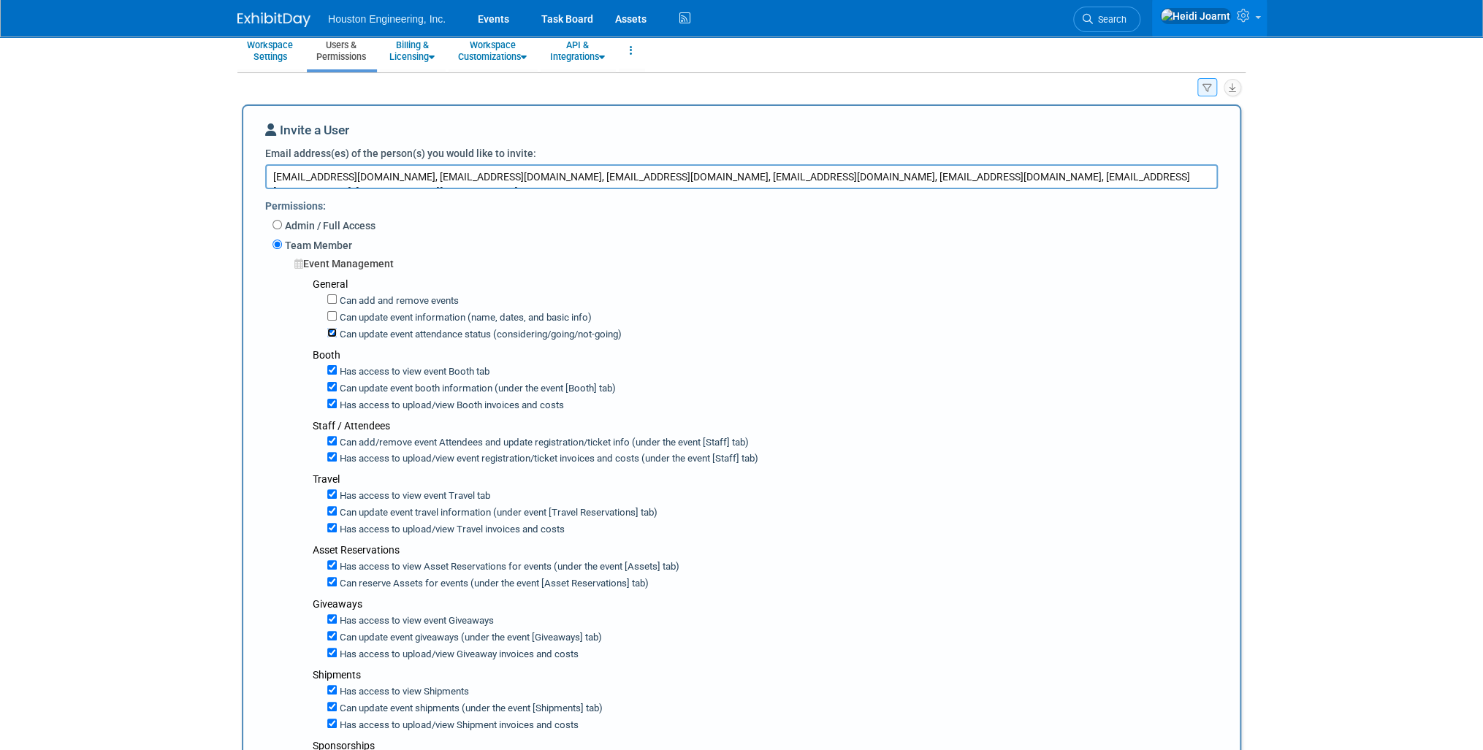
checkbox input "false"
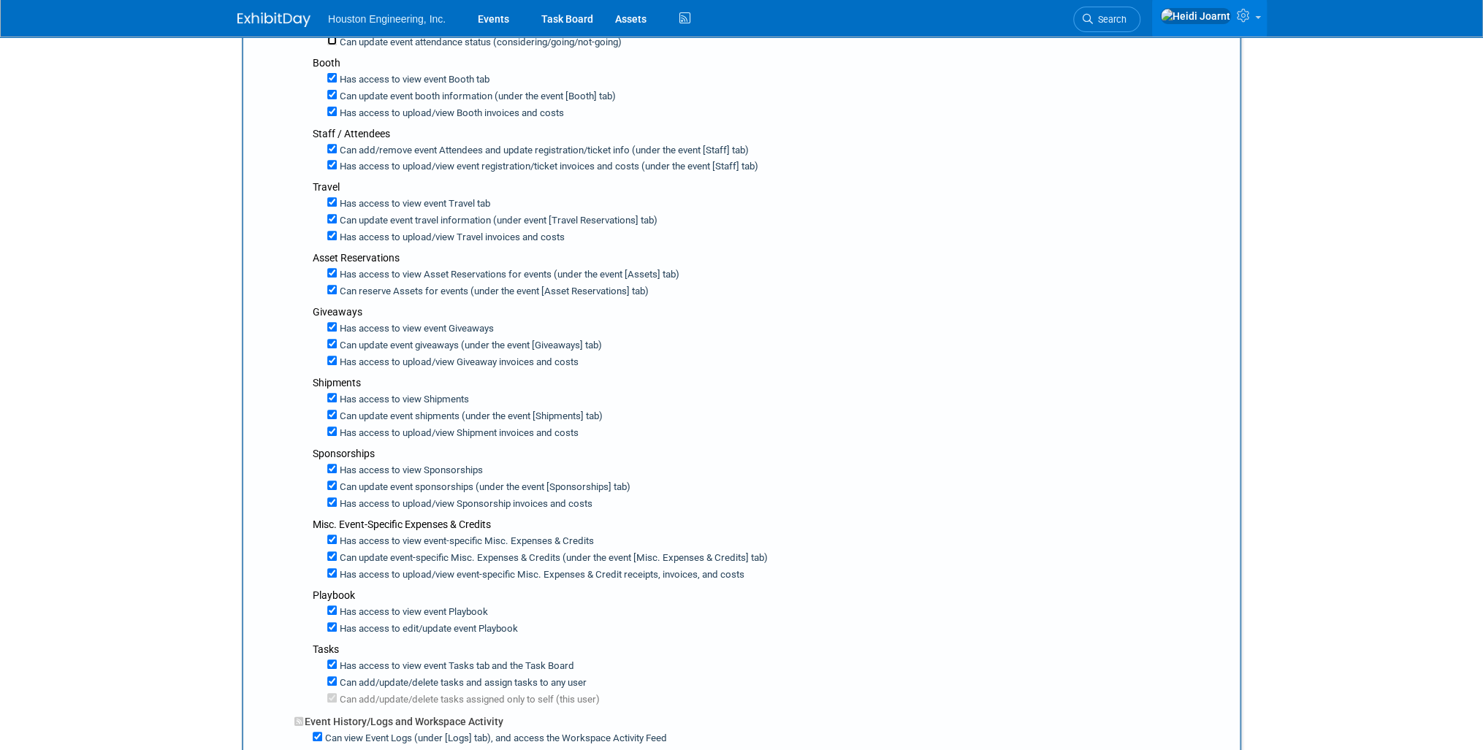
scroll to position [526, 0]
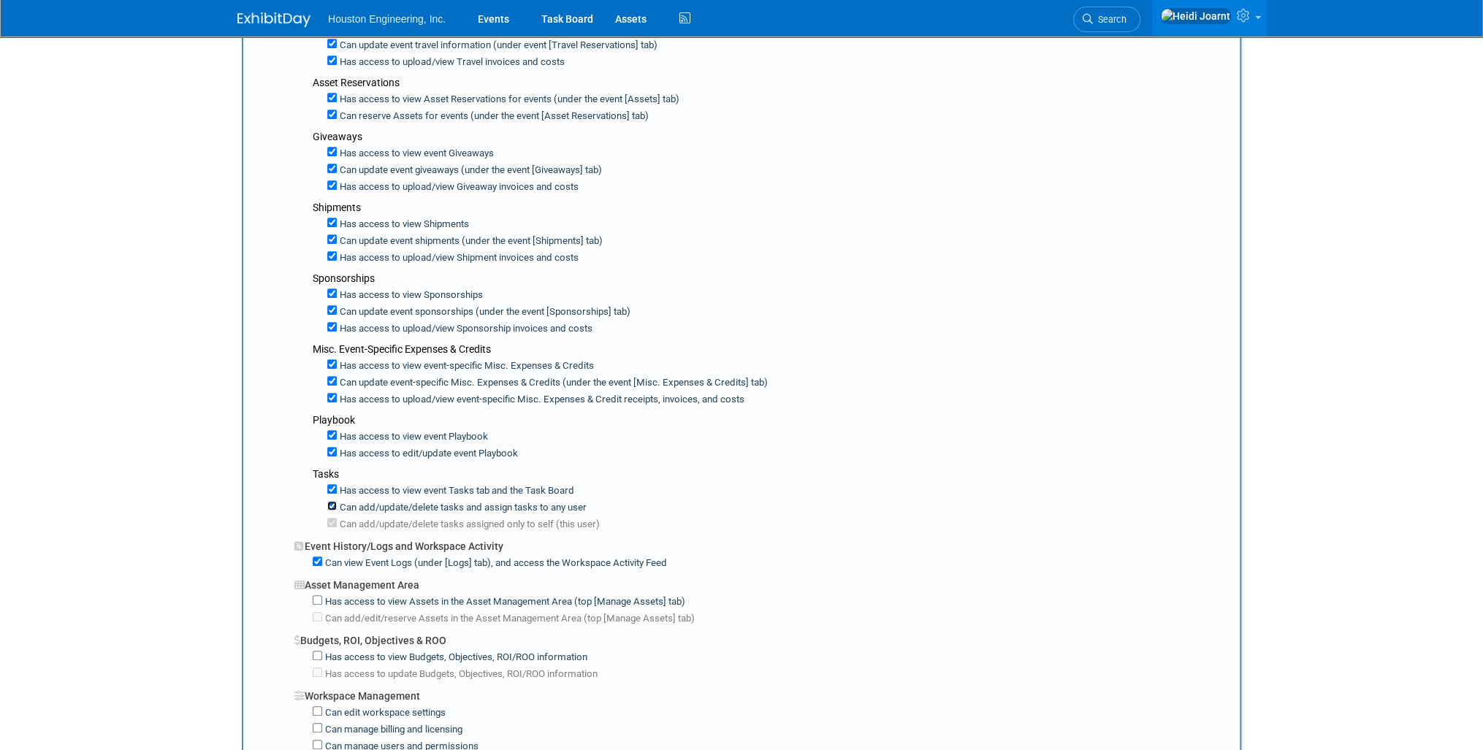
click at [333, 501] on input "Can add/update/delete tasks and assign tasks to any user" at bounding box center [331, 505] width 9 height 9
checkbox input "false"
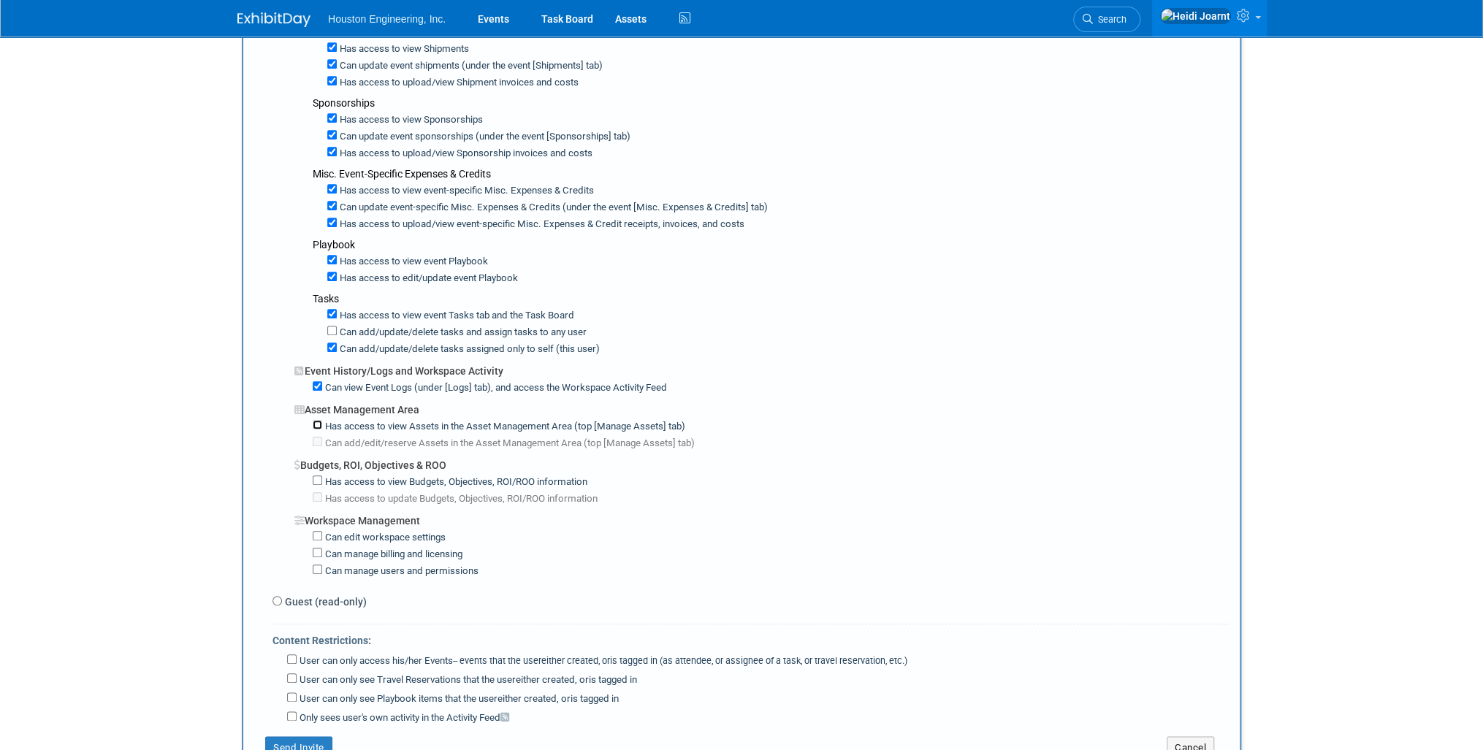
click at [318, 420] on input "Has access to view Assets in the Asset Management Area (top [Manage Assets] tab)" at bounding box center [317, 424] width 9 height 9
checkbox input "true"
click at [314, 475] on input "Has access to view Budgets, Objectives, ROI/ROO information" at bounding box center [317, 479] width 9 height 9
checkbox input "true"
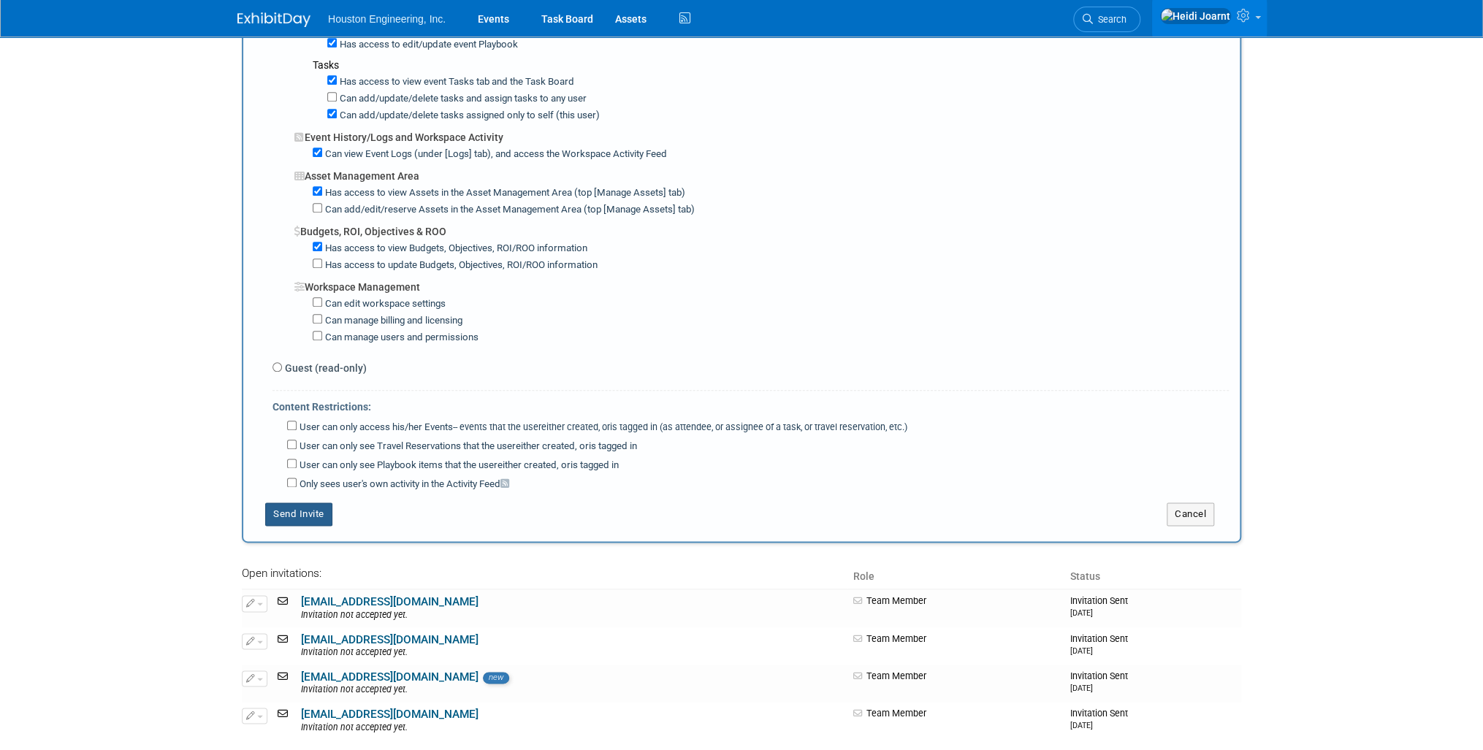
click at [306, 503] on button "Send Invite" at bounding box center [298, 514] width 67 height 23
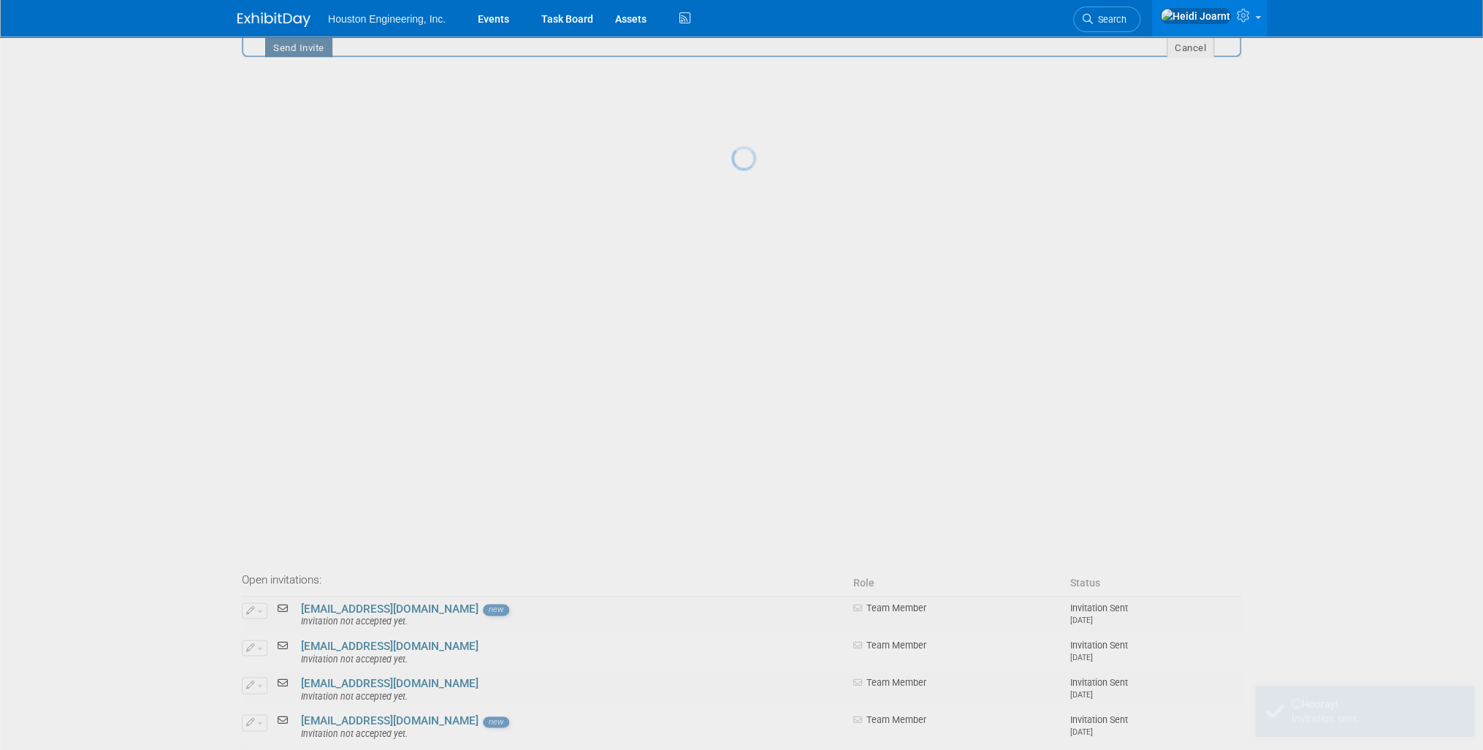
scroll to position [0, 0]
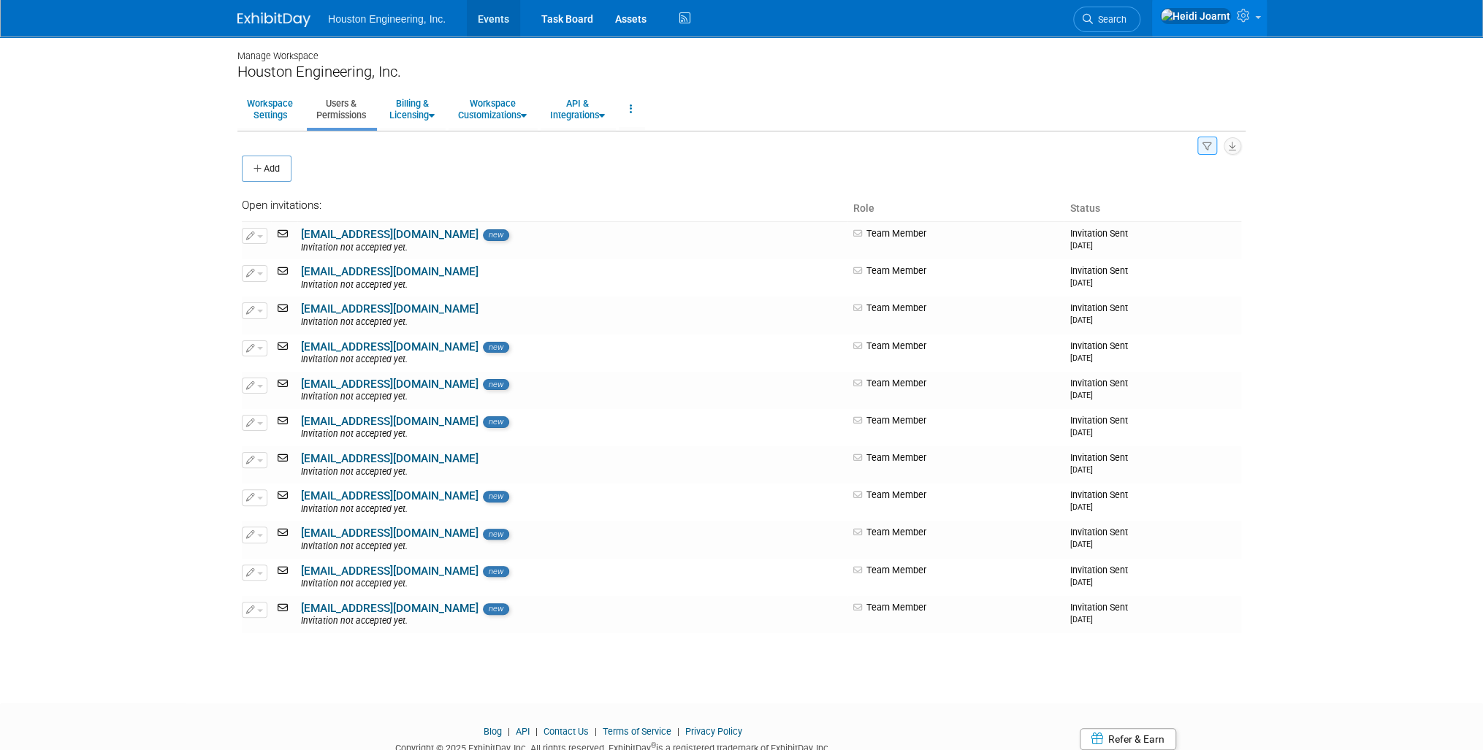
click at [494, 23] on link "Events" at bounding box center [493, 18] width 53 height 37
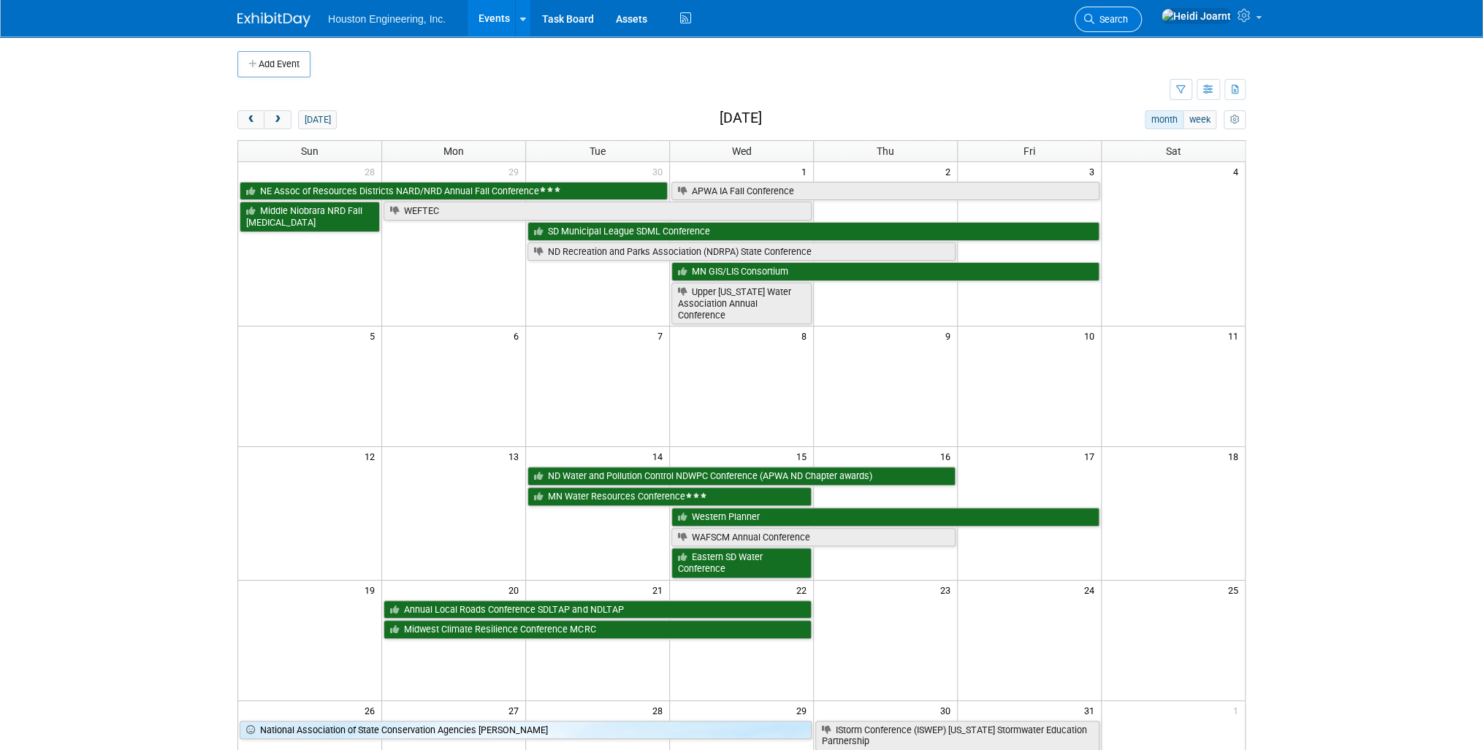
click at [1128, 24] on span "Search" at bounding box center [1111, 19] width 34 height 11
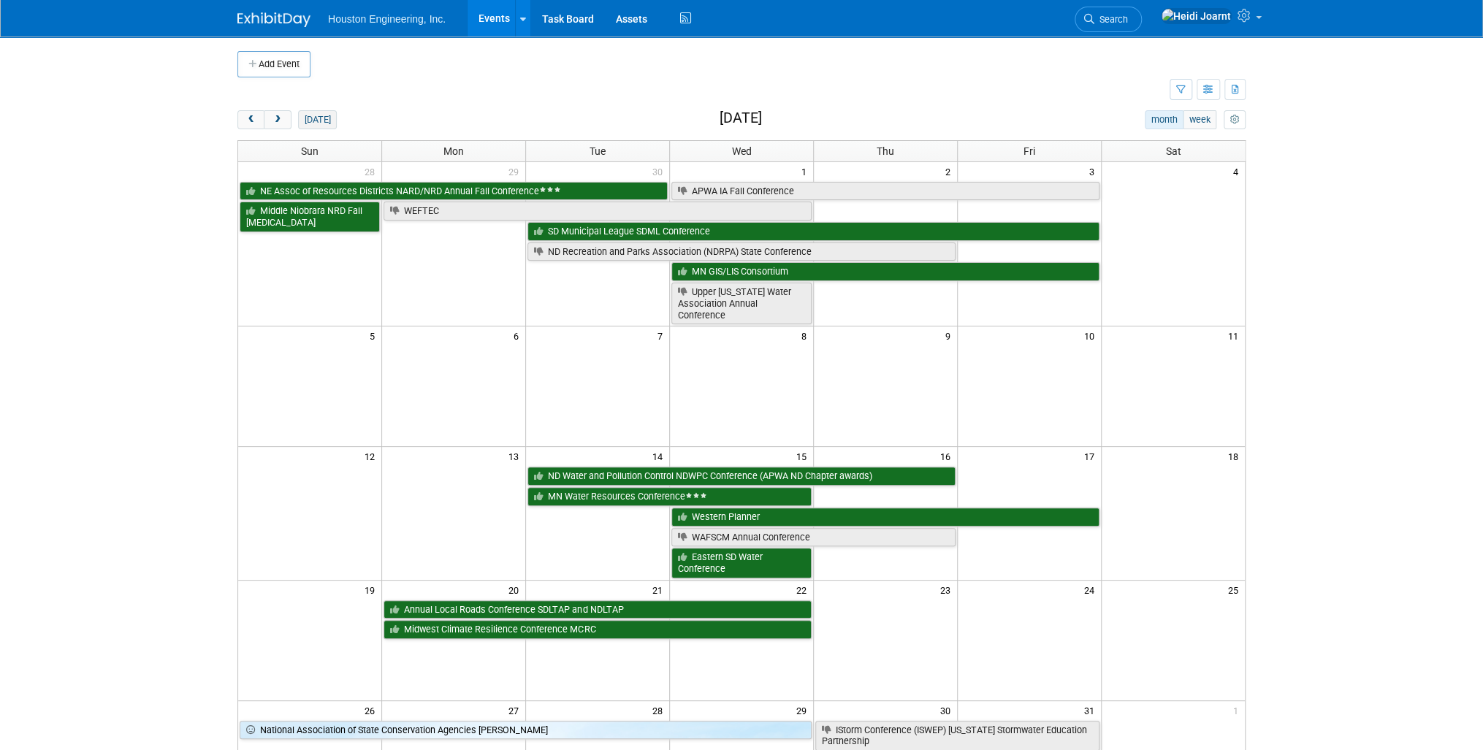
click at [307, 121] on button "[DATE]" at bounding box center [317, 119] width 39 height 19
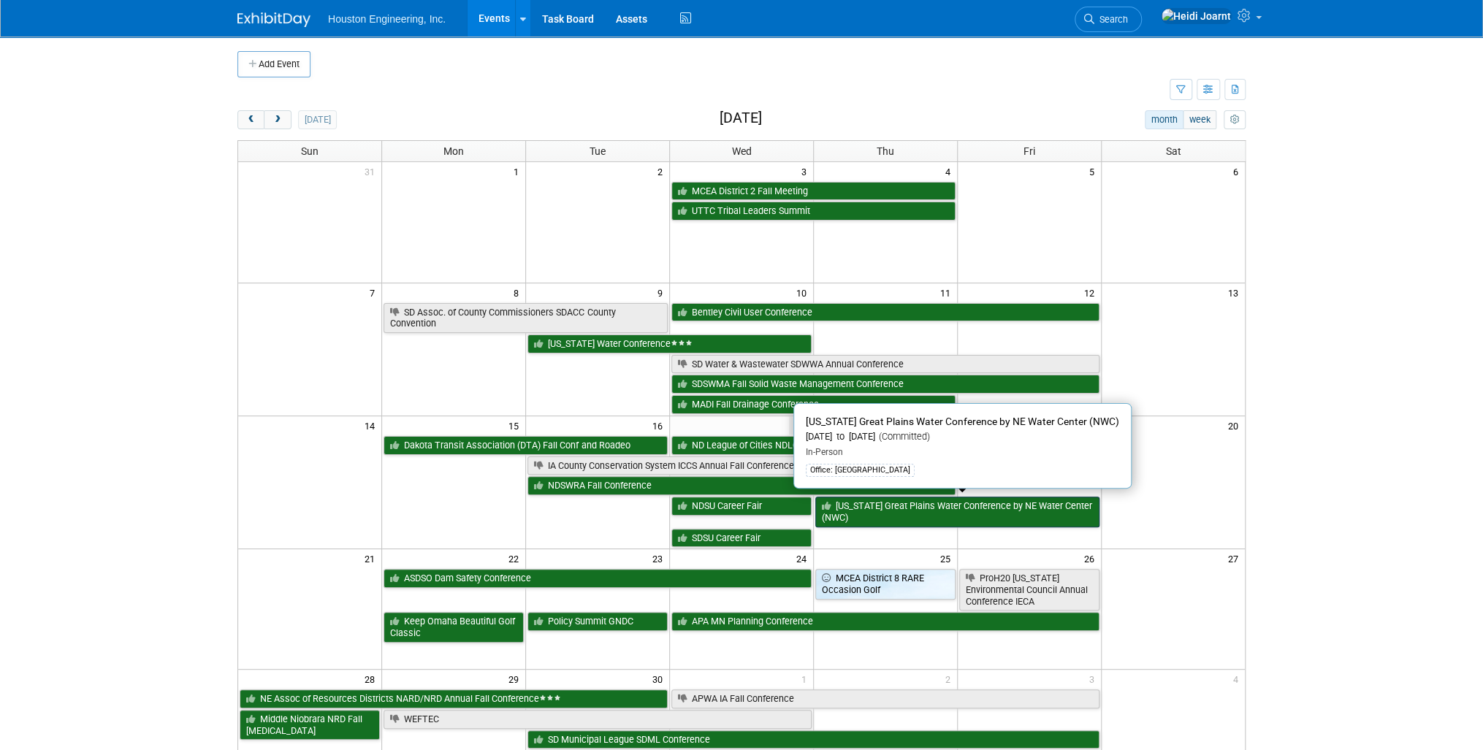
click at [857, 497] on link "[US_STATE] Great Plains Water Conference by NE Water Center (NWC)" at bounding box center [957, 512] width 284 height 30
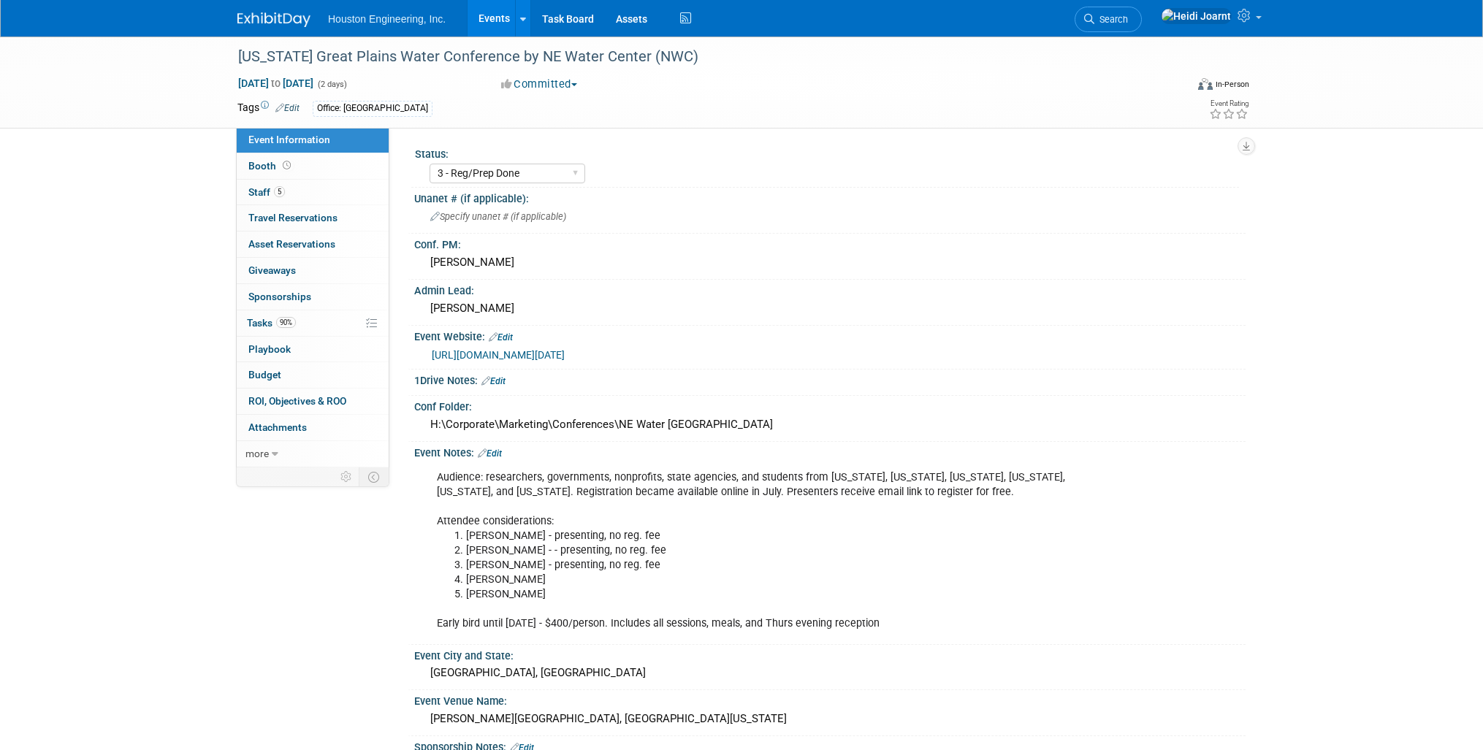
select select "3 - Reg/Prep Done"
select select "Yes"
select select "Water Resources"
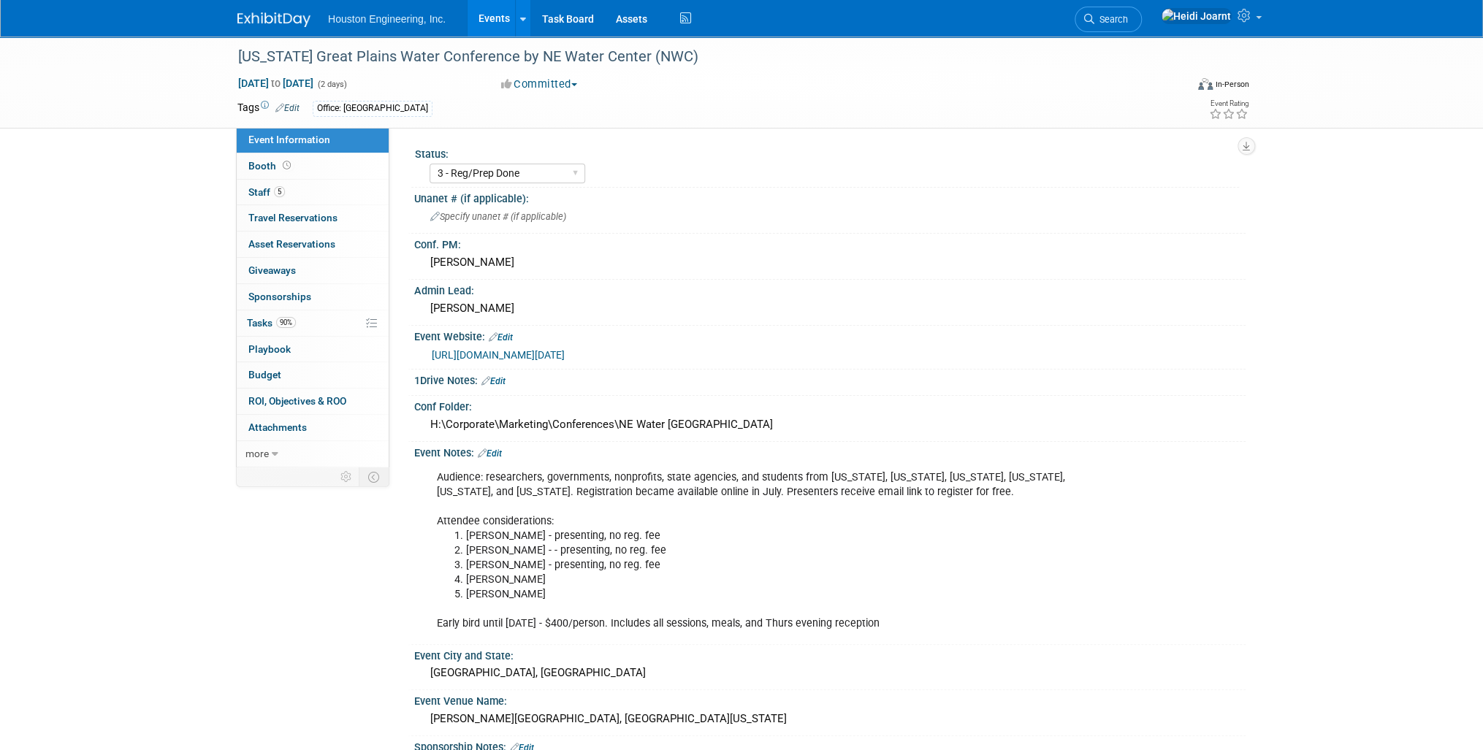
click at [498, 448] on link "Edit" at bounding box center [490, 453] width 24 height 10
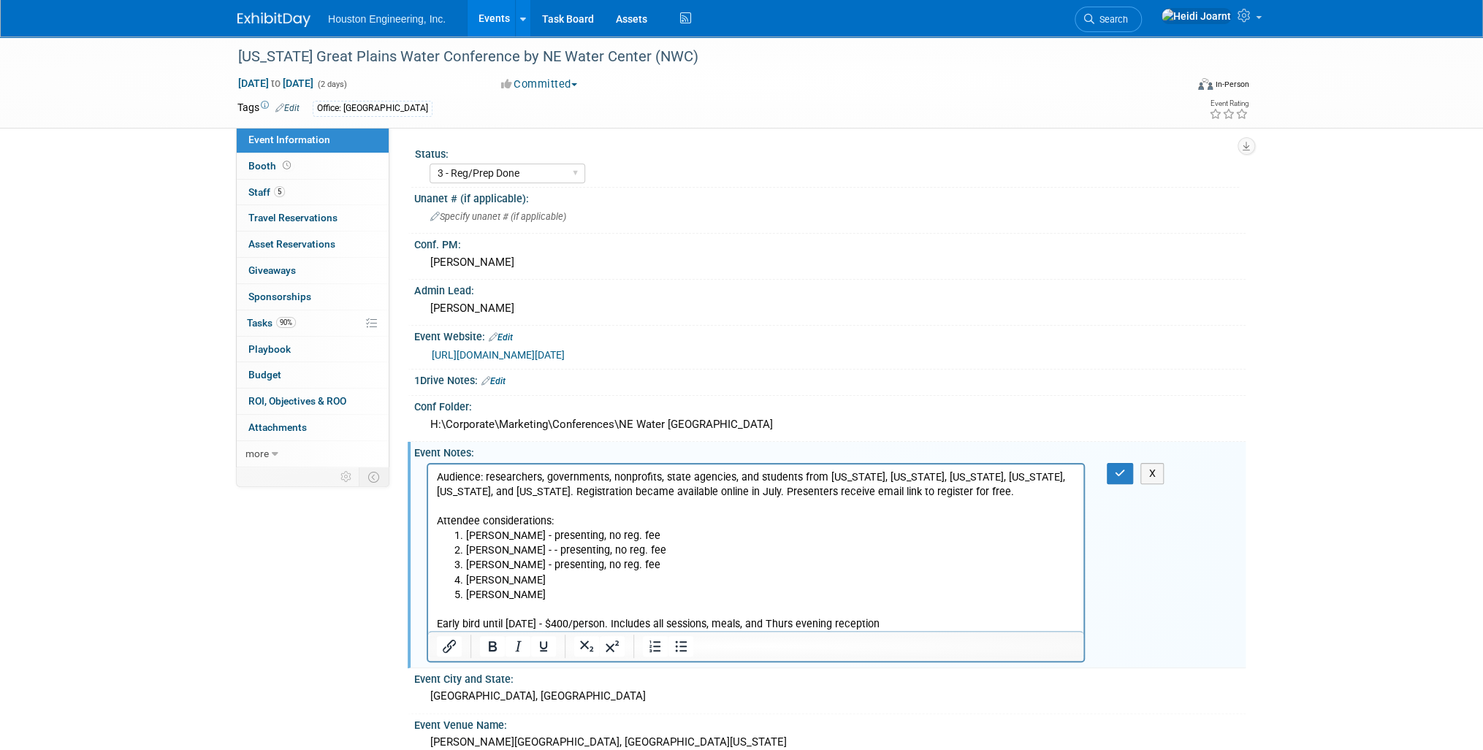
click at [904, 616] on p "Early bird until [DATE] - $400/person. Includes all sessions, meals, and Thurs …" at bounding box center [756, 616] width 638 height 29
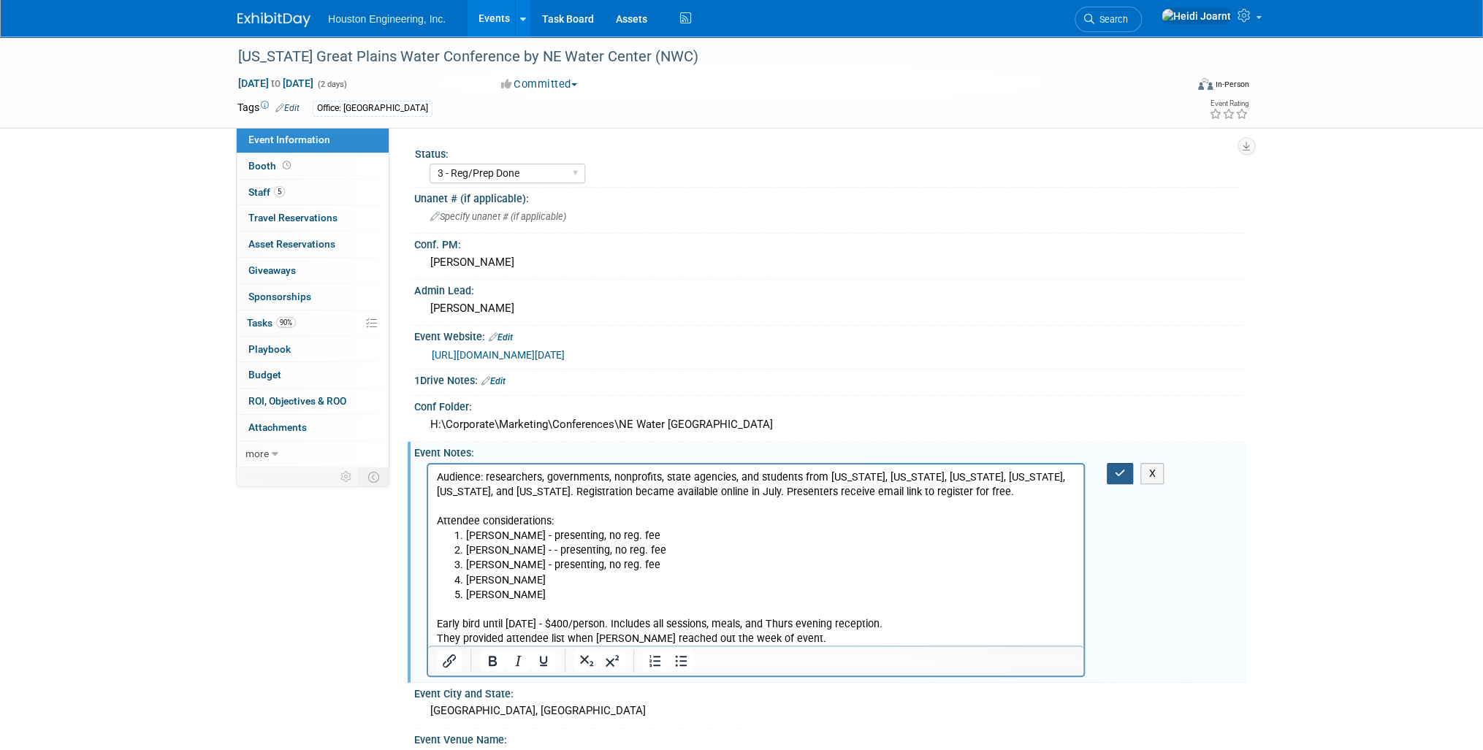
click at [1126, 465] on button "button" at bounding box center [1120, 473] width 27 height 21
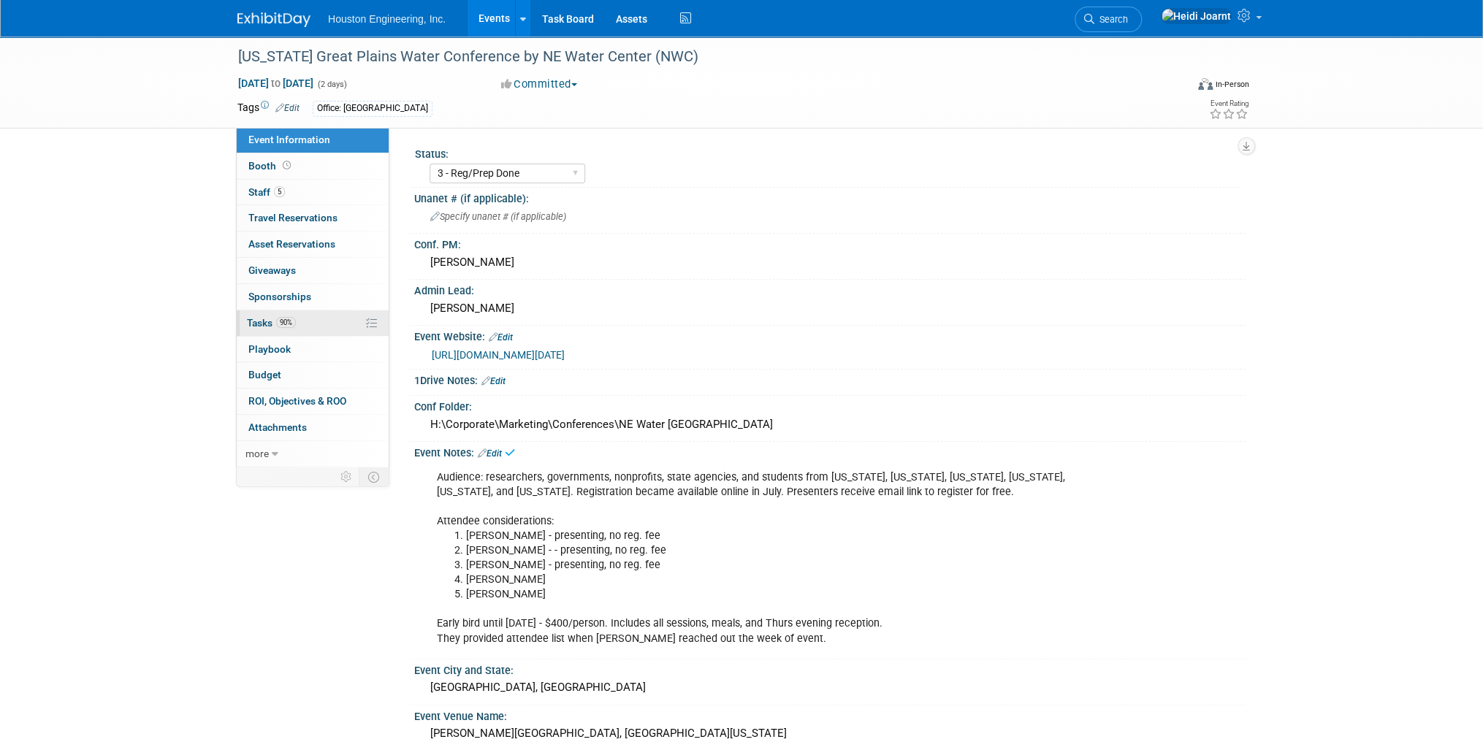
click at [299, 329] on link "90% Tasks 90%" at bounding box center [313, 323] width 152 height 26
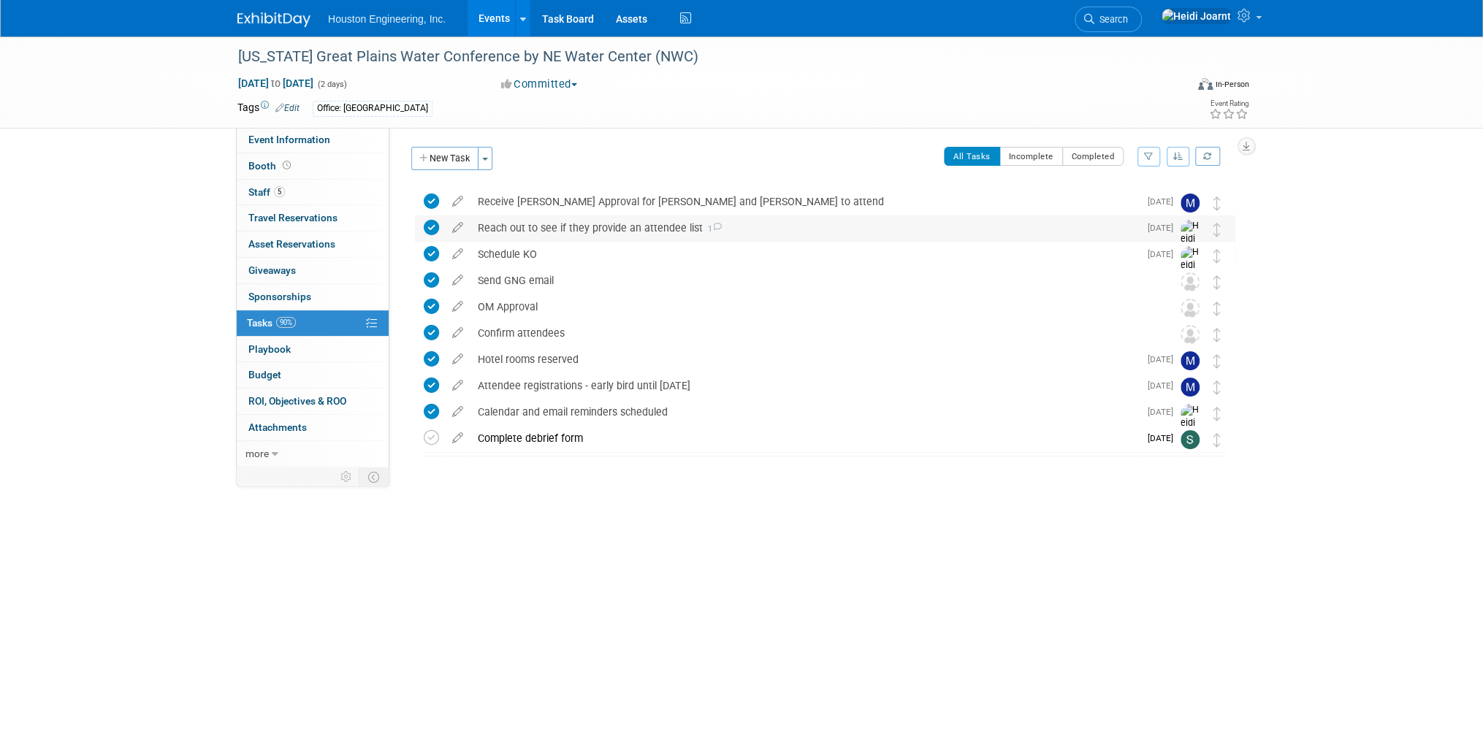
click at [534, 236] on div "Reach out to see if they provide an attendee list 1" at bounding box center [804, 227] width 668 height 25
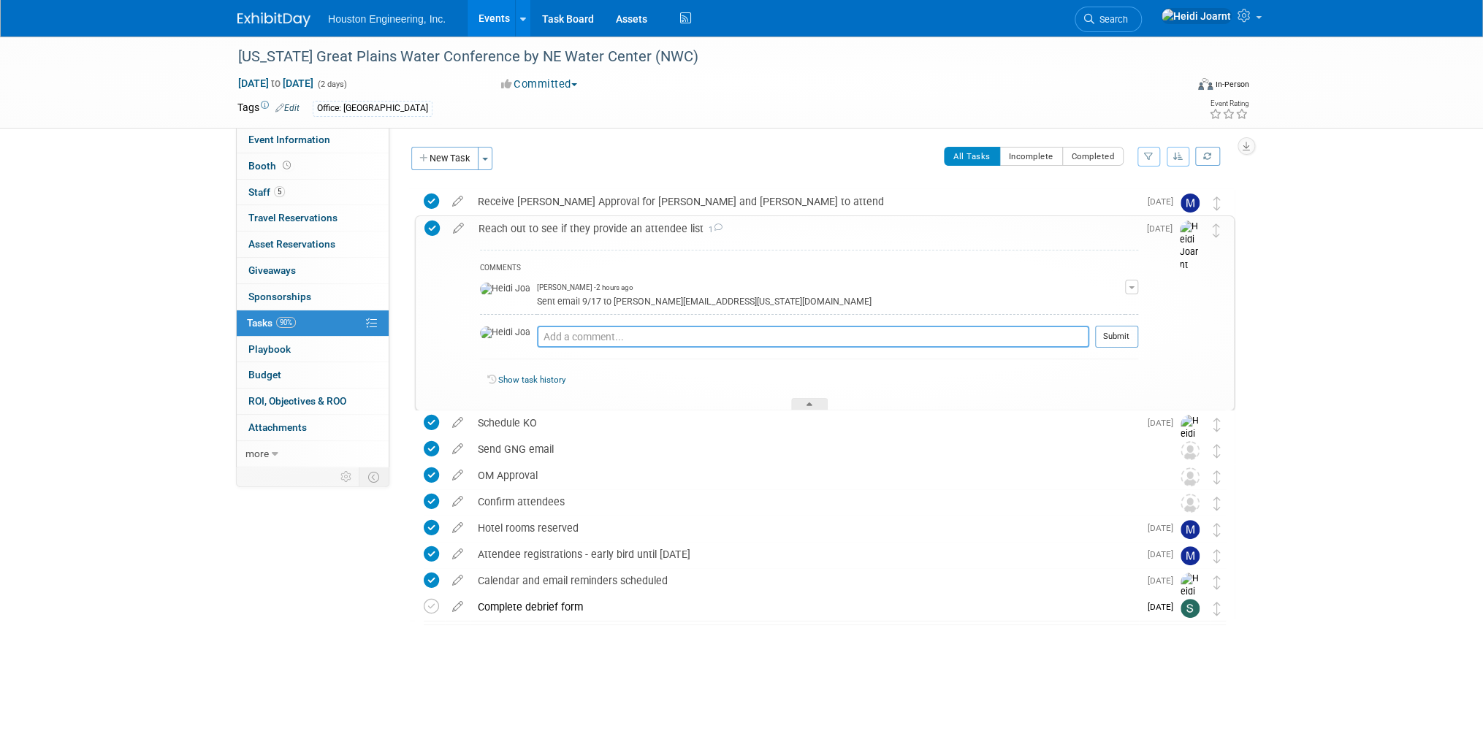
click at [556, 335] on textarea at bounding box center [813, 337] width 552 height 22
type textarea "They replied that same day"
click at [1108, 338] on button "Submit" at bounding box center [1116, 337] width 43 height 22
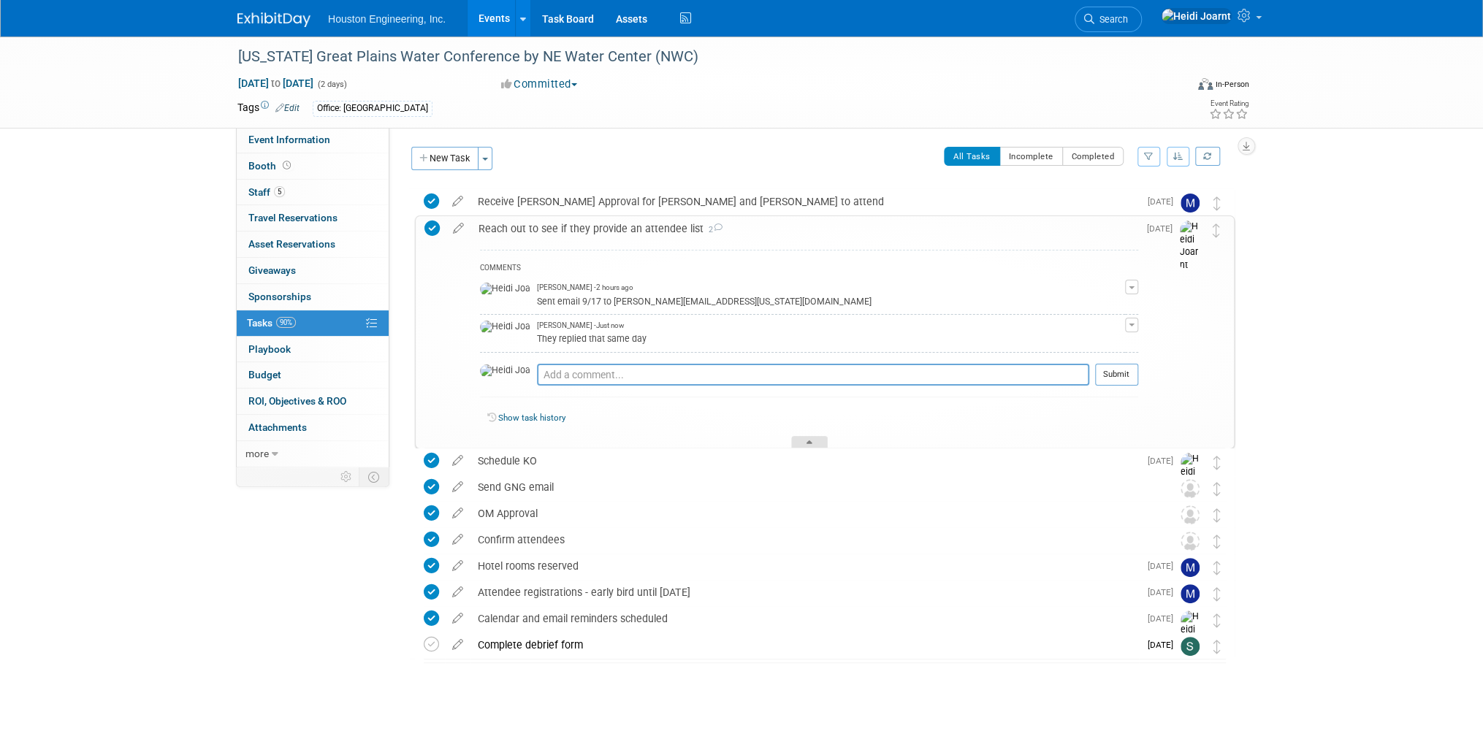
click at [810, 436] on div at bounding box center [809, 442] width 37 height 12
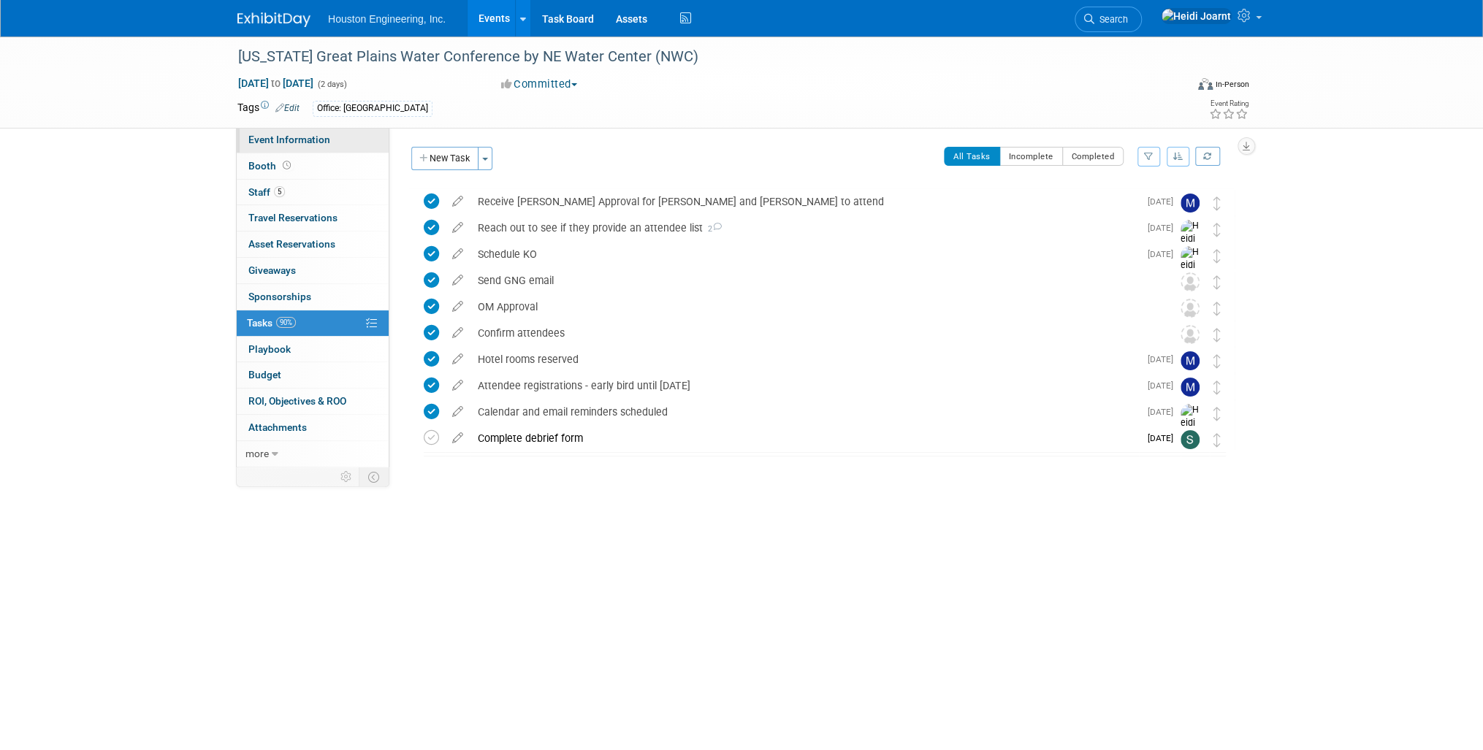
click at [331, 148] on link "Event Information" at bounding box center [313, 140] width 152 height 26
select select "3 - Reg/Prep Done"
select select "Yes"
select select "Water Resources"
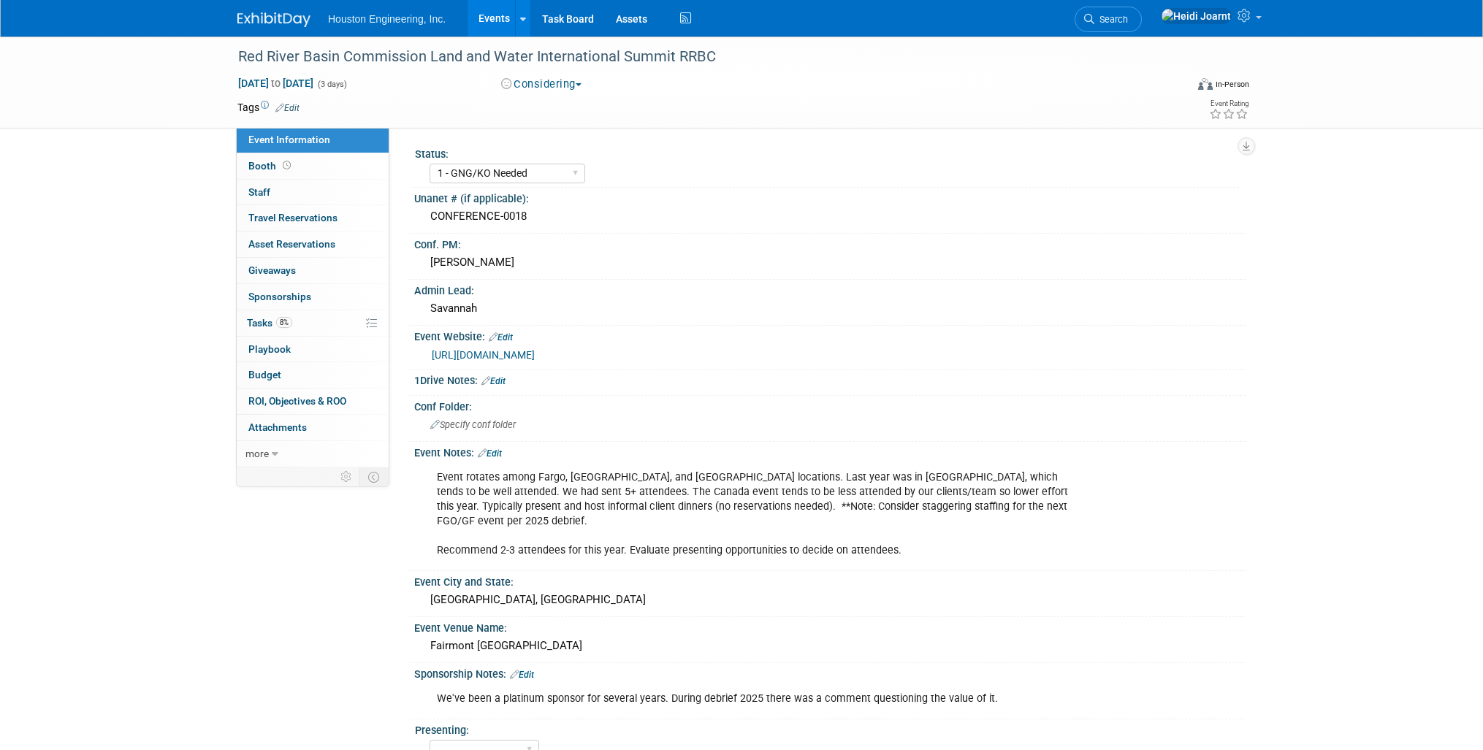
select select "1 - GNG/KO Needed"
select select "Water Resources"
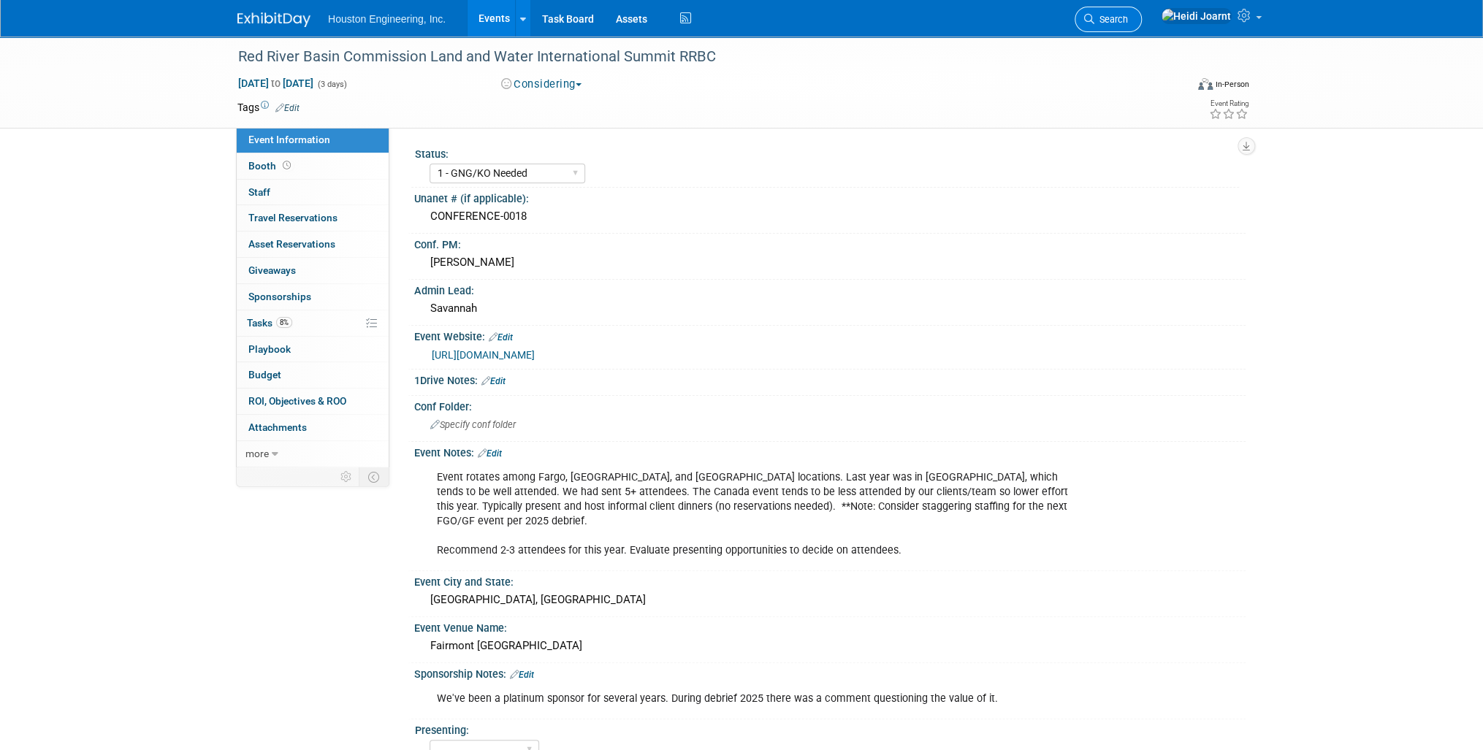
click at [1128, 20] on span "Search" at bounding box center [1111, 19] width 34 height 11
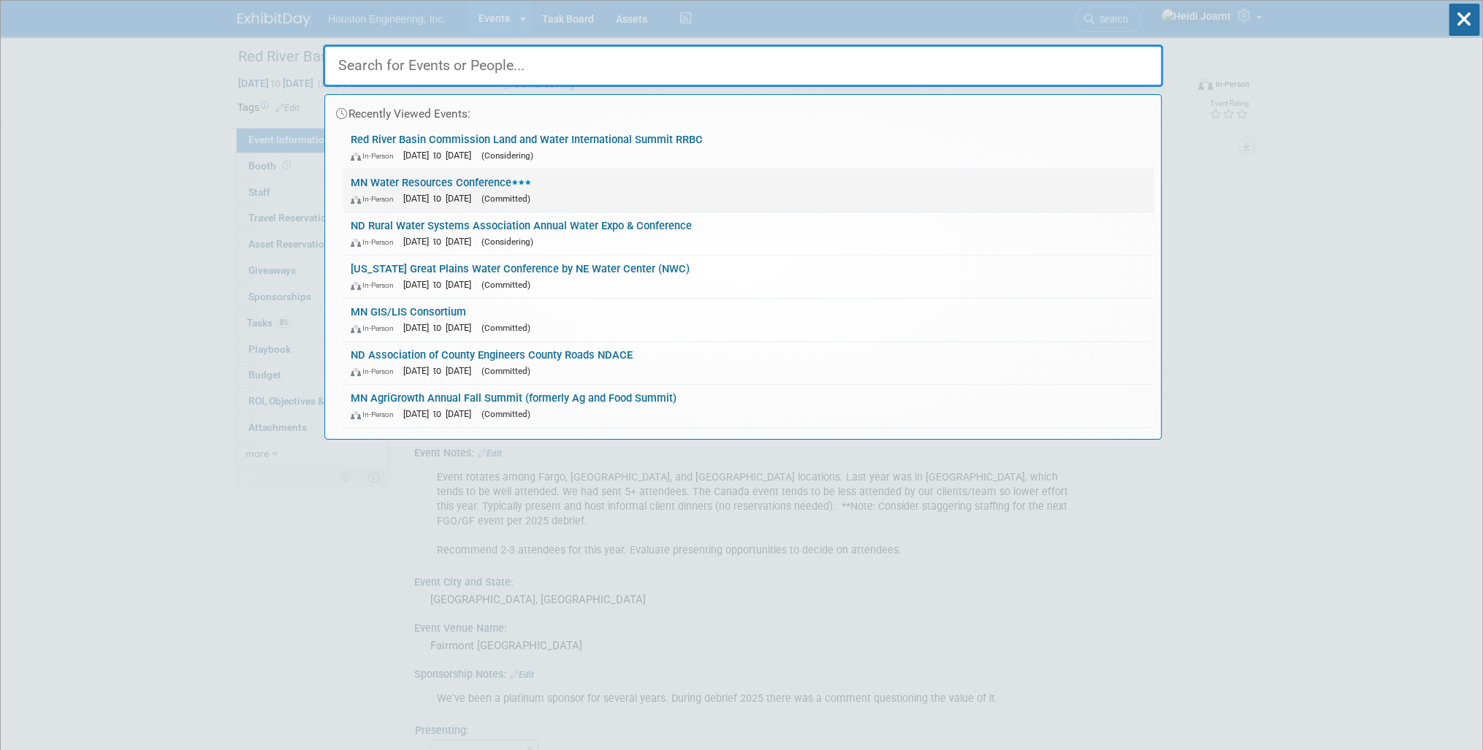
click at [494, 180] on link "MN Water Resources Conference In-Person Oct 14, 2025 to Oct 15, 2025 (Committed)" at bounding box center [748, 190] width 810 height 42
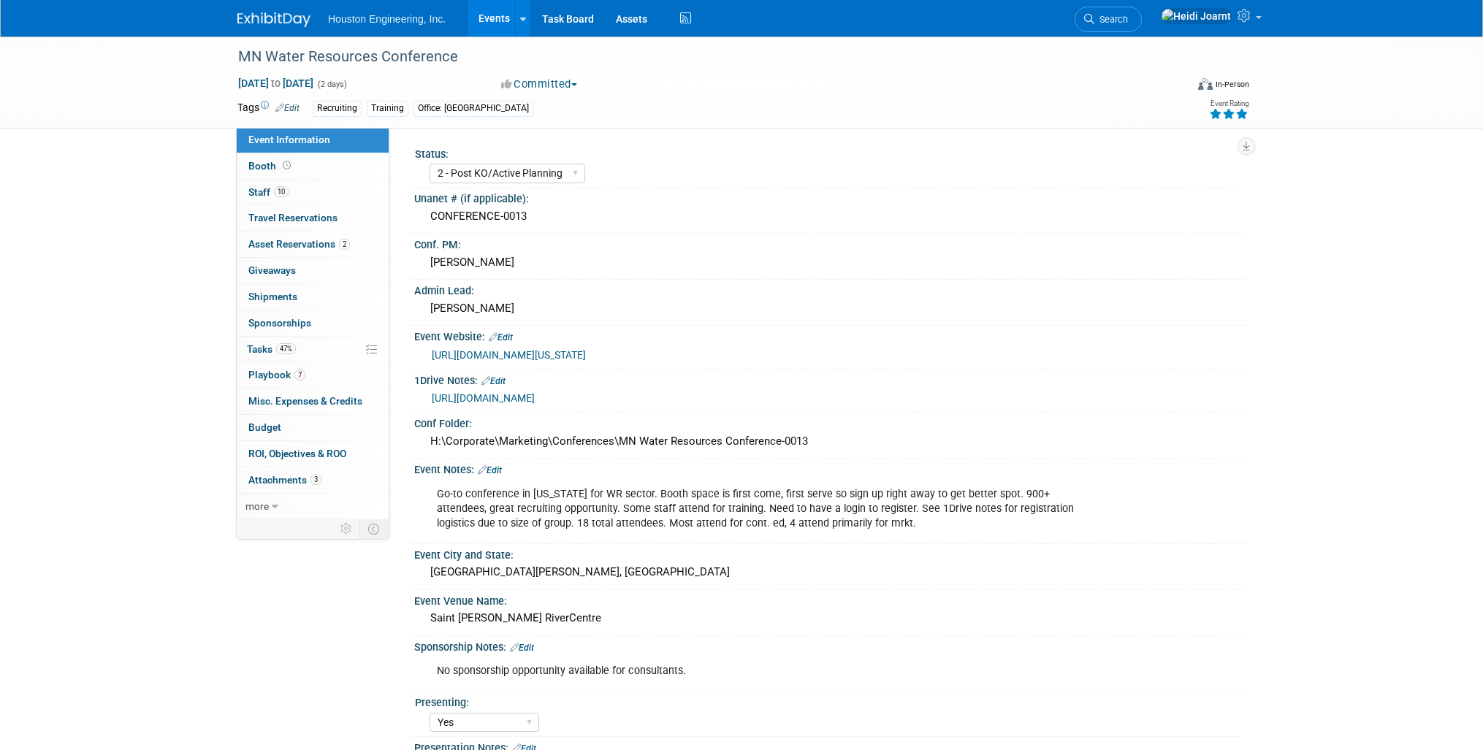
select select "2 - Post KO/Active Planning"
select select "Yes"
select select "No"
select select "Water Resources"
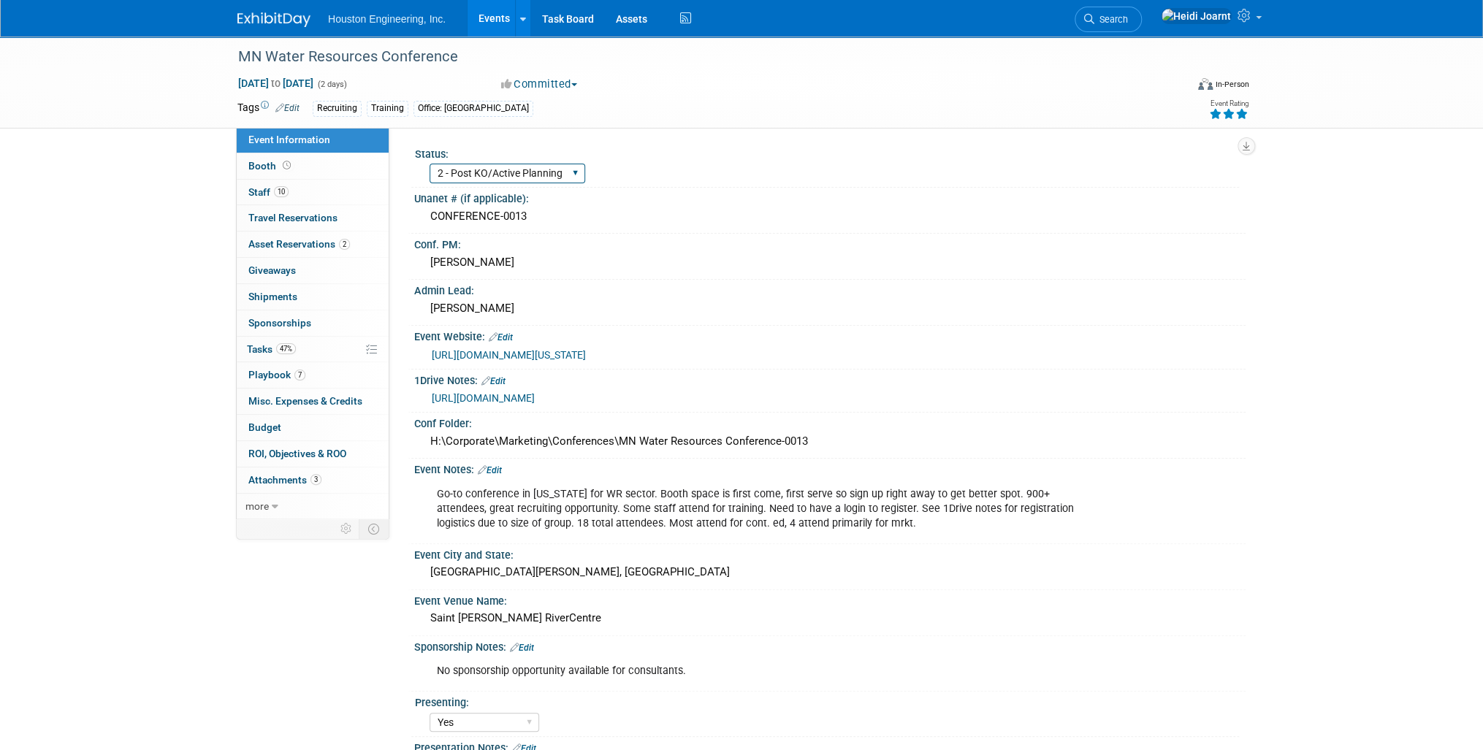
click at [536, 170] on select "1 - GNG/KO Needed 2 - Post KO/Active Planning 3 - Reg/Prep Done" at bounding box center [507, 174] width 156 height 20
select select "3 - Reg/Prep Done"
click at [429, 164] on select "1 - GNG/KO Needed 2 - Post KO/Active Planning 3 - Reg/Prep Done" at bounding box center [507, 174] width 156 height 20
click at [294, 200] on link "10 Staff 10" at bounding box center [313, 193] width 152 height 26
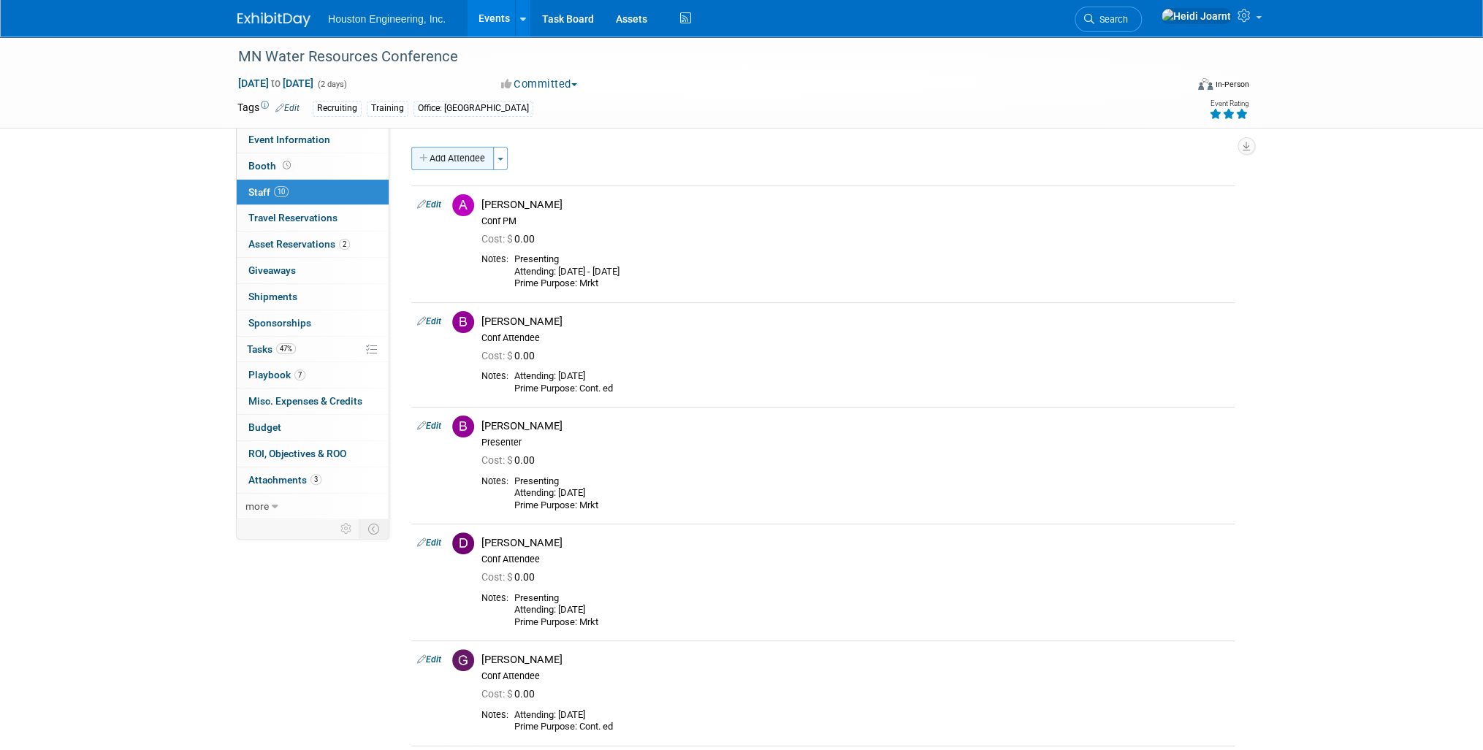
click at [435, 164] on button "Add Attendee" at bounding box center [452, 158] width 83 height 23
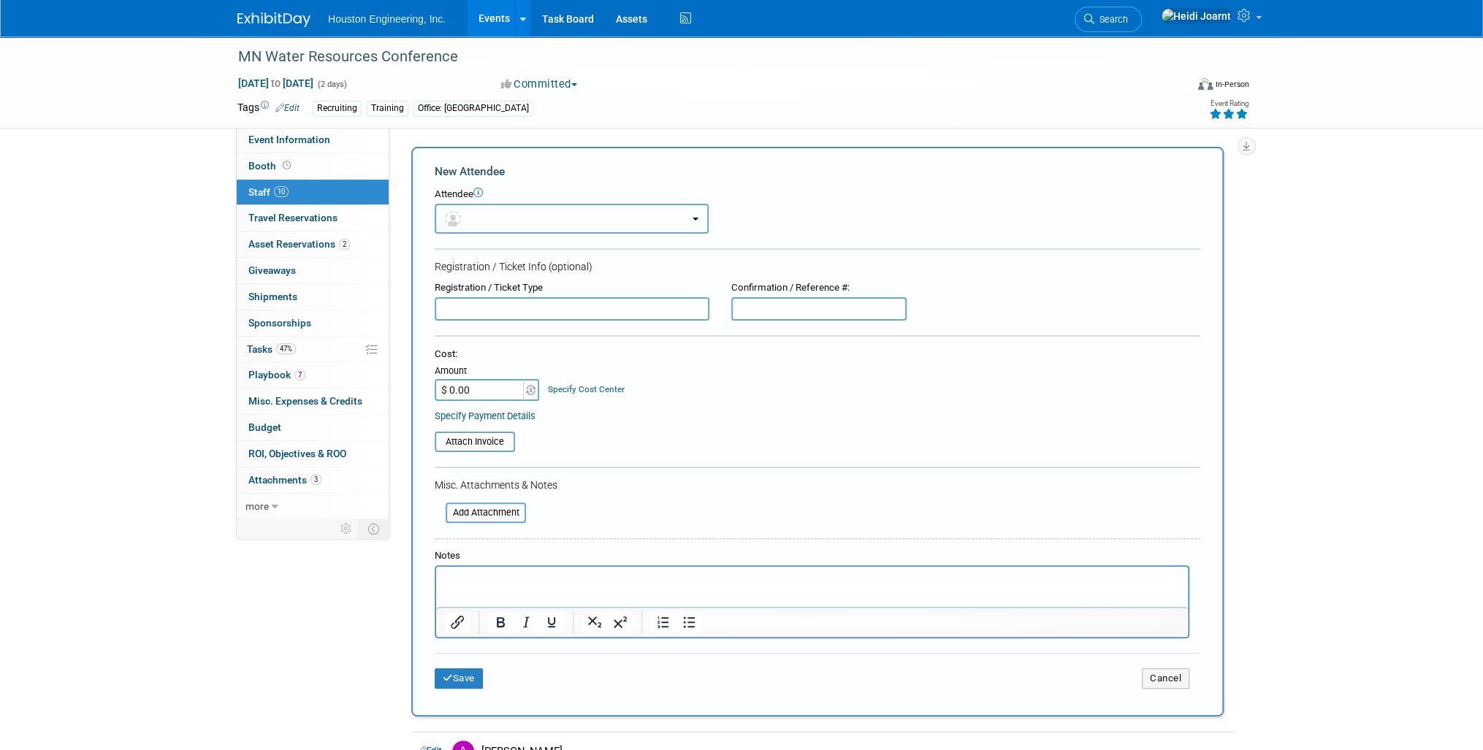
click at [464, 217] on span "button" at bounding box center [455, 219] width 21 height 12
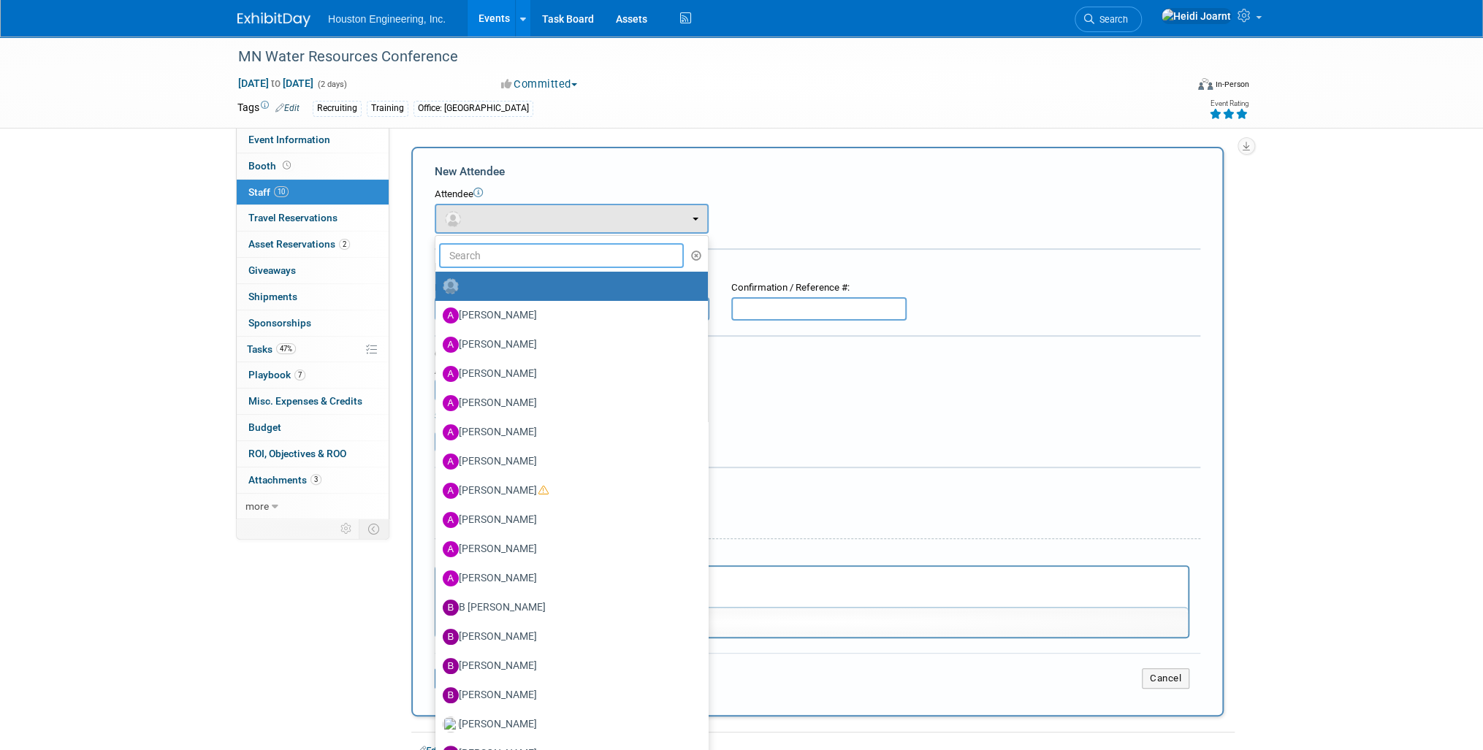
click at [494, 255] on input "text" at bounding box center [561, 255] width 245 height 25
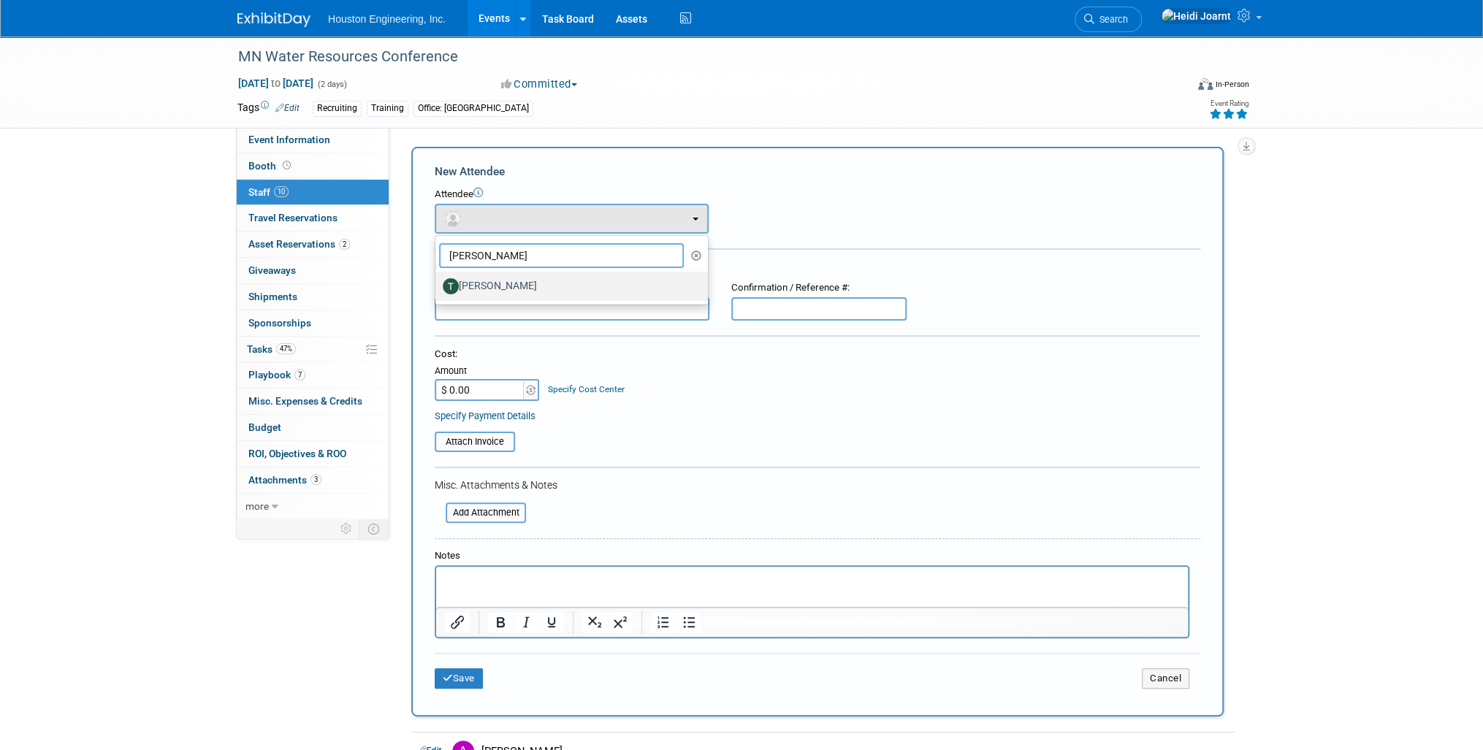
type input "tim"
click at [527, 283] on label "[PERSON_NAME]" at bounding box center [568, 286] width 251 height 23
click at [438, 283] on input "[PERSON_NAME]" at bounding box center [432, 284] width 9 height 9
select select "ed3e63b2-e90c-4f18-8f32-c92dab3a1c63"
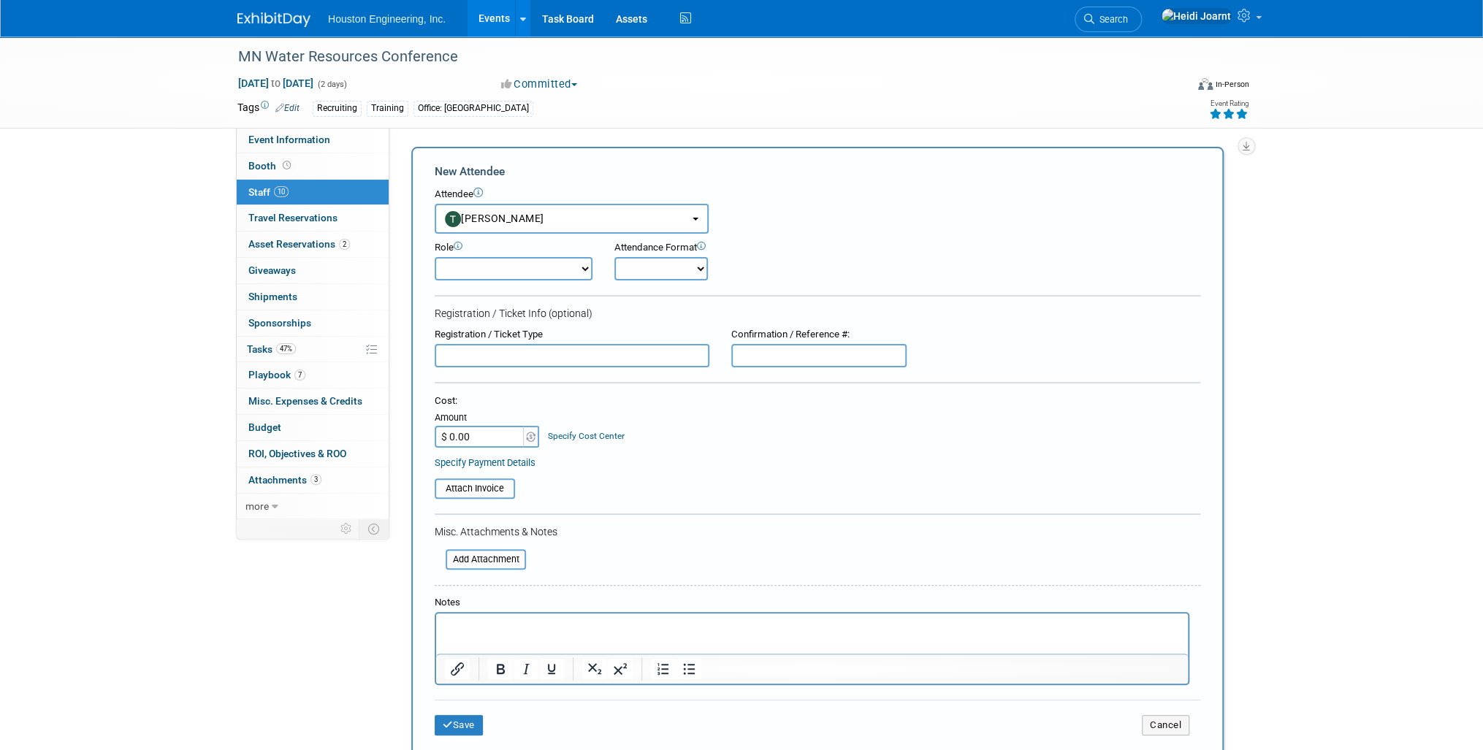
click at [507, 266] on select "Conf Attendee Conf PM Demonstrator Host Planner Presenter Sales Representative" at bounding box center [514, 268] width 158 height 23
select select "200"
click at [435, 257] on select "Conf Attendee Conf PM Demonstrator Host Planner Presenter Sales Representative" at bounding box center [514, 268] width 158 height 23
click at [505, 629] on p "Rich Text Area. Press ALT-0 for help." at bounding box center [812, 626] width 735 height 15
paste body "Rich Text Area. Press ALT-0 for help."
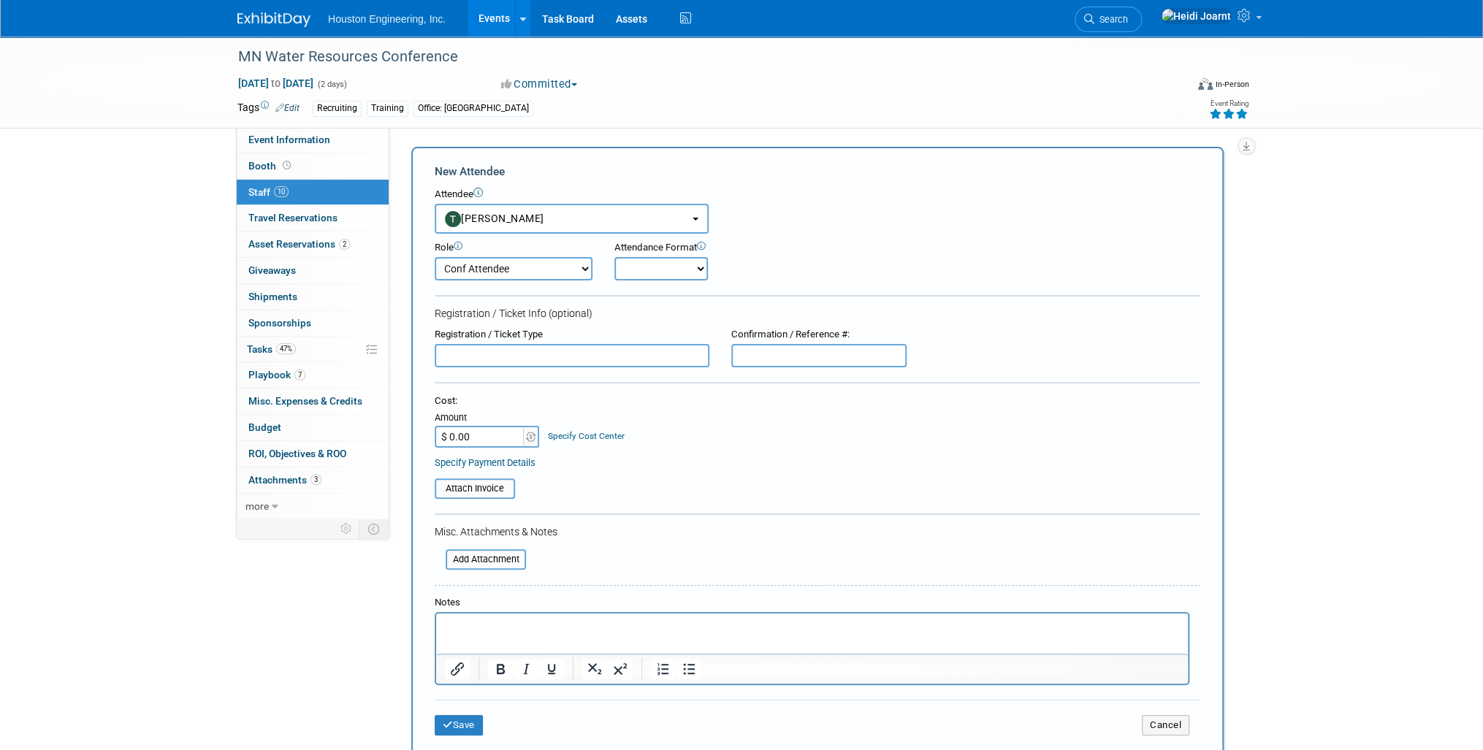
click at [527, 632] on p "Rich Text Area. Press ALT-0 for help." at bounding box center [812, 626] width 735 height 15
copy body "Attending: Oct 14 Prime Purpose: Cont. Ed"
click at [459, 719] on button "Save" at bounding box center [459, 725] width 48 height 20
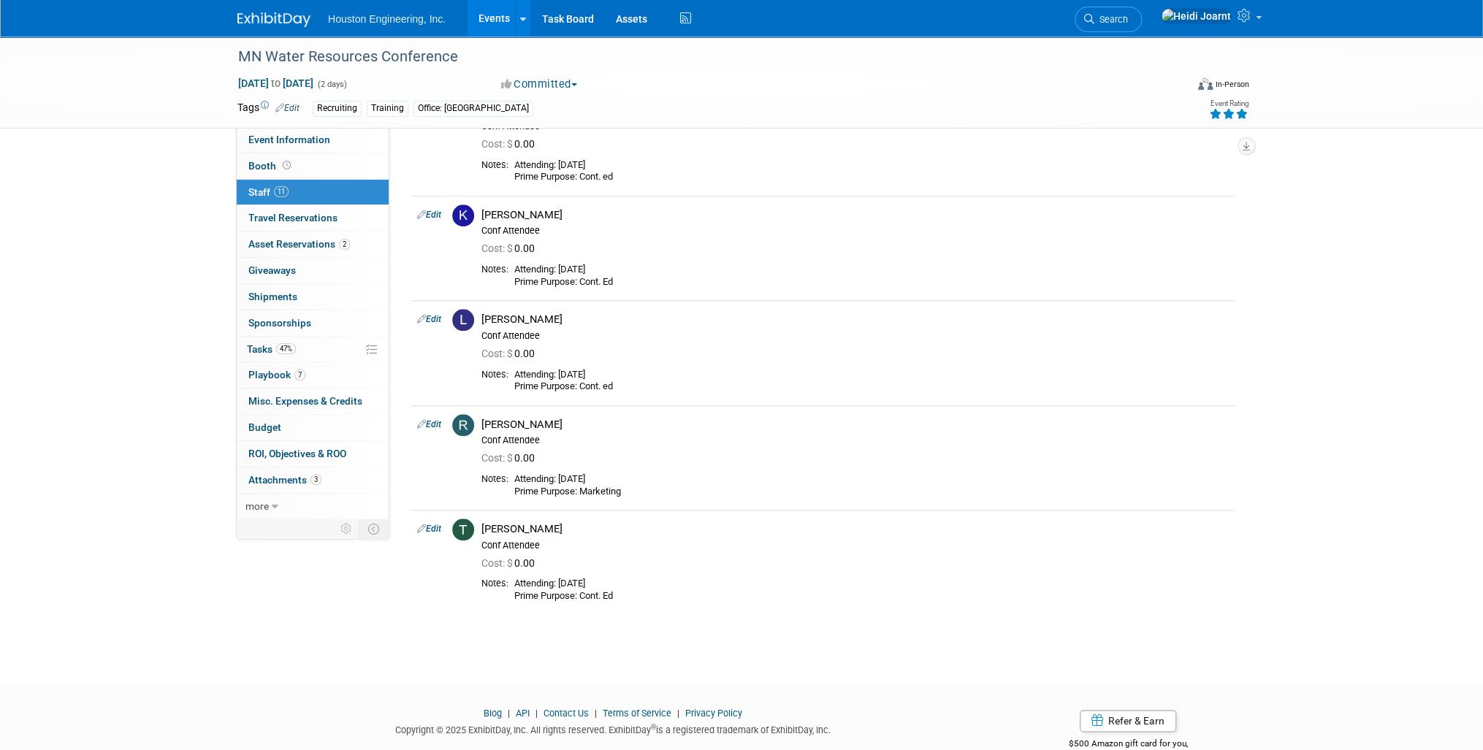
scroll to position [467, 0]
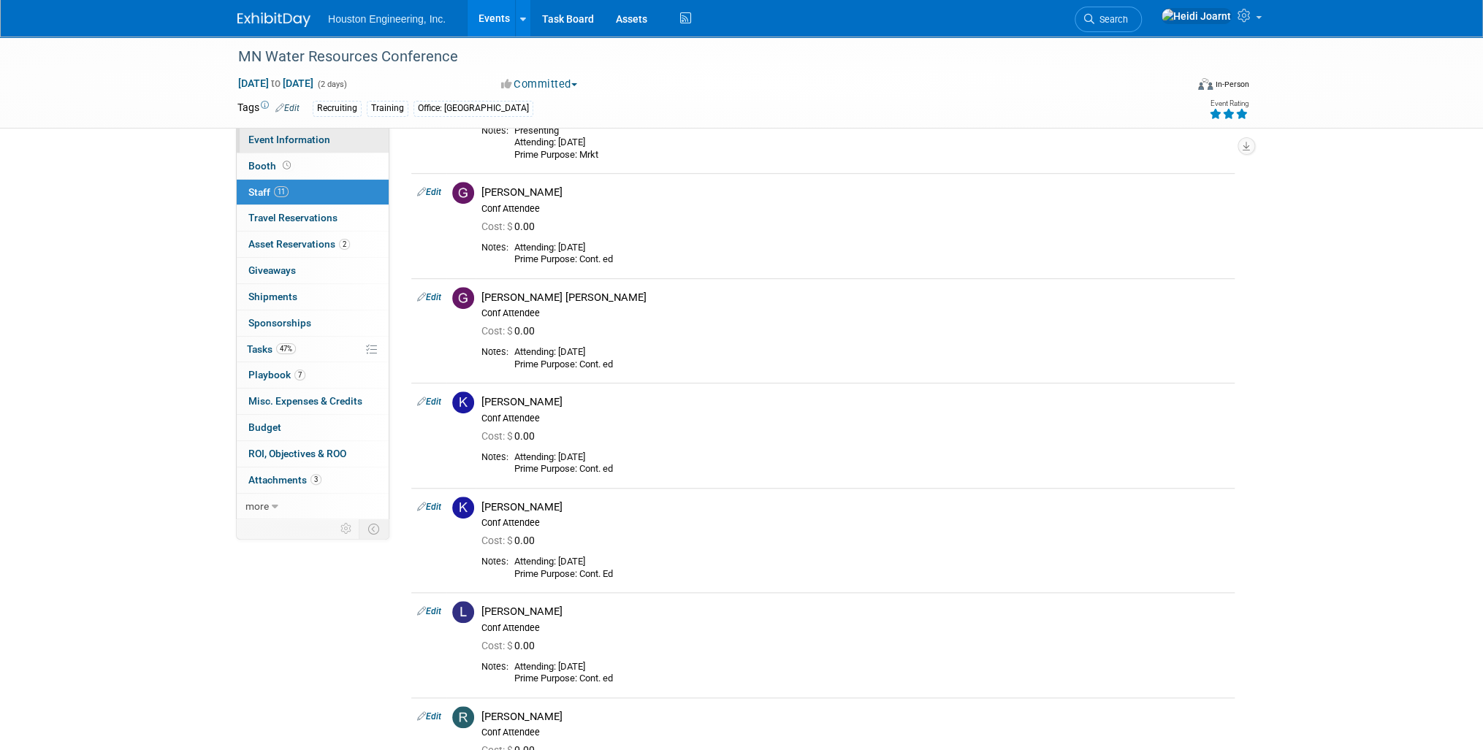
click at [323, 140] on span "Event Information" at bounding box center [289, 140] width 82 height 12
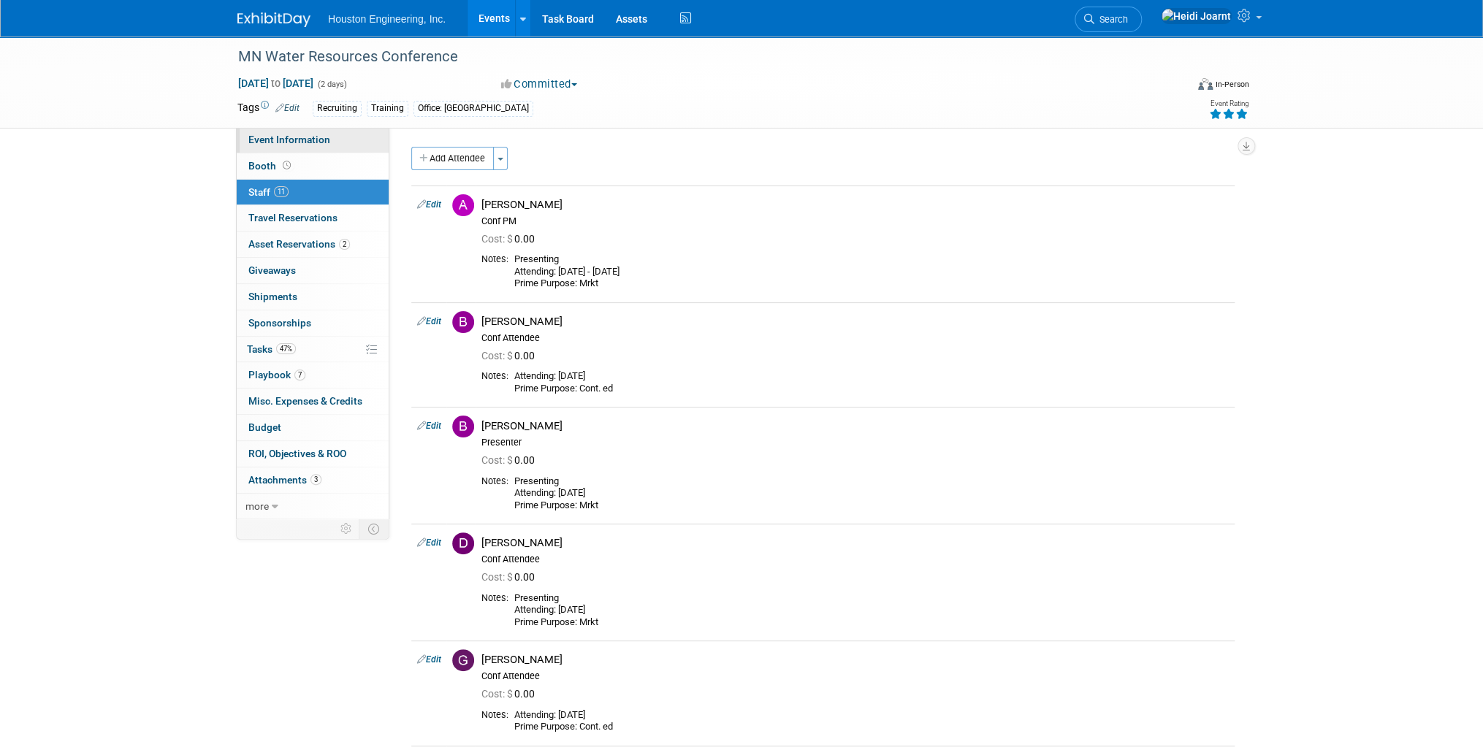
select select "3 - Reg/Prep Done"
select select "Yes"
select select "No"
select select "Water Resources"
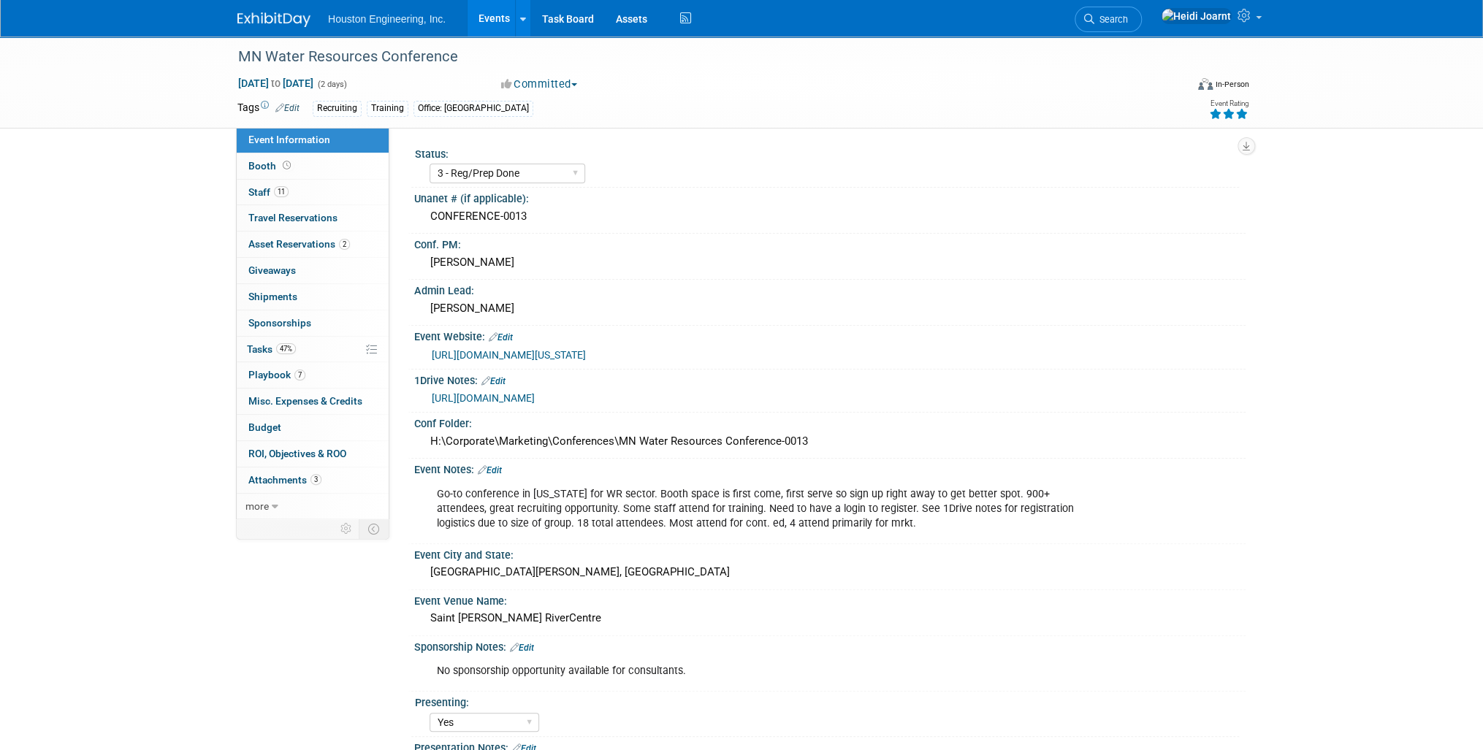
click at [494, 465] on link "Edit" at bounding box center [490, 470] width 24 height 10
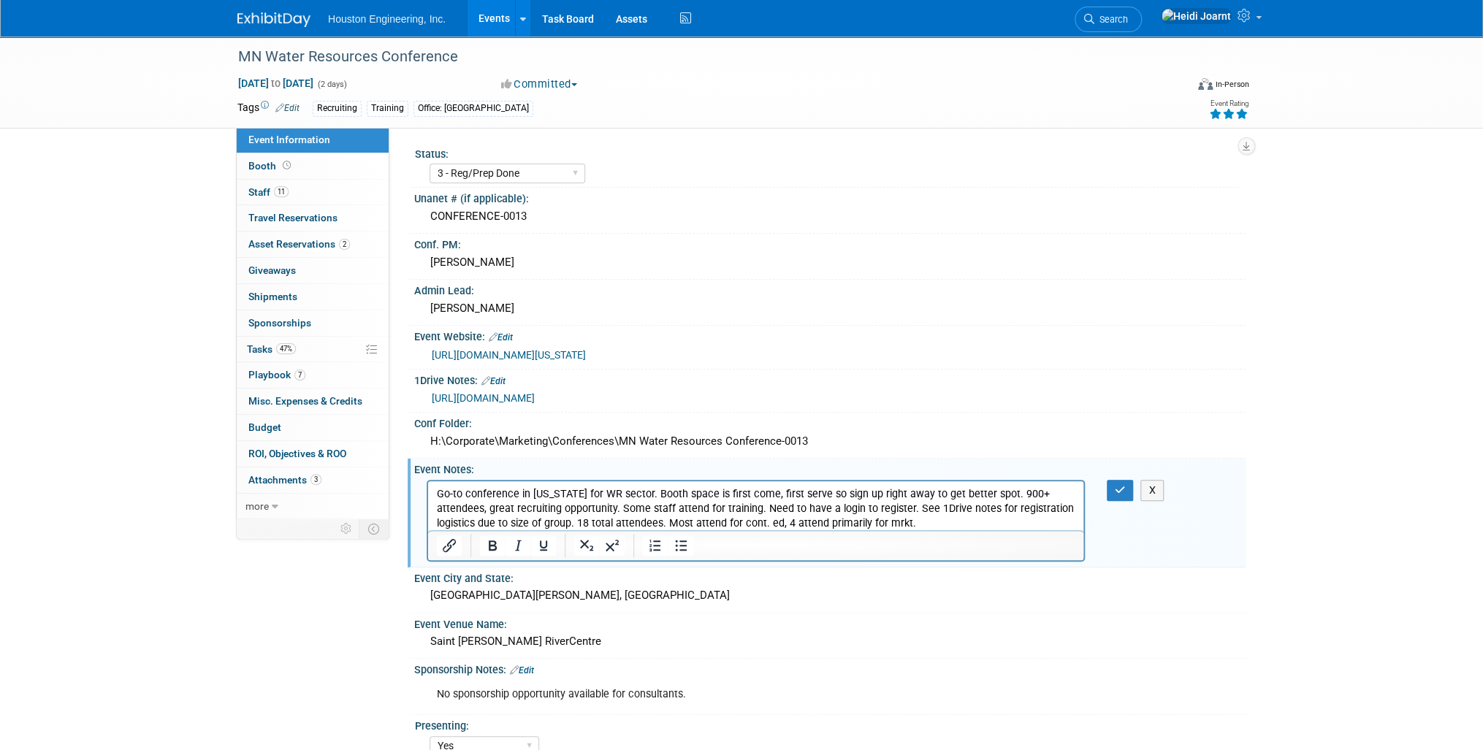
click at [649, 495] on p "Go-to conference in Minnesota for WR sector. Booth space is first come, first s…" at bounding box center [756, 508] width 638 height 44
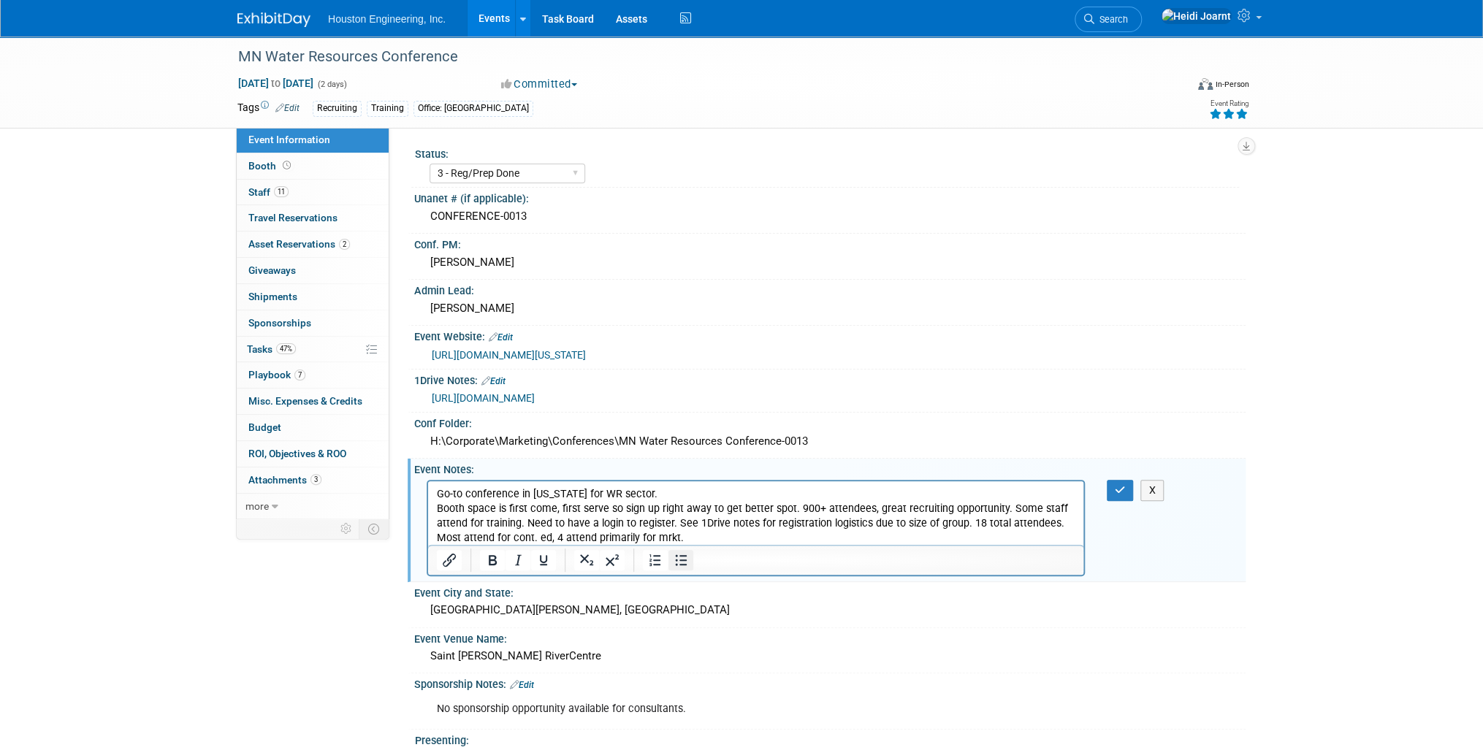
click at [678, 559] on icon "Bullet list" at bounding box center [681, 560] width 18 height 18
click at [660, 489] on p "Go-to conference in Minnesota for WR sector." at bounding box center [756, 493] width 638 height 15
click at [680, 563] on icon "Bullet list" at bounding box center [681, 560] width 18 height 18
click at [824, 506] on li "Booth space is first come, first serve so sign up right away to get better spot…" at bounding box center [770, 523] width 609 height 44
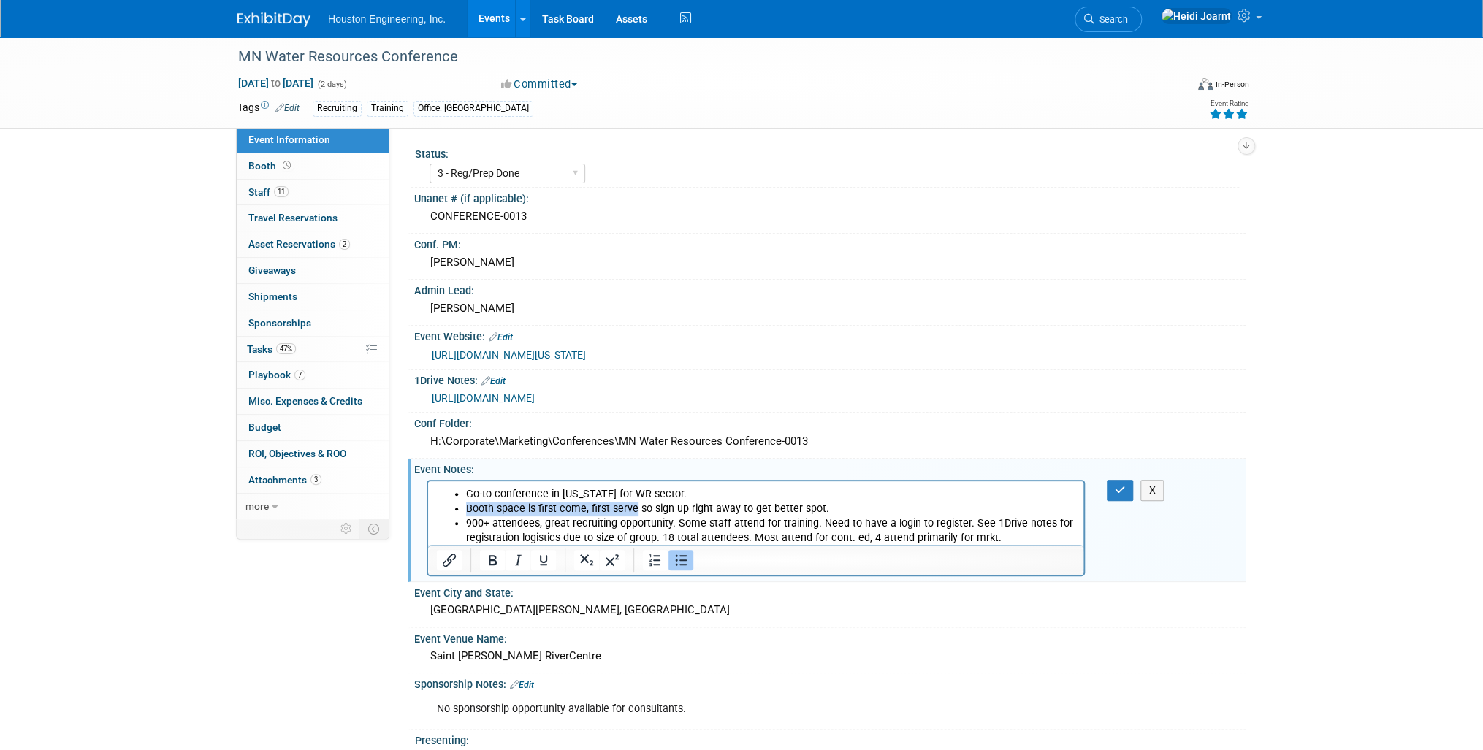
drag, startPoint x: 635, startPoint y: 507, endPoint x: 454, endPoint y: 505, distance: 181.1
click at [454, 505] on ul "Go-to conference in Minnesota for WR sector. Booth space is first come, first s…" at bounding box center [756, 515] width 638 height 58
click at [646, 535] on li "900+ attendees, great recruiting opportunity. Some staff attend for training. N…" at bounding box center [770, 530] width 609 height 29
click at [676, 524] on li "900+ attendees, great recruiting opportunity. Some staff attend for training. N…" at bounding box center [770, 530] width 609 height 29
click at [967, 524] on li "900+ attendees, great recruiting opportunity. Some staff attend for training. N…" at bounding box center [770, 530] width 609 height 29
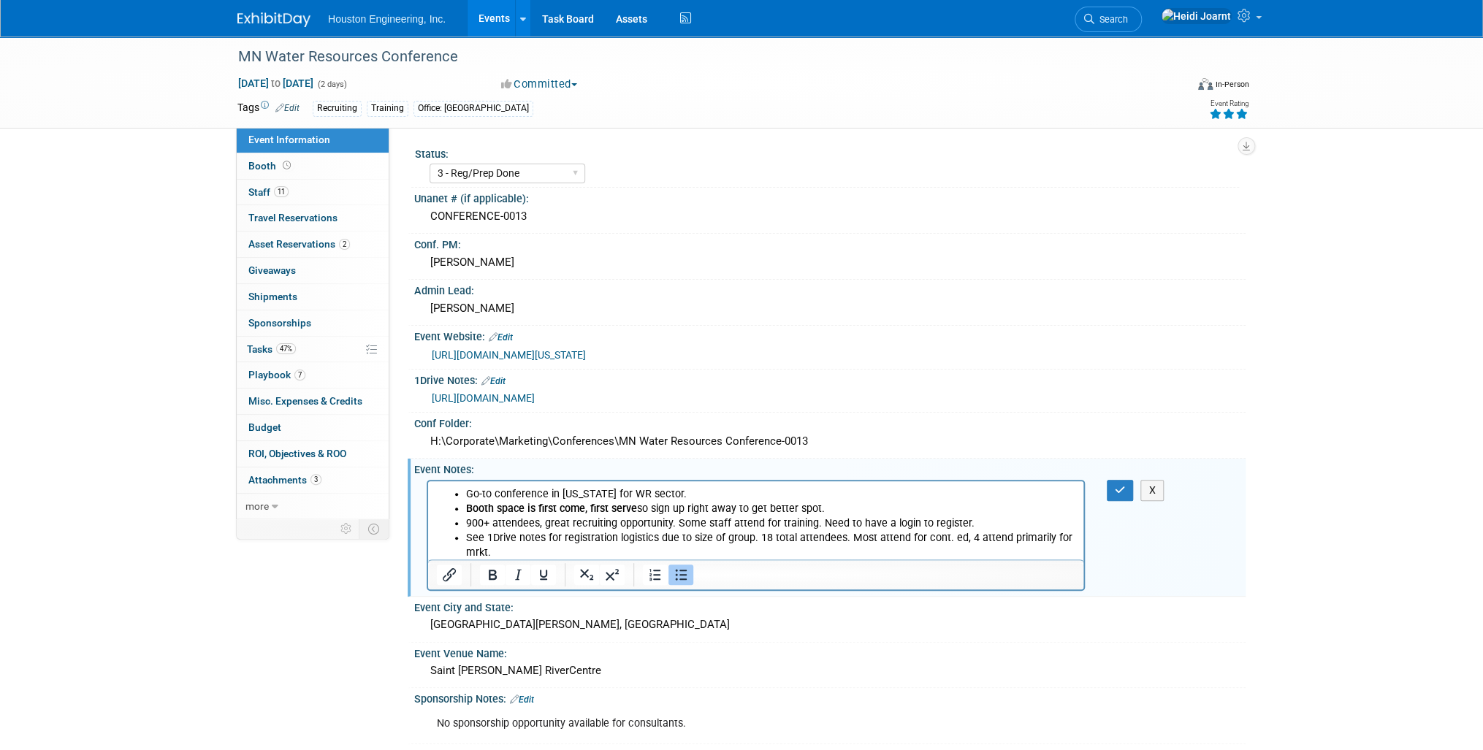
click at [756, 537] on li "See 1Drive notes for registration logistics due to size of group. 18 total atte…" at bounding box center [770, 544] width 609 height 29
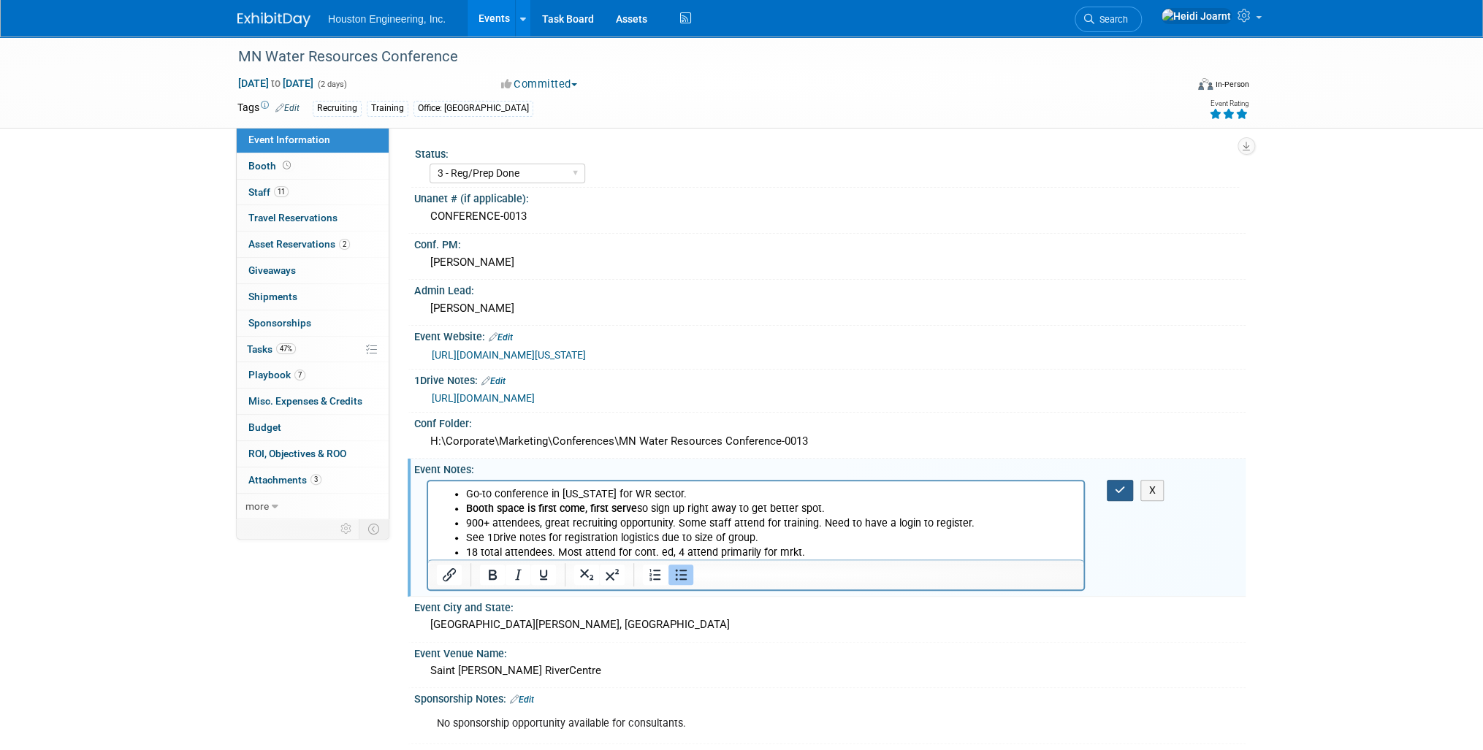
click at [1113, 486] on button "button" at bounding box center [1120, 490] width 27 height 21
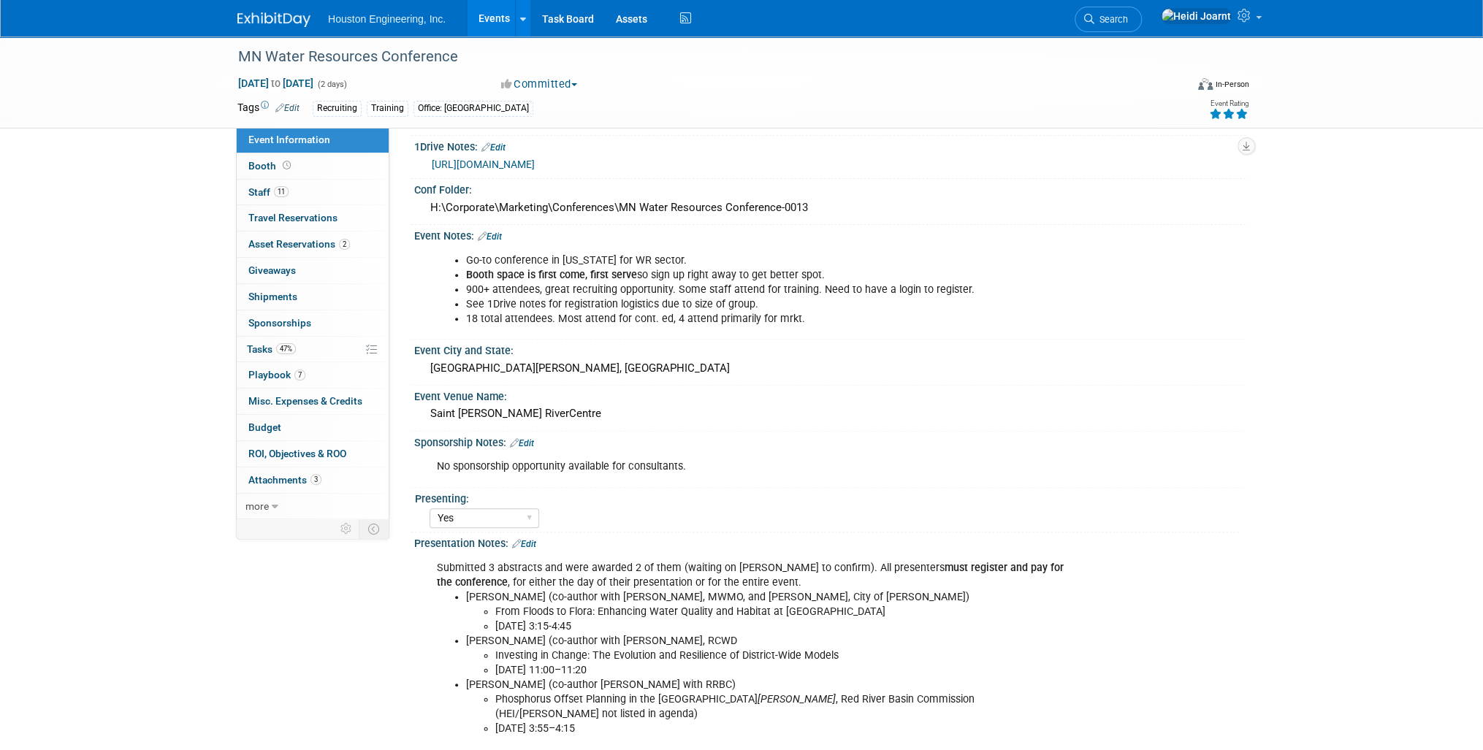
scroll to position [292, 0]
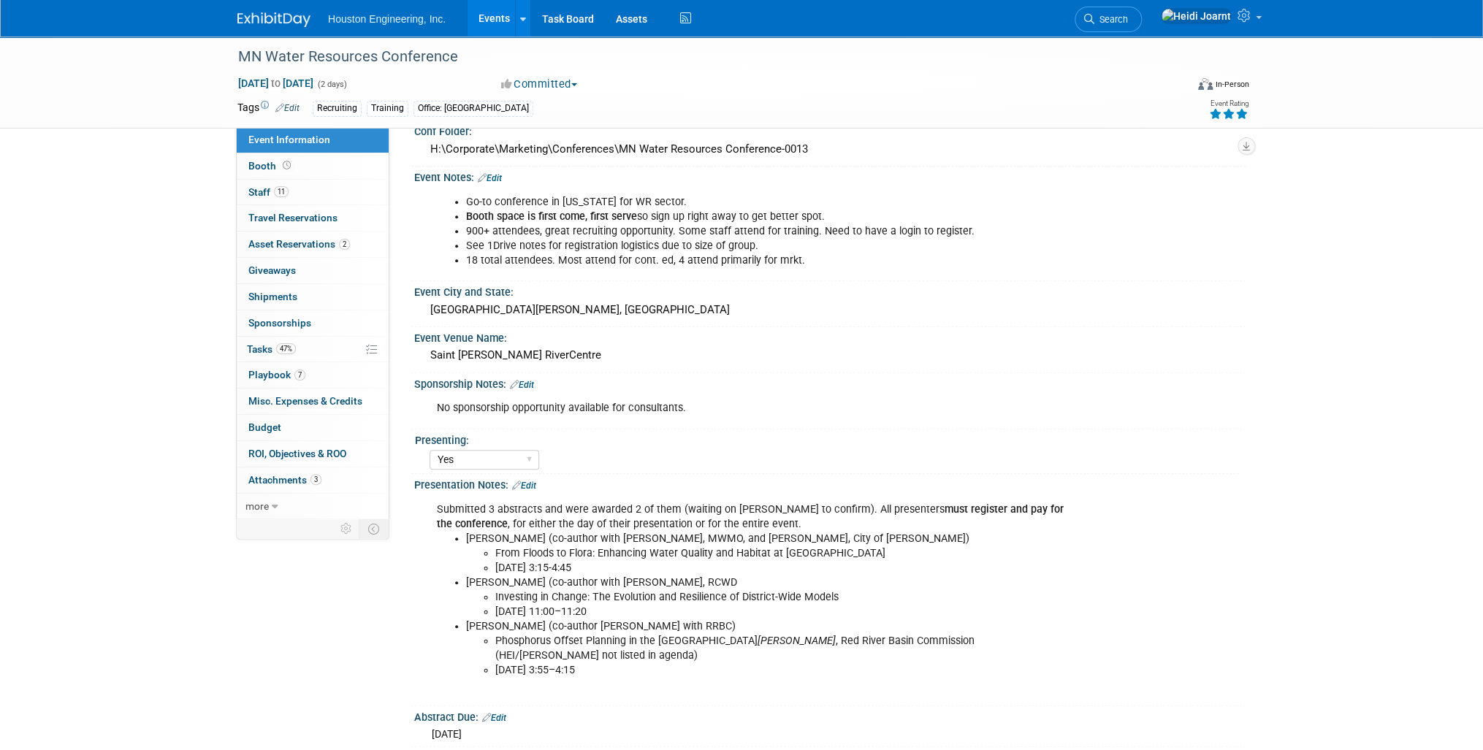
click at [535, 481] on link "Edit" at bounding box center [524, 486] width 24 height 10
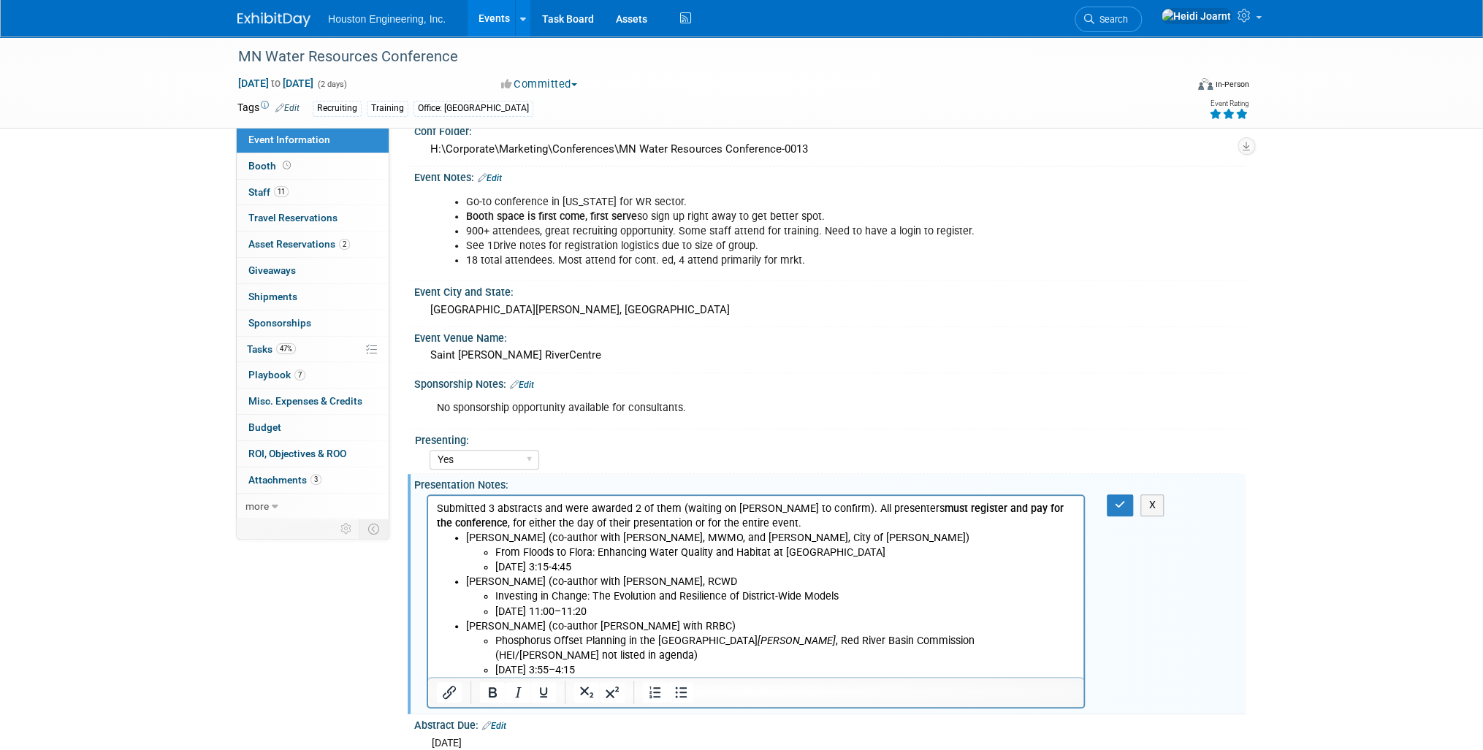
scroll to position [0, 0]
click at [597, 508] on p "Submitted 3 abstracts and were awarded 2 of them (waiting on Drew to confirm). …" at bounding box center [756, 516] width 638 height 29
click at [1120, 500] on icon "button" at bounding box center [1120, 505] width 11 height 10
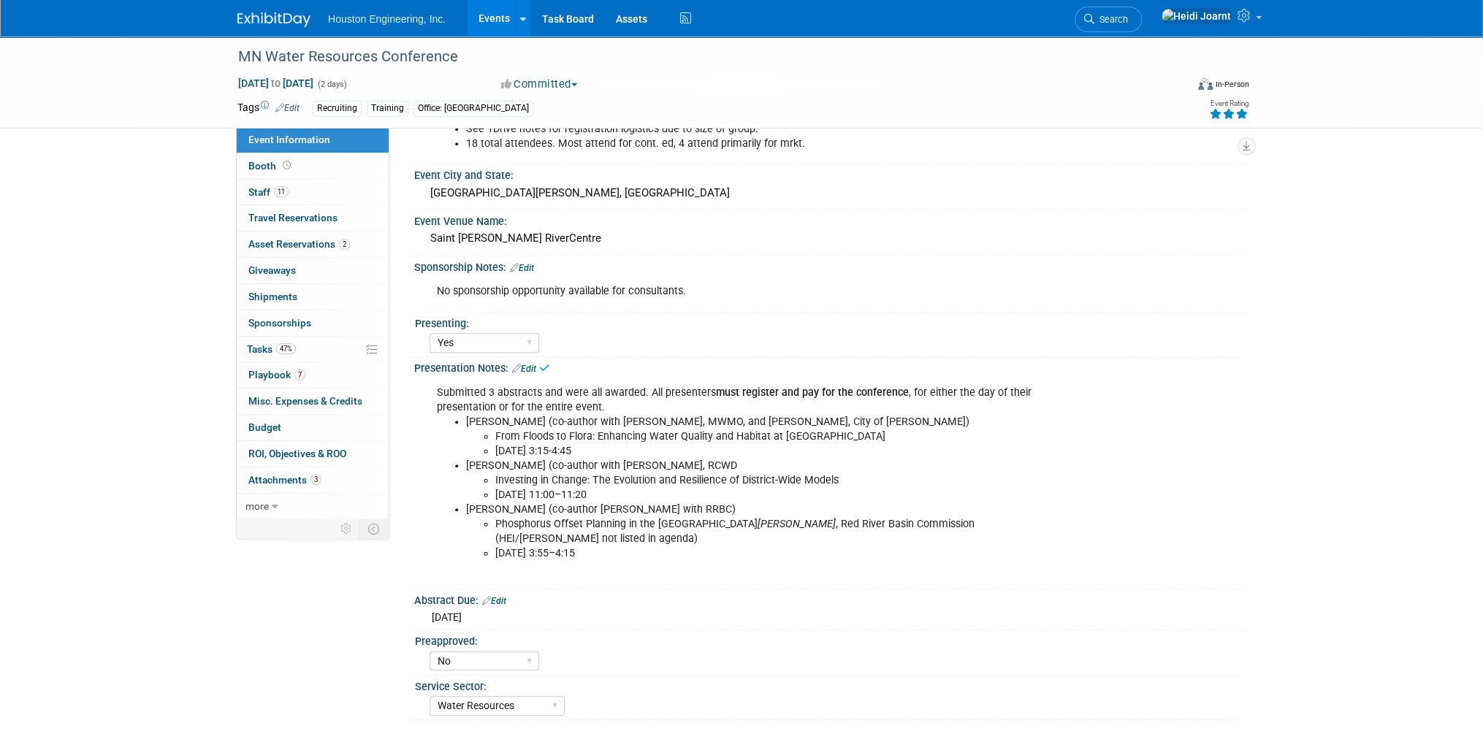
scroll to position [467, 0]
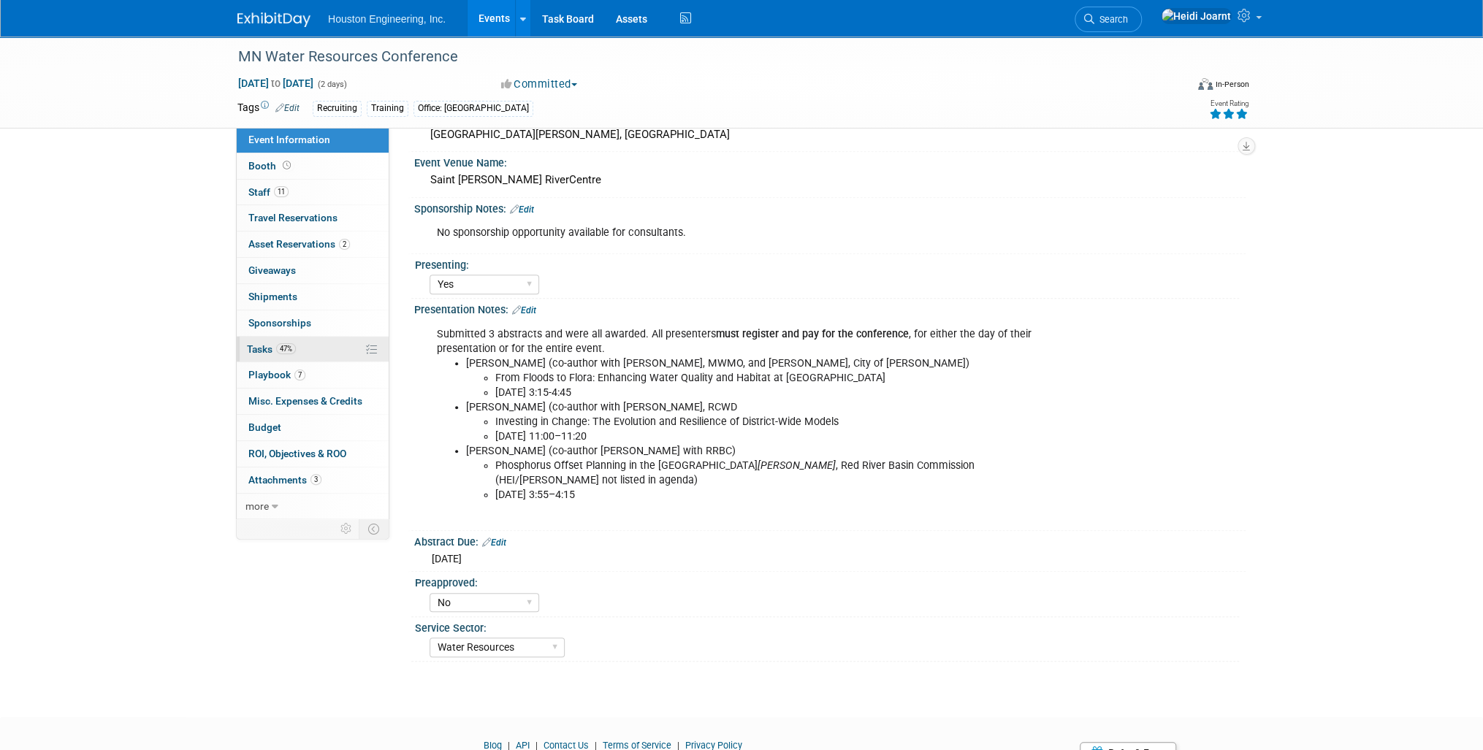
click at [286, 351] on span "47%" at bounding box center [286, 348] width 20 height 11
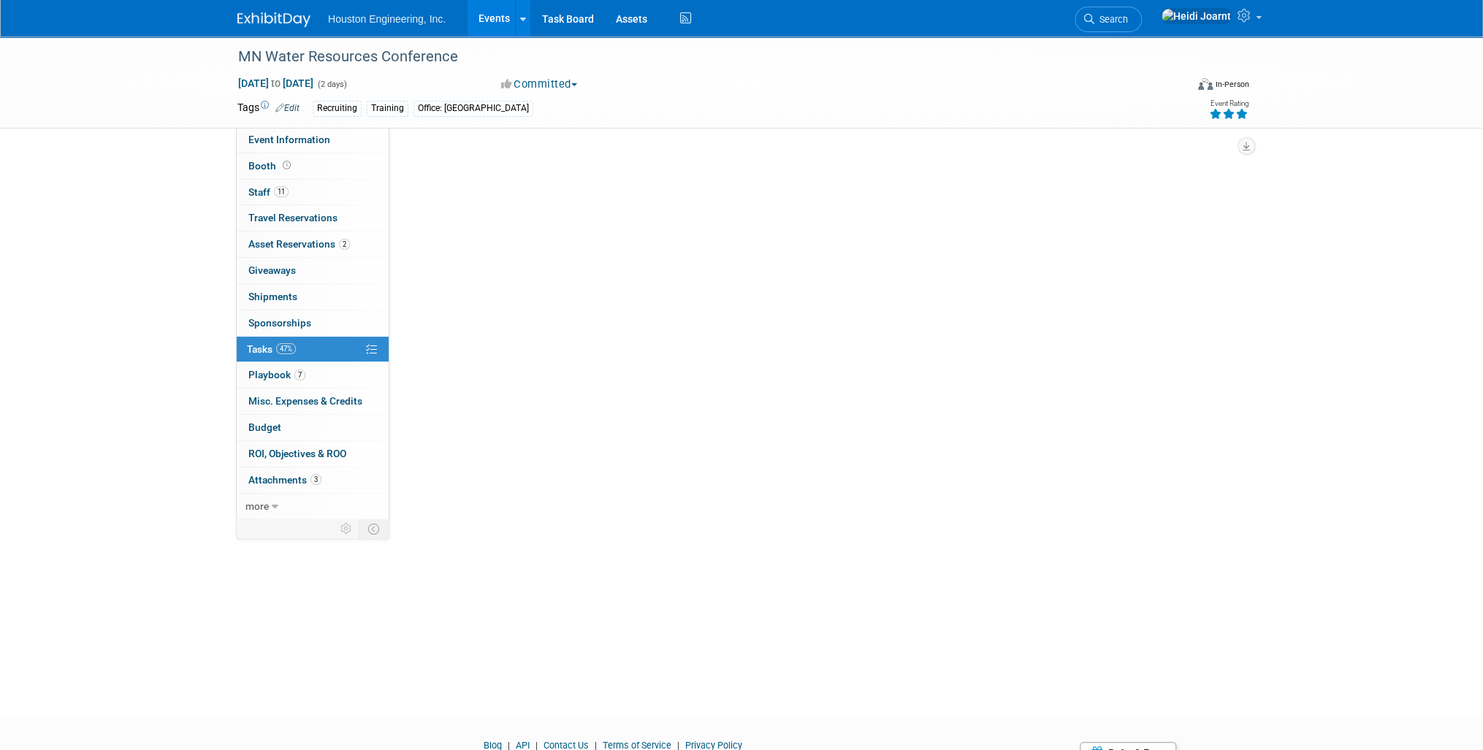
scroll to position [0, 0]
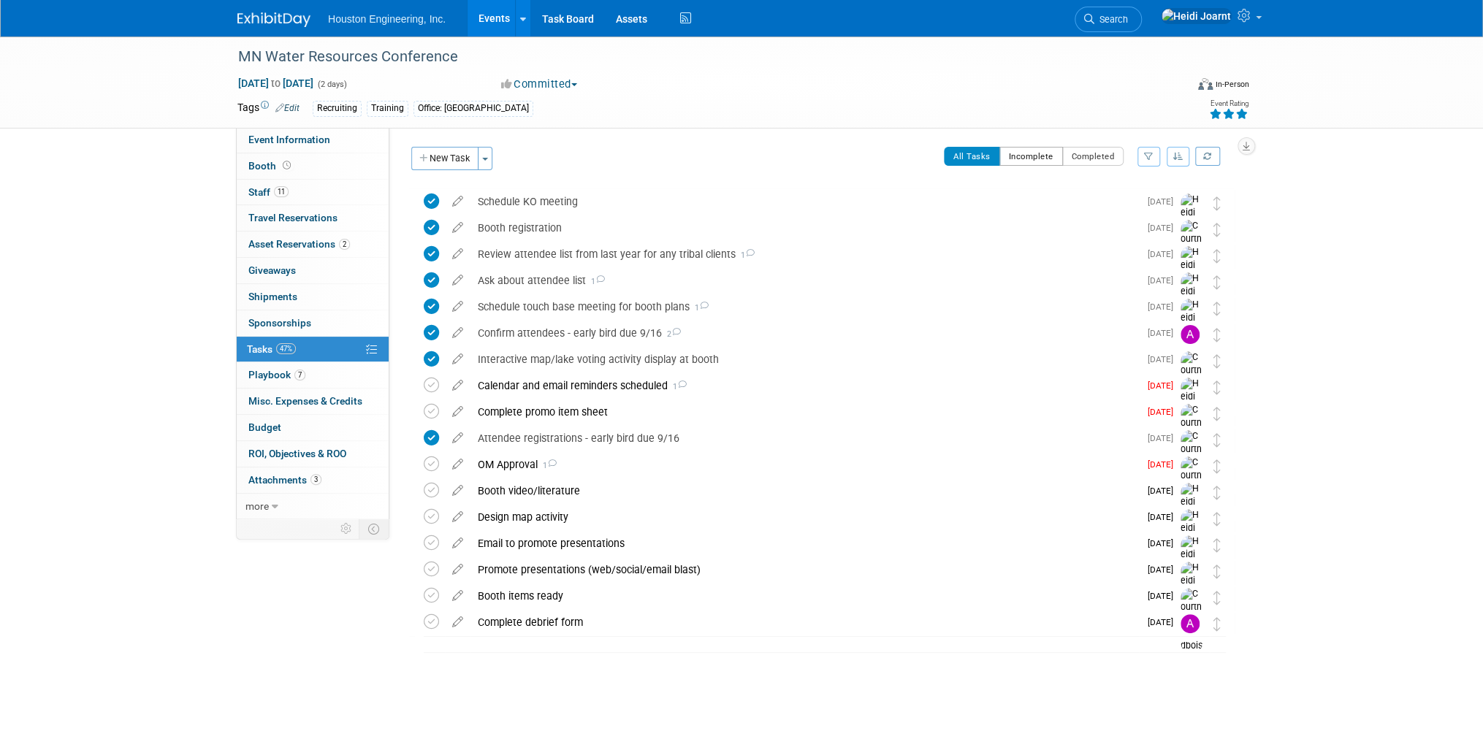
click at [1044, 156] on button "Incomplete" at bounding box center [1031, 156] width 64 height 19
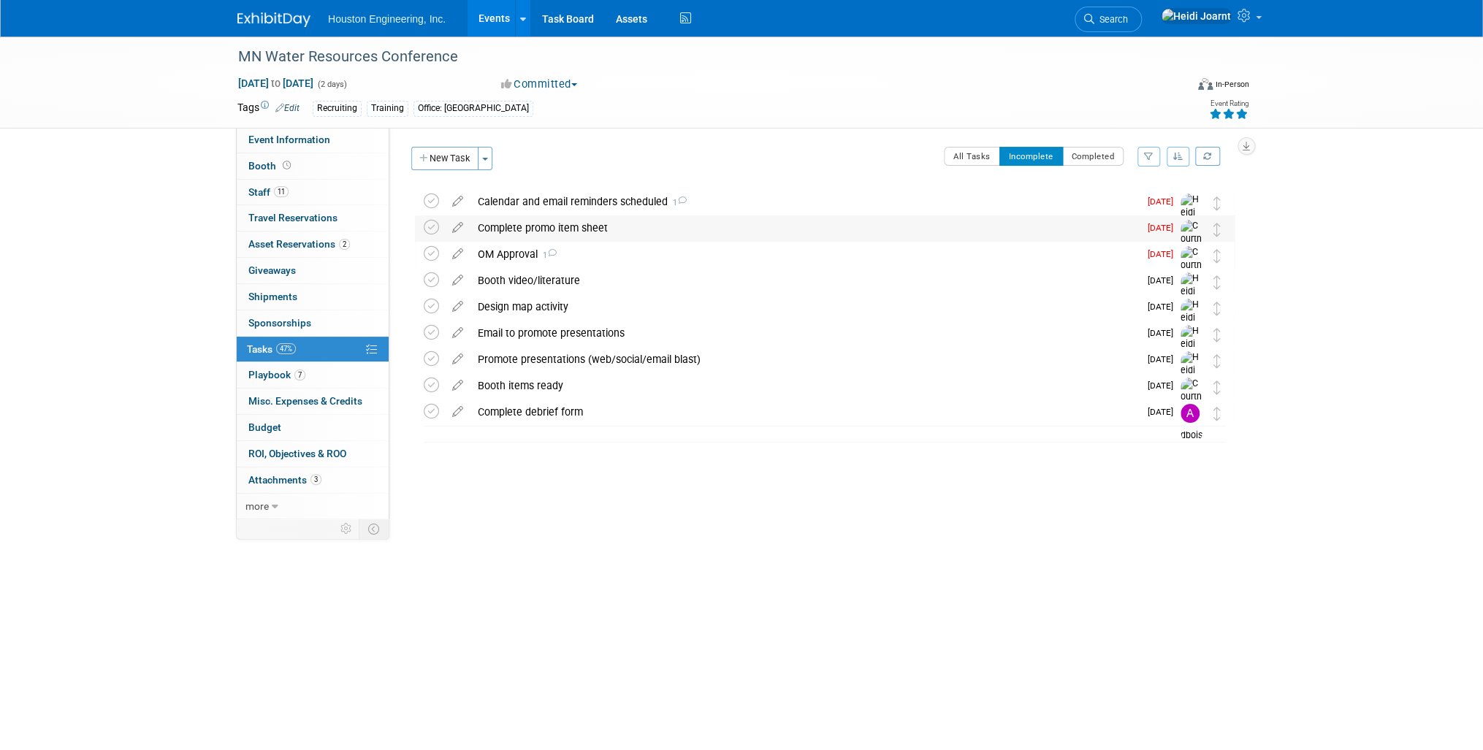
click at [543, 225] on div "Complete promo item sheet" at bounding box center [804, 227] width 668 height 25
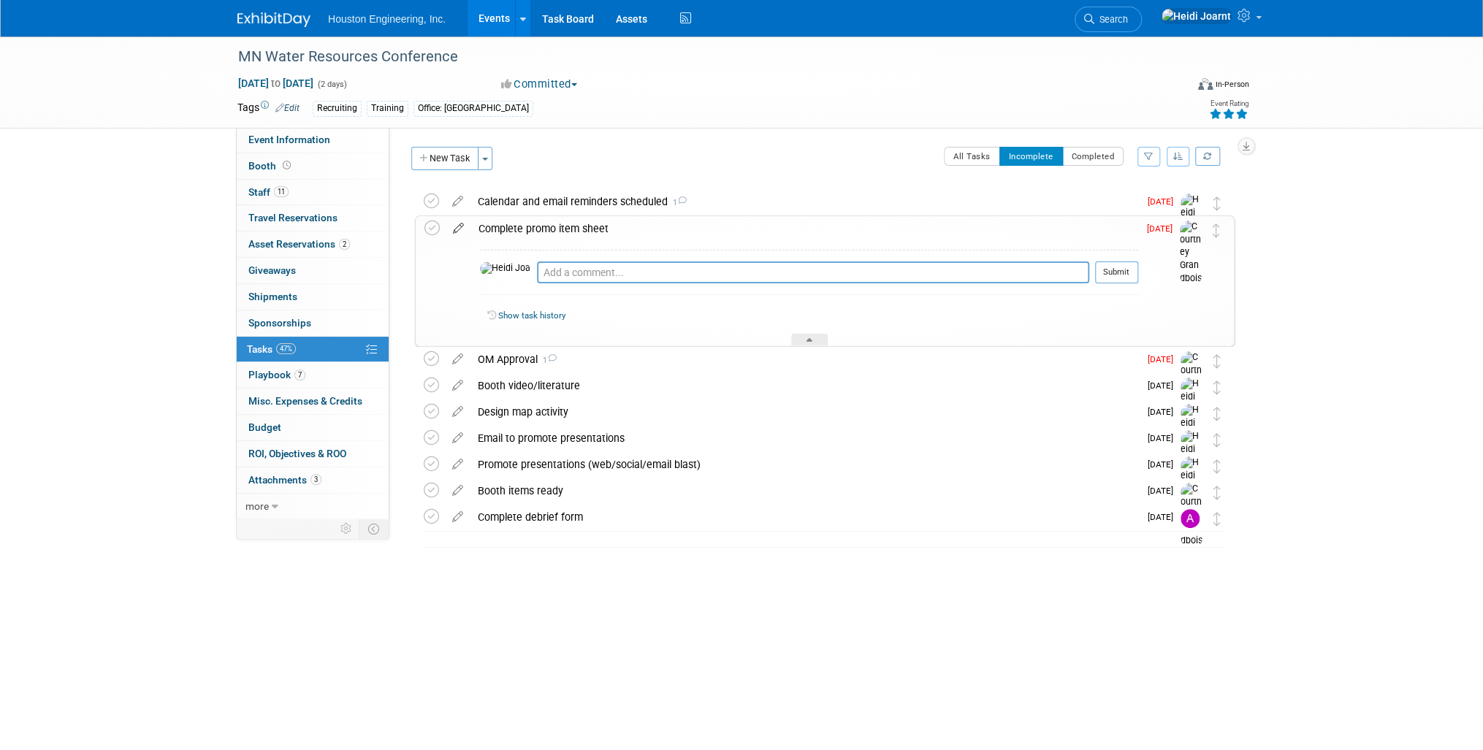
click at [454, 229] on icon at bounding box center [459, 225] width 26 height 18
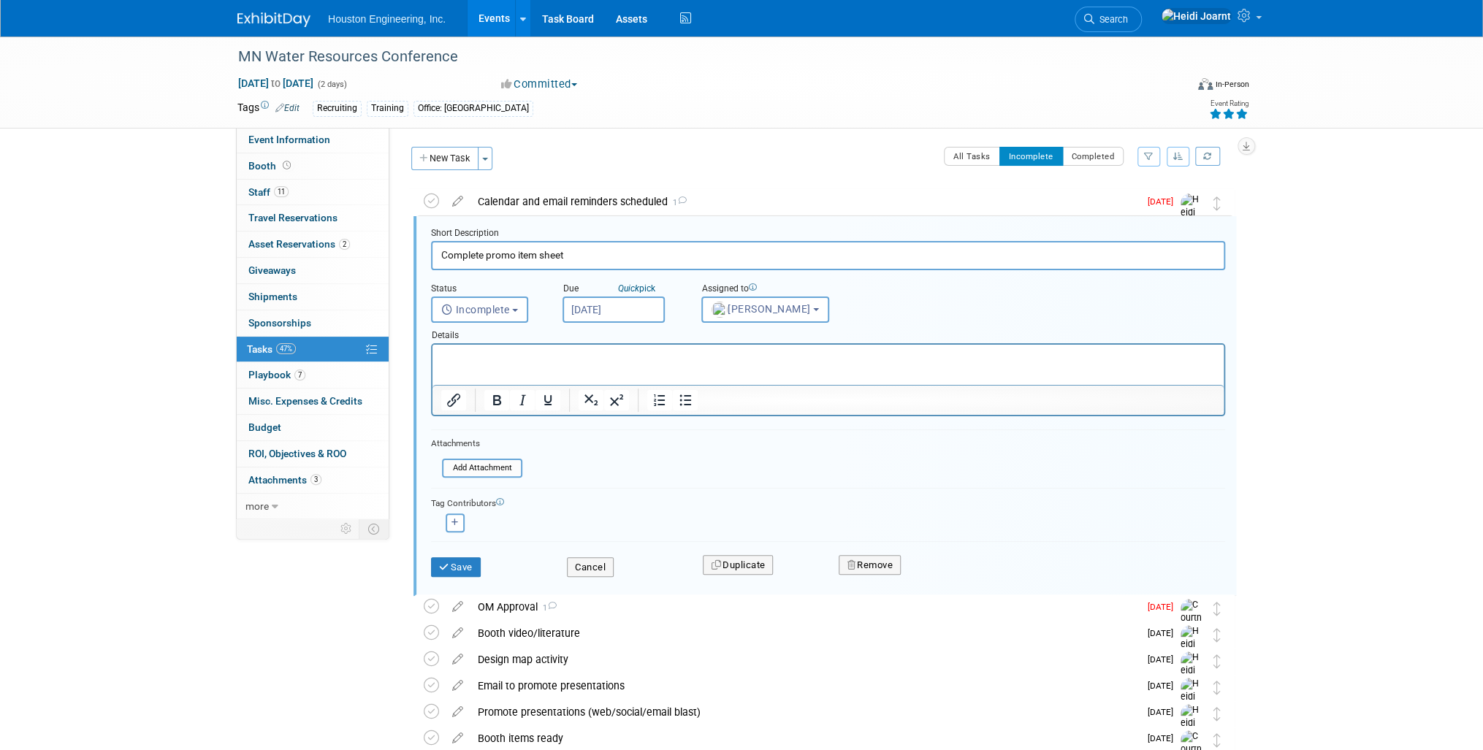
scroll to position [2, 0]
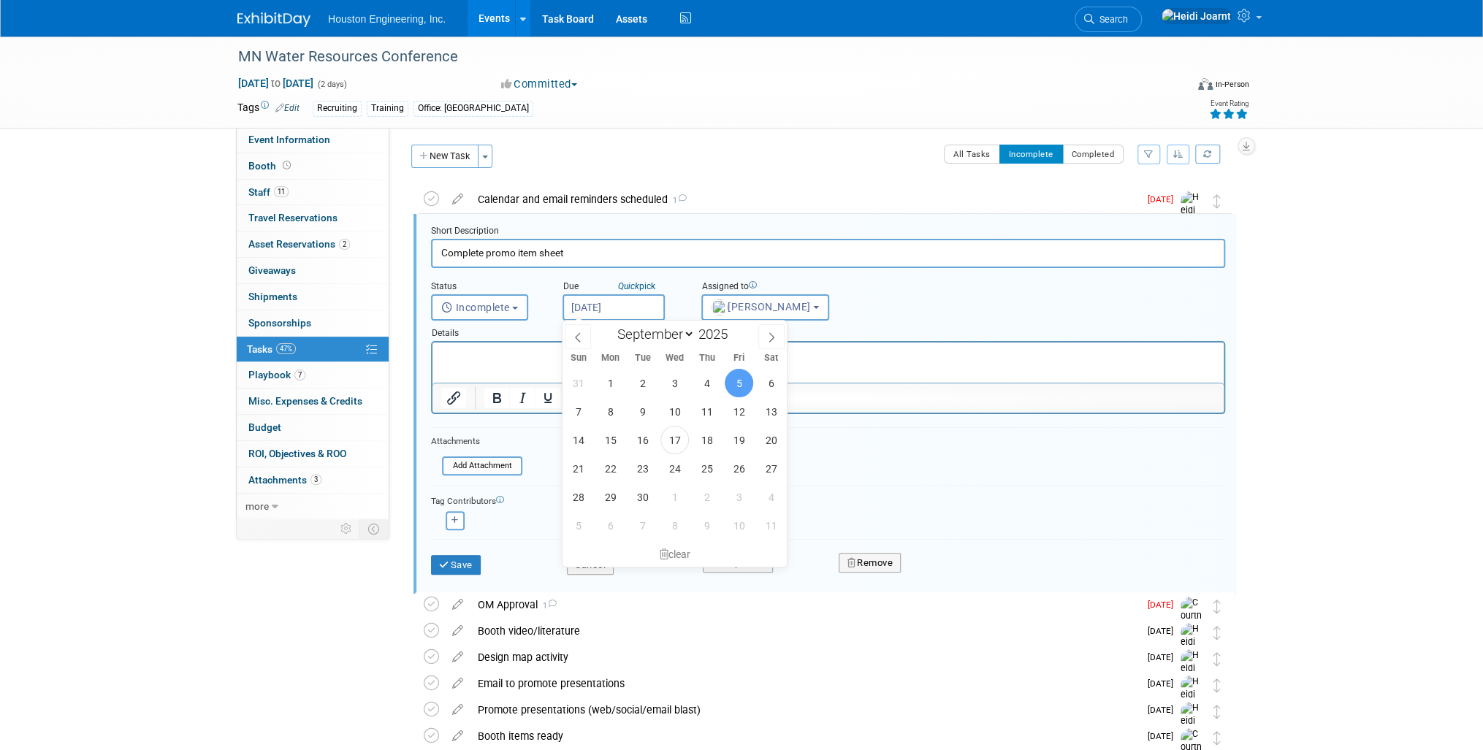
click at [611, 305] on input "Sep 5, 2025" at bounding box center [613, 307] width 102 height 26
click at [731, 473] on span "26" at bounding box center [739, 468] width 28 height 28
type input "Sep 26, 2025"
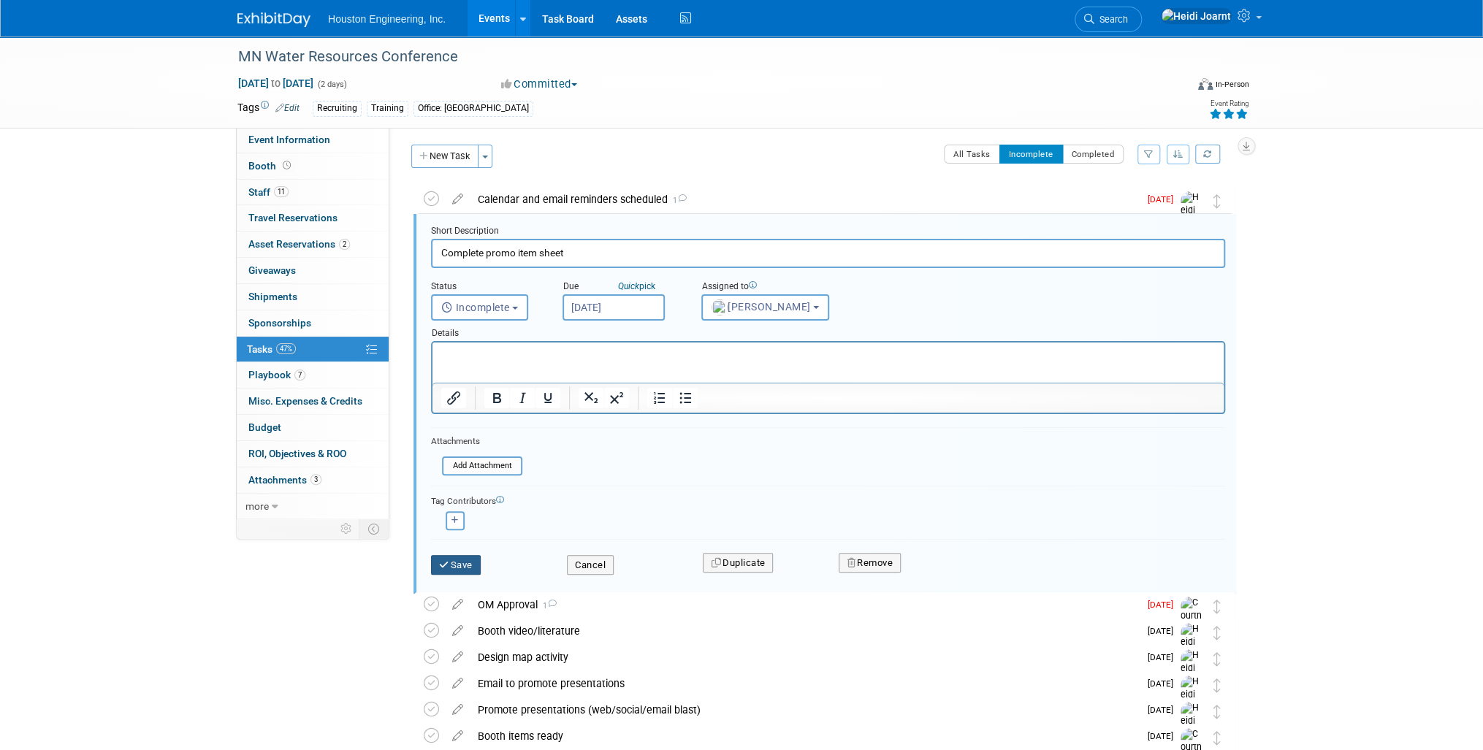
click at [465, 558] on button "Save" at bounding box center [456, 565] width 50 height 20
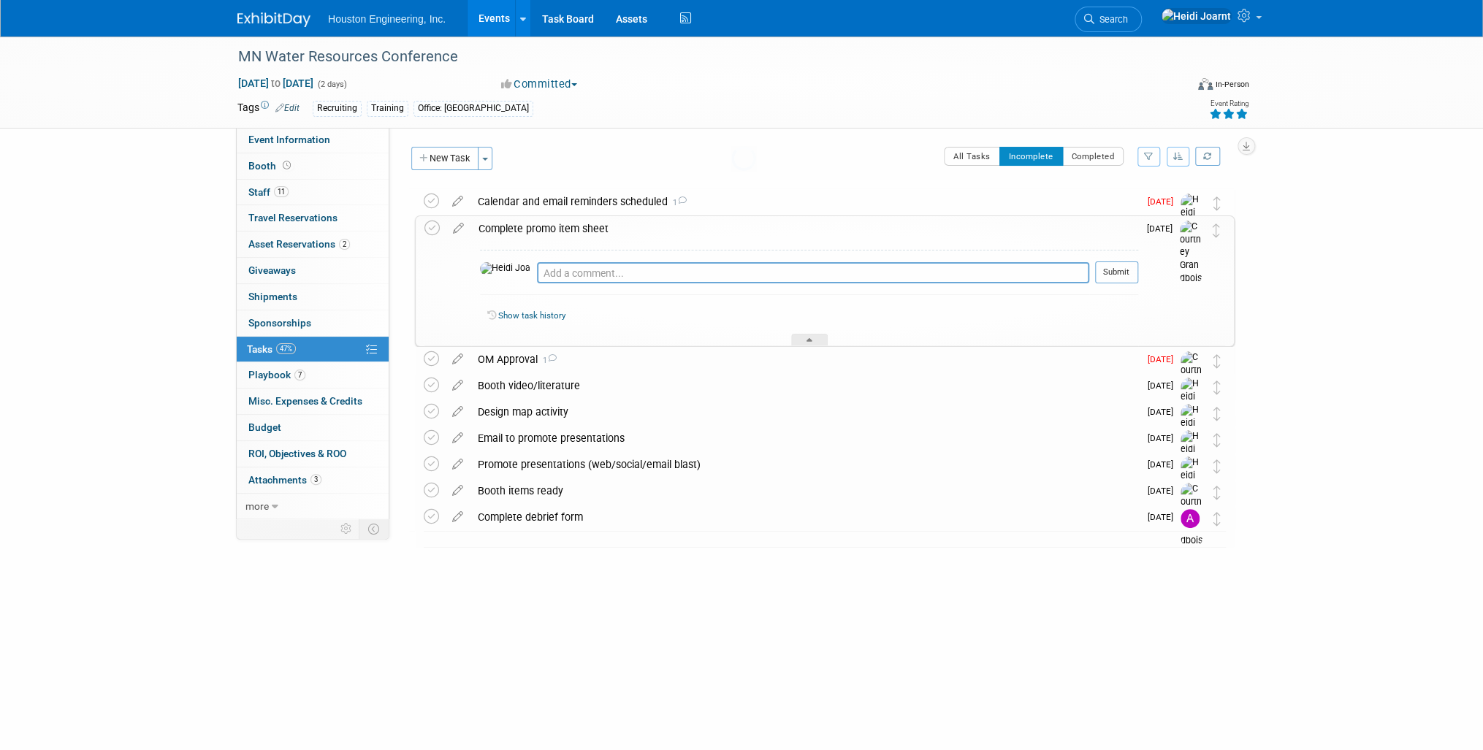
scroll to position [0, 0]
click at [466, 206] on icon at bounding box center [458, 198] width 26 height 18
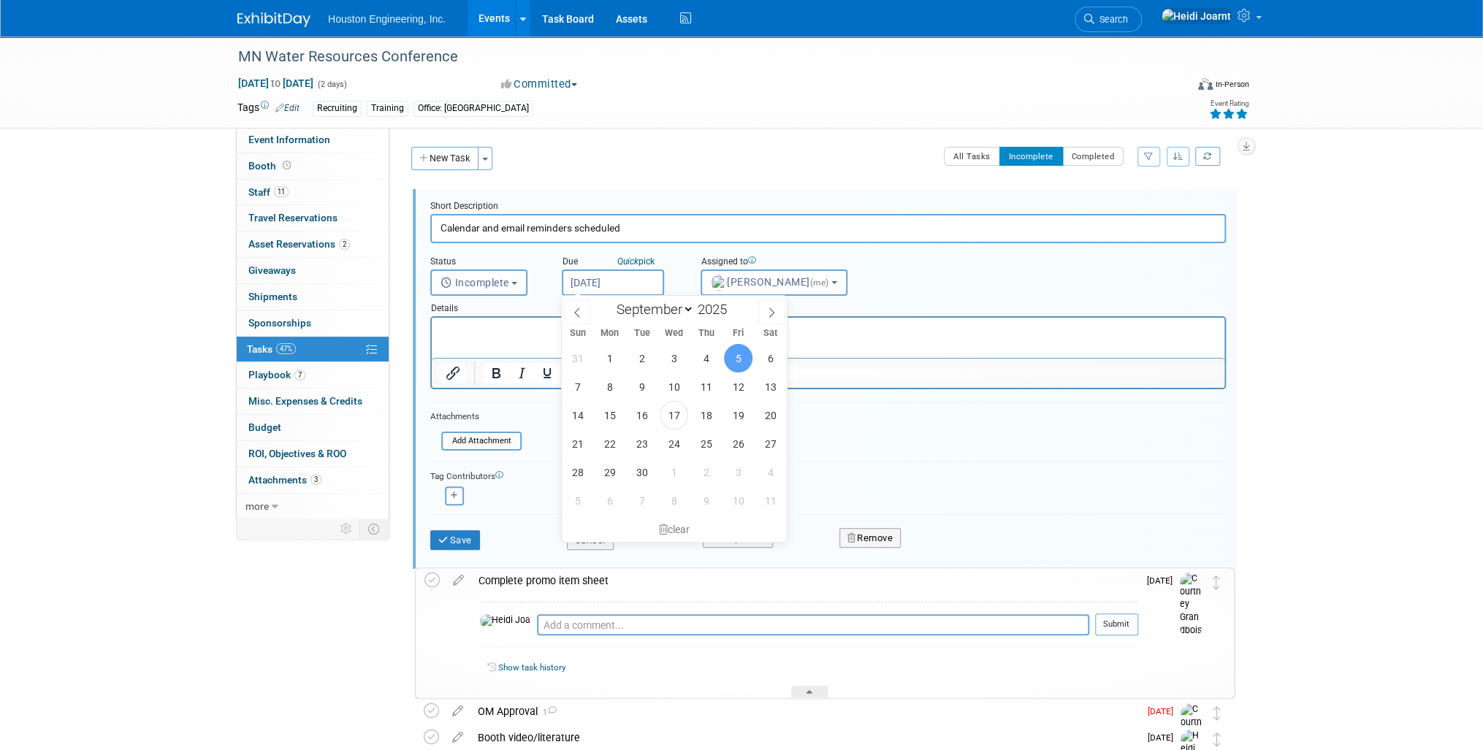
click at [619, 278] on input "Sep 5, 2025" at bounding box center [613, 283] width 102 height 26
click at [684, 413] on span "17" at bounding box center [674, 415] width 28 height 28
type input "Sep 17, 2025"
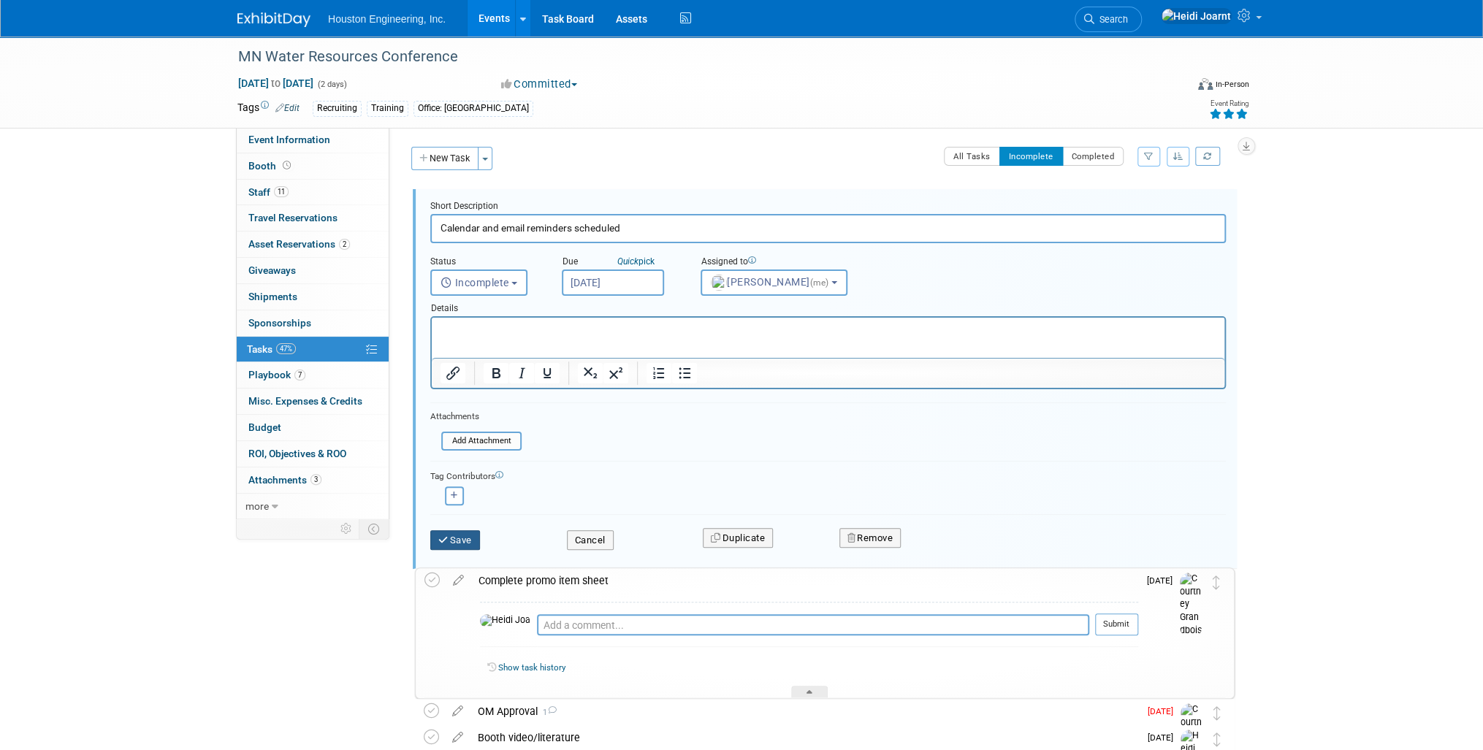
click at [464, 540] on button "Save" at bounding box center [455, 540] width 50 height 20
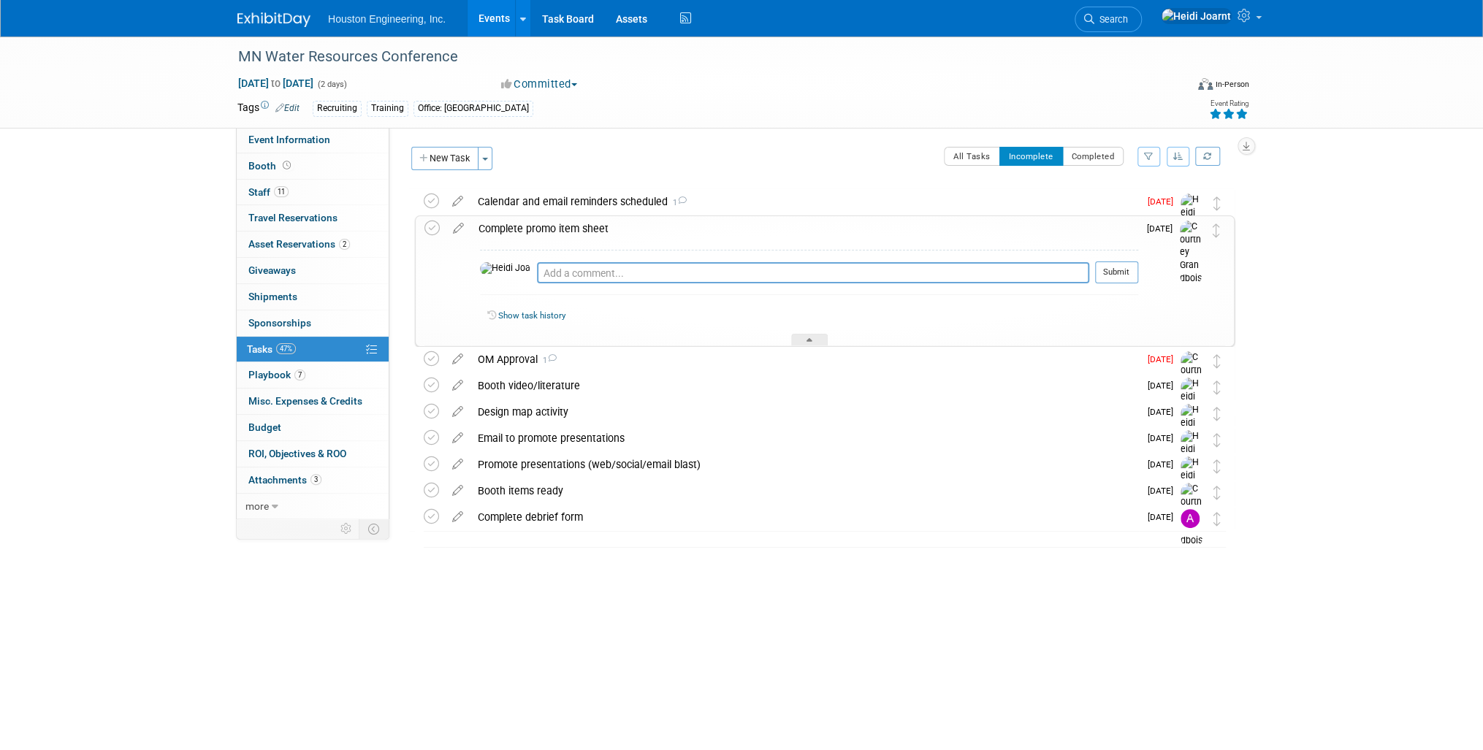
click at [818, 329] on div "Show task history" at bounding box center [809, 317] width 658 height 31
click at [810, 340] on icon at bounding box center [809, 342] width 6 height 9
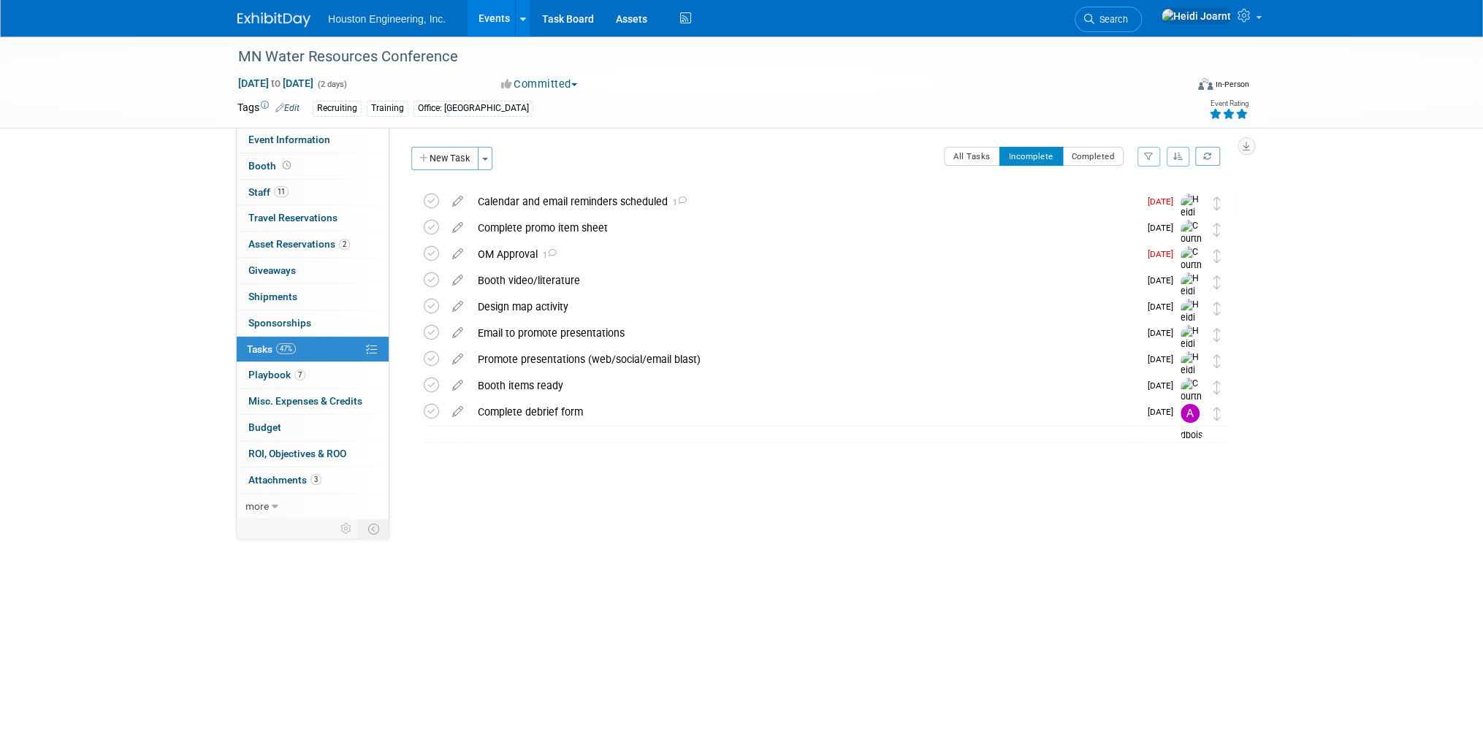
click at [733, 200] on div "Calendar and email reminders scheduled 1" at bounding box center [804, 201] width 668 height 25
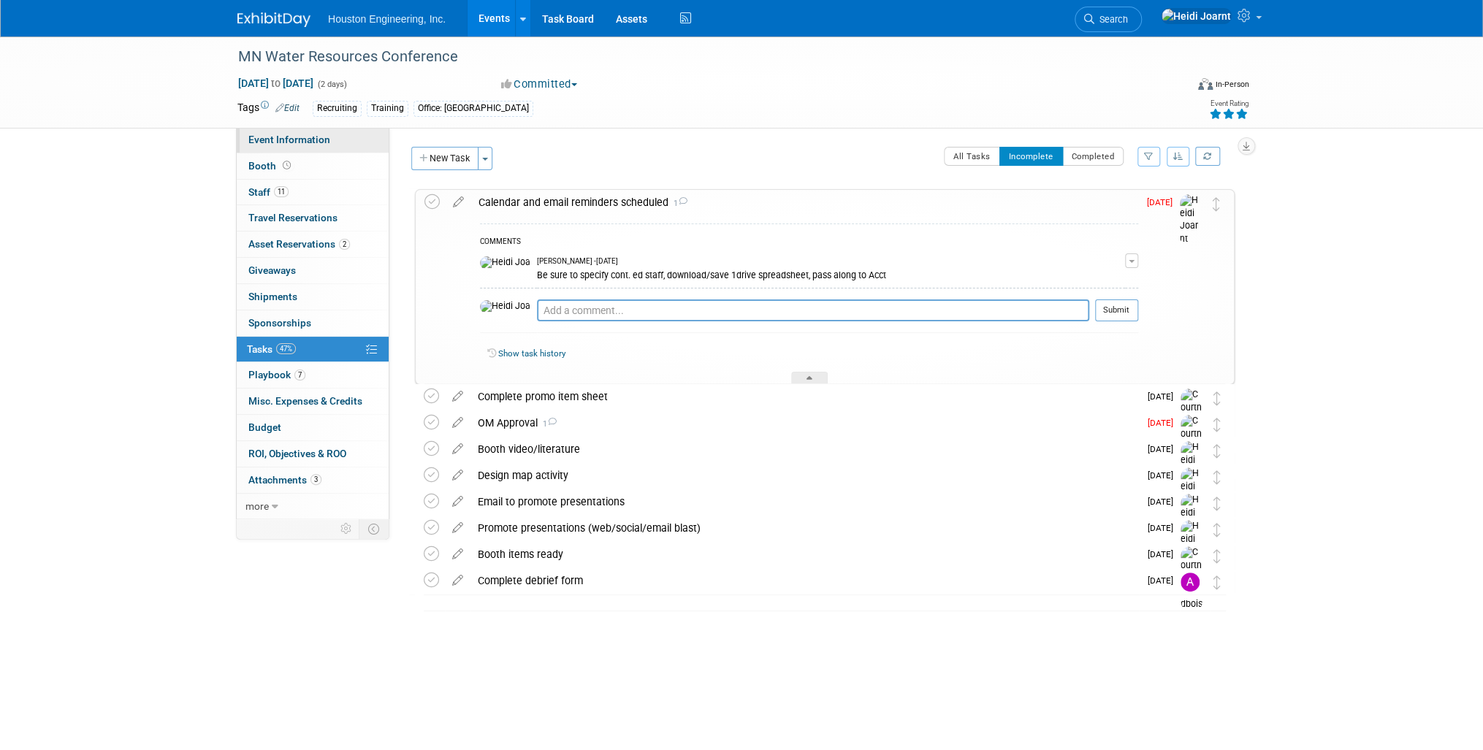
click at [313, 132] on link "Event Information" at bounding box center [313, 140] width 152 height 26
select select "3 - Reg/Prep Done"
select select "Yes"
select select "No"
select select "Water Resources"
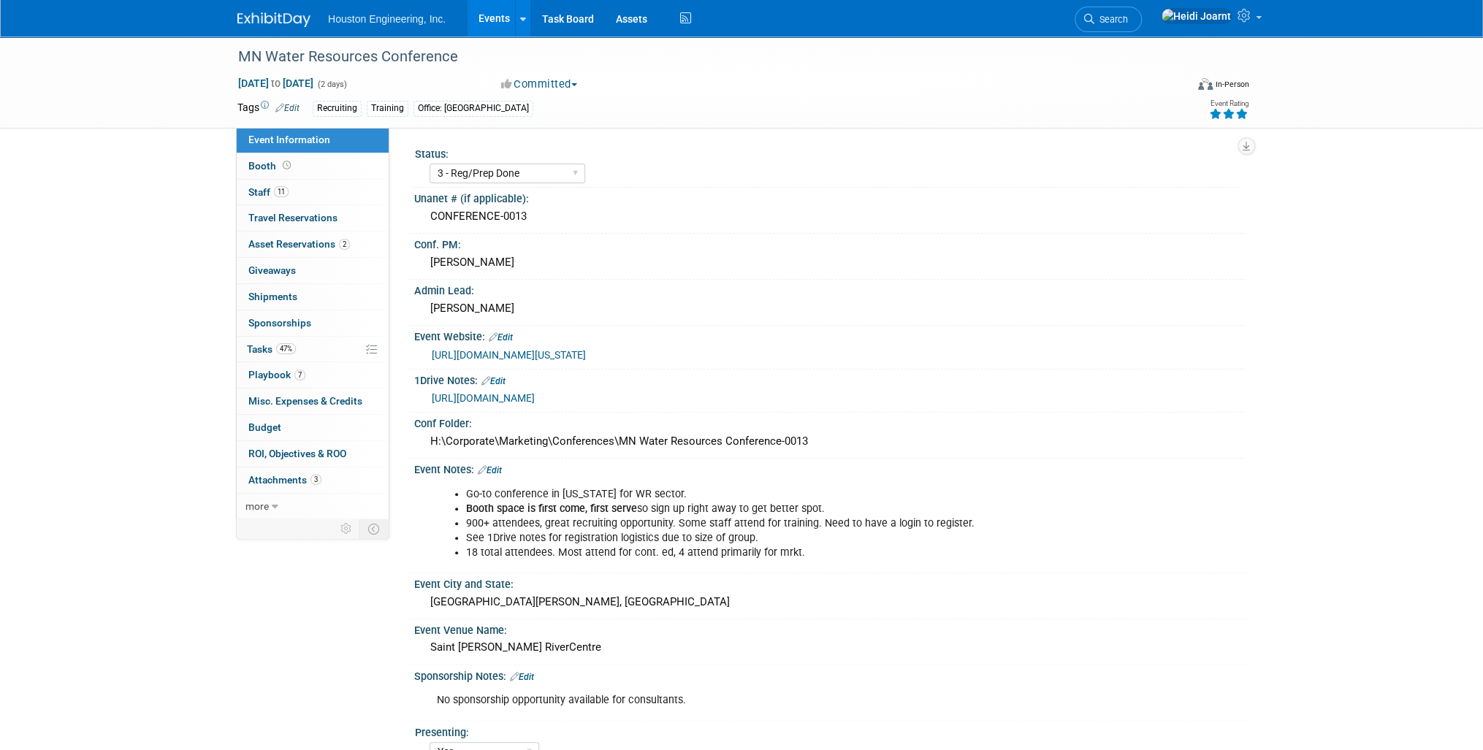
click at [589, 343] on div "https://ccaps.umn.edu/minnesota-water-resources-conference" at bounding box center [829, 353] width 809 height 20
click at [586, 349] on link "https://ccaps.umn.edu/minnesota-water-resources-conference" at bounding box center [509, 355] width 154 height 12
drag, startPoint x: 532, startPoint y: 214, endPoint x: 417, endPoint y: 219, distance: 114.8
click at [417, 219] on div "CONFERENCE-0013" at bounding box center [829, 217] width 831 height 24
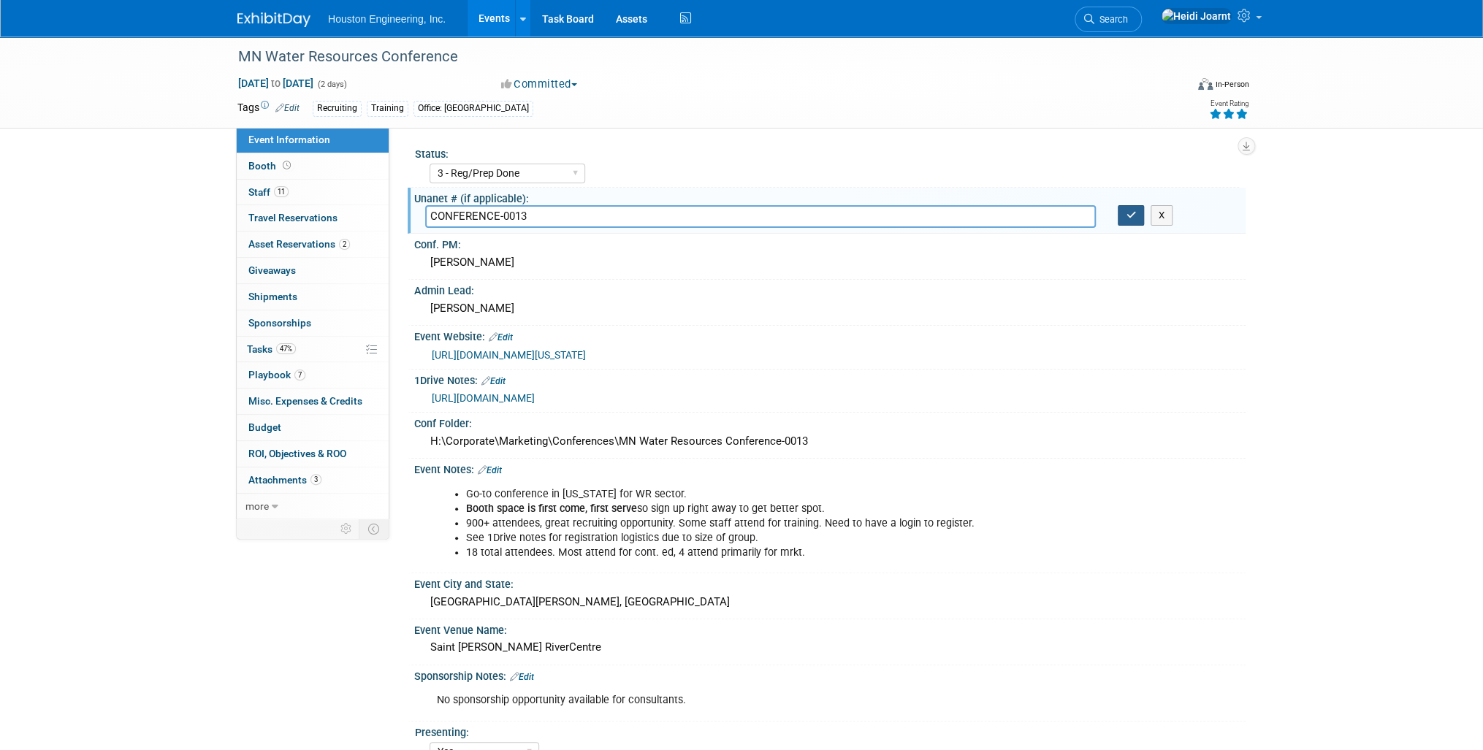
click at [1118, 215] on button "button" at bounding box center [1131, 215] width 26 height 20
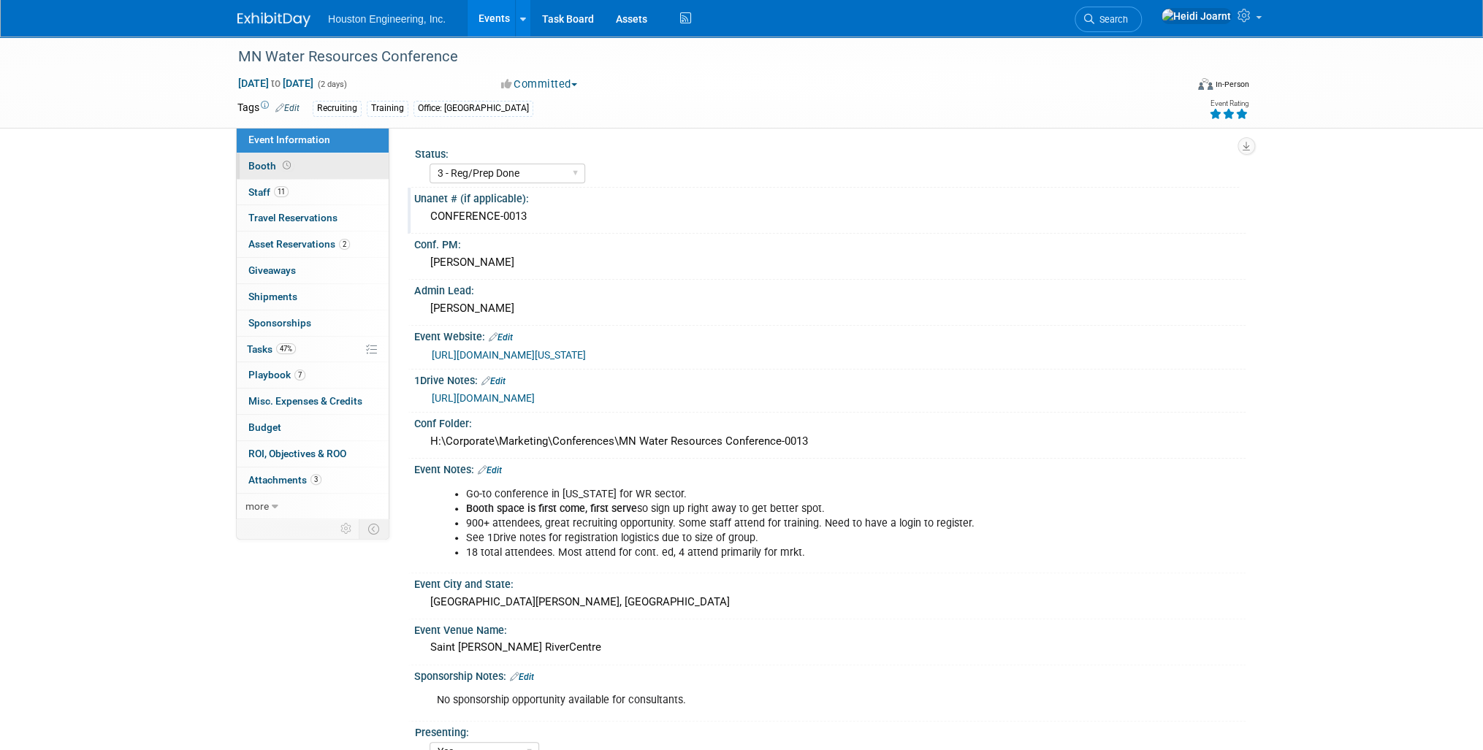
click at [292, 171] on link "Booth" at bounding box center [313, 166] width 152 height 26
select select "Yes"
select select "[GEOGRAPHIC_DATA]"
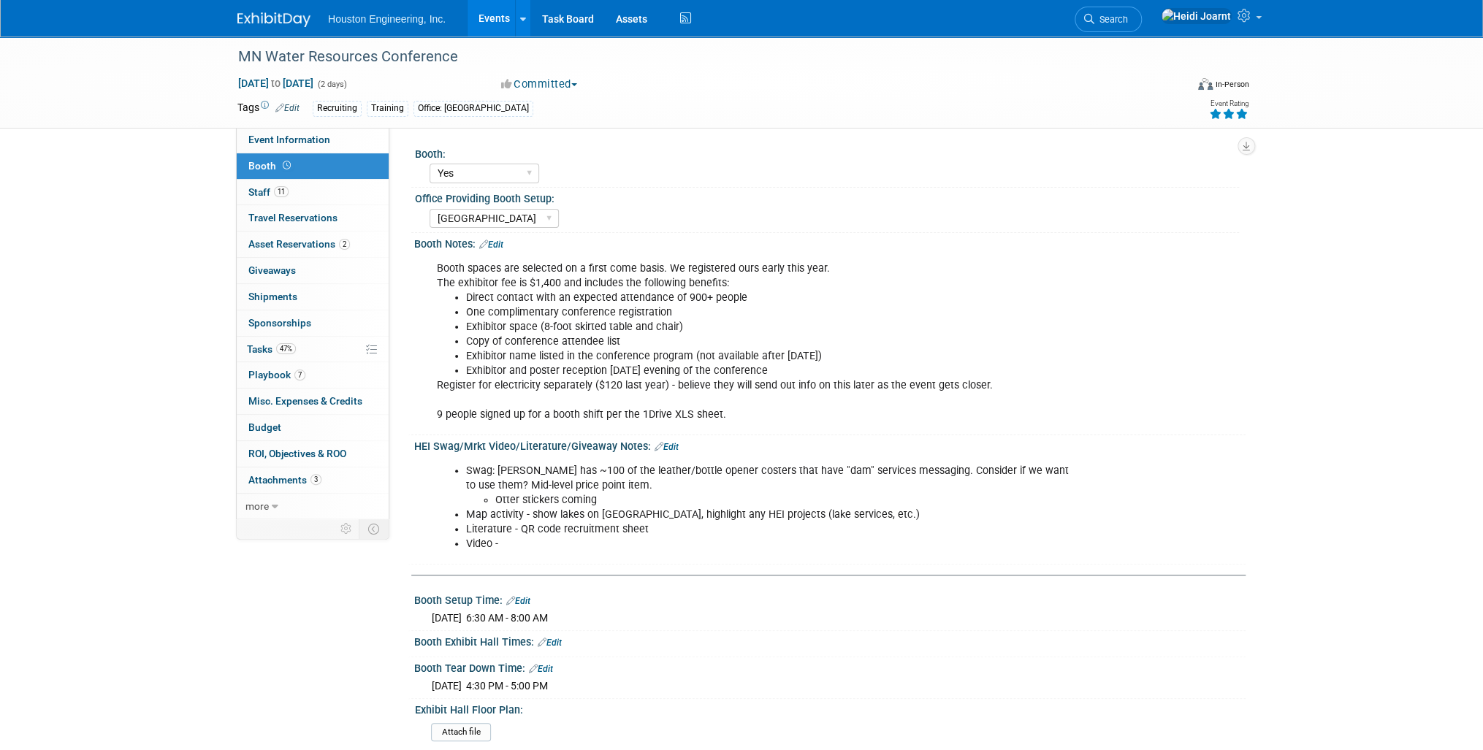
click at [666, 446] on link "Edit" at bounding box center [666, 447] width 24 height 10
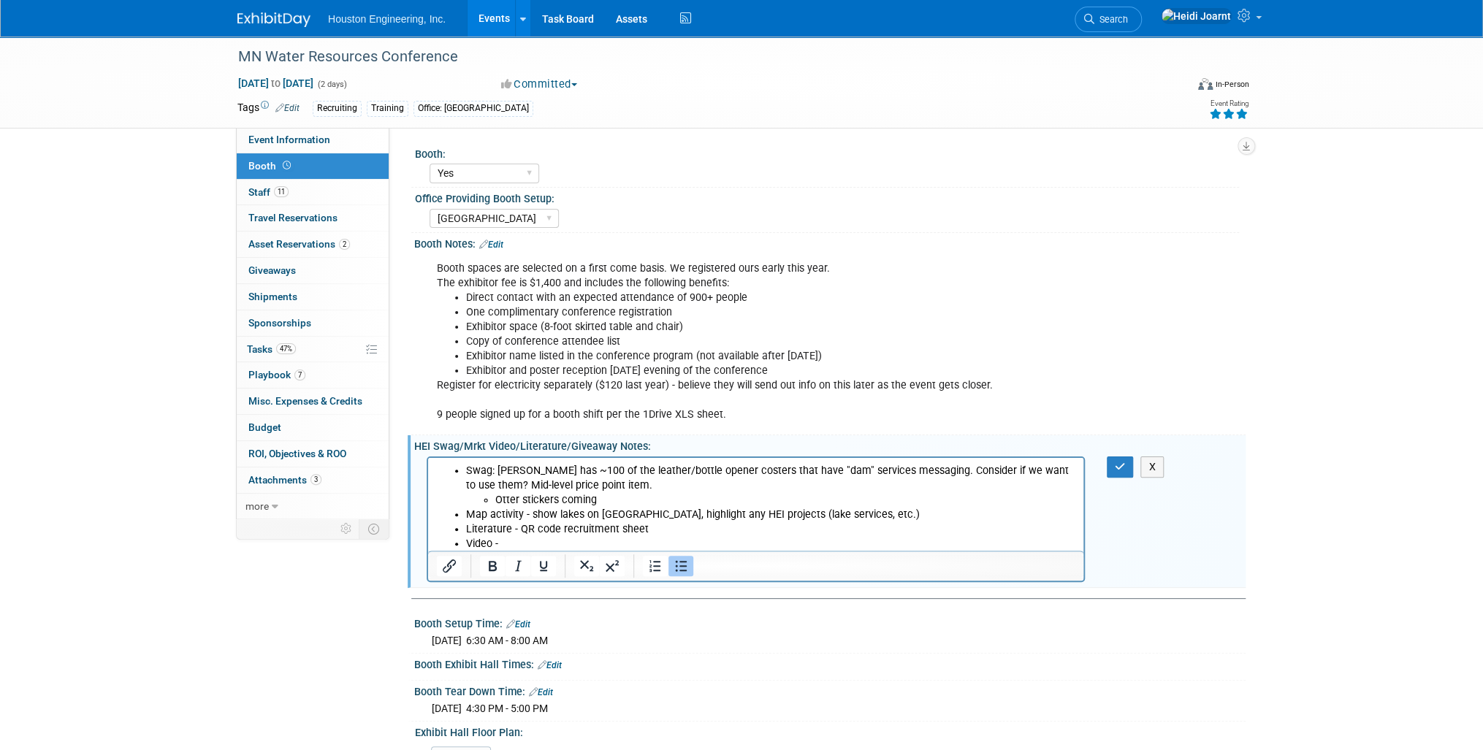
click at [648, 484] on li "Swag: Megan S has ~100 of the leather/bottle opener costers that have "dam" ser…" at bounding box center [770, 485] width 609 height 44
click at [1115, 465] on icon "button" at bounding box center [1120, 467] width 11 height 10
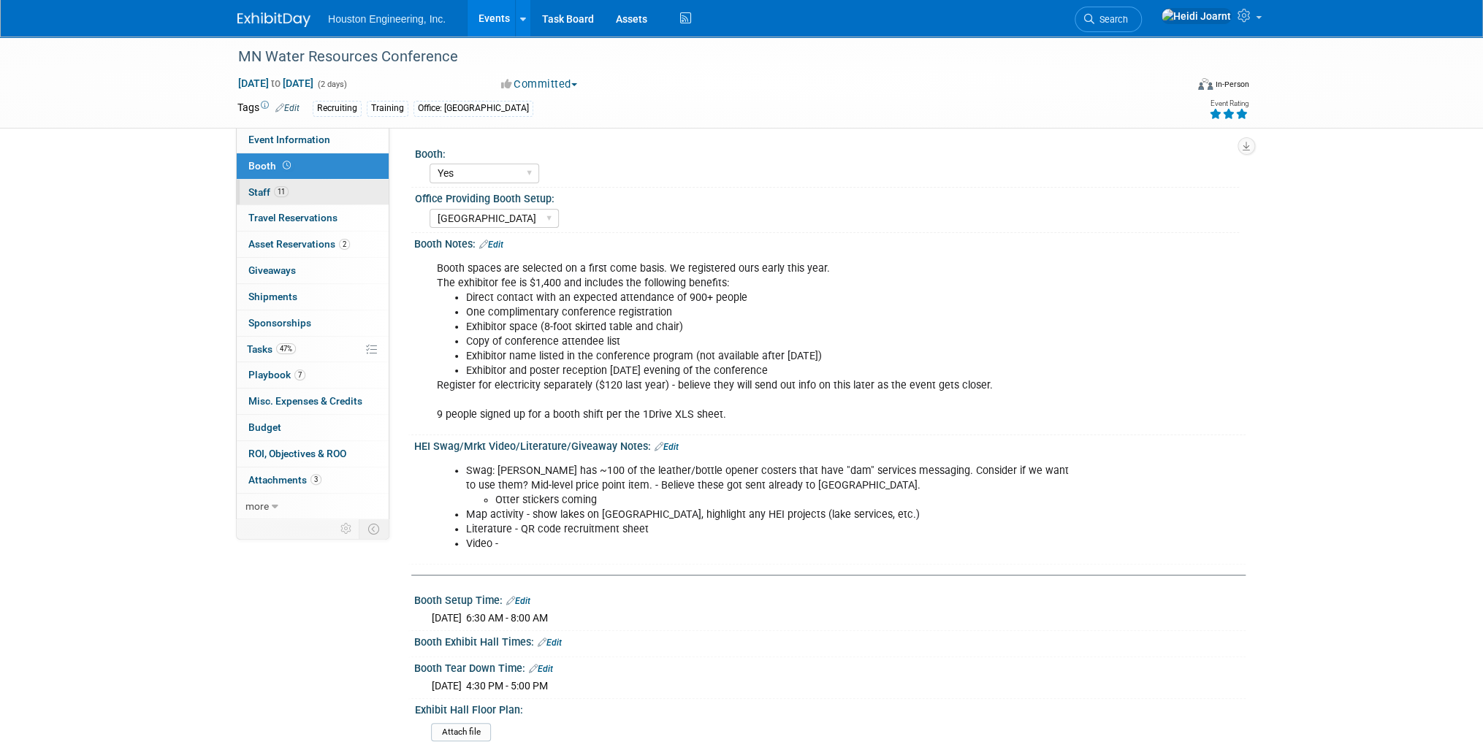
click at [310, 202] on link "11 Staff 11" at bounding box center [313, 193] width 152 height 26
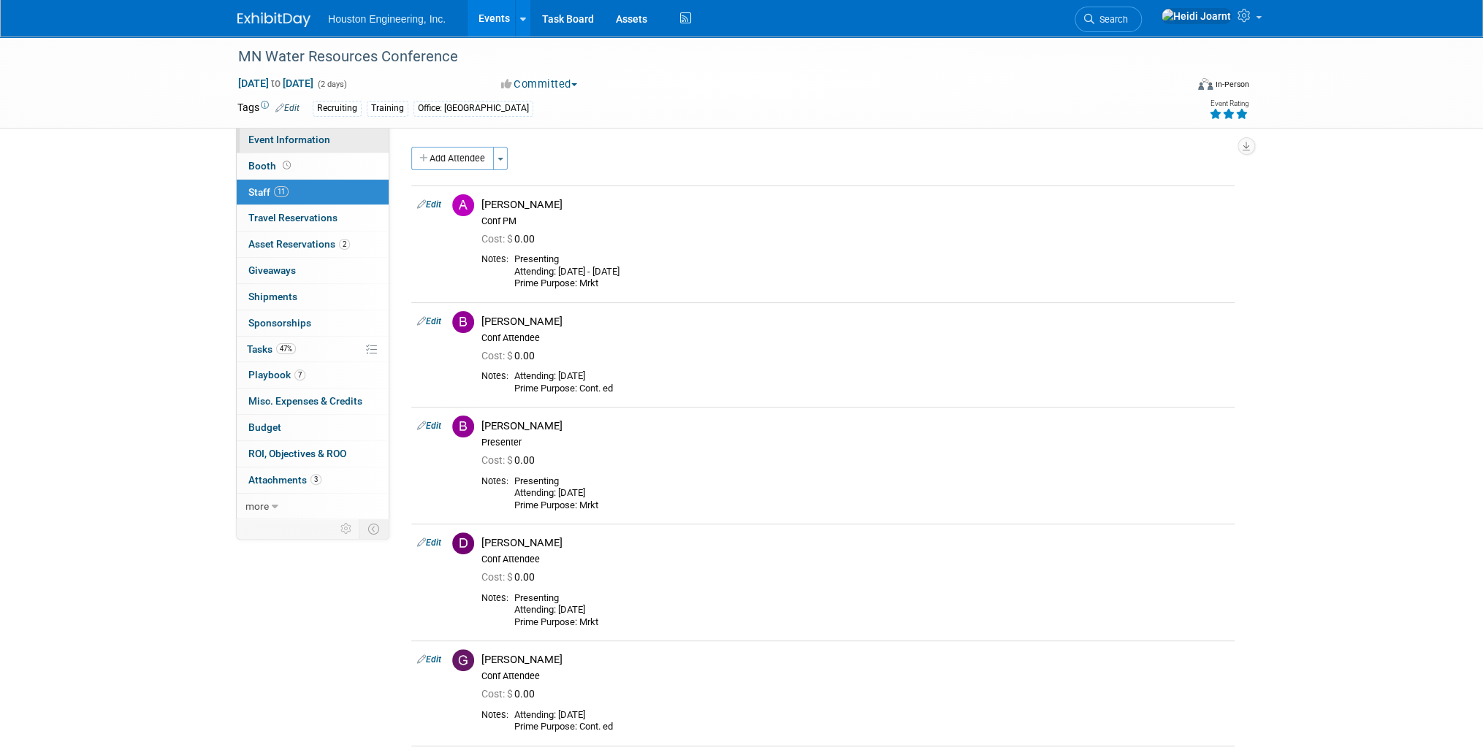
click at [322, 145] on span "Event Information" at bounding box center [289, 140] width 82 height 12
select select "3 - Reg/Prep Done"
select select "Yes"
select select "No"
select select "Water Resources"
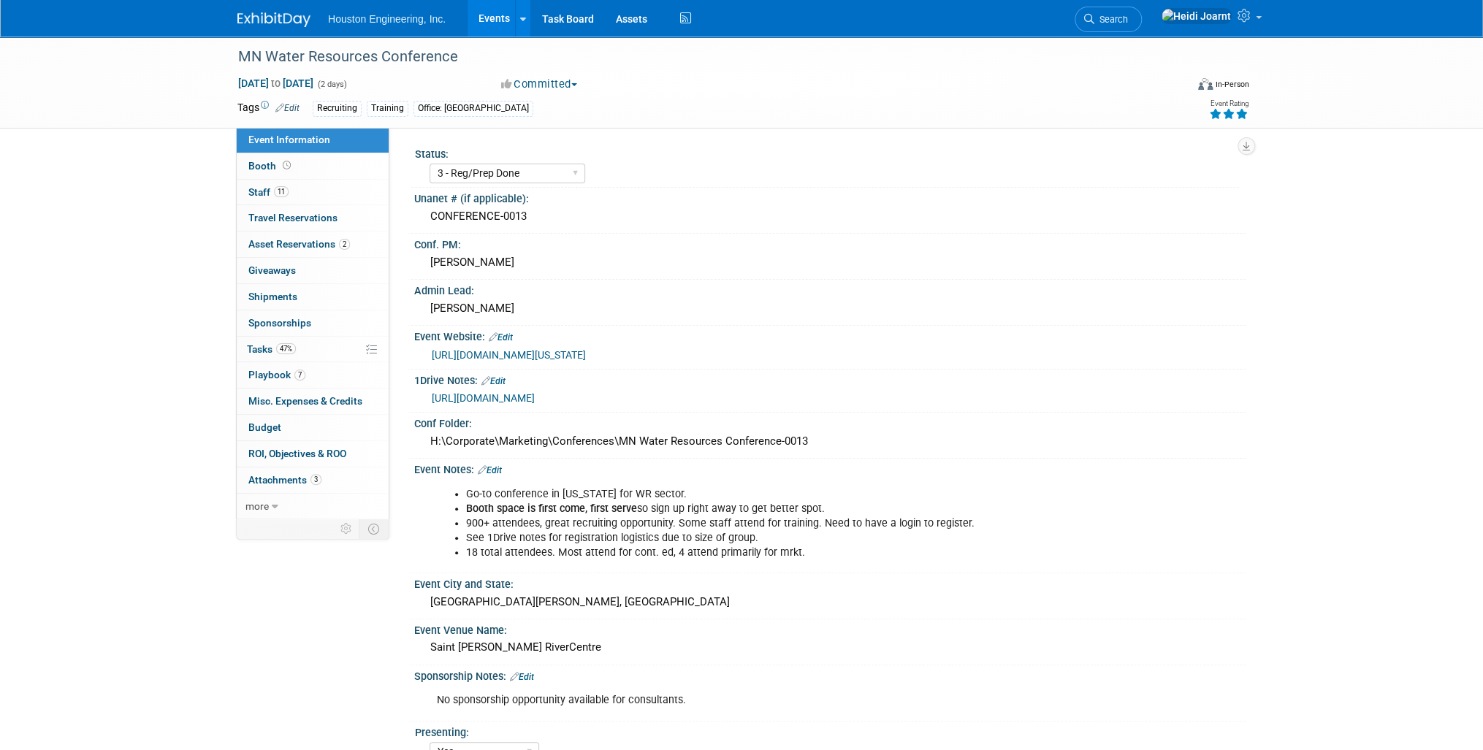
click at [552, 351] on link "https://ccaps.umn.edu/minnesota-water-resources-conference" at bounding box center [509, 355] width 154 height 12
click at [576, 349] on link "https://ccaps.umn.edu/minnesota-water-resources-conference" at bounding box center [509, 355] width 154 height 12
click at [530, 392] on link "https://houstoneng-my.sharepoint.com/:x:/p/hjoarnt/EZPoUNBS1itBgNkTAwUWYtwBiS6m…" at bounding box center [483, 398] width 103 height 12
click at [310, 376] on link "7 Playbook 7" at bounding box center [313, 375] width 152 height 26
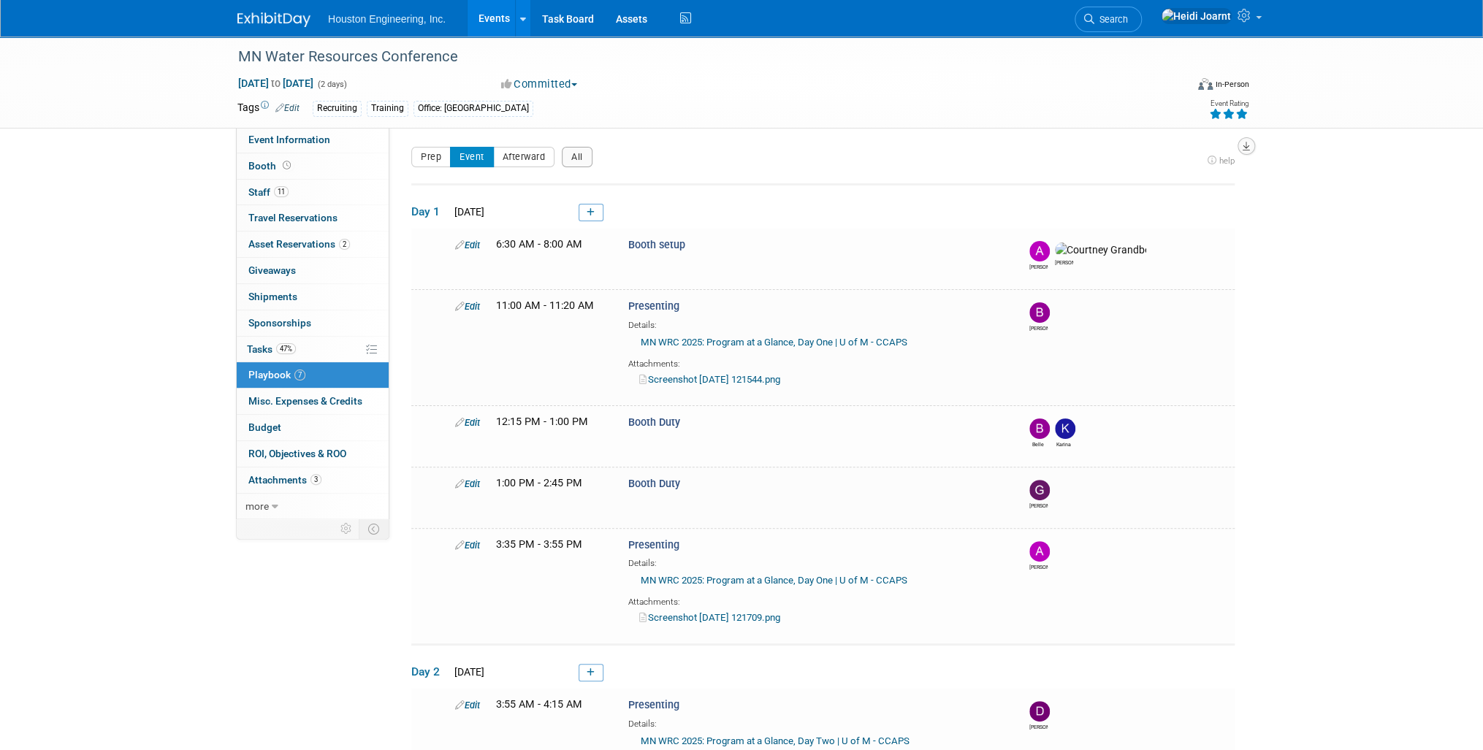
click at [1245, 146] on icon "button" at bounding box center [1245, 146] width 7 height 9
click at [1185, 192] on link "Export tab to PDF" at bounding box center [1158, 188] width 170 height 20
click at [289, 133] on link "Event Information" at bounding box center [313, 140] width 152 height 26
select select "3 - Reg/Prep Done"
select select "Yes"
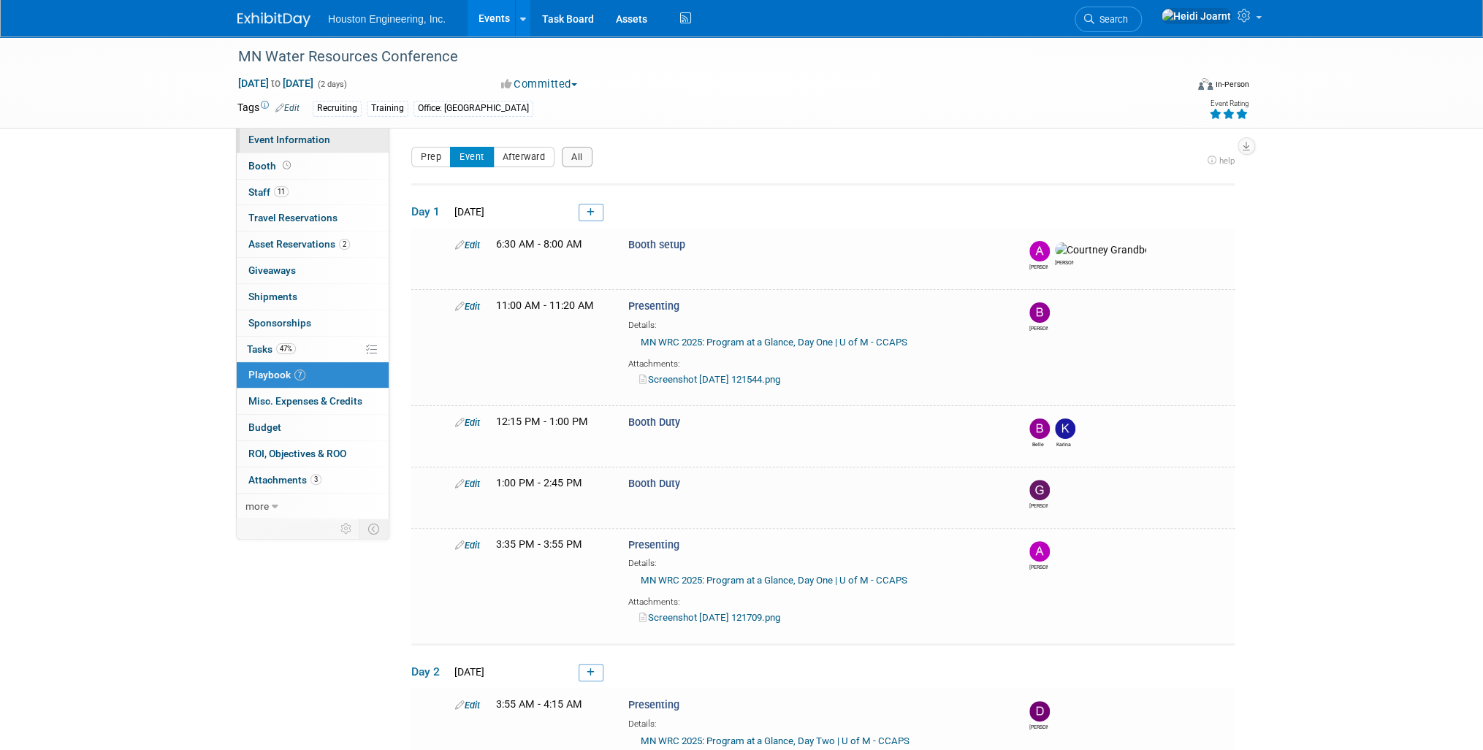
select select "No"
select select "Water Resources"
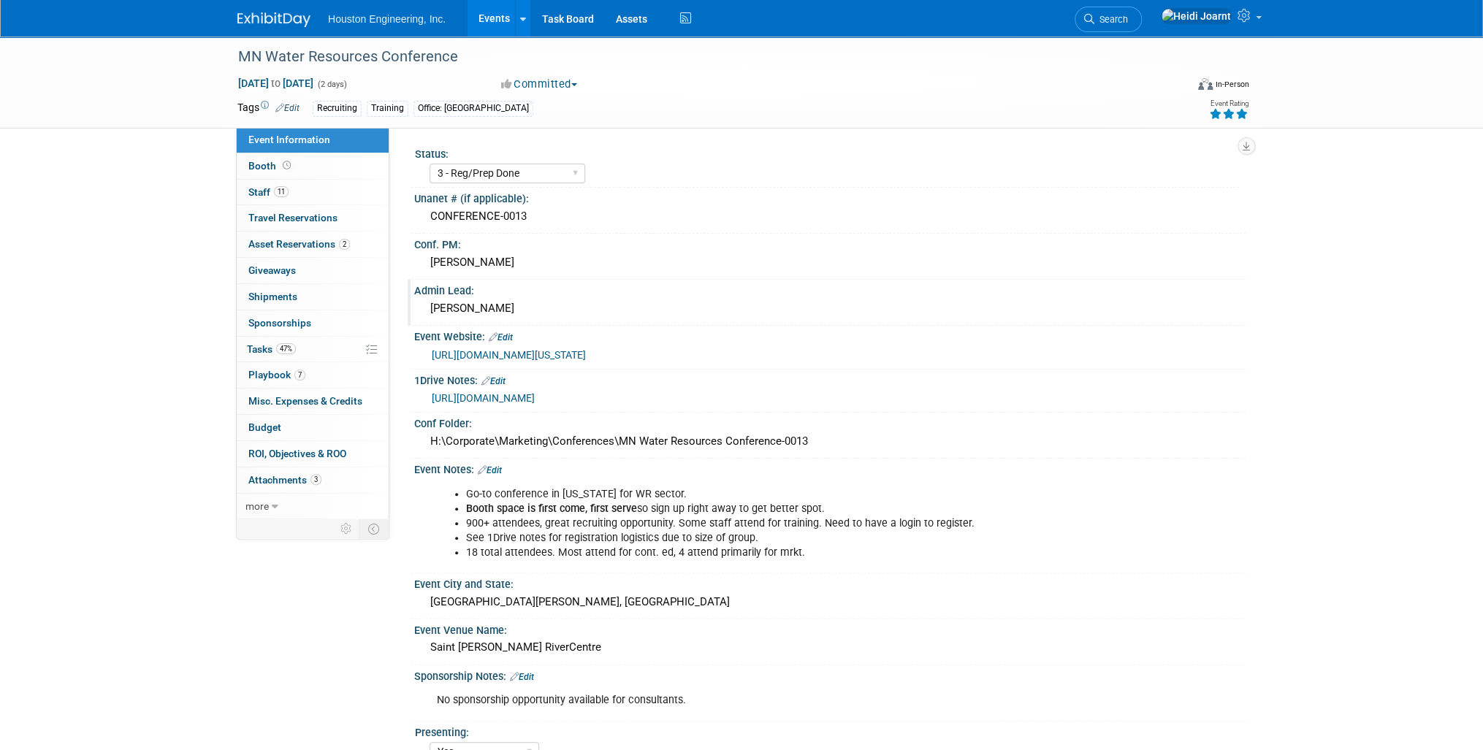
scroll to position [58, 0]
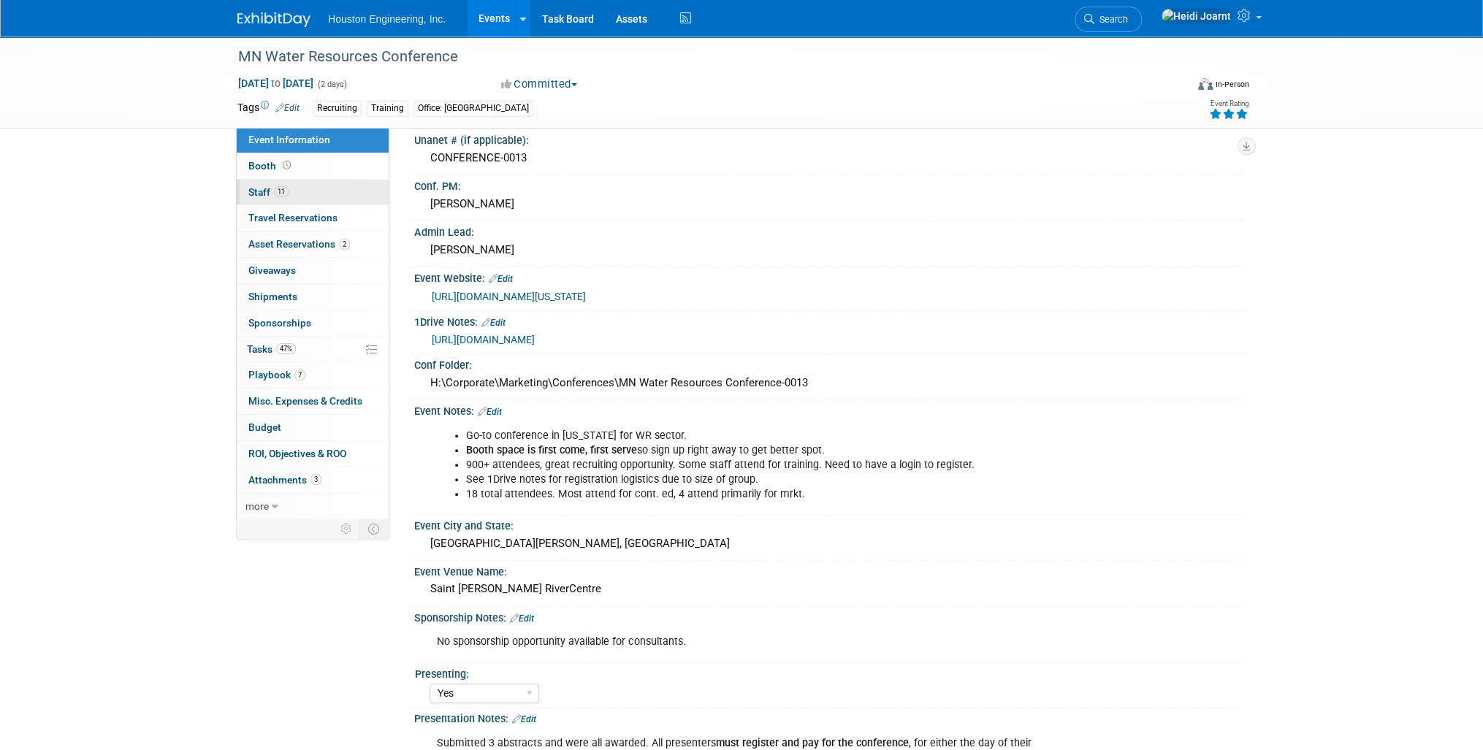
click at [315, 198] on link "11 Staff 11" at bounding box center [313, 193] width 152 height 26
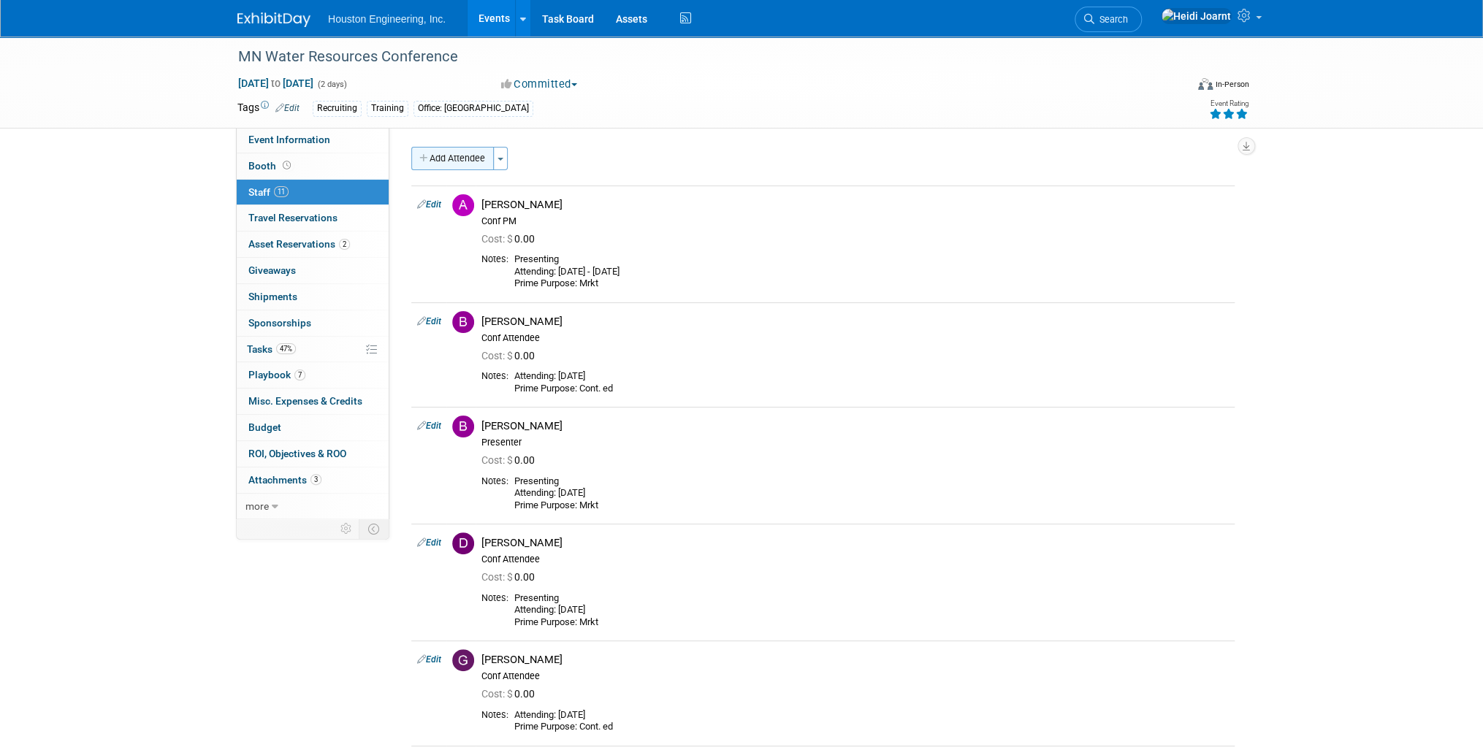
click at [475, 159] on button "Add Attendee" at bounding box center [452, 158] width 83 height 23
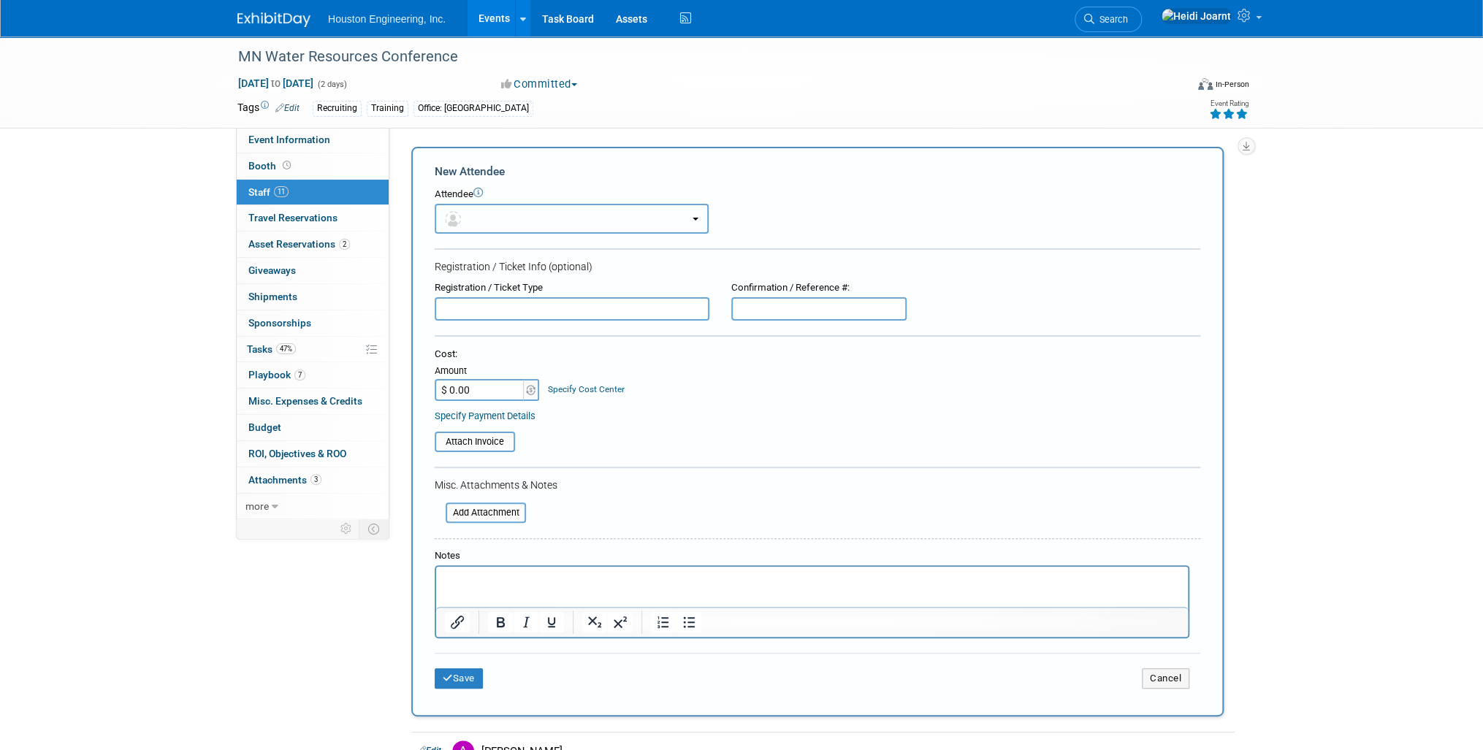
click at [482, 212] on button "button" at bounding box center [572, 219] width 274 height 30
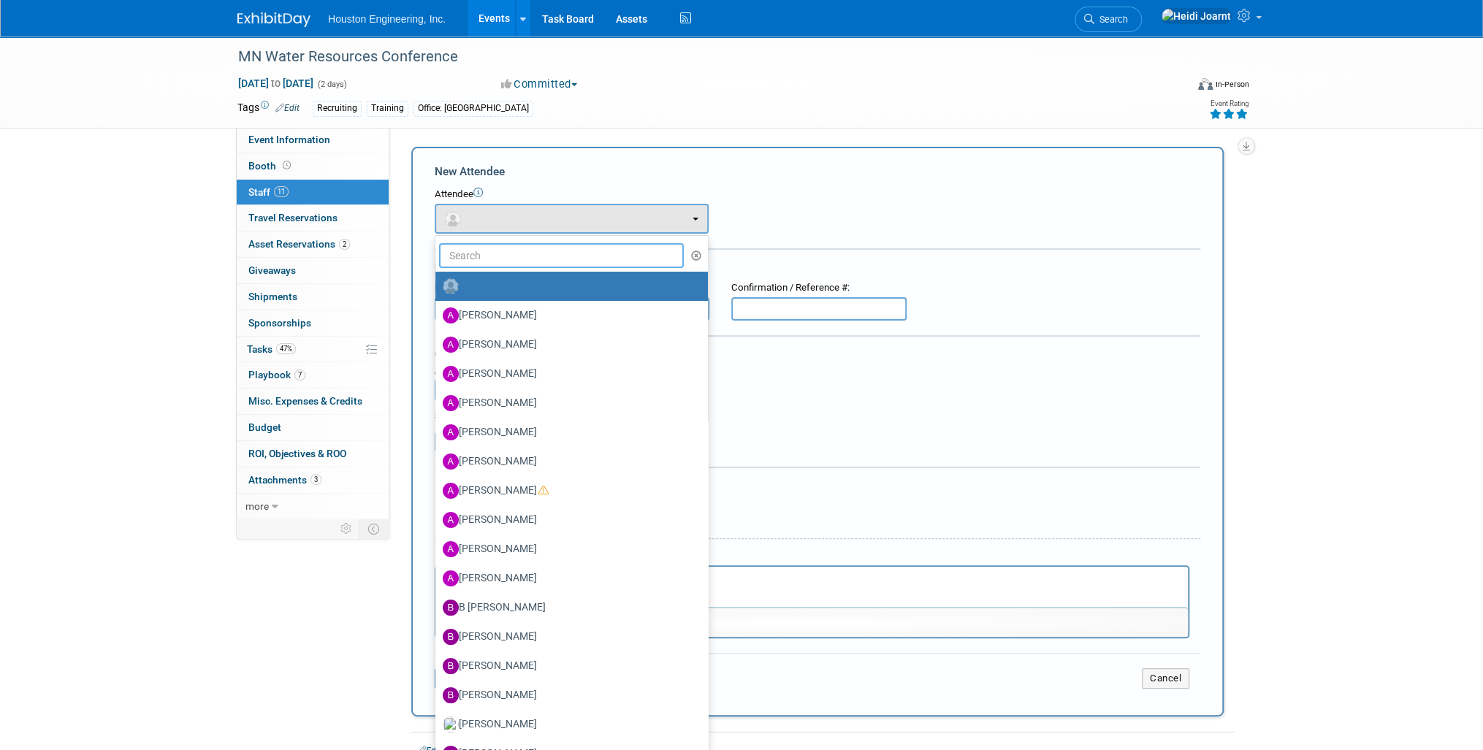
click at [504, 245] on input "text" at bounding box center [561, 255] width 245 height 25
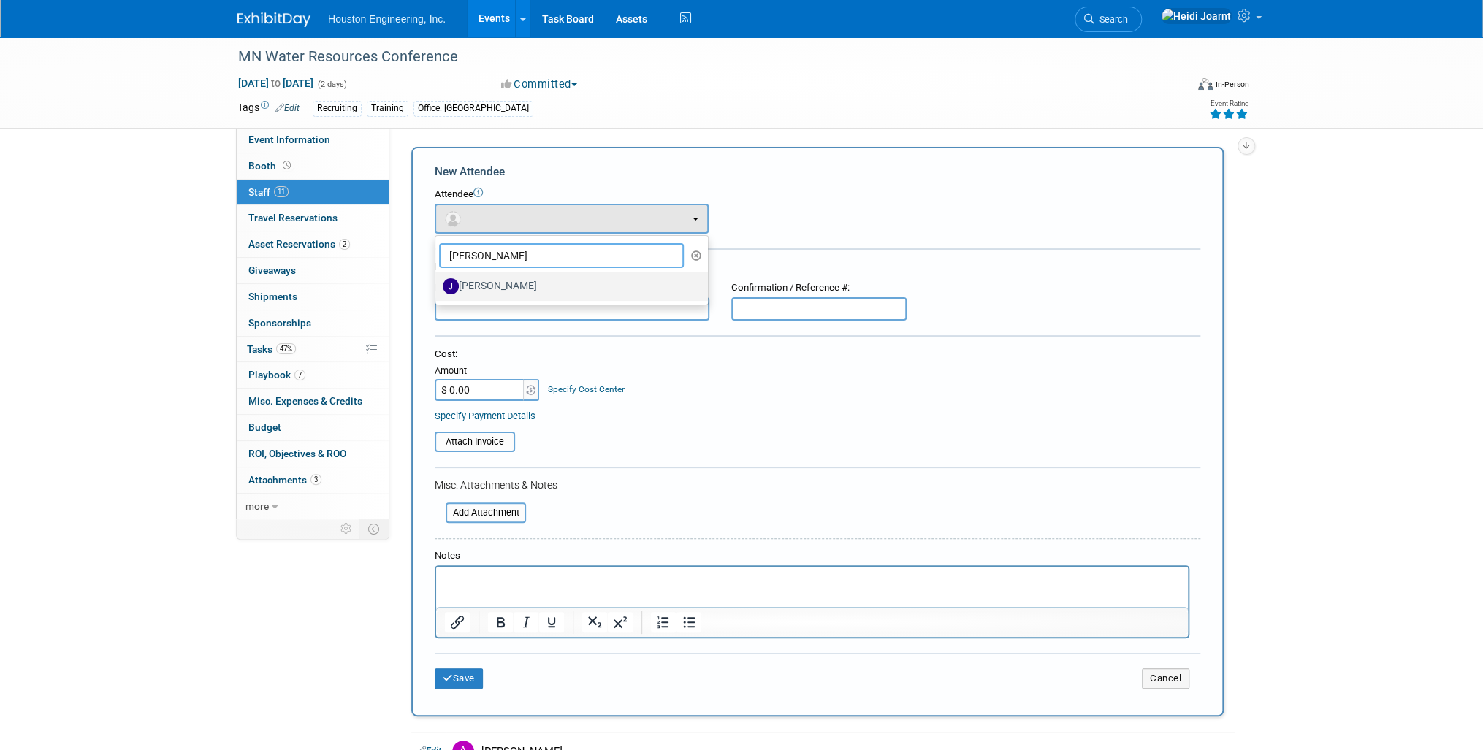
type input "jose"
click at [520, 289] on label "[PERSON_NAME]" at bounding box center [568, 286] width 251 height 23
click at [438, 289] on input "[PERSON_NAME]" at bounding box center [432, 284] width 9 height 9
select select "f9f03b34-6bac-4f36-8818-ff22a4a37514"
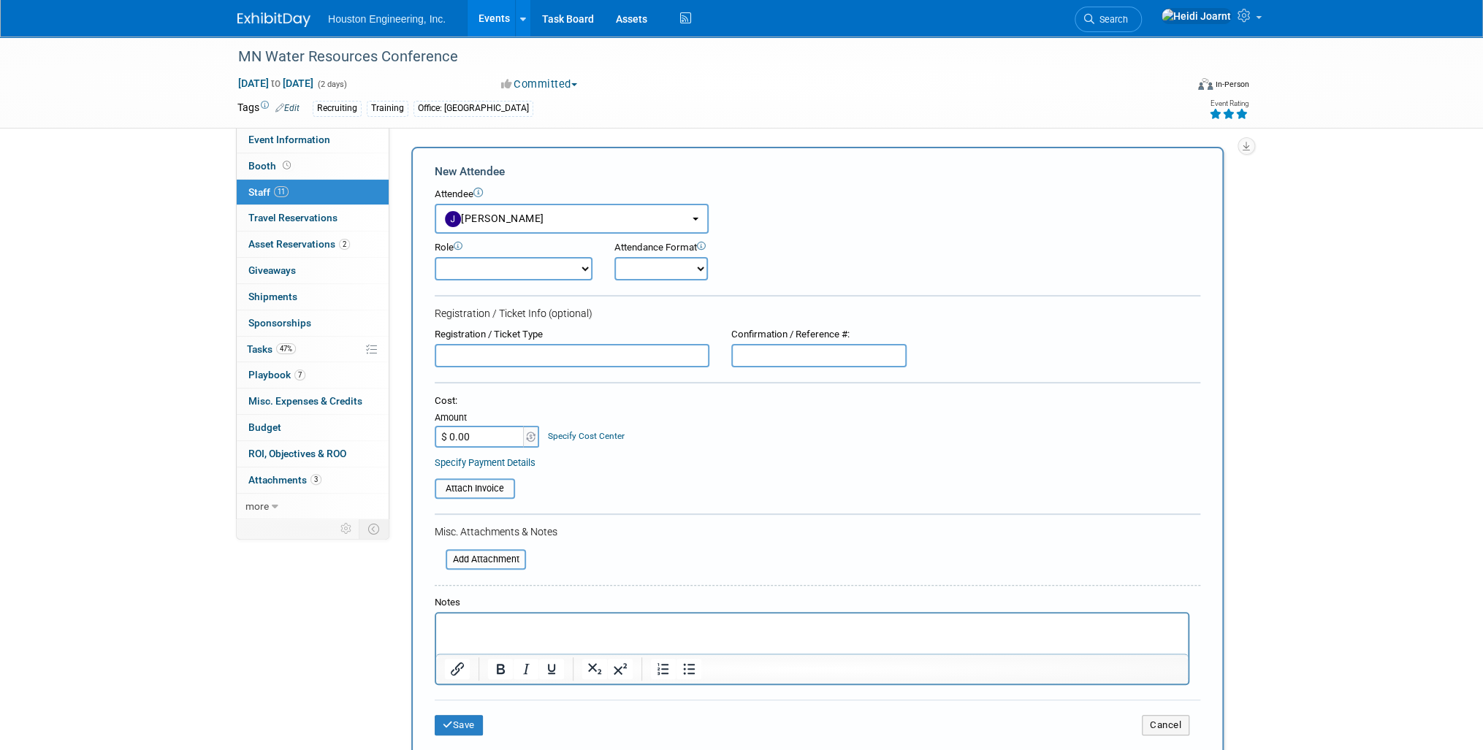
click at [523, 278] on select "Conf Attendee Conf PM Demonstrator Host Planner Presenter Sales Representative" at bounding box center [514, 268] width 158 height 23
select select "200"
click at [435, 257] on select "Conf Attendee Conf PM Demonstrator Host Planner Presenter Sales Representative" at bounding box center [514, 268] width 158 height 23
click at [492, 626] on p "Rich Text Area. Press ALT-0 for help." at bounding box center [812, 626] width 735 height 15
click at [465, 722] on button "Save" at bounding box center [459, 725] width 48 height 20
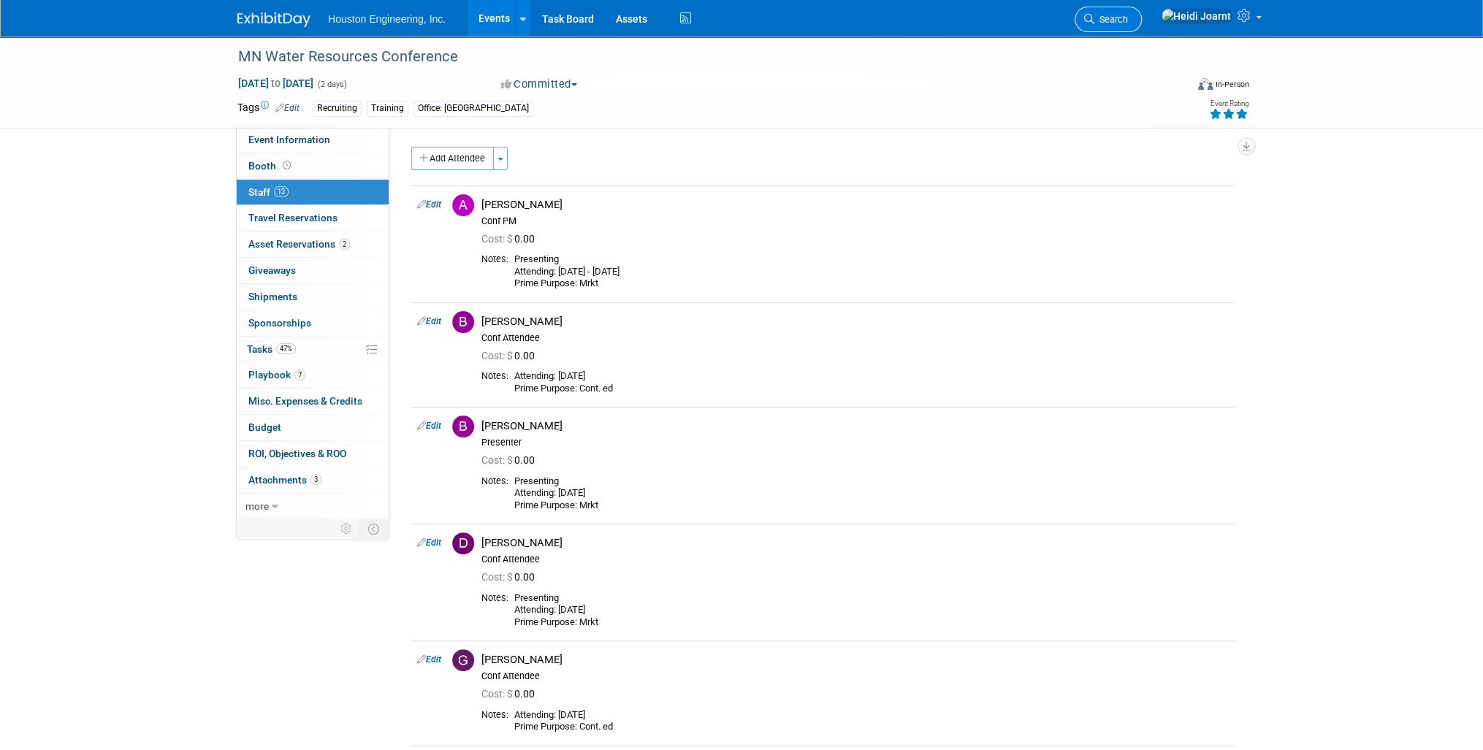
click at [1142, 29] on link "Search" at bounding box center [1107, 20] width 67 height 26
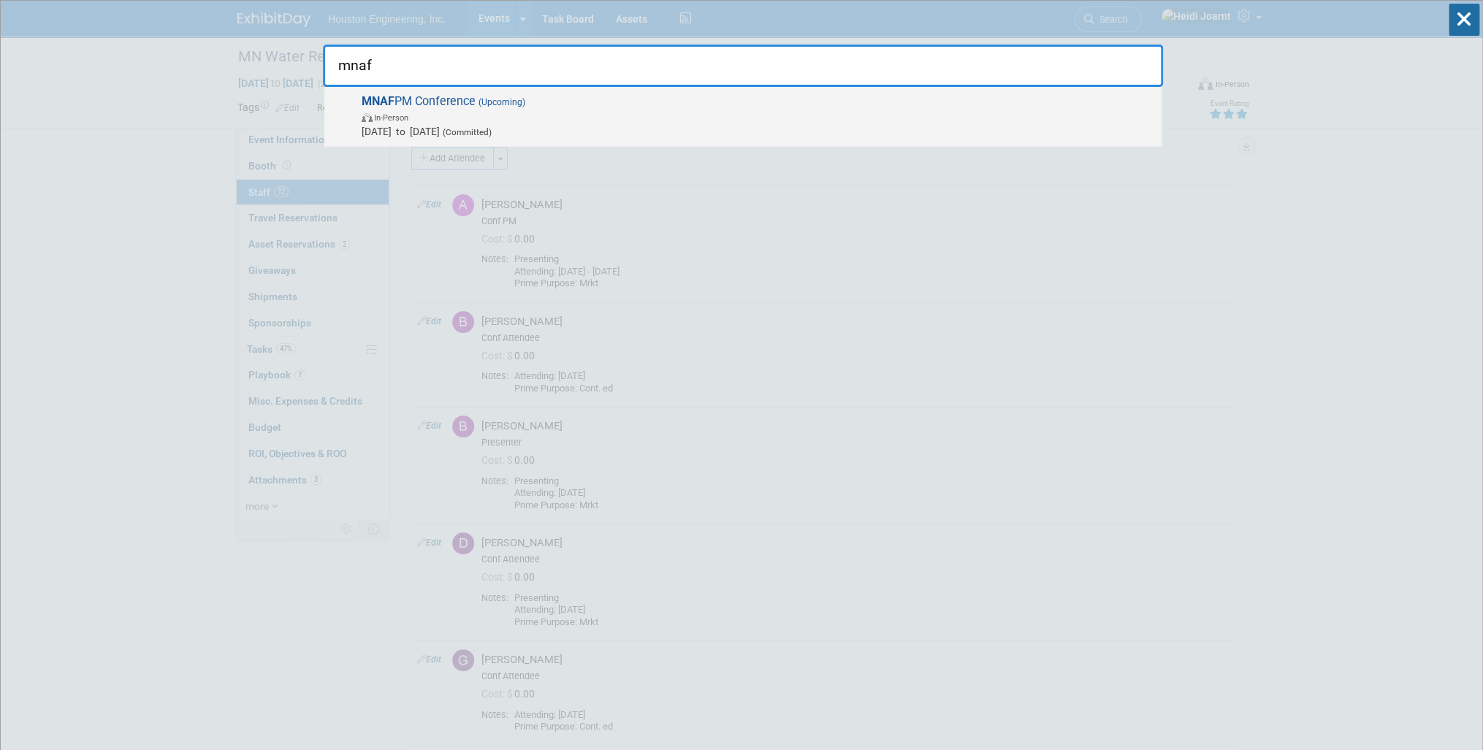
type input "mnaf"
click at [795, 114] on span "In-Person" at bounding box center [758, 117] width 792 height 15
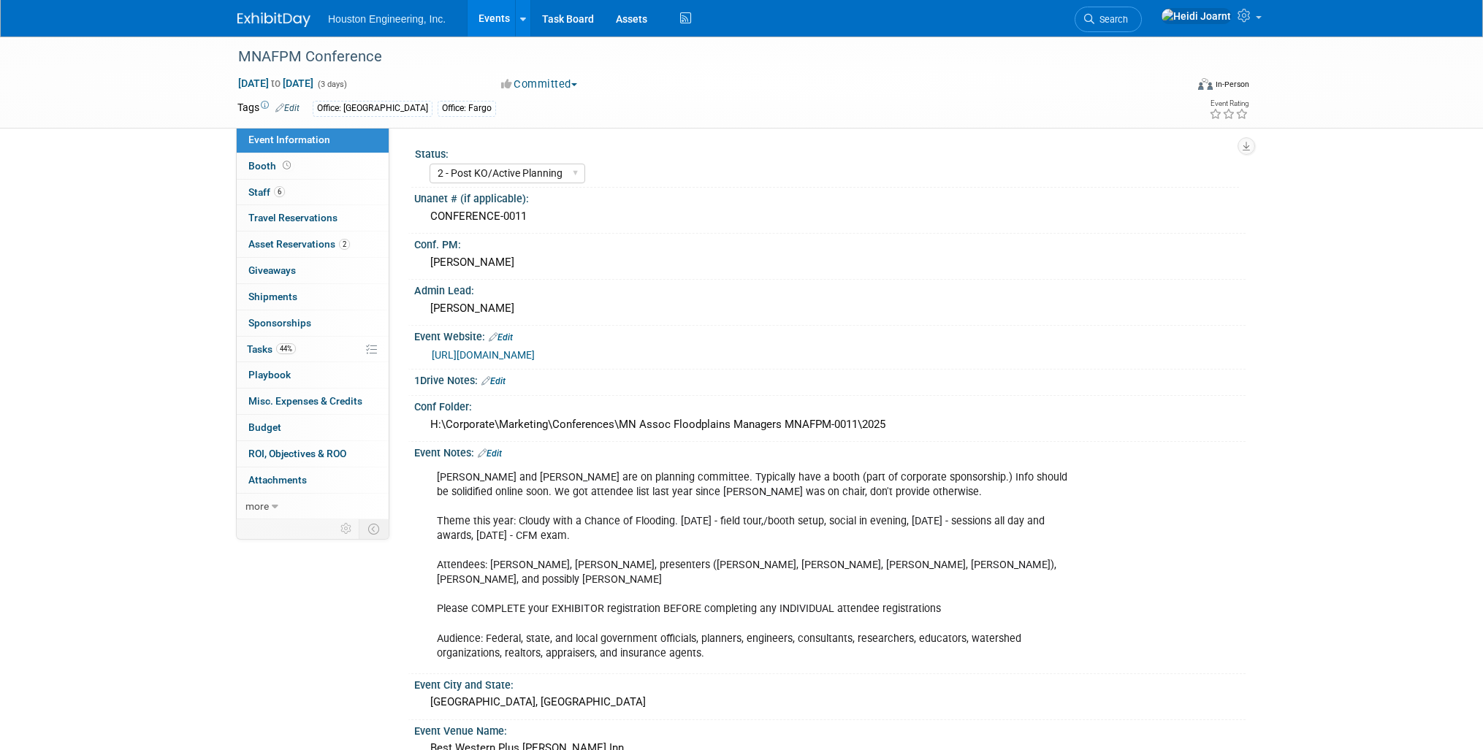
select select "2 - Post KO/Active Planning"
select select "Pending"
select select "Water Resources"
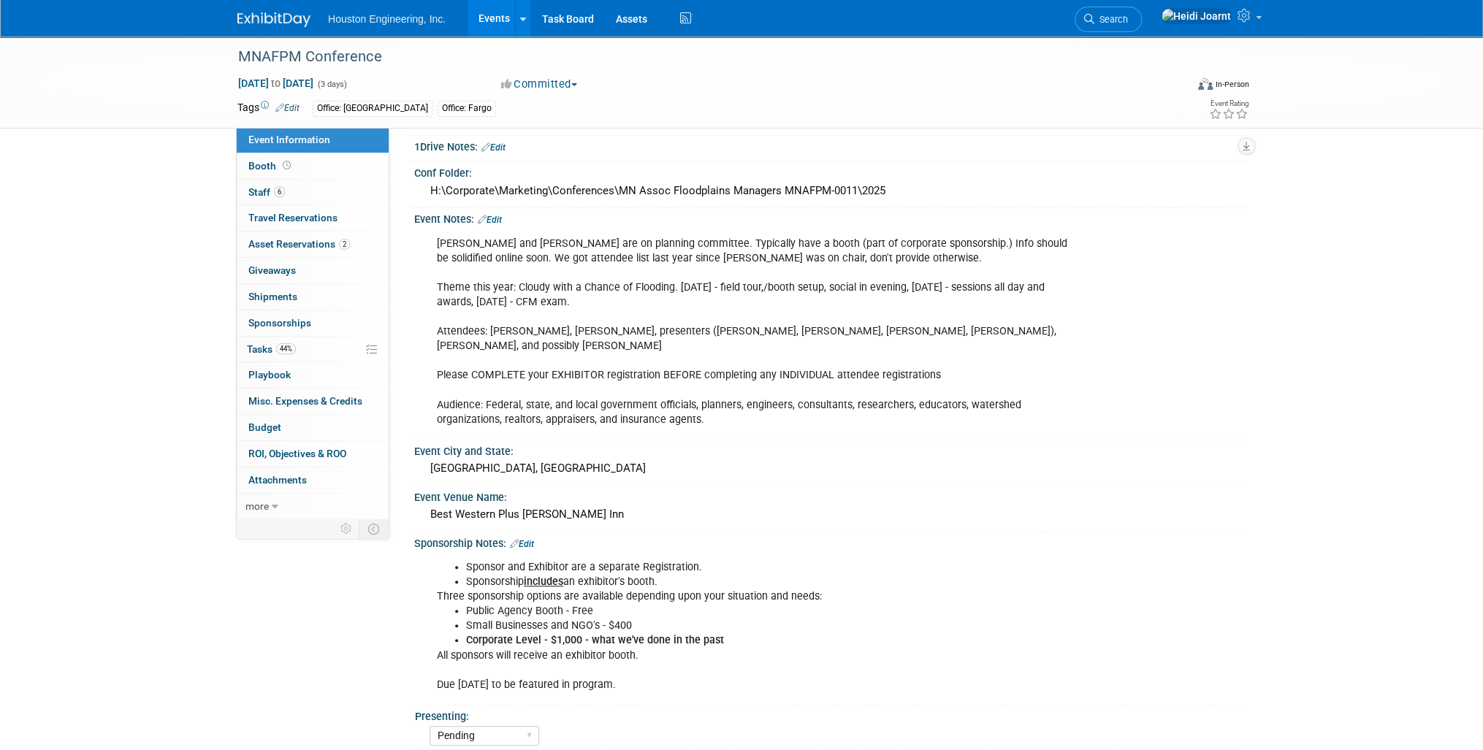
scroll to position [409, 0]
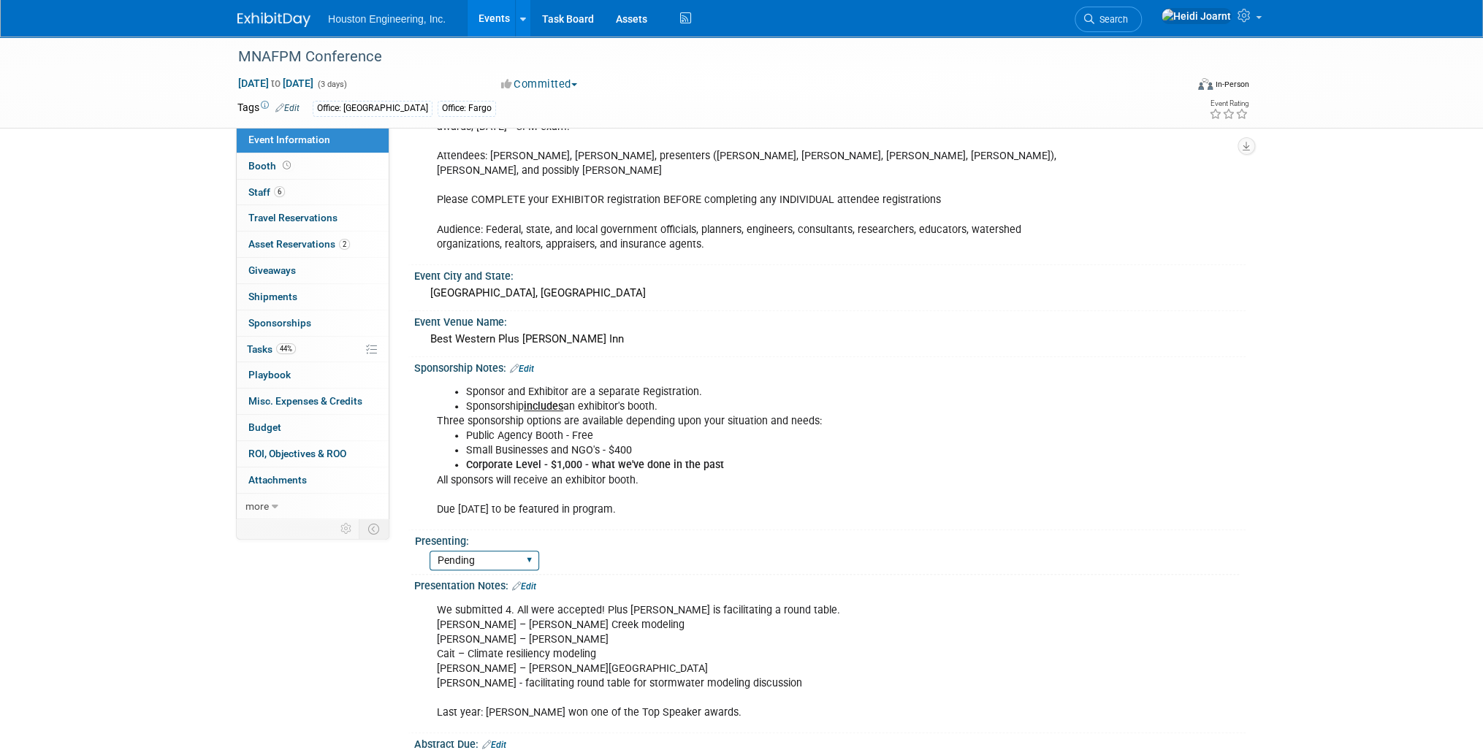
click at [519, 551] on select "Yes No Pending" at bounding box center [484, 561] width 110 height 20
select select "Yes"
click at [429, 551] on select "Yes No Pending" at bounding box center [484, 561] width 110 height 20
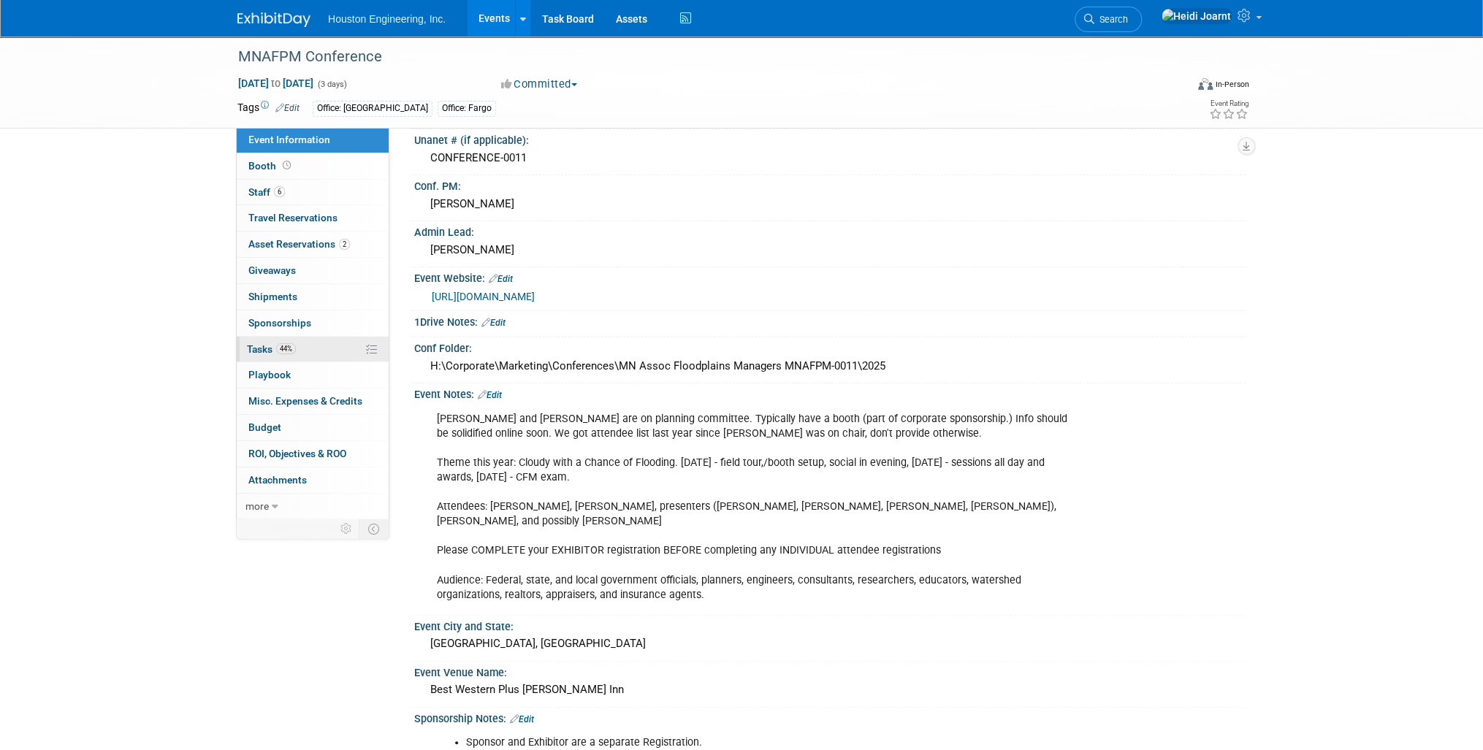
click at [326, 345] on link "44% Tasks 44%" at bounding box center [313, 350] width 152 height 26
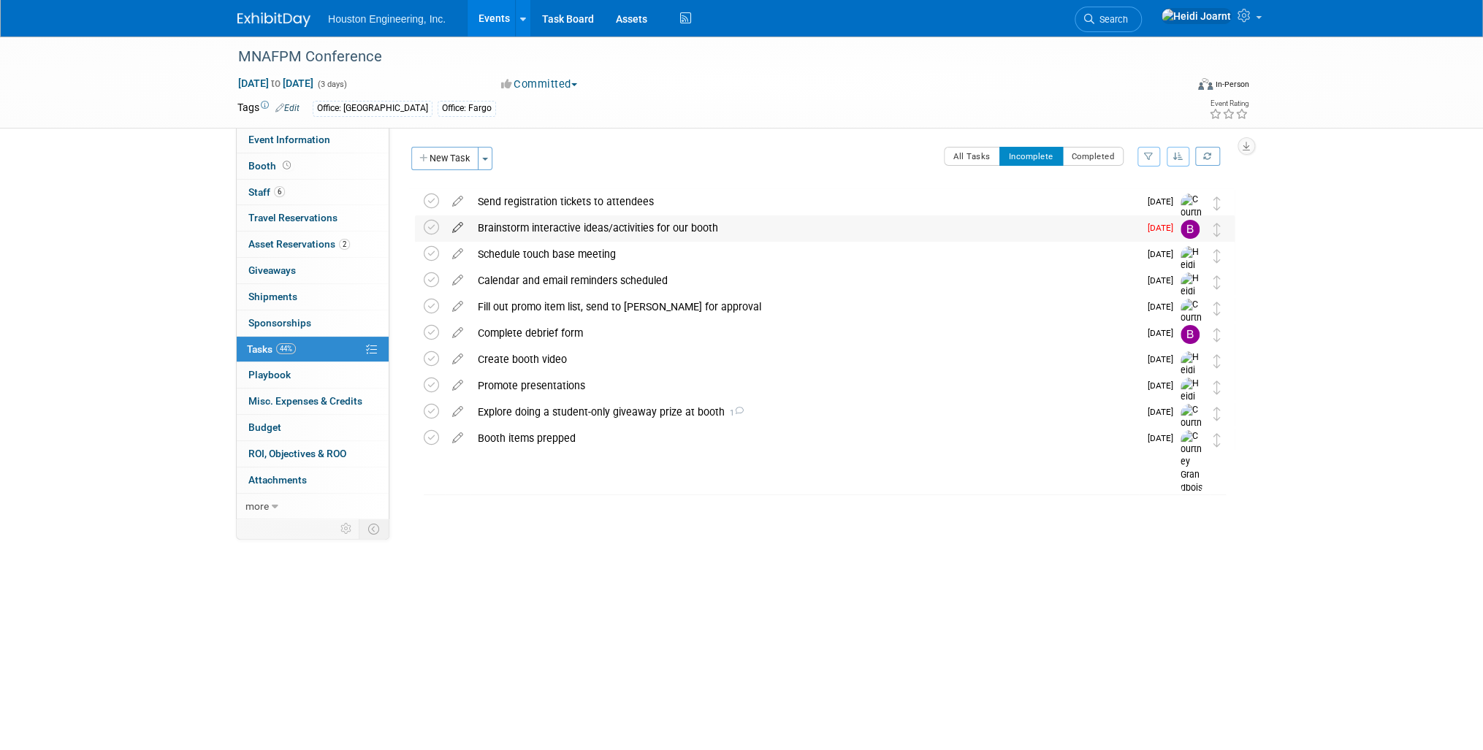
click at [456, 226] on icon at bounding box center [458, 224] width 26 height 18
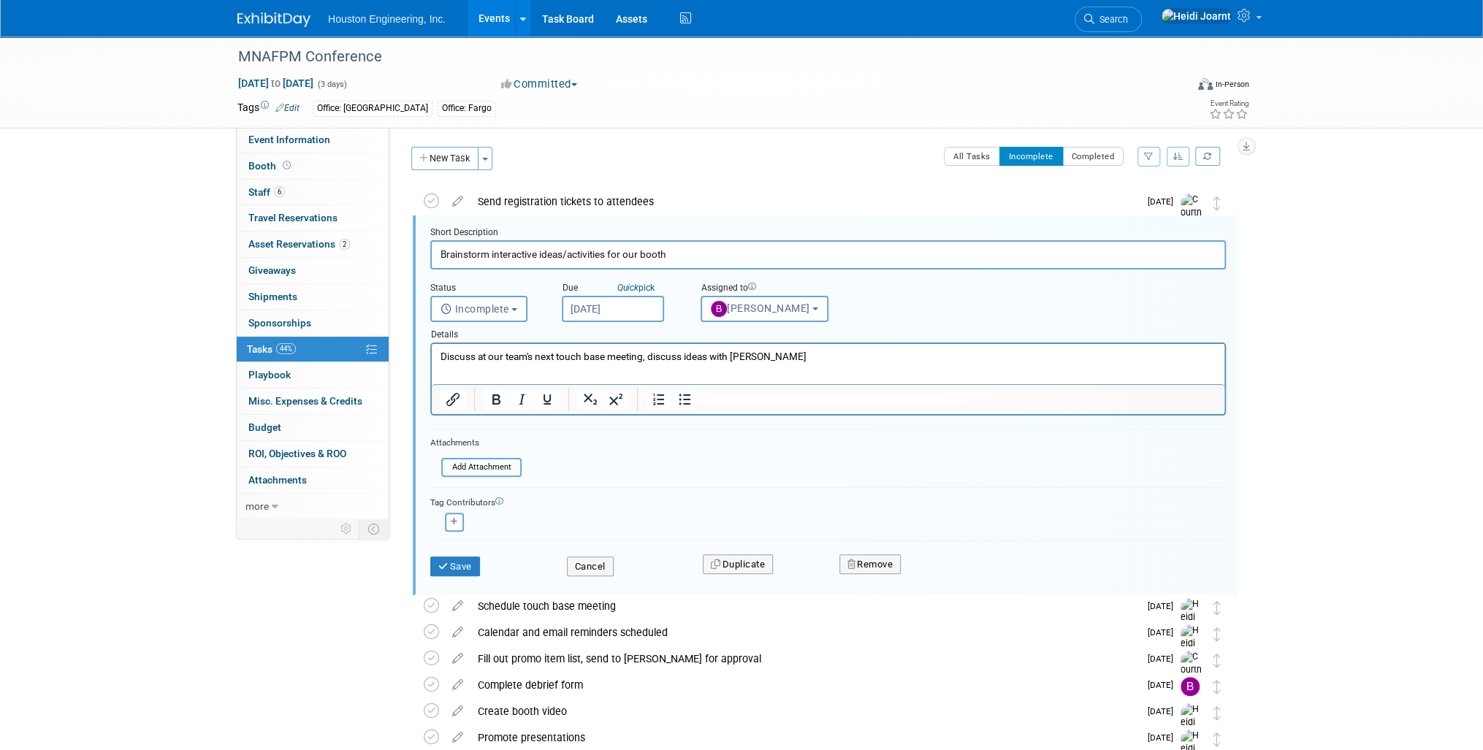
scroll to position [1, 0]
click at [765, 168] on div "All Tasks Incomplete Completed Filter by Assignee -- Select Assignee -- All una…" at bounding box center [867, 160] width 734 height 31
click at [1015, 153] on button "Incomplete" at bounding box center [1031, 154] width 64 height 19
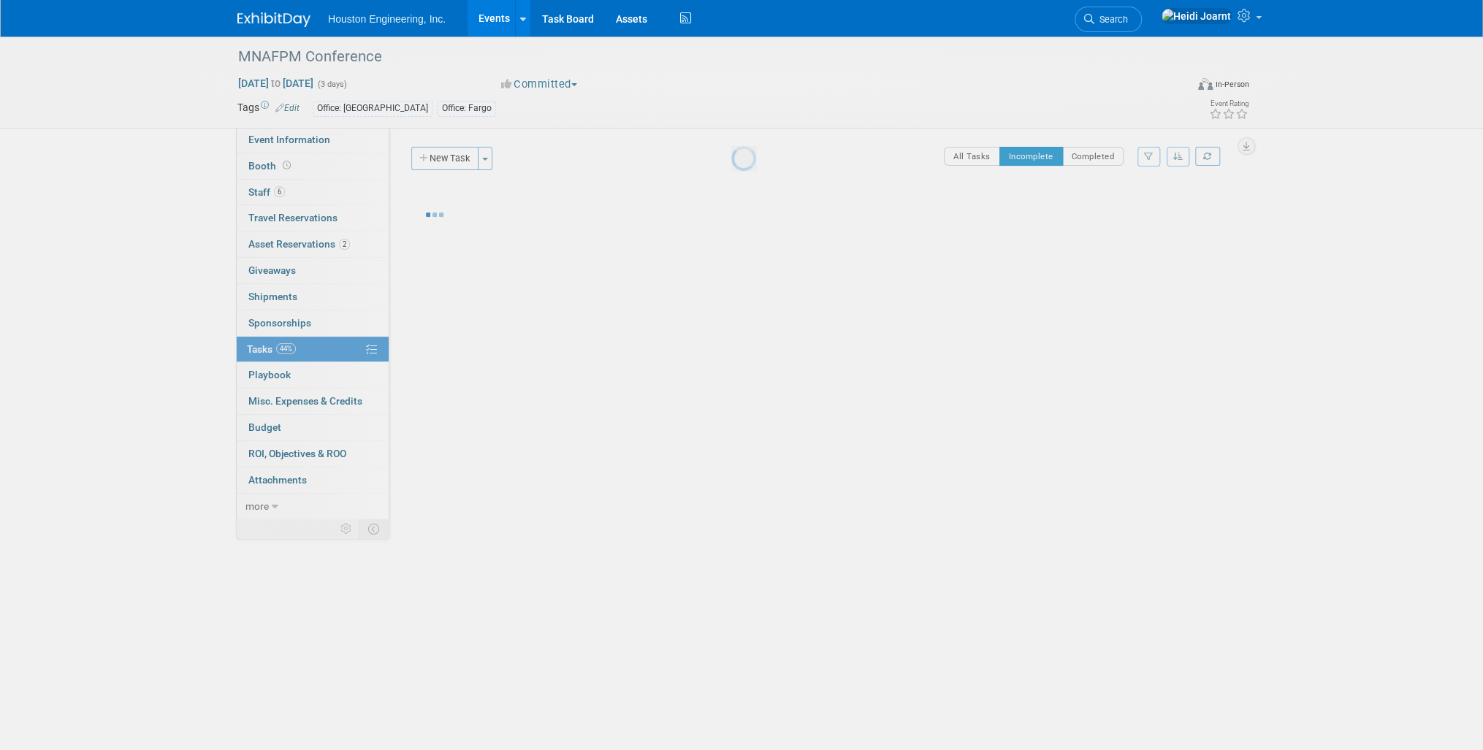
scroll to position [0, 0]
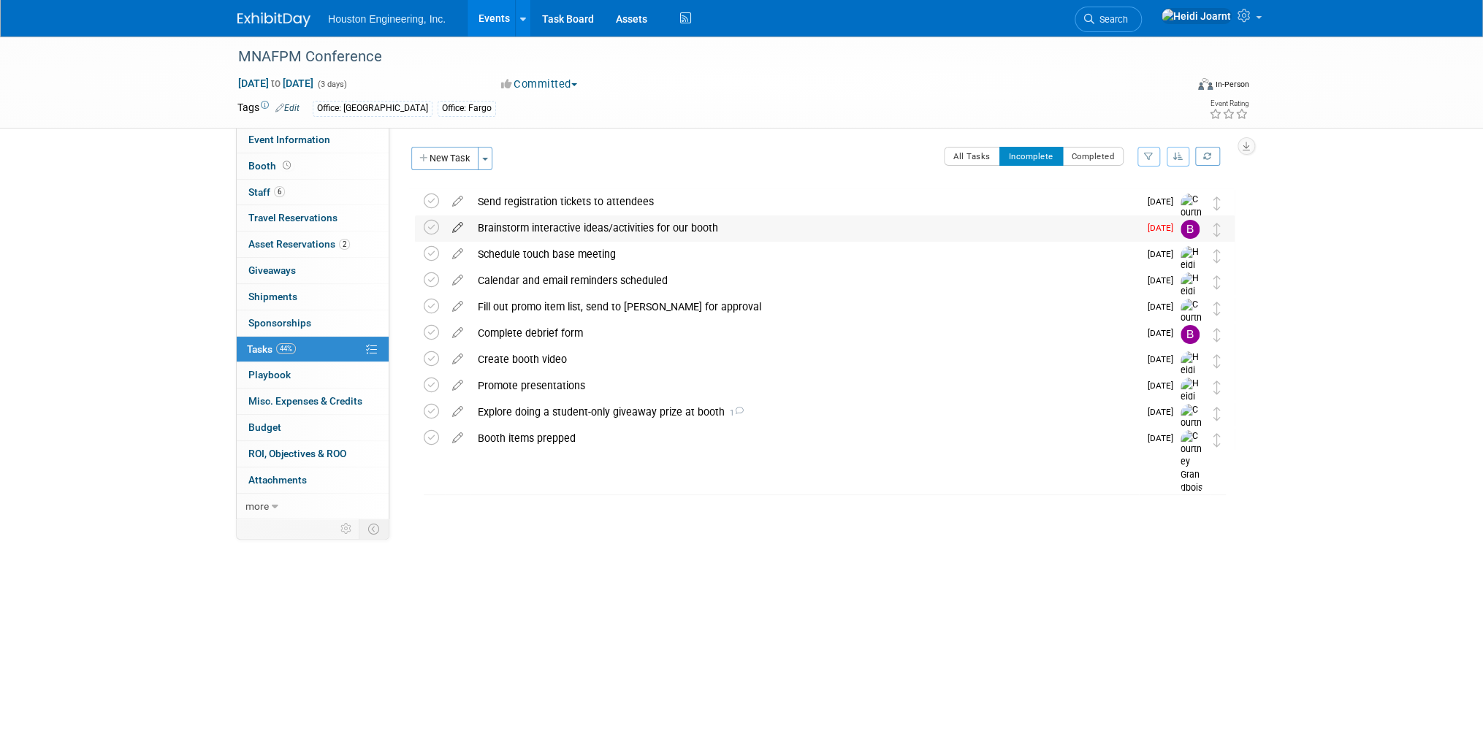
click at [457, 232] on icon at bounding box center [458, 224] width 26 height 18
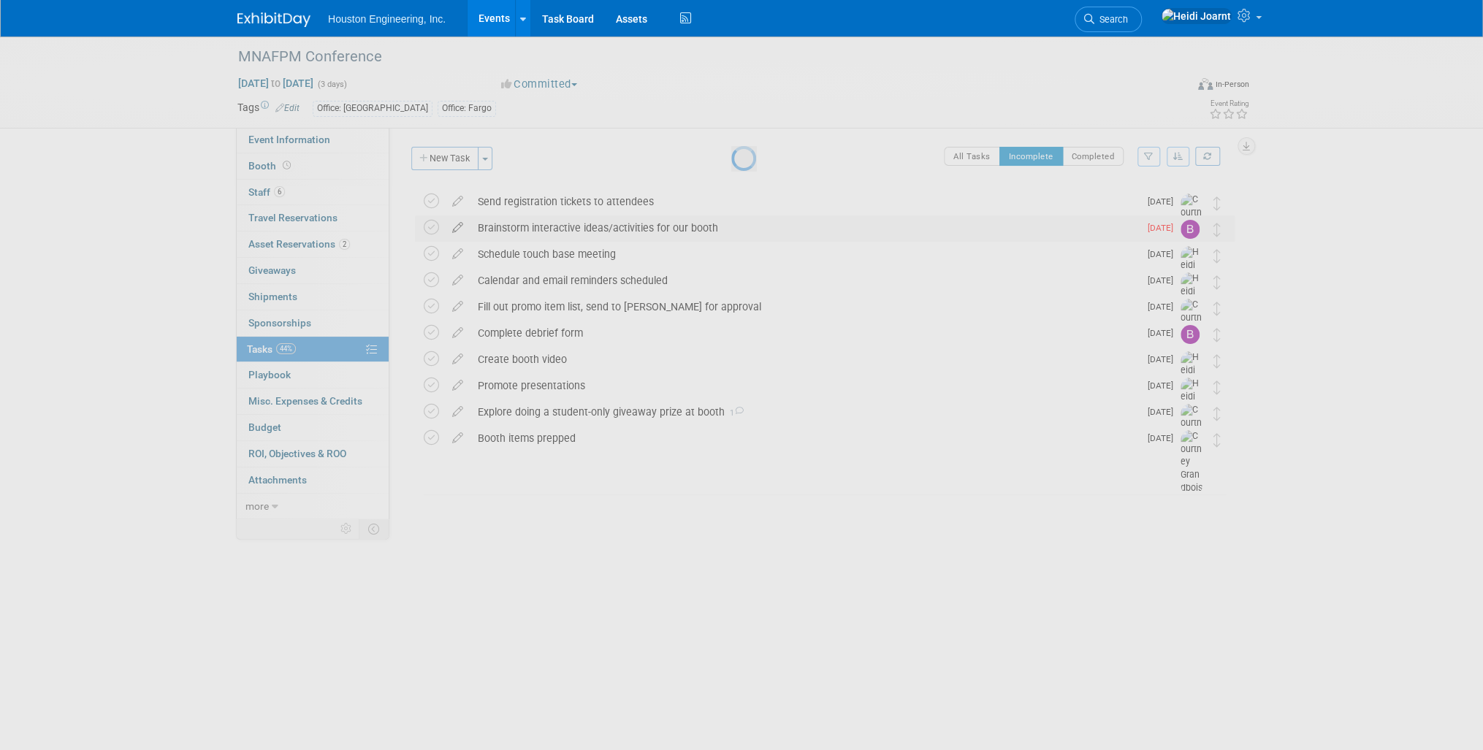
select select "8"
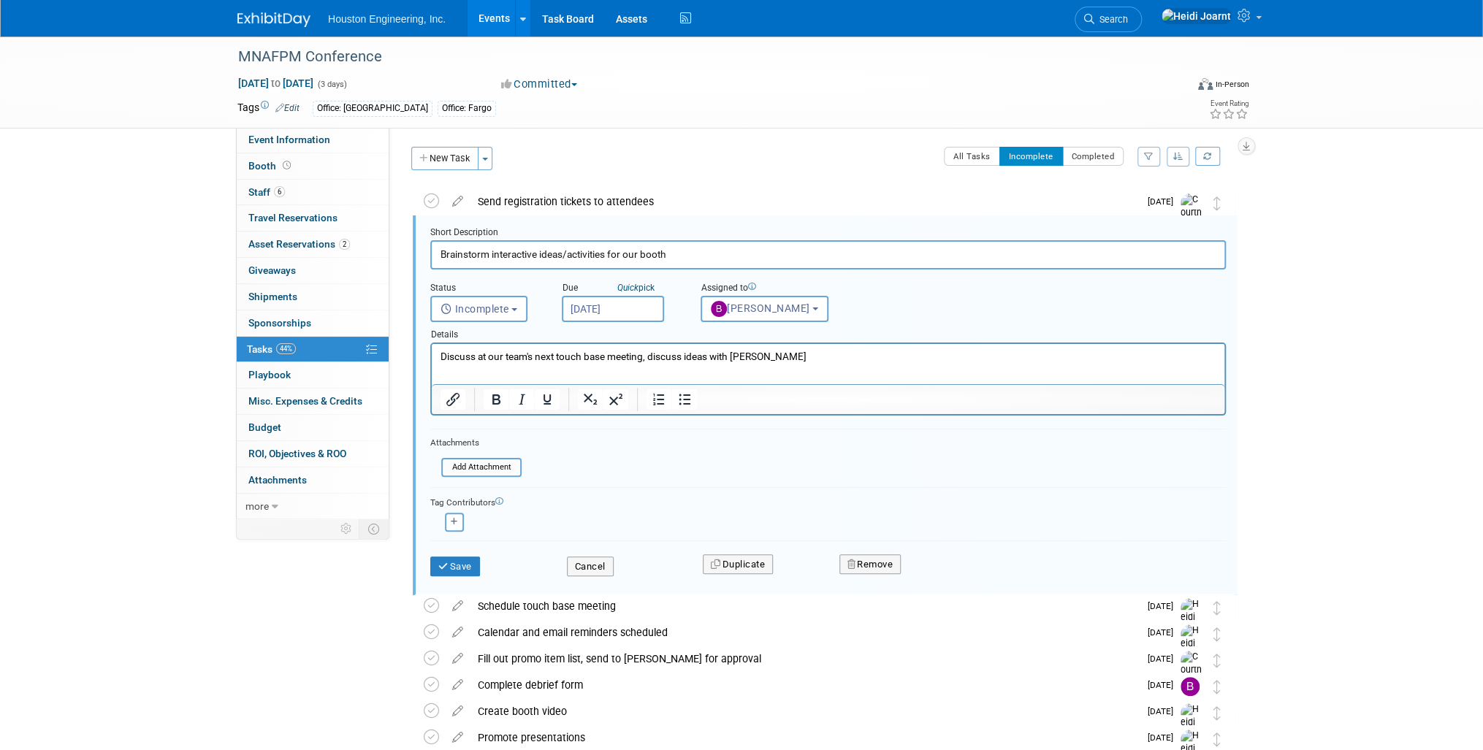
scroll to position [1, 0]
click at [605, 316] on input "[DATE]" at bounding box center [613, 307] width 102 height 26
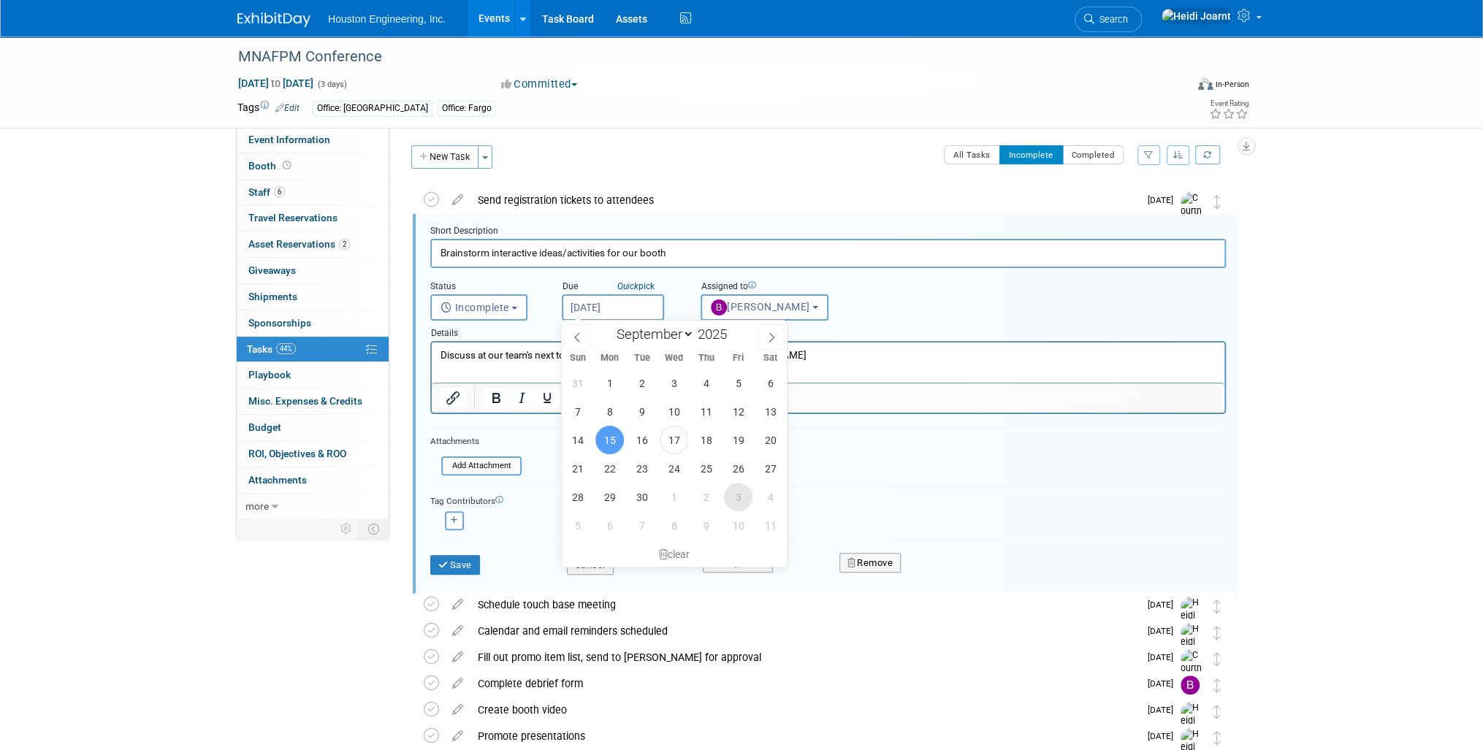
click at [734, 494] on span "3" at bounding box center [738, 497] width 28 height 28
type input "[DATE]"
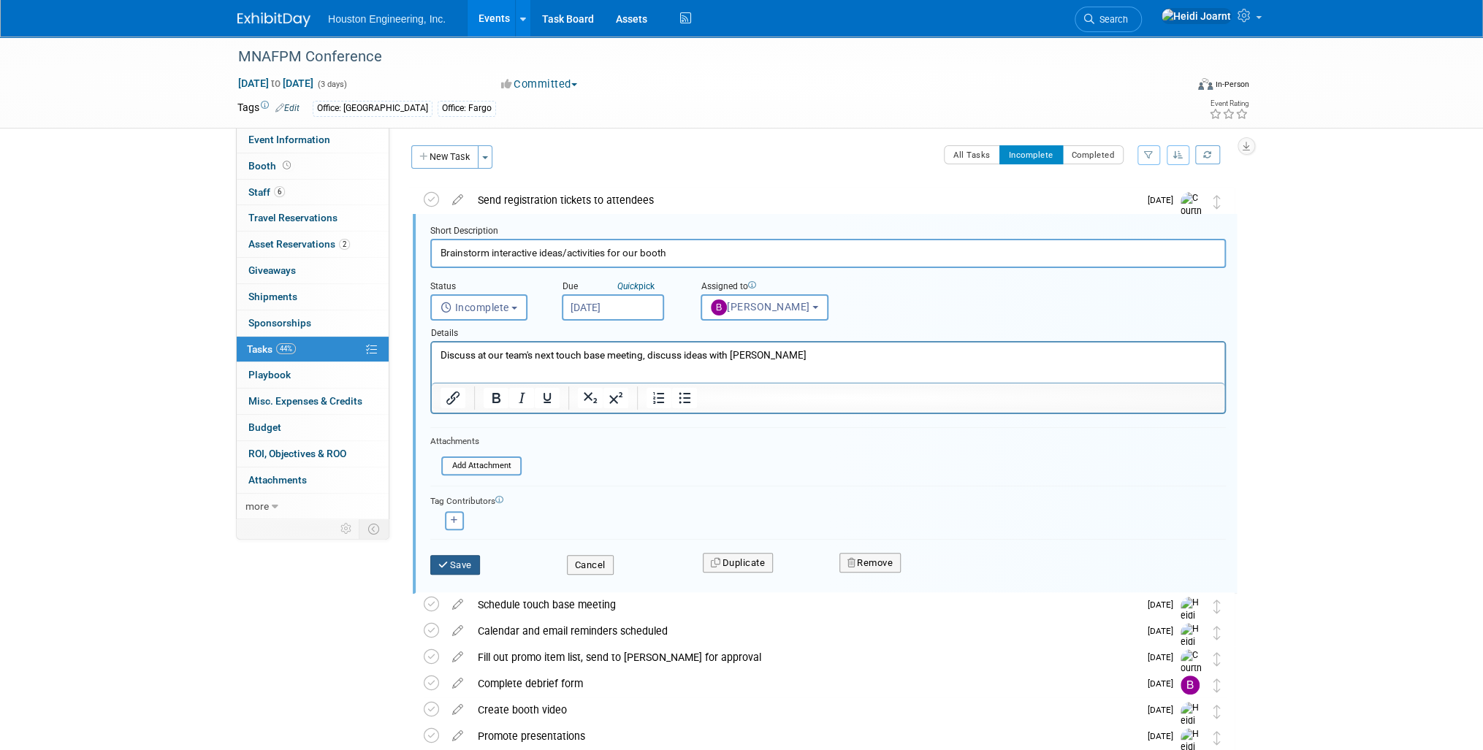
click at [450, 571] on button "Save" at bounding box center [455, 565] width 50 height 20
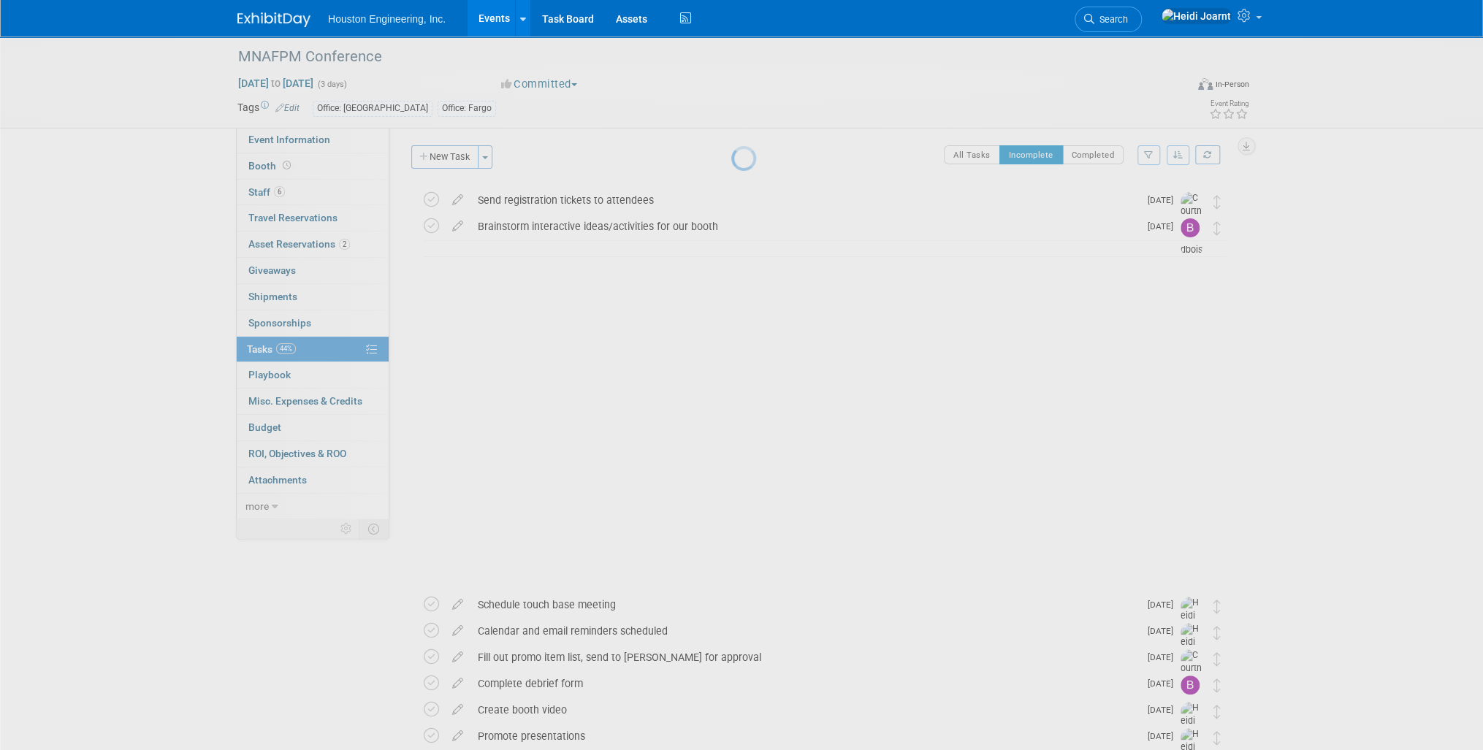
scroll to position [0, 0]
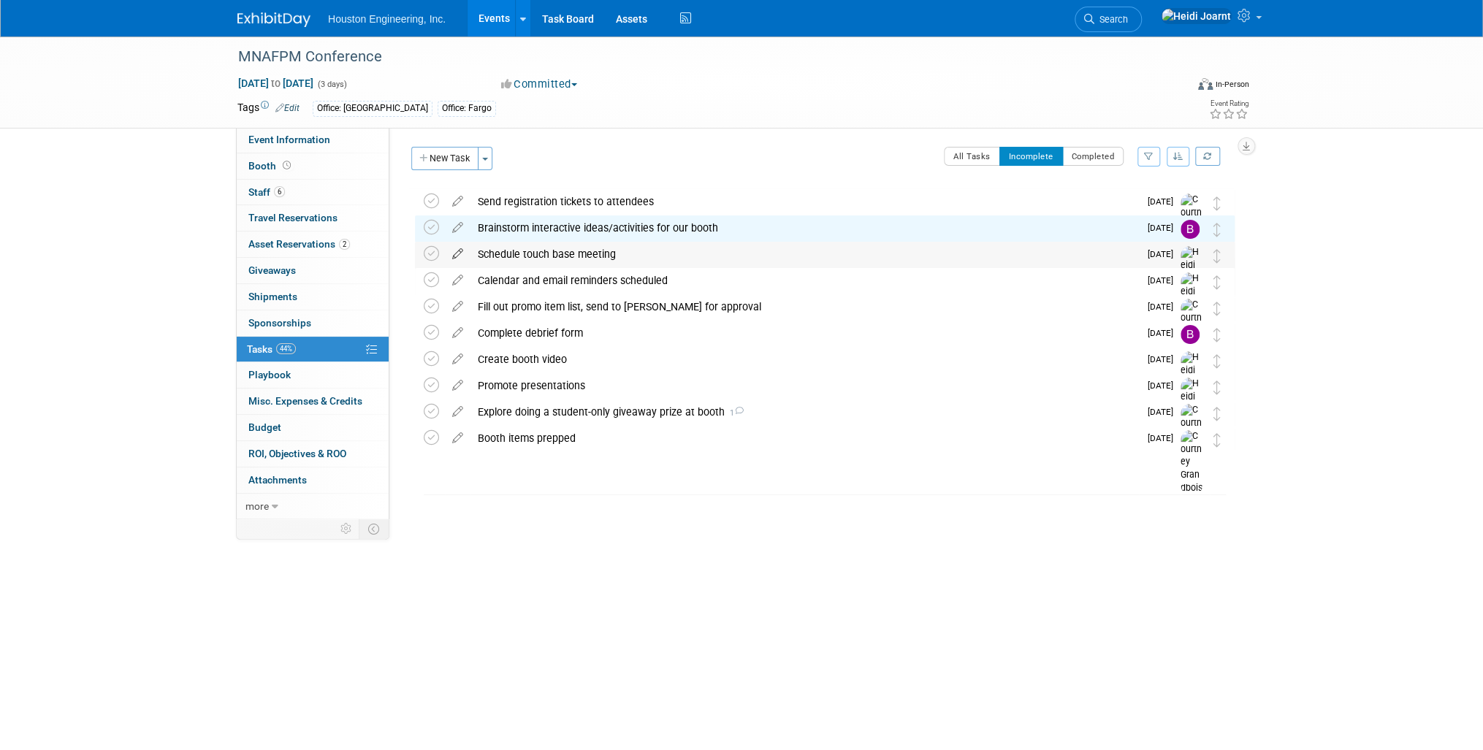
click at [459, 253] on icon at bounding box center [458, 251] width 26 height 18
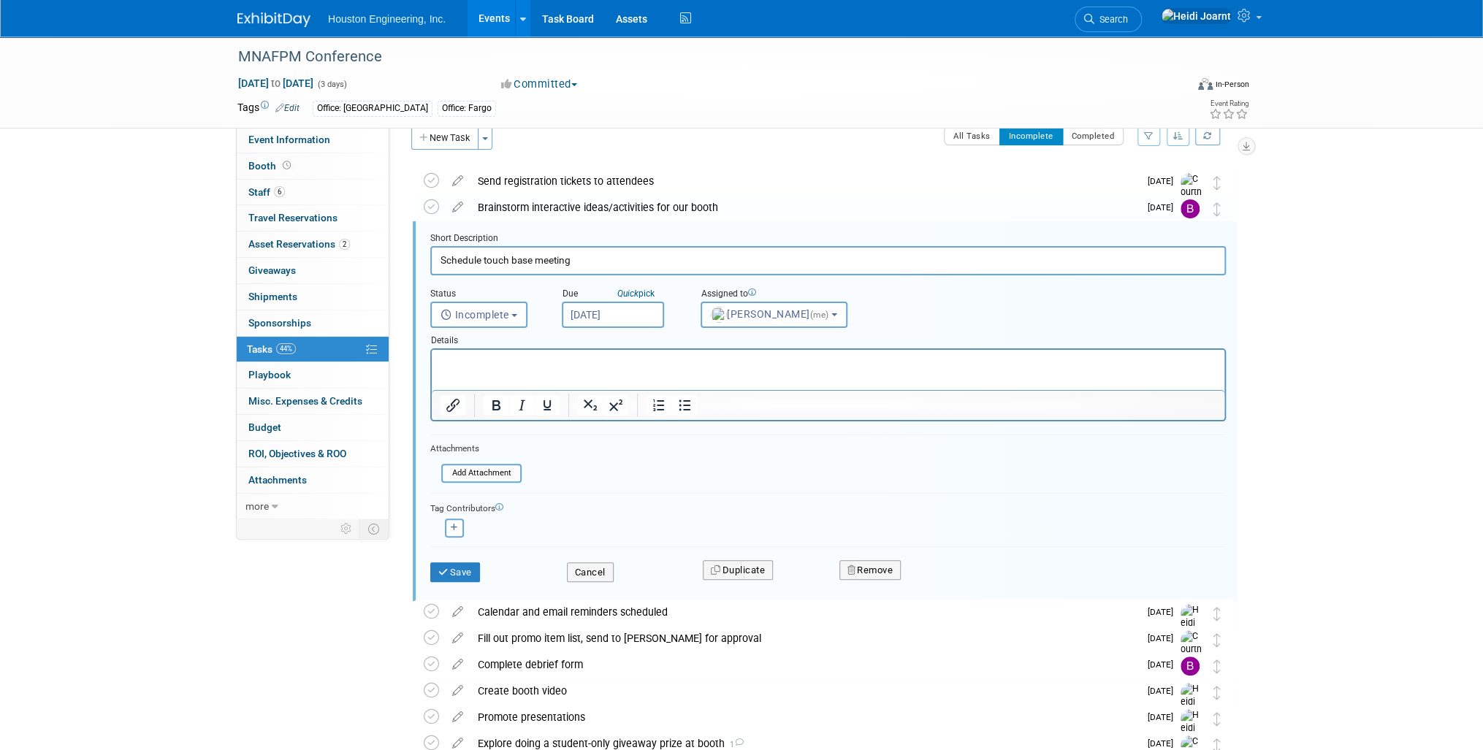
scroll to position [28, 0]
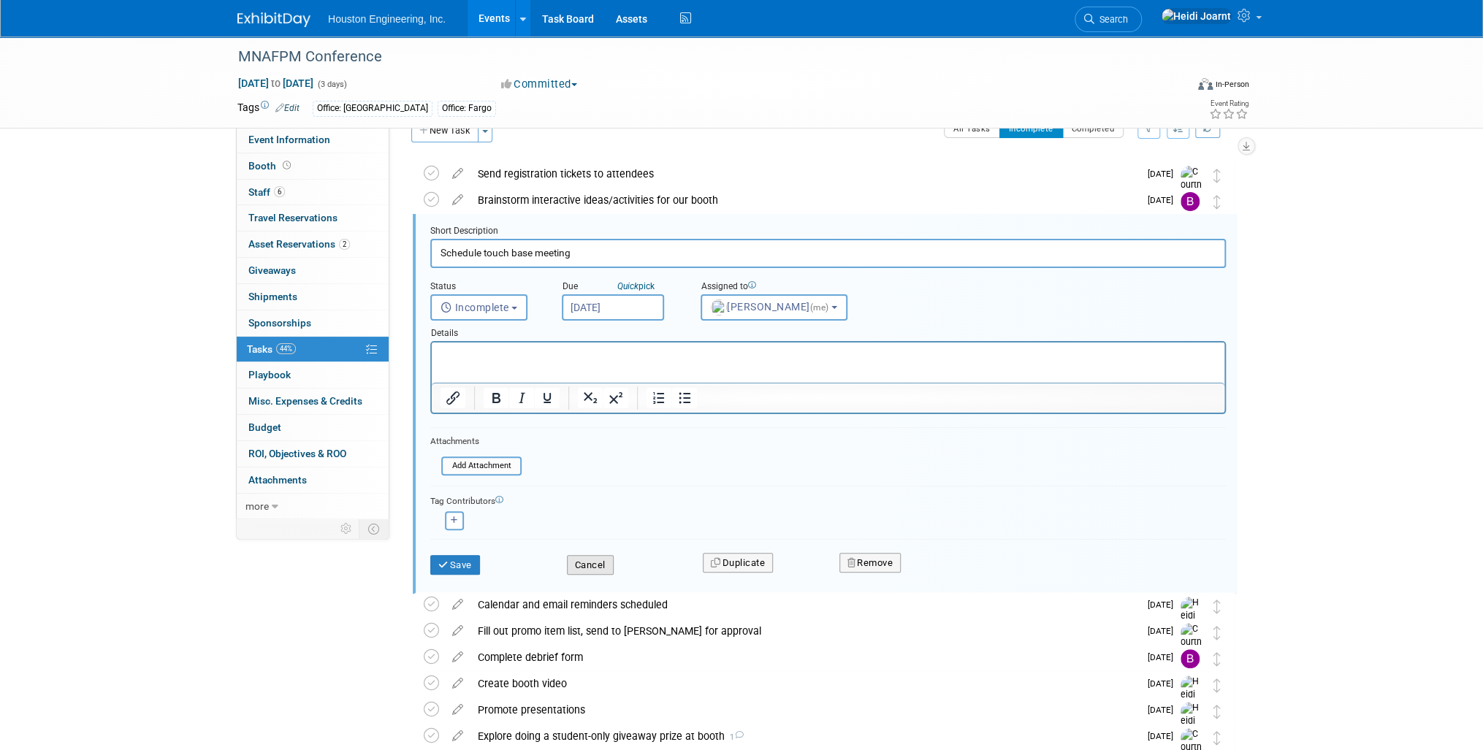
click at [591, 562] on button "Cancel" at bounding box center [590, 565] width 47 height 20
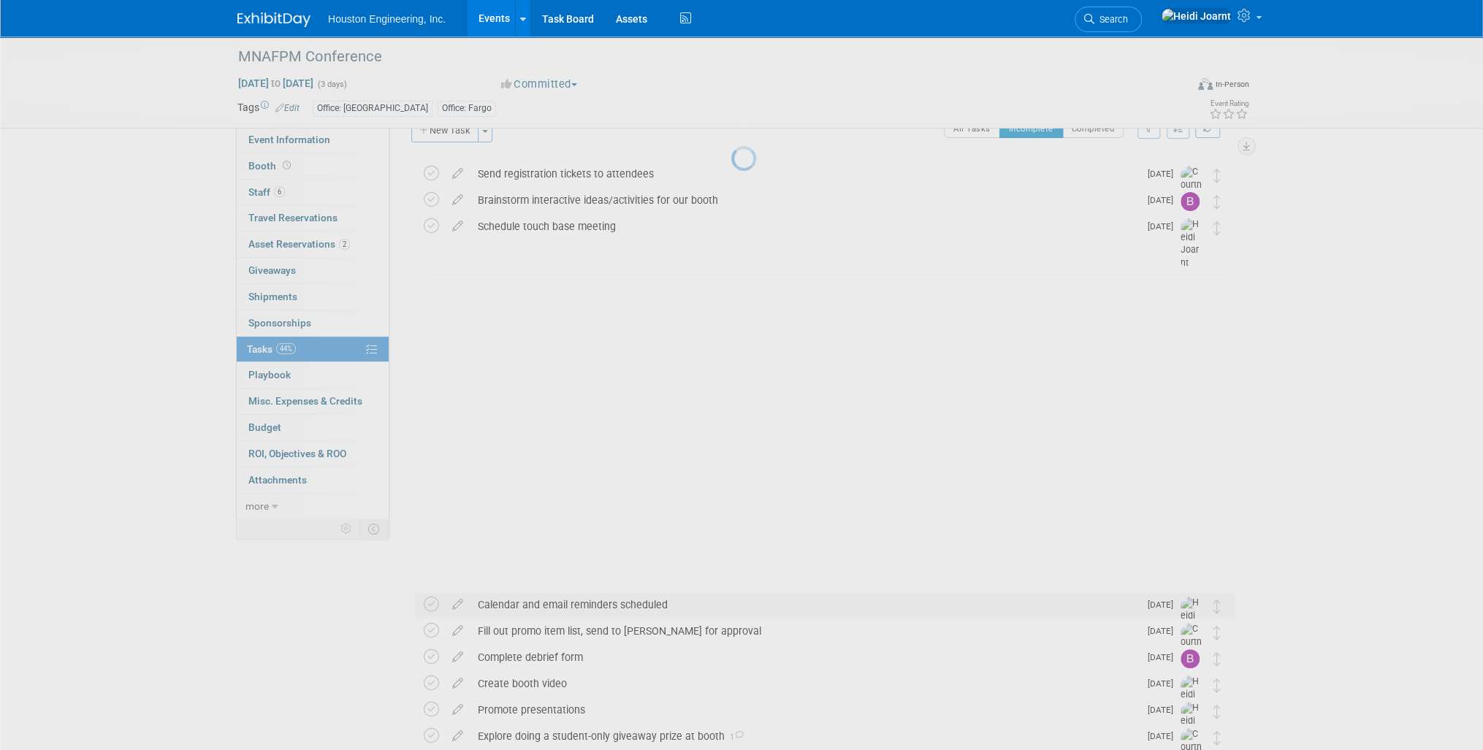
scroll to position [0, 0]
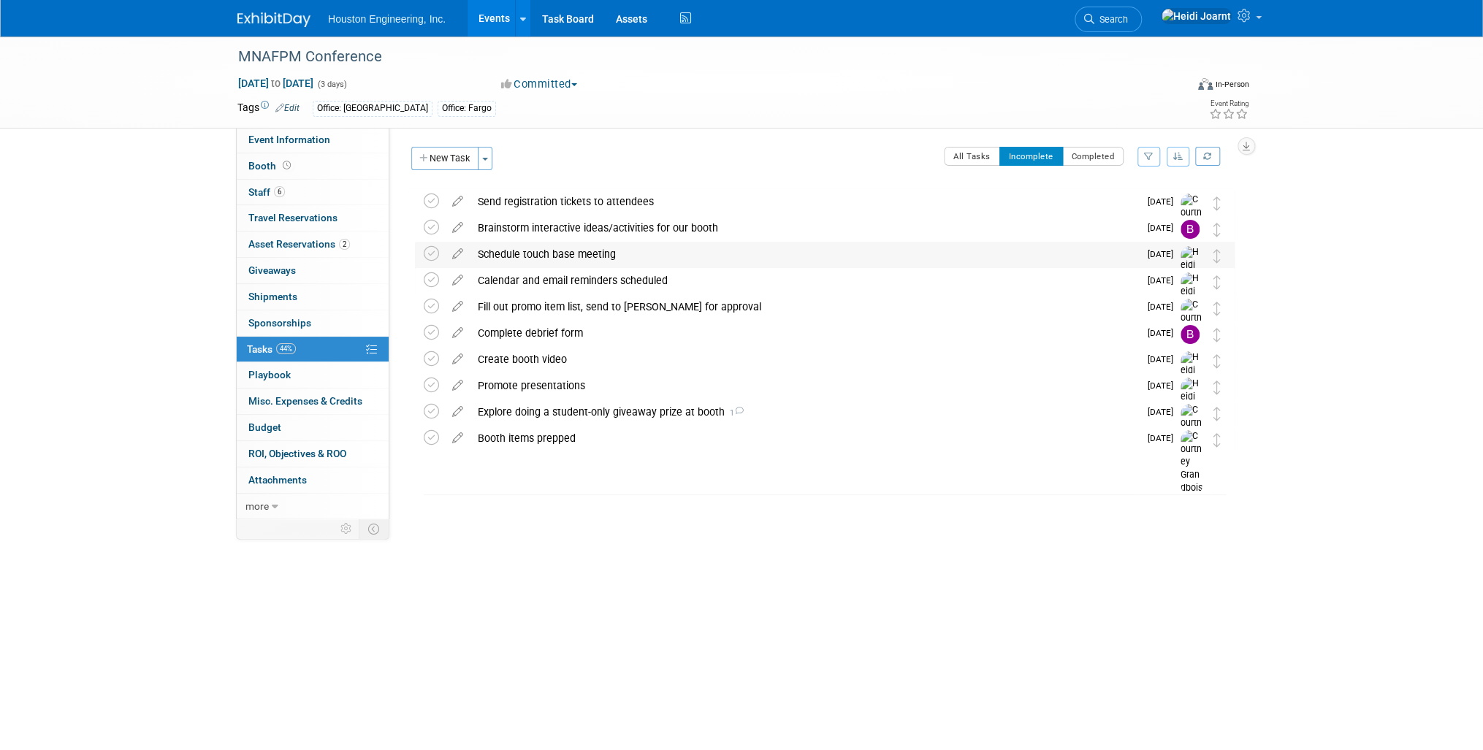
click at [628, 261] on div "Schedule touch base meeting" at bounding box center [804, 254] width 668 height 25
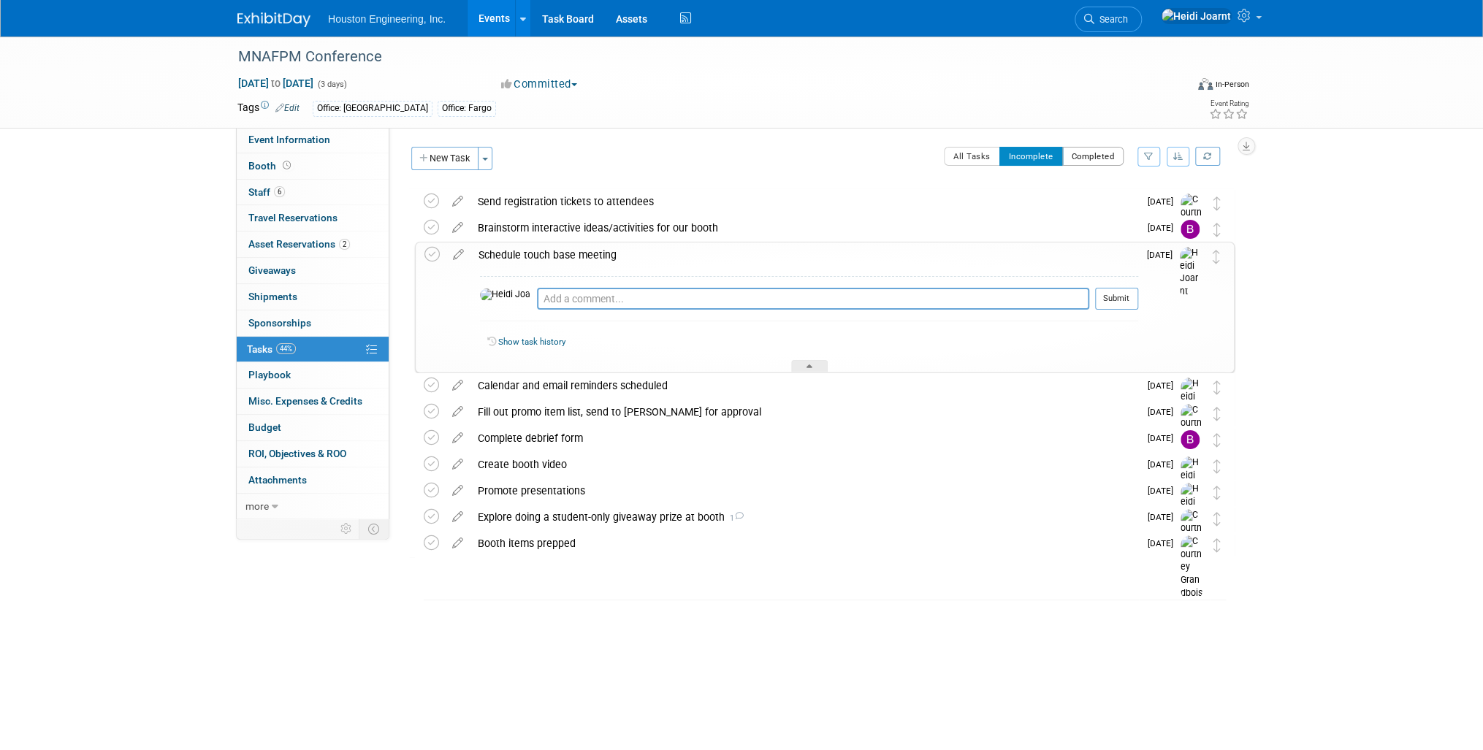
click at [1084, 160] on button "Completed" at bounding box center [1093, 156] width 62 height 19
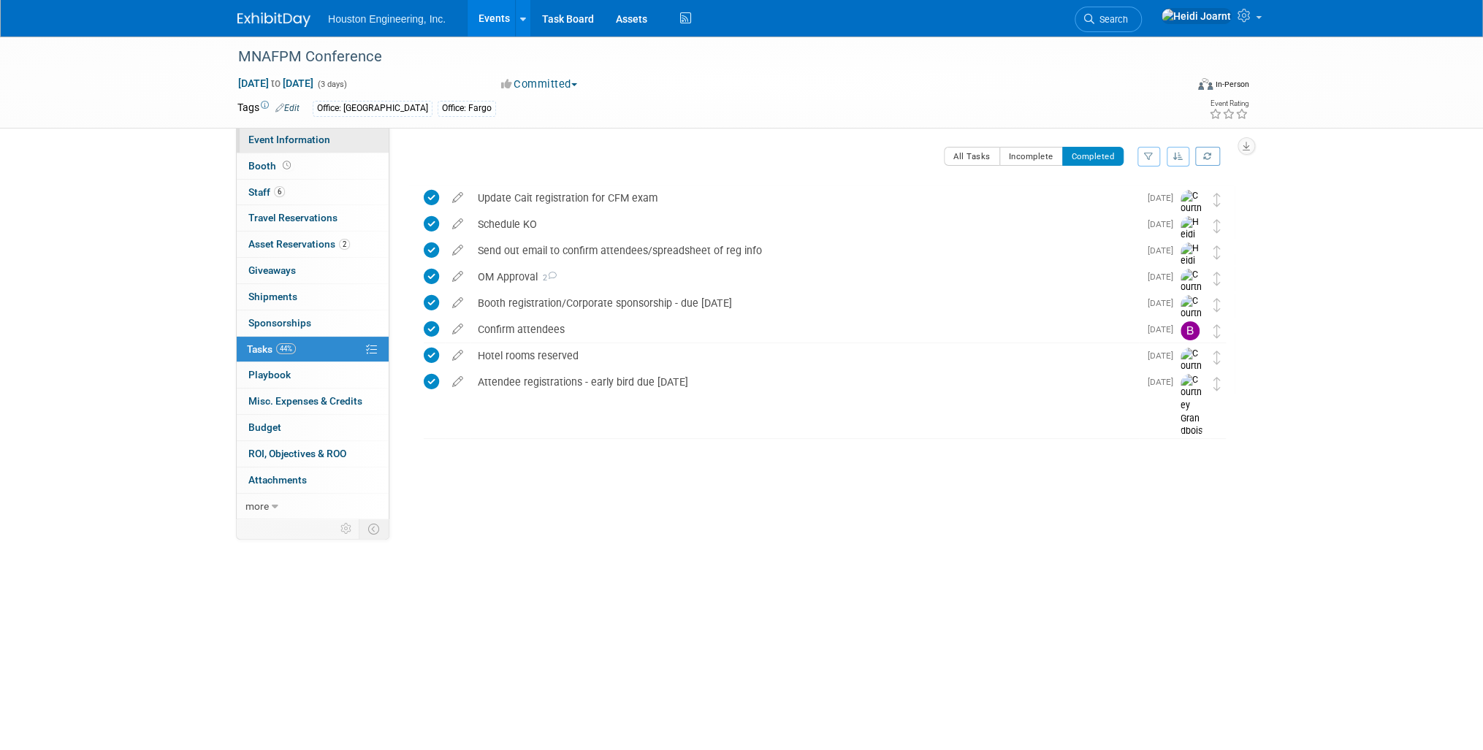
click at [307, 139] on span "Event Information" at bounding box center [289, 140] width 82 height 12
select select "2 - Post KO/Active Planning"
select select "Yes"
select select "Water Resources"
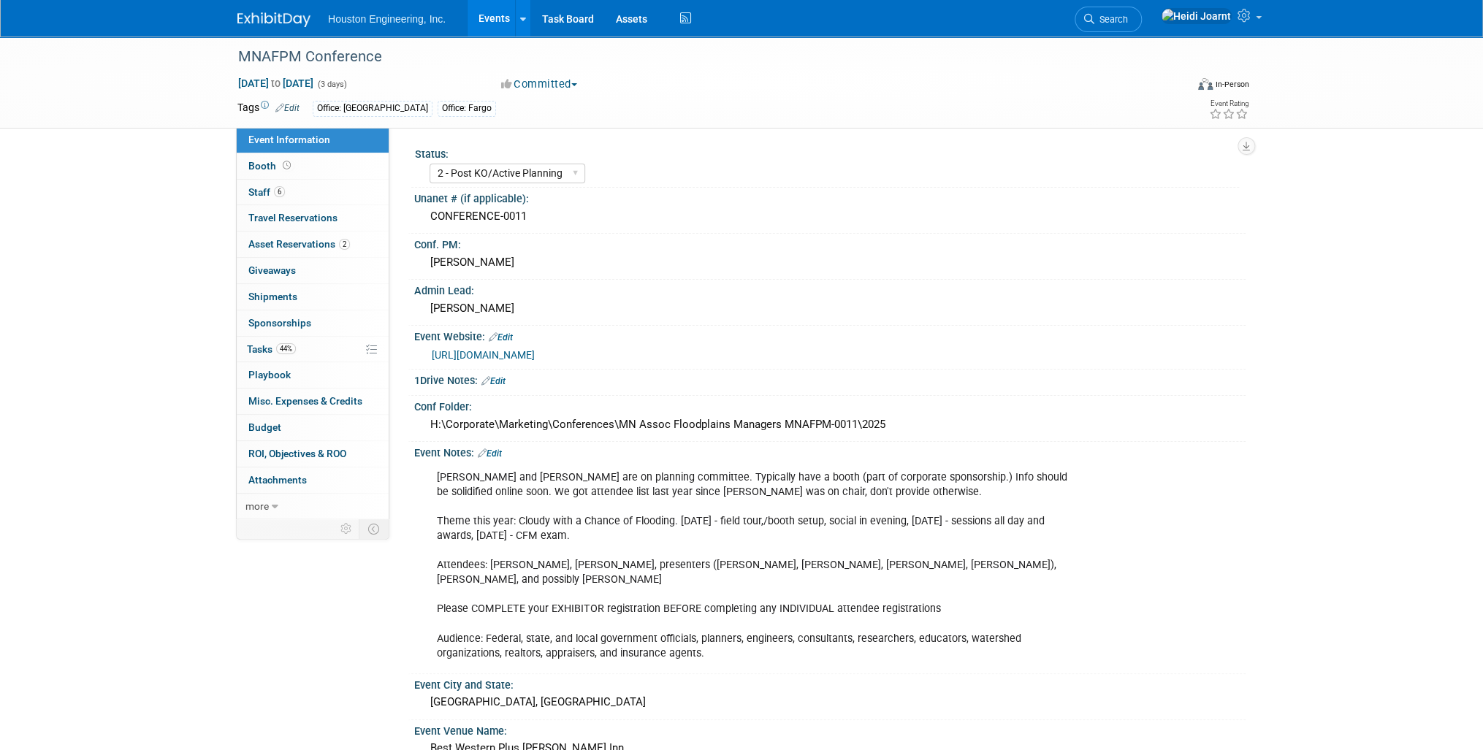
click at [495, 454] on link "Edit" at bounding box center [490, 453] width 24 height 10
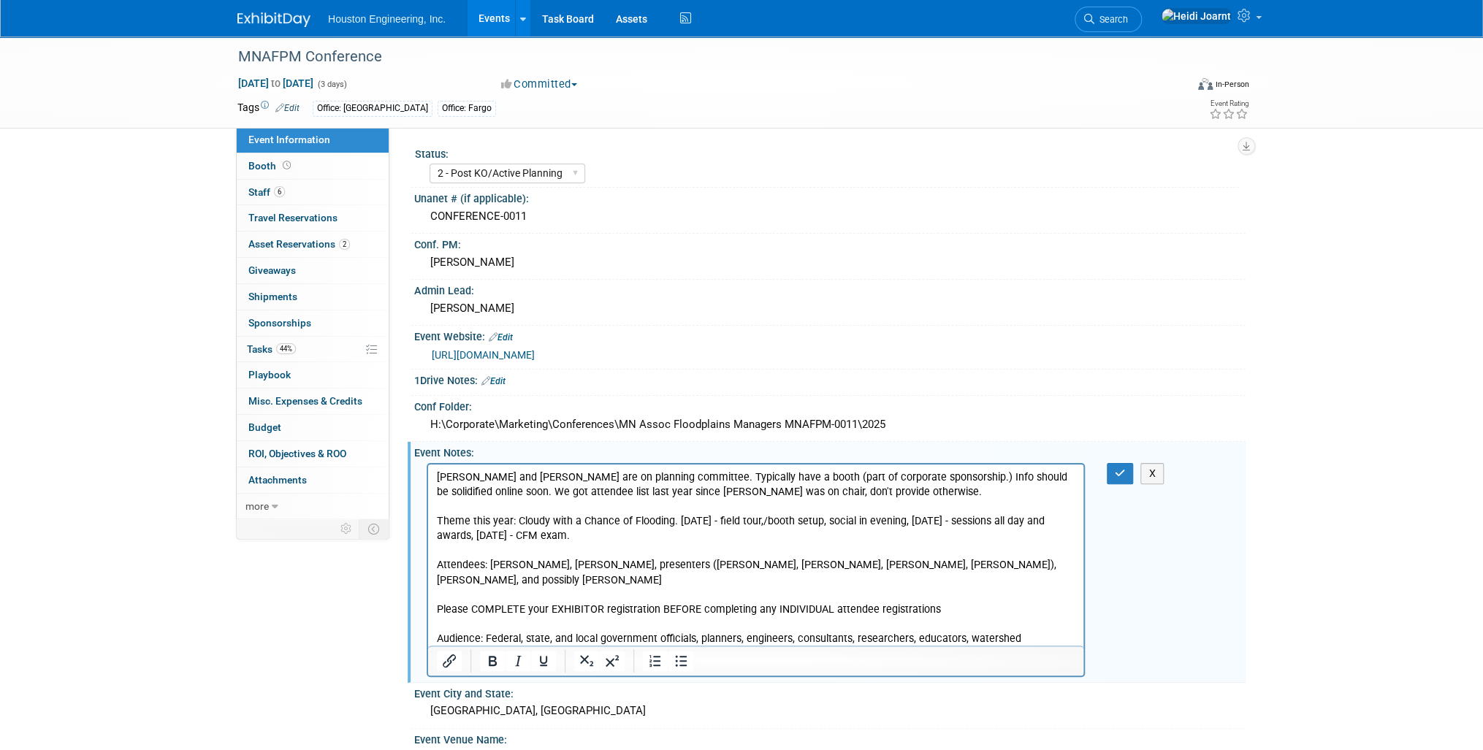
click at [719, 638] on p "[PERSON_NAME] and [PERSON_NAME] are on planning committee. Typically have a boo…" at bounding box center [756, 565] width 638 height 191
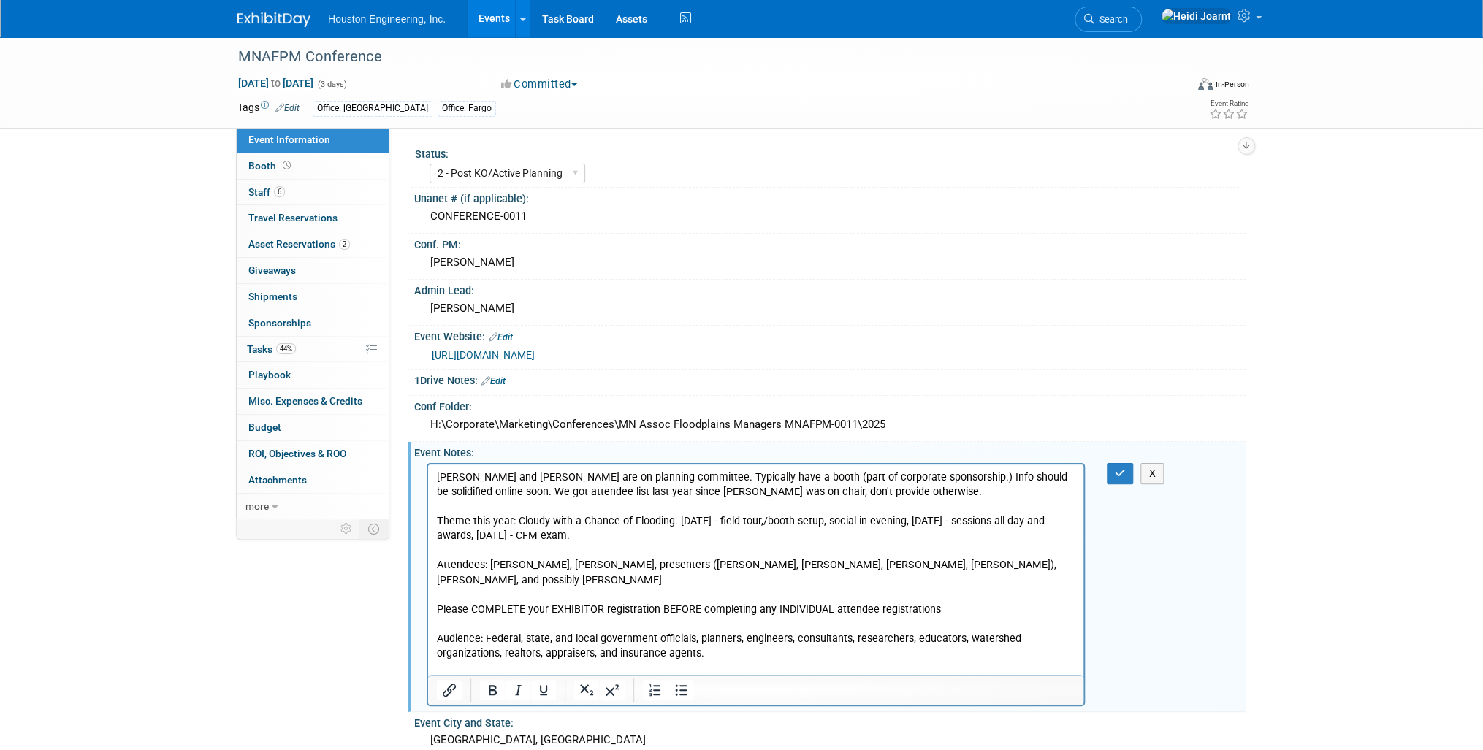
click at [296, 107] on link "Edit" at bounding box center [287, 108] width 24 height 10
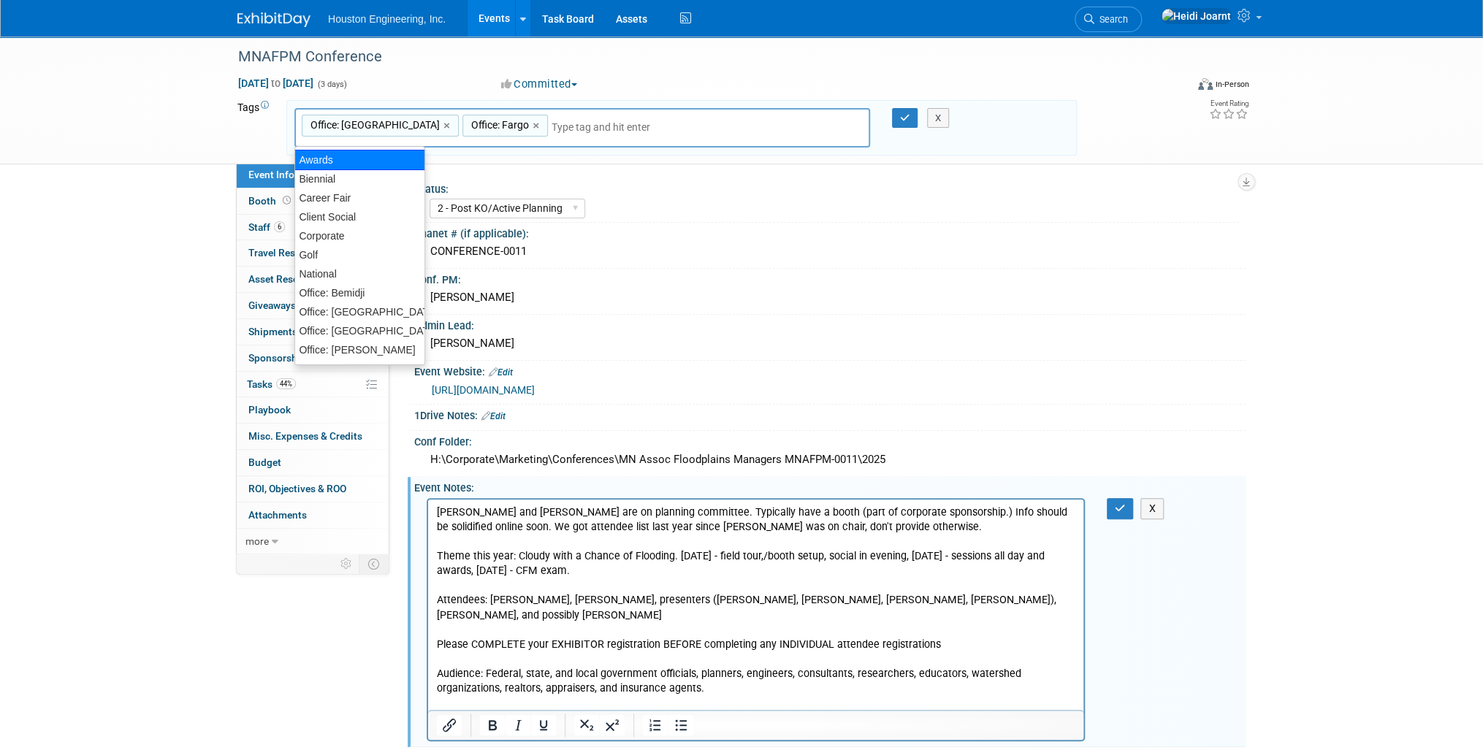
click at [330, 158] on div "Awards" at bounding box center [359, 160] width 131 height 20
type input "Office: [GEOGRAPHIC_DATA], Office: Fargo, Awards"
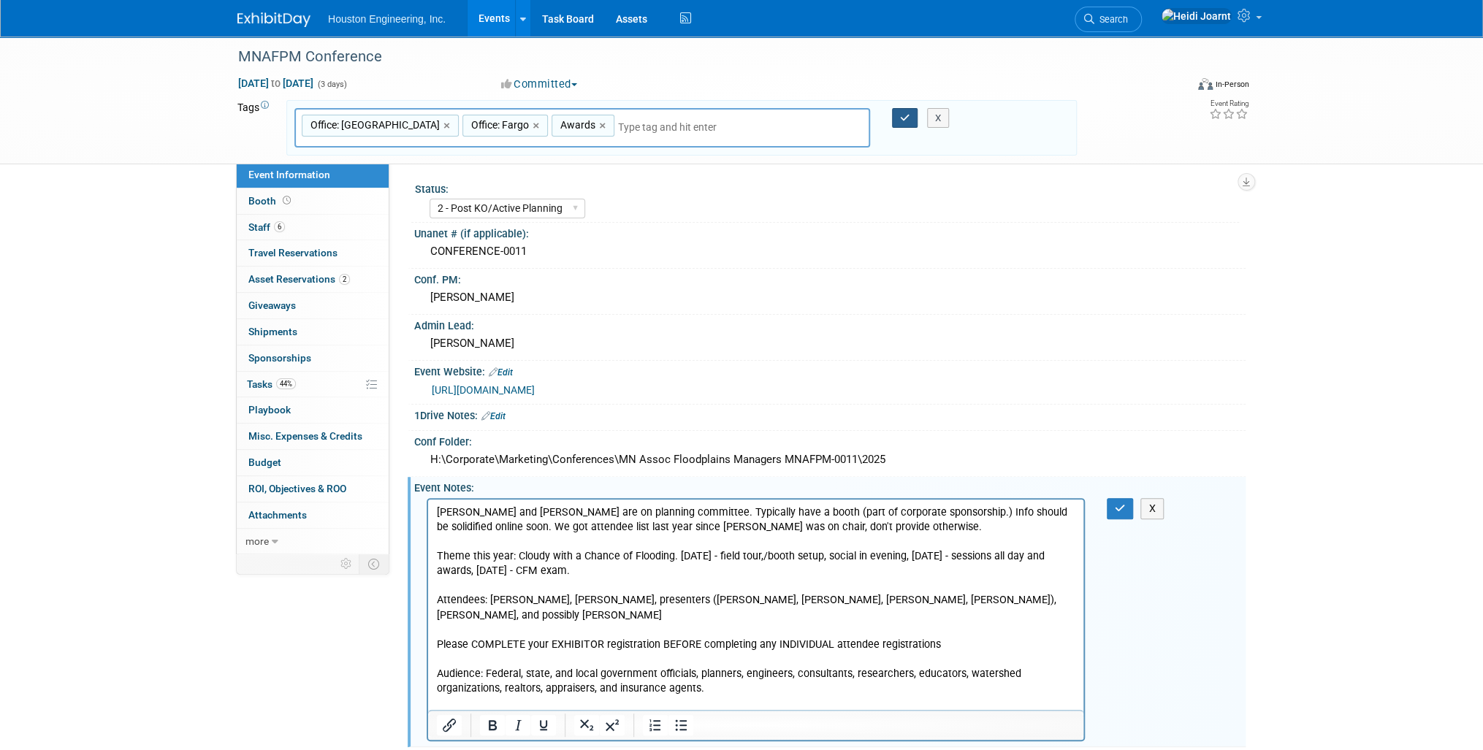
click at [901, 117] on icon "button" at bounding box center [905, 117] width 10 height 9
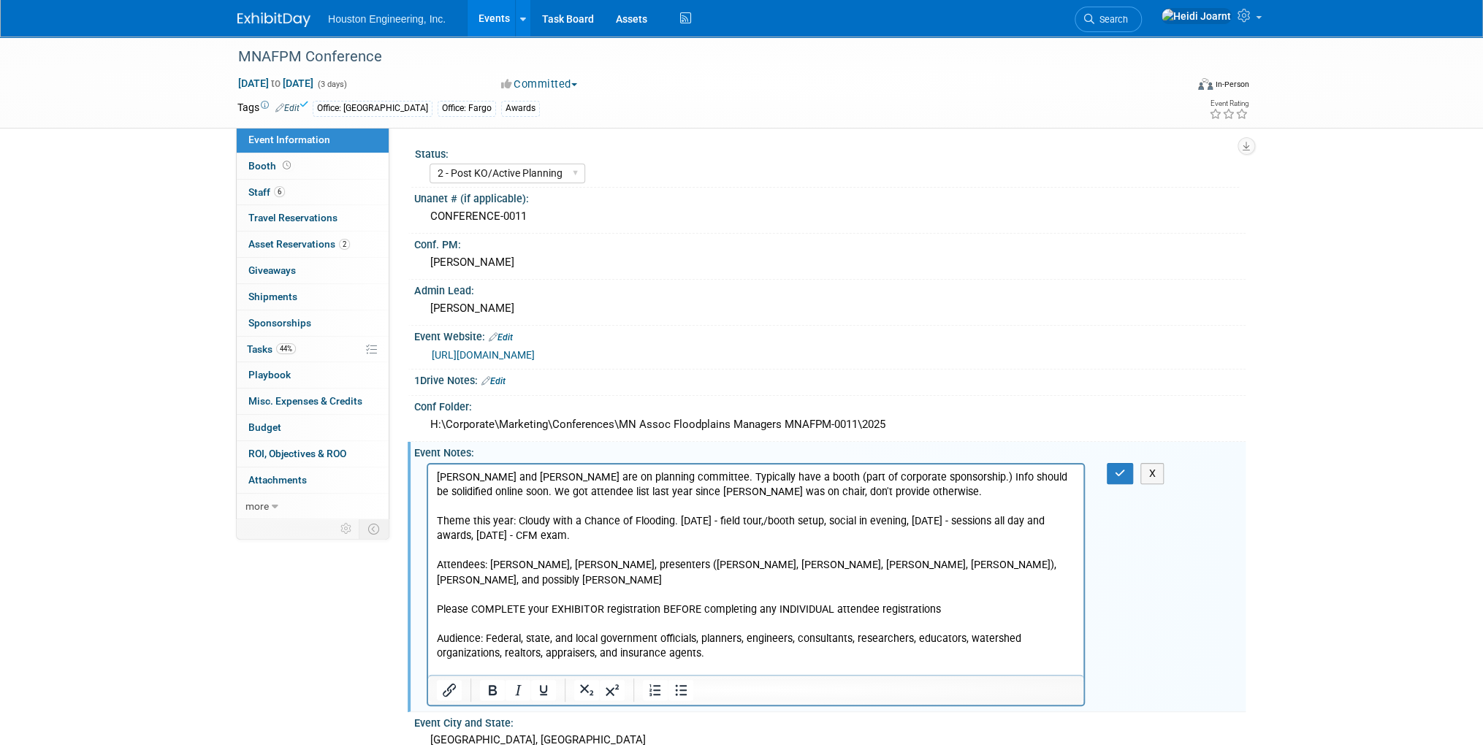
click at [492, 660] on p "Rich Text Area. Press ALT-0 for help." at bounding box center [756, 667] width 638 height 15
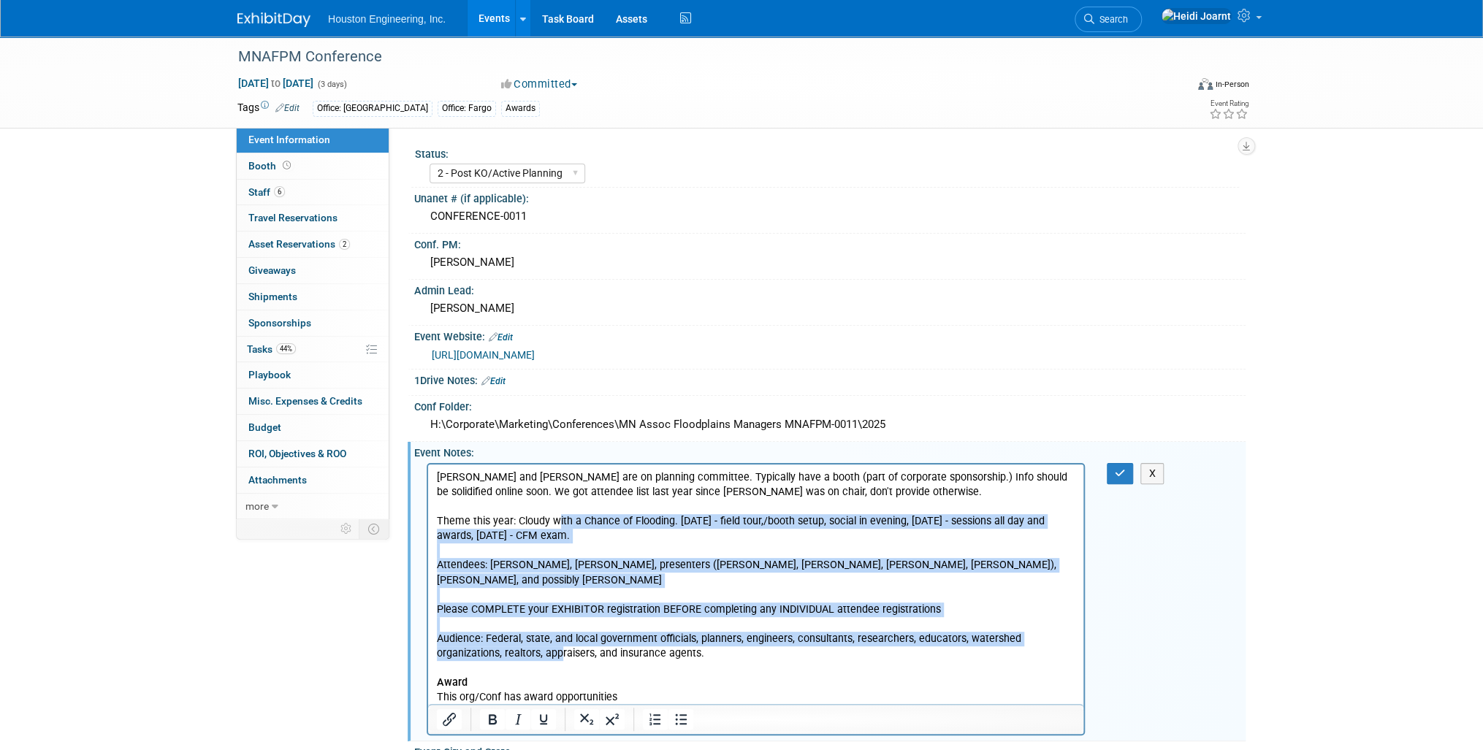
drag, startPoint x: 558, startPoint y: 519, endPoint x: 562, endPoint y: 642, distance: 122.8
click at [562, 642] on p "[PERSON_NAME] and [PERSON_NAME] are on planning committee. Typically have a boo…" at bounding box center [756, 565] width 638 height 191
click at [679, 717] on icon "Bullet list" at bounding box center [681, 720] width 18 height 18
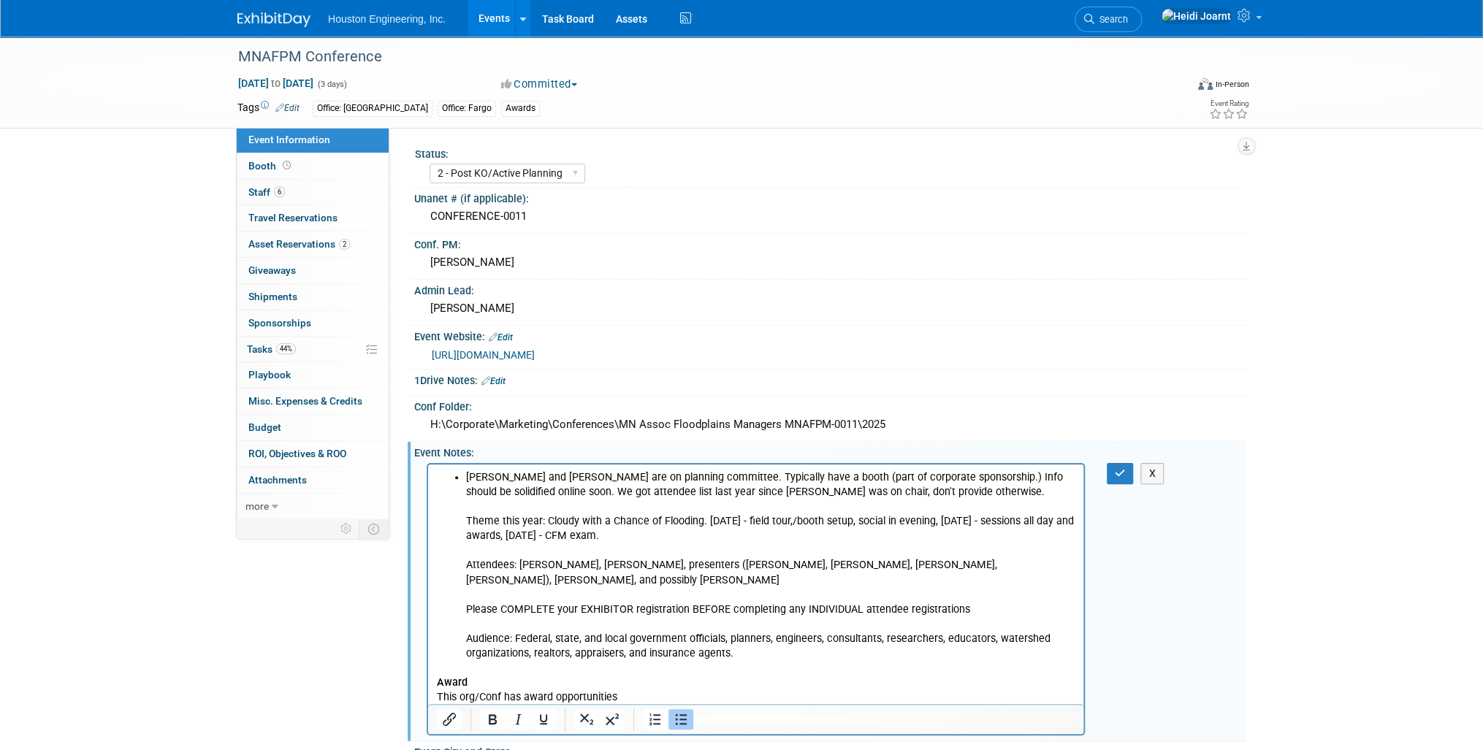
click at [524, 497] on li "[PERSON_NAME] and [PERSON_NAME] are on planning committee. Typically have a boo…" at bounding box center [770, 565] width 609 height 191
click at [920, 489] on li "[PERSON_NAME] and [PERSON_NAME] are on planning committee. Typically have a boo…" at bounding box center [770, 565] width 609 height 191
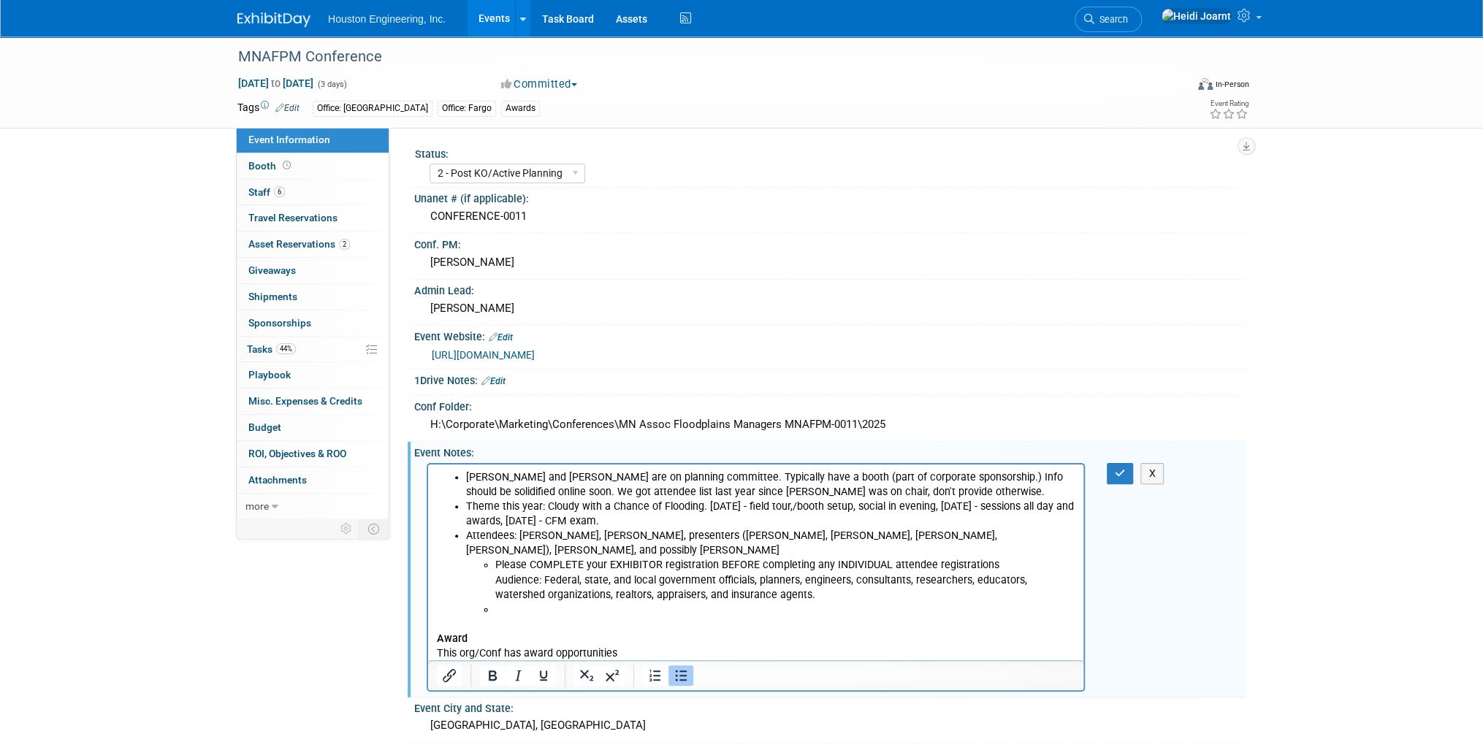
click at [681, 678] on icon "Bullet list" at bounding box center [681, 676] width 18 height 18
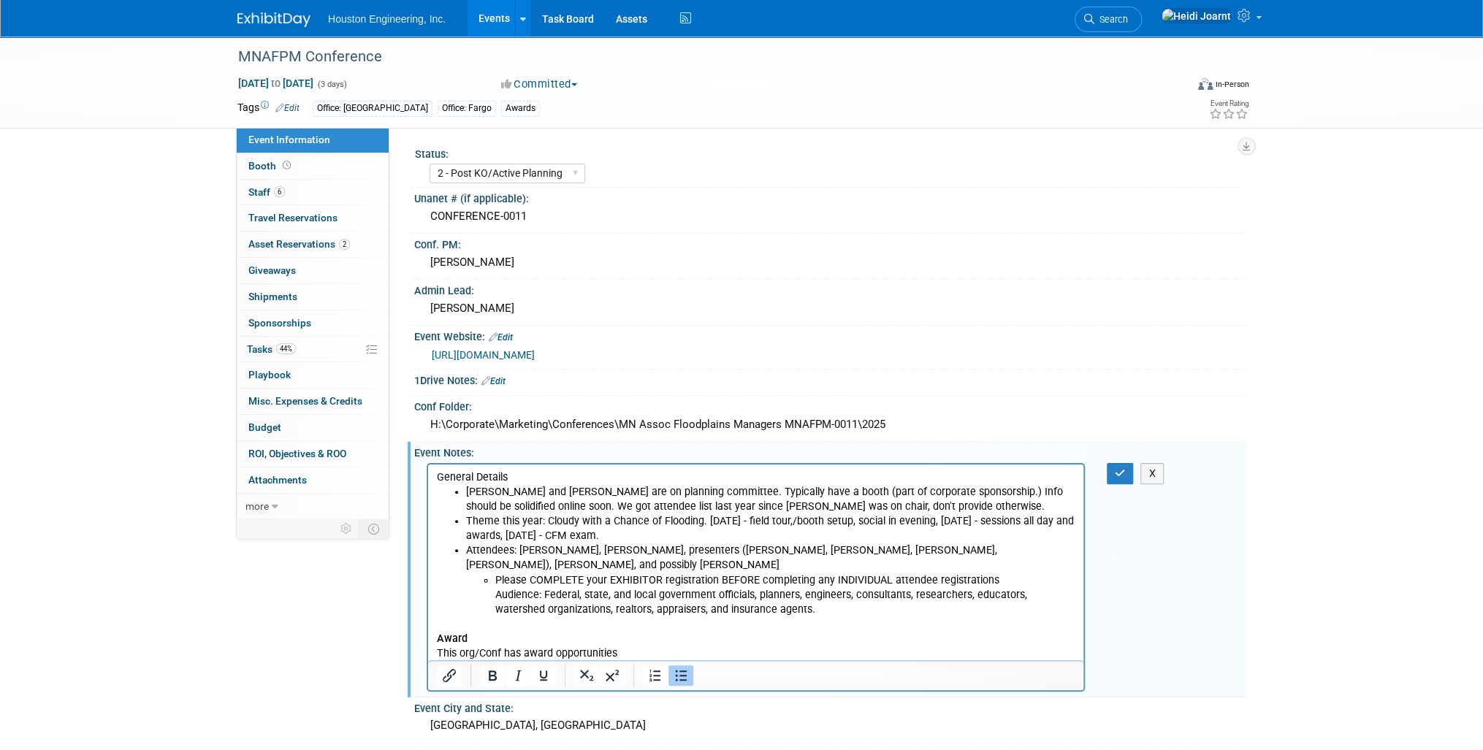
click at [531, 485] on li "[PERSON_NAME] and [PERSON_NAME] are on planning committee. Typically have a boo…" at bounding box center [770, 498] width 609 height 29
drag, startPoint x: 525, startPoint y: 470, endPoint x: 427, endPoint y: 474, distance: 98.7
click at [428, 474] on html "General Details [PERSON_NAME] and [PERSON_NAME] are on planning committee. Typi…" at bounding box center [755, 569] width 655 height 211
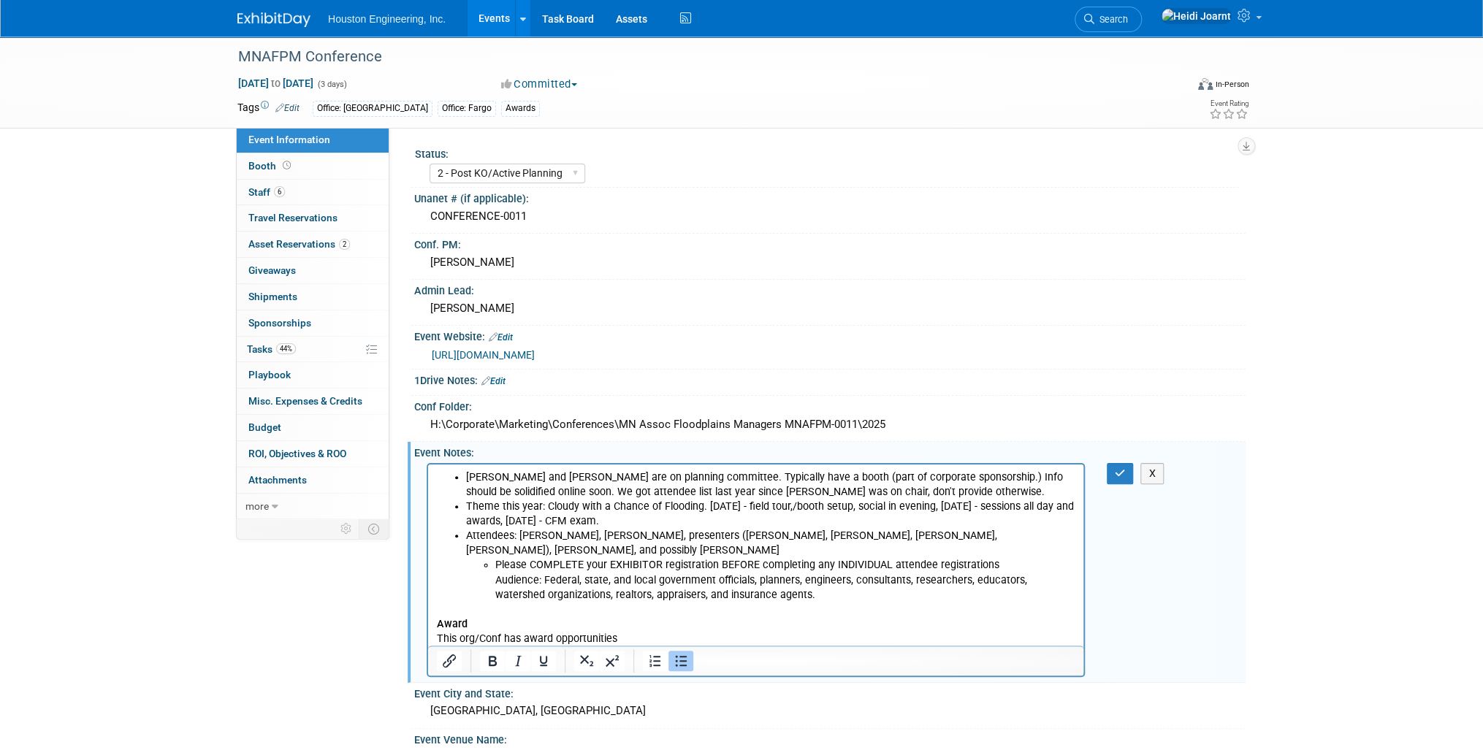
click at [457, 585] on ul "[PERSON_NAME] and [PERSON_NAME] are on planning committee. Typically have a boo…" at bounding box center [756, 536] width 638 height 132
click at [460, 602] on p "Rich Text Area. Press ALT-0 for help." at bounding box center [756, 609] width 638 height 15
click at [675, 660] on icon "Bullet list" at bounding box center [681, 661] width 18 height 18
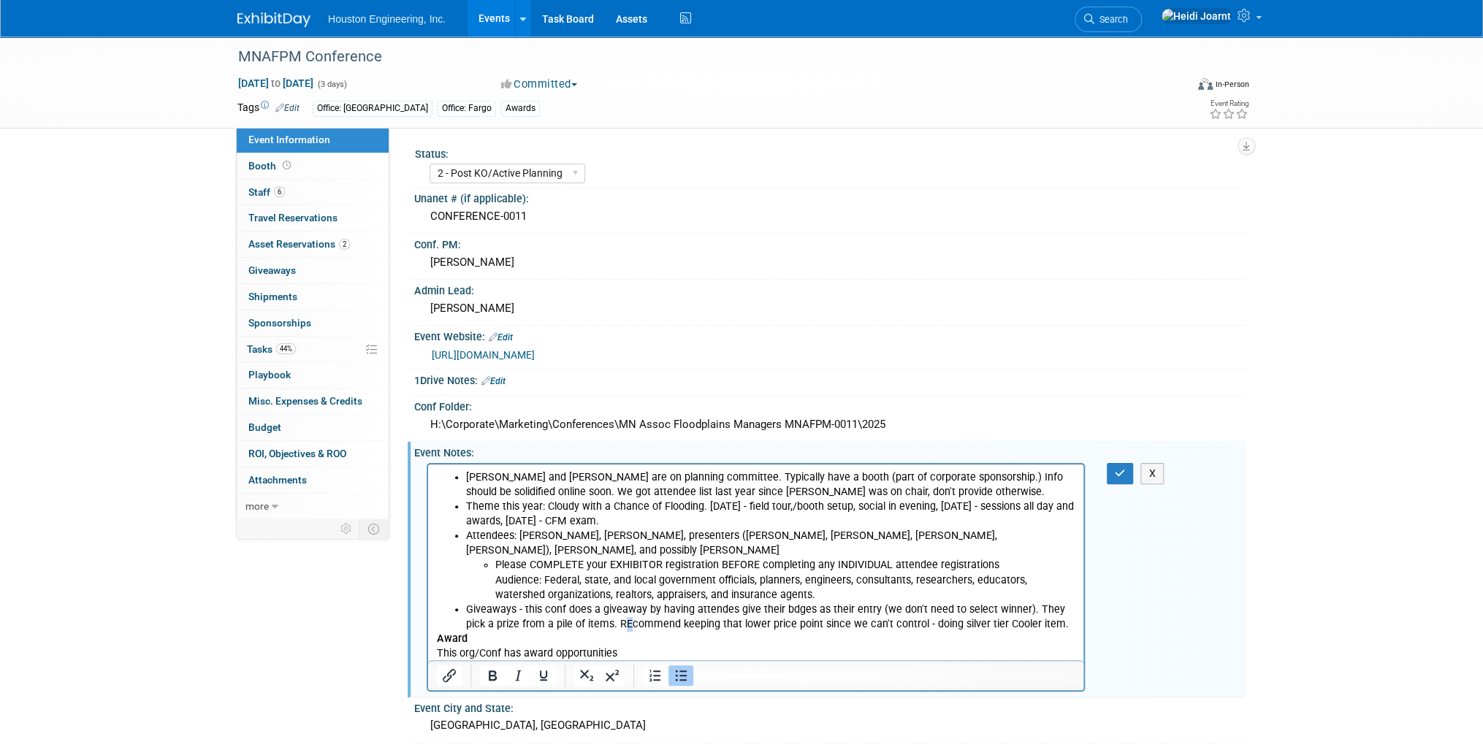
click at [604, 605] on li "Giveaways - this conf does a giveaway by having attendes give their bdges as th…" at bounding box center [770, 616] width 609 height 29
drag, startPoint x: 876, startPoint y: 593, endPoint x: 1025, endPoint y: 589, distance: 149.0
click at [1025, 602] on li "Giveaways - this conf does a giveaway by having attendes give their bdges as th…" at bounding box center [770, 616] width 609 height 29
drag, startPoint x: 511, startPoint y: 595, endPoint x: 467, endPoint y: 595, distance: 43.8
click at [467, 602] on li "Giveaways - this conf does a giveaway by having attendes give their bdges as th…" at bounding box center [770, 616] width 609 height 29
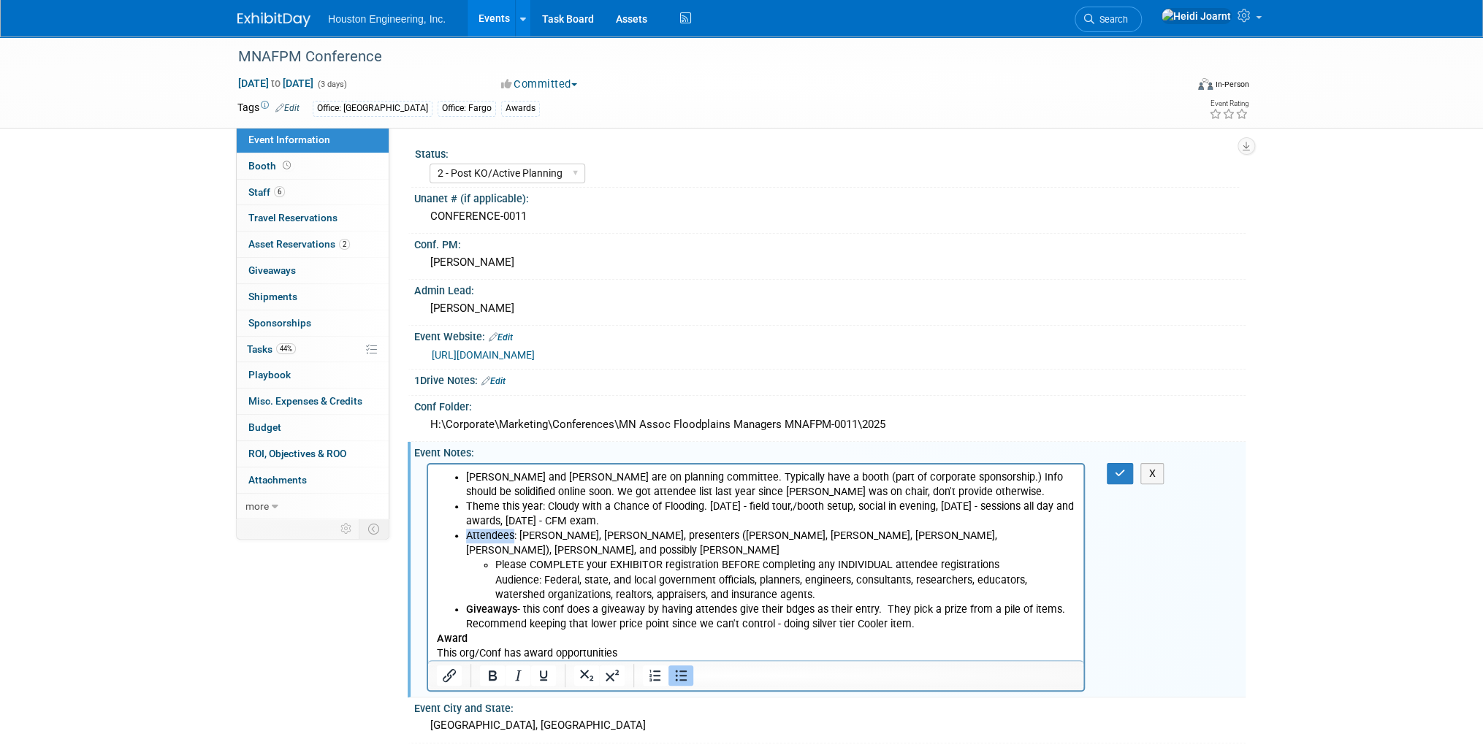
drag, startPoint x: 487, startPoint y: 535, endPoint x: 462, endPoint y: 532, distance: 25.7
click at [462, 532] on ul "[PERSON_NAME] and [PERSON_NAME] are on planning committee. Typically have a boo…" at bounding box center [756, 550] width 638 height 161
click at [568, 557] on li "Please COMPLETE your EXHIBITOR registration BEFORE completing any INDIVIDUAL at…" at bounding box center [785, 579] width 580 height 44
drag, startPoint x: 540, startPoint y: 504, endPoint x: 451, endPoint y: 503, distance: 89.1
click at [451, 503] on ul "[PERSON_NAME] and [PERSON_NAME] are on planning committee. Typically have a boo…" at bounding box center [756, 550] width 638 height 161
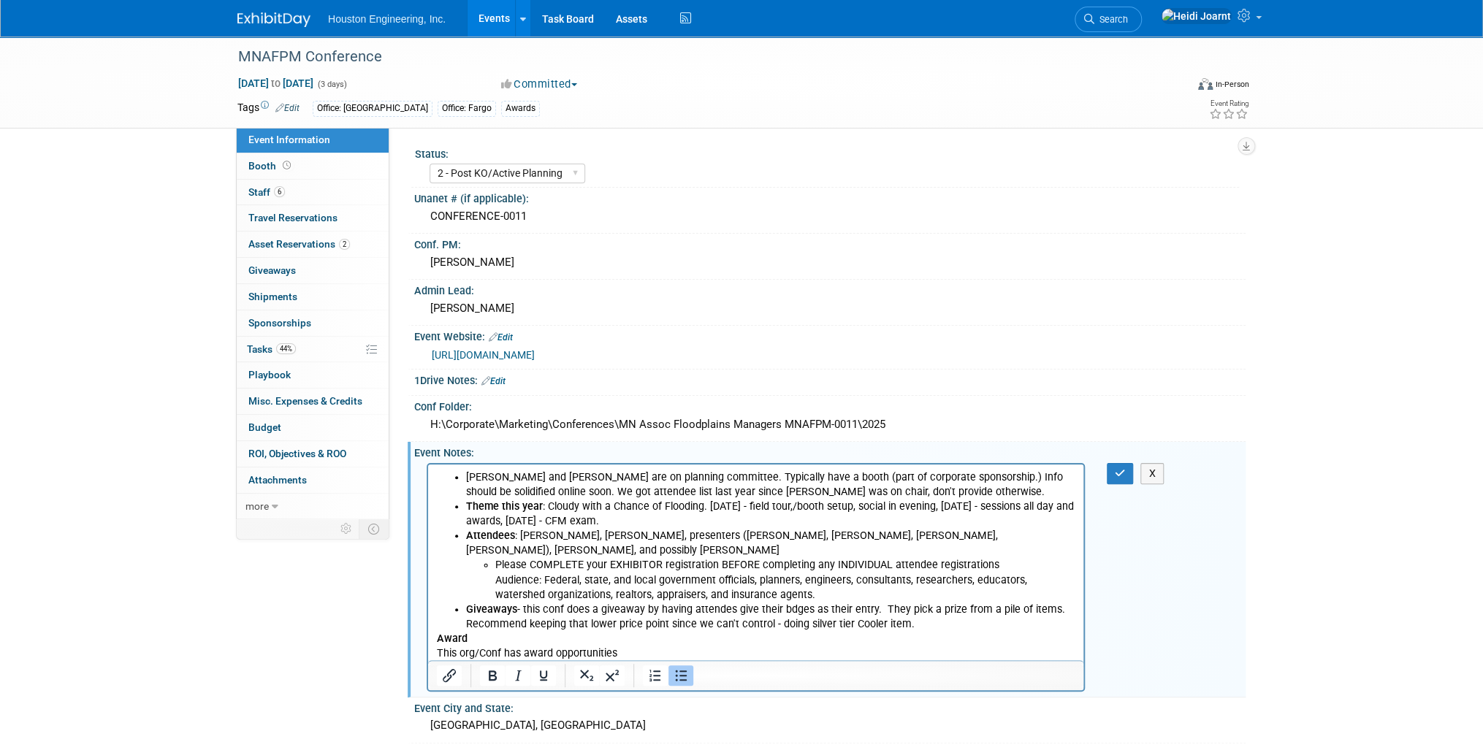
click at [588, 557] on li "Please COMPLETE your EXHIBITOR registration BEFORE completing any INDIVIDUAL at…" at bounding box center [785, 579] width 580 height 44
click at [467, 631] on p "Award This org/Conf has award opportunities" at bounding box center [756, 645] width 638 height 29
click at [680, 672] on icon "Bullet list" at bounding box center [682, 675] width 12 height 11
click at [466, 637] on li "Award This org/Conf has award opportunities" at bounding box center [770, 645] width 609 height 29
click at [927, 605] on li "Giveaways - this conf does a giveaway by having attendes give their bdges as th…" at bounding box center [770, 616] width 609 height 29
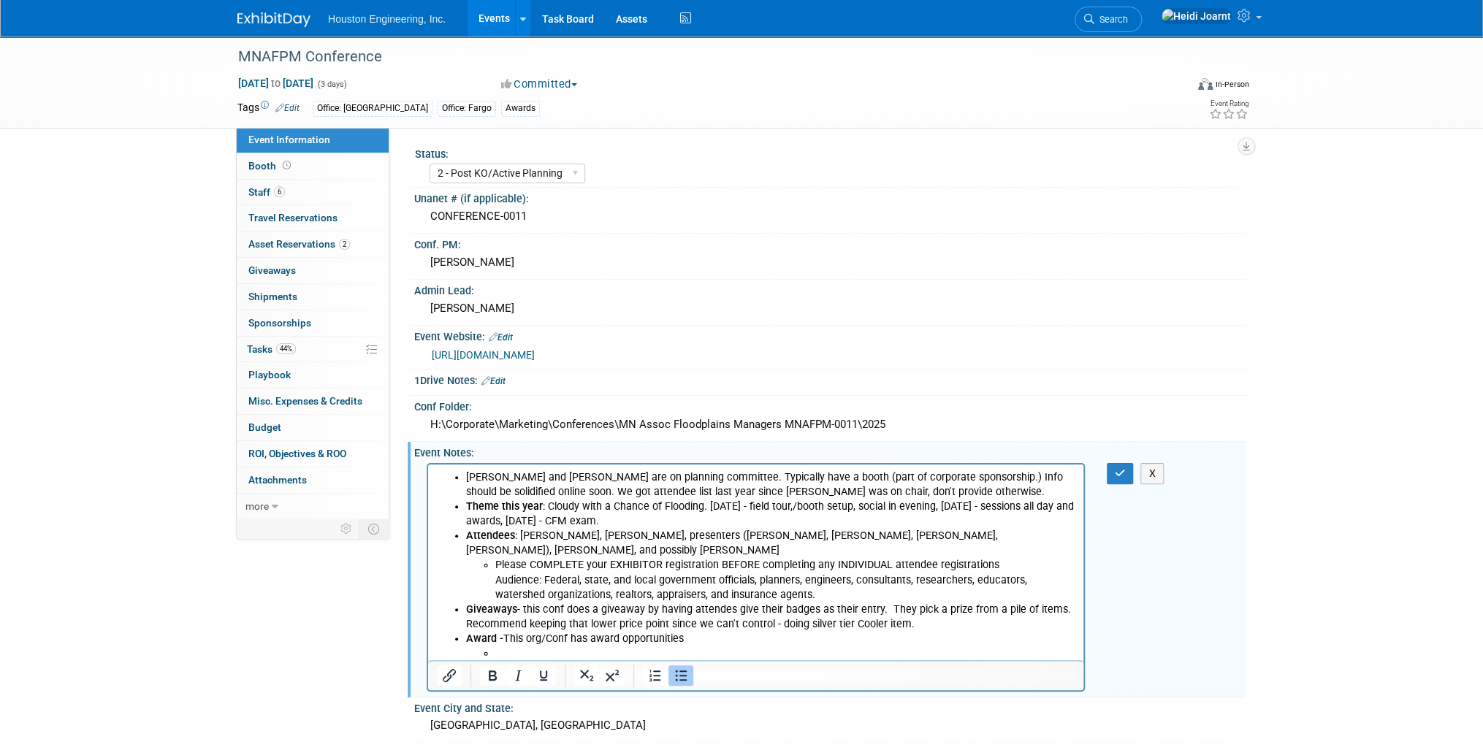
click at [643, 602] on li "Giveaways - this conf does a giveaway by having attendes give their badges as t…" at bounding box center [770, 616] width 609 height 29
click at [882, 602] on li "Giveaways - this conf does a giveaway by having attendes give their badges as t…" at bounding box center [770, 616] width 609 height 29
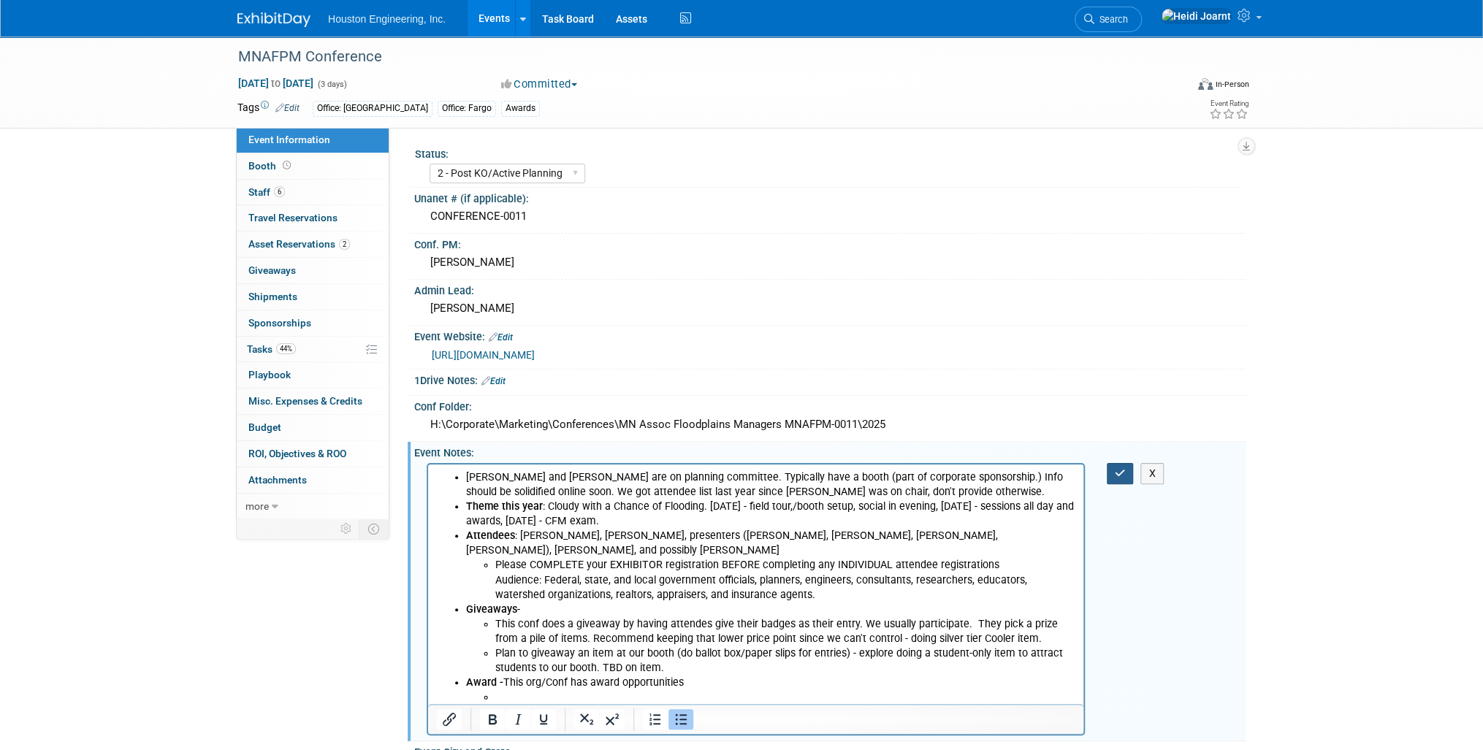
click at [1124, 468] on icon "button" at bounding box center [1120, 473] width 11 height 10
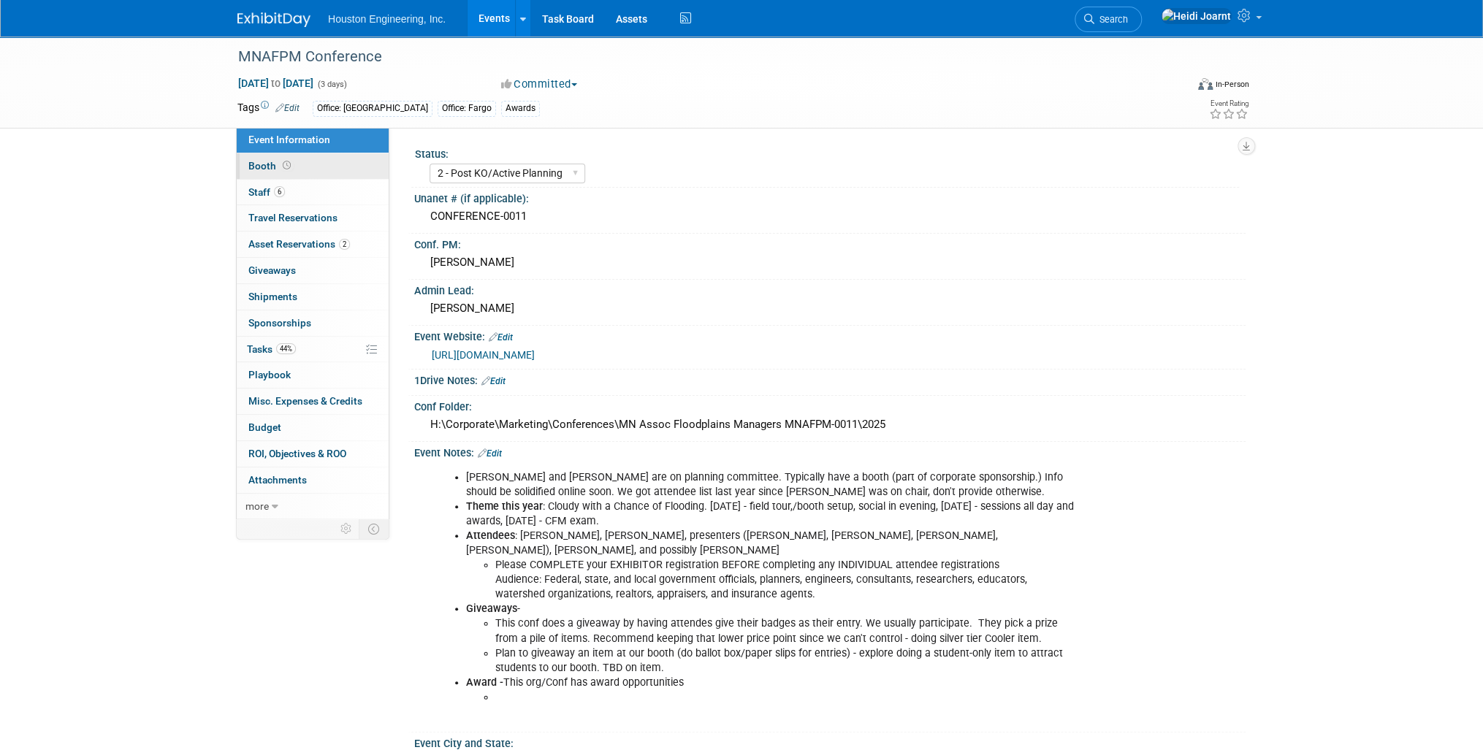
click at [283, 167] on icon at bounding box center [287, 165] width 8 height 8
select select "Yes"
select select "[GEOGRAPHIC_DATA]"
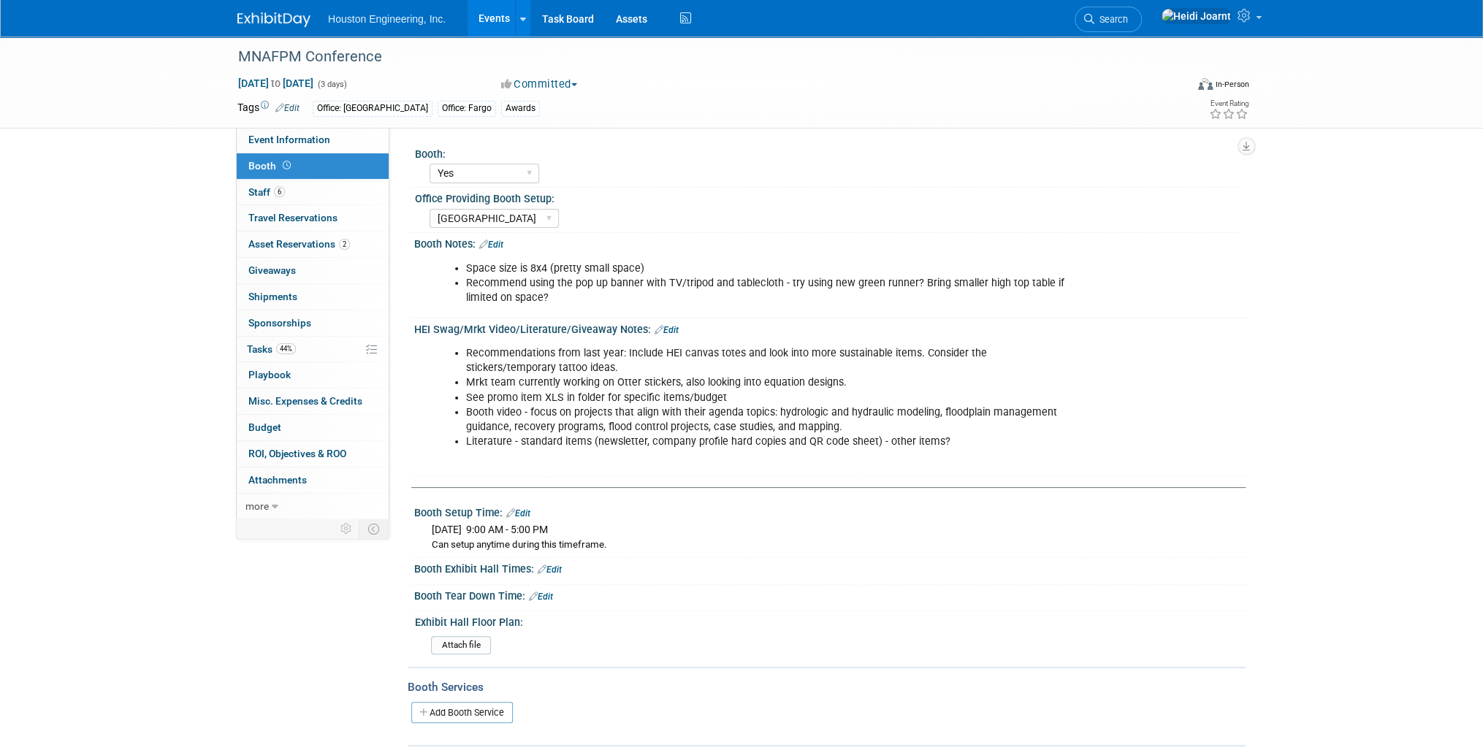
click at [660, 329] on link "Edit" at bounding box center [666, 330] width 24 height 10
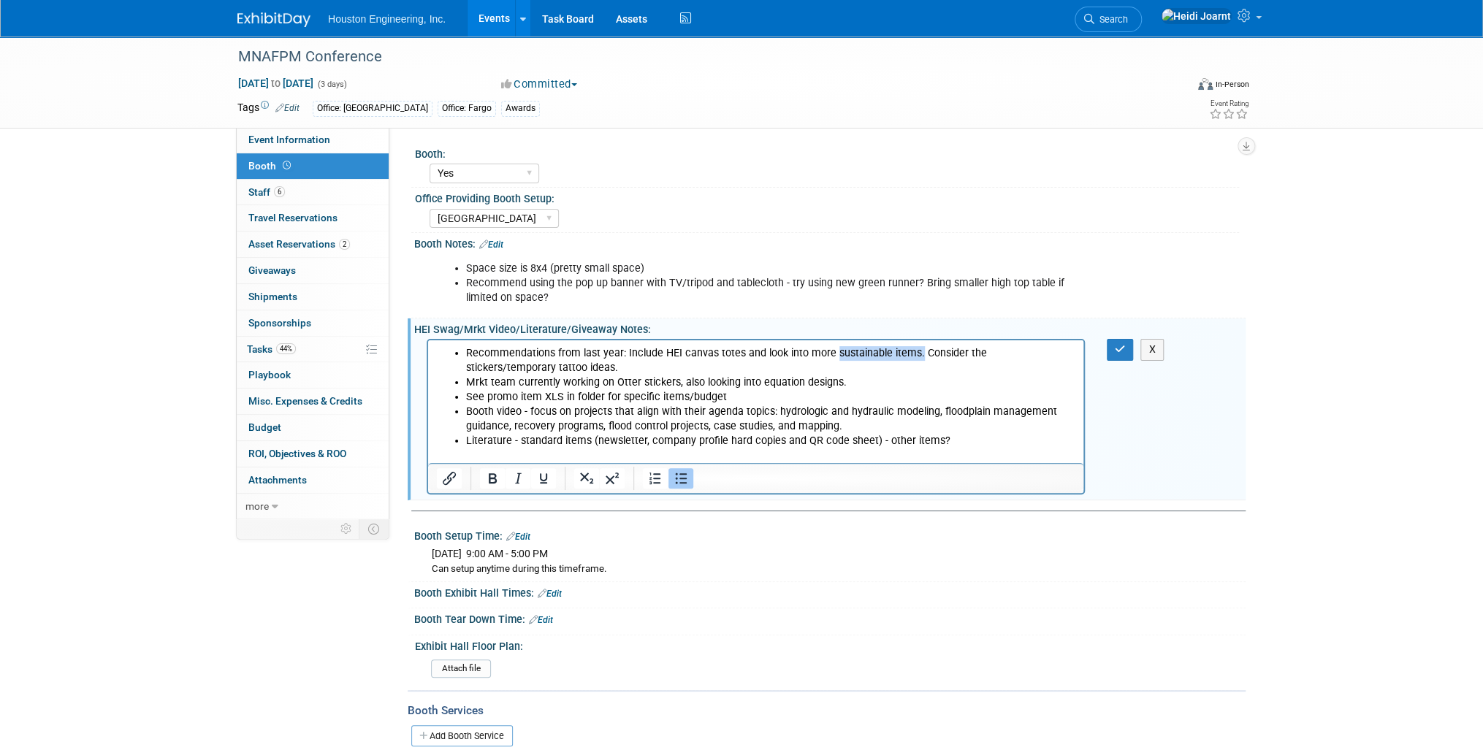
drag, startPoint x: 834, startPoint y: 351, endPoint x: 917, endPoint y: 351, distance: 82.5
click at [917, 351] on li "Recommendations from last year: Include HEI canvas totes and look into more sus…" at bounding box center [770, 360] width 609 height 29
click at [1120, 351] on icon "button" at bounding box center [1120, 349] width 11 height 10
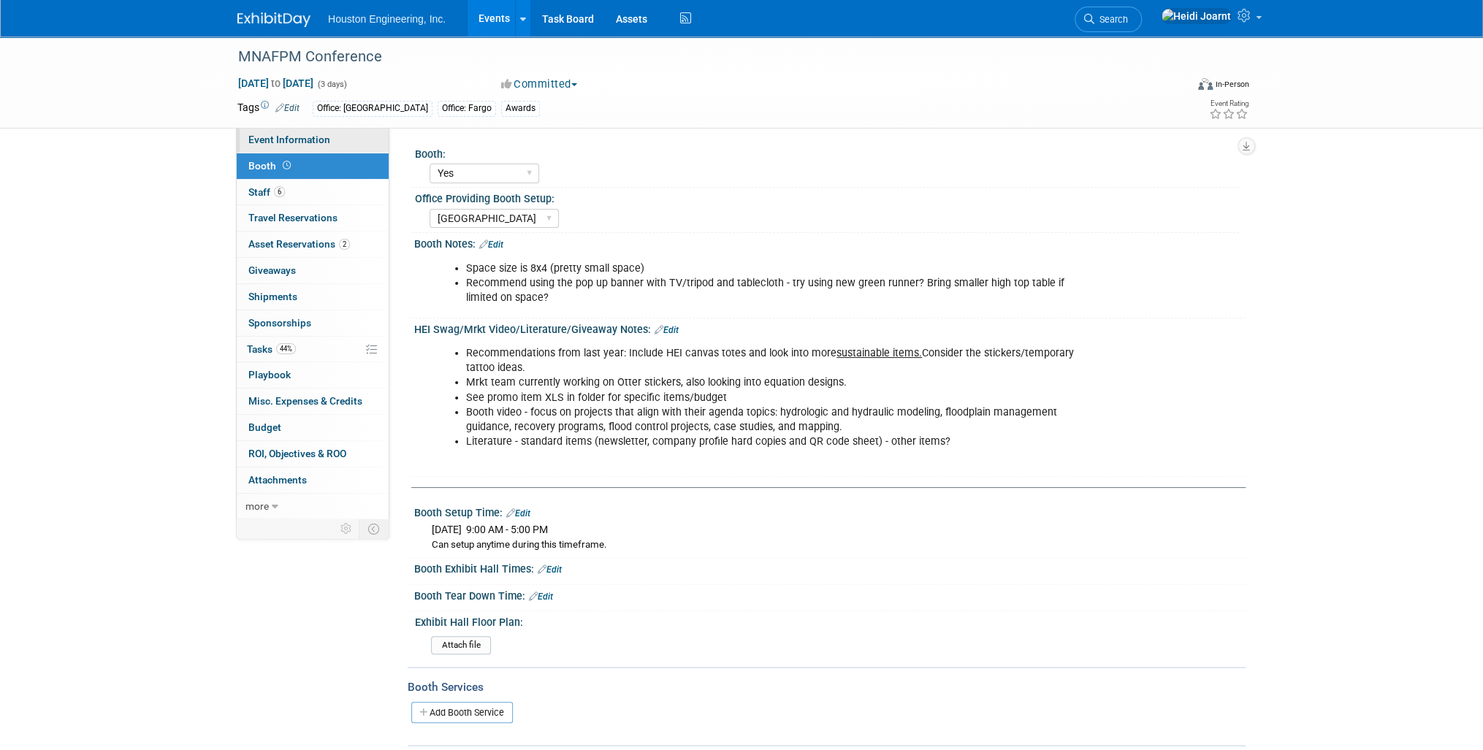
click at [316, 134] on span "Event Information" at bounding box center [289, 140] width 82 height 12
select select "2 - Post KO/Active Planning"
select select "Yes"
select select "Water Resources"
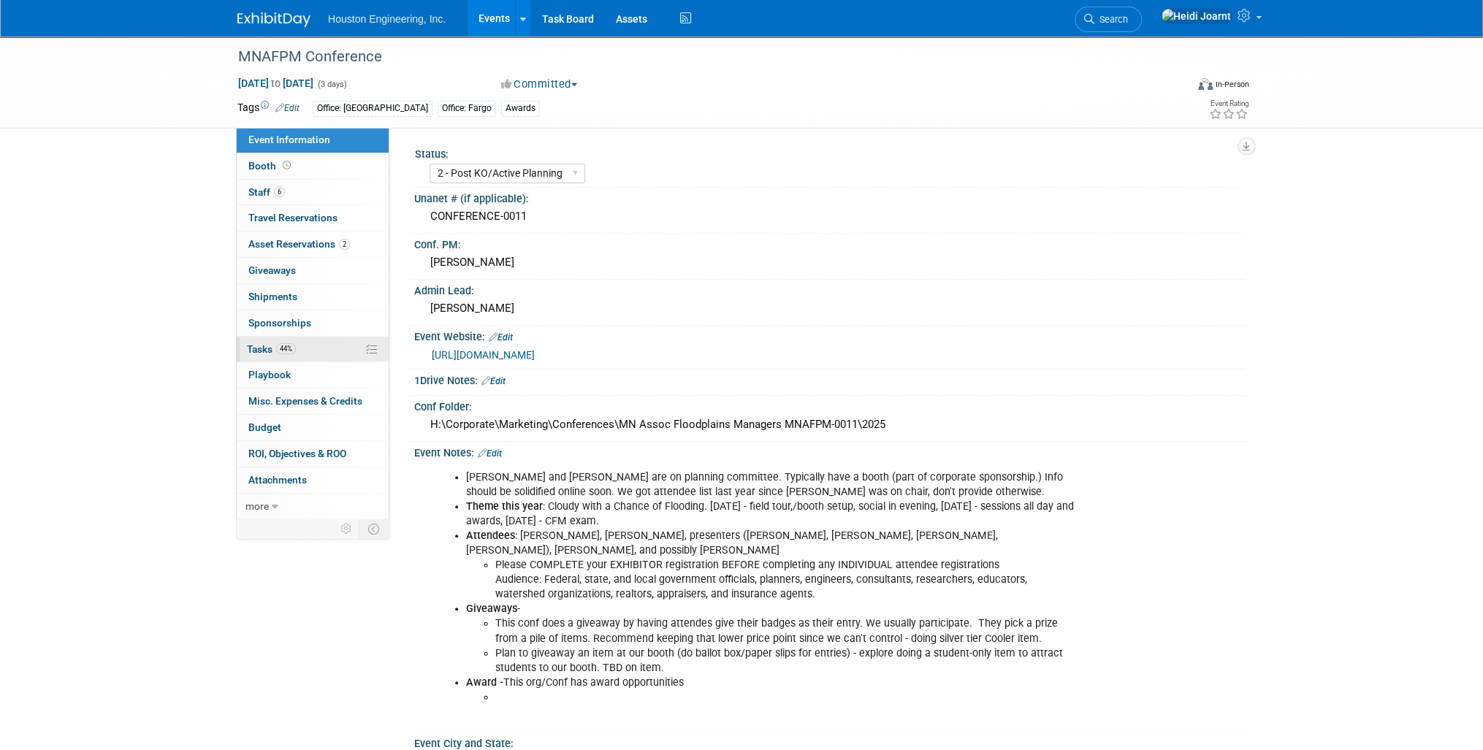
click at [321, 351] on link "44% Tasks 44%" at bounding box center [313, 350] width 152 height 26
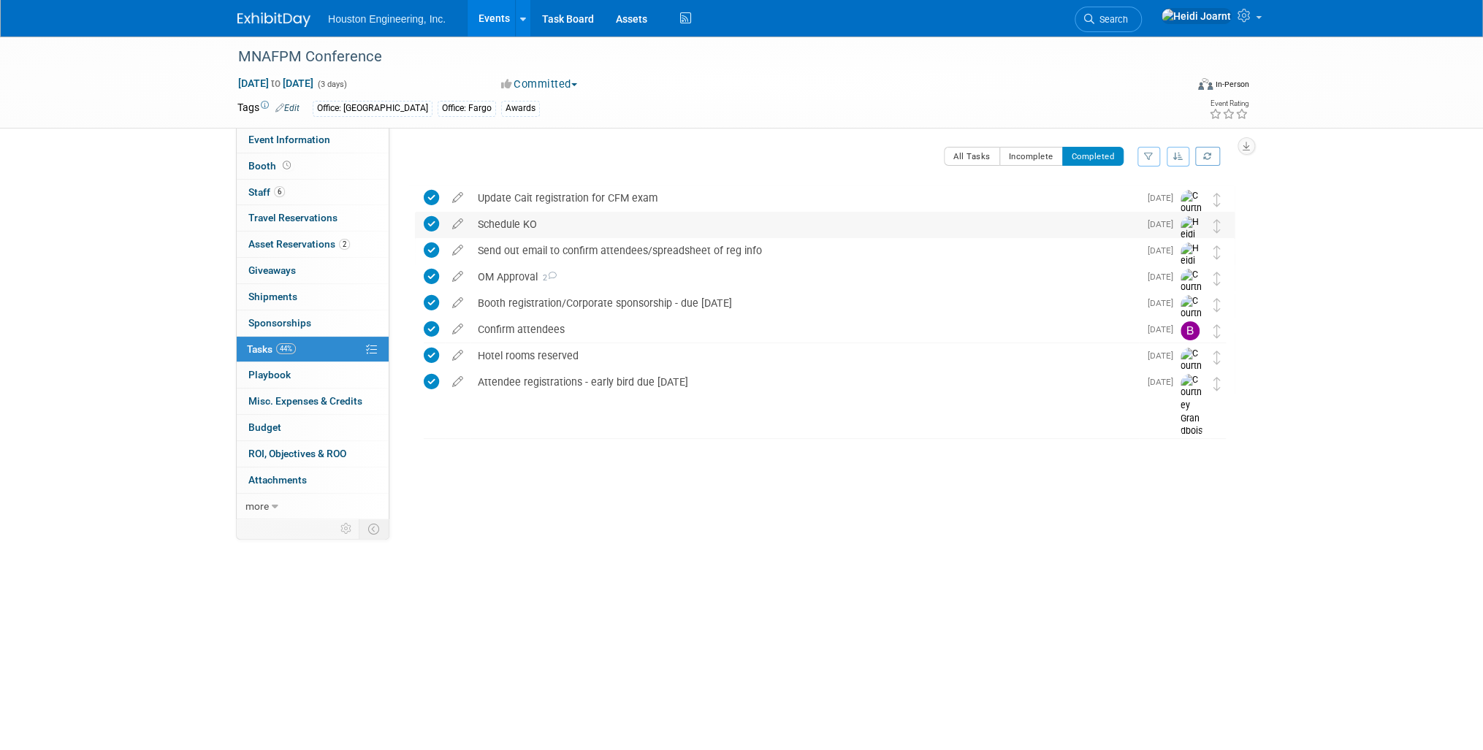
click at [552, 221] on div "Schedule KO" at bounding box center [804, 224] width 668 height 25
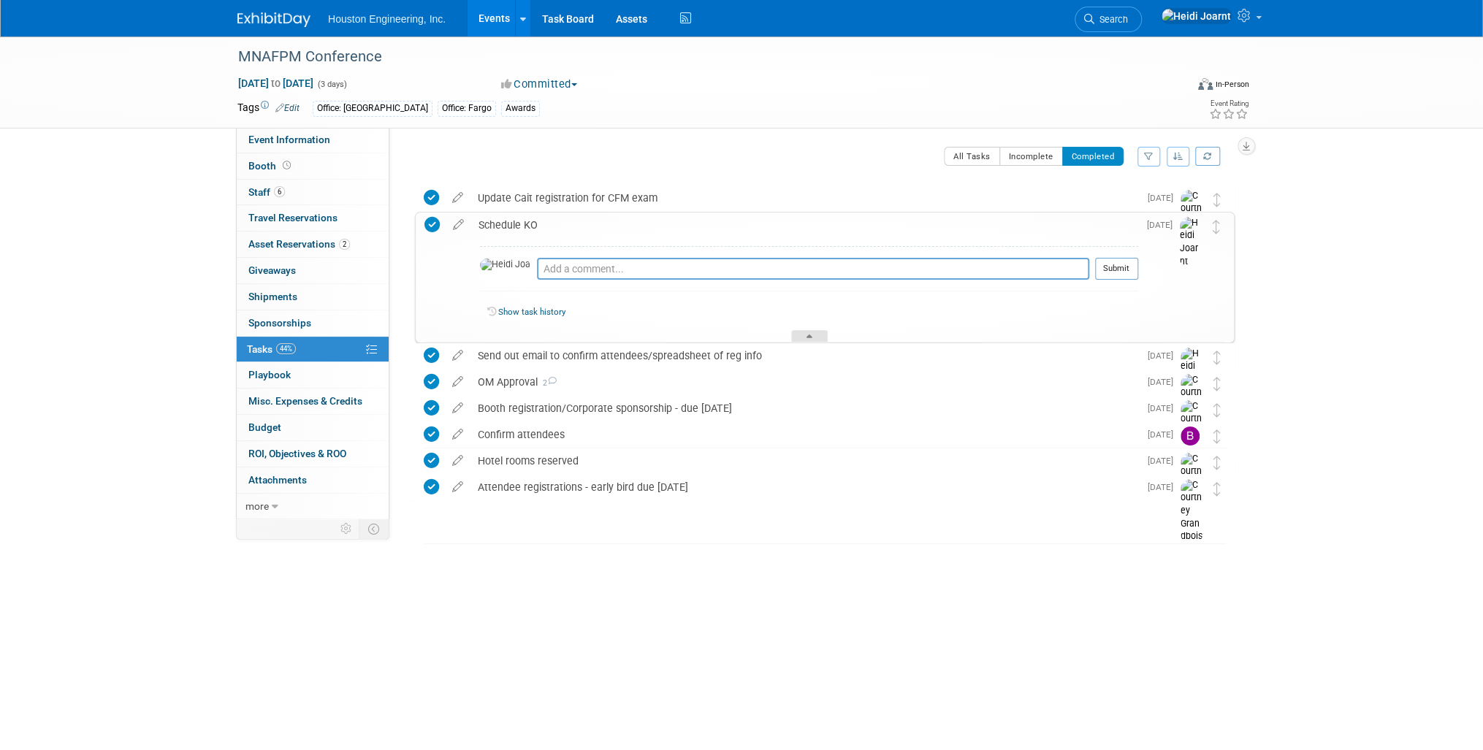
click at [801, 332] on div at bounding box center [809, 336] width 37 height 12
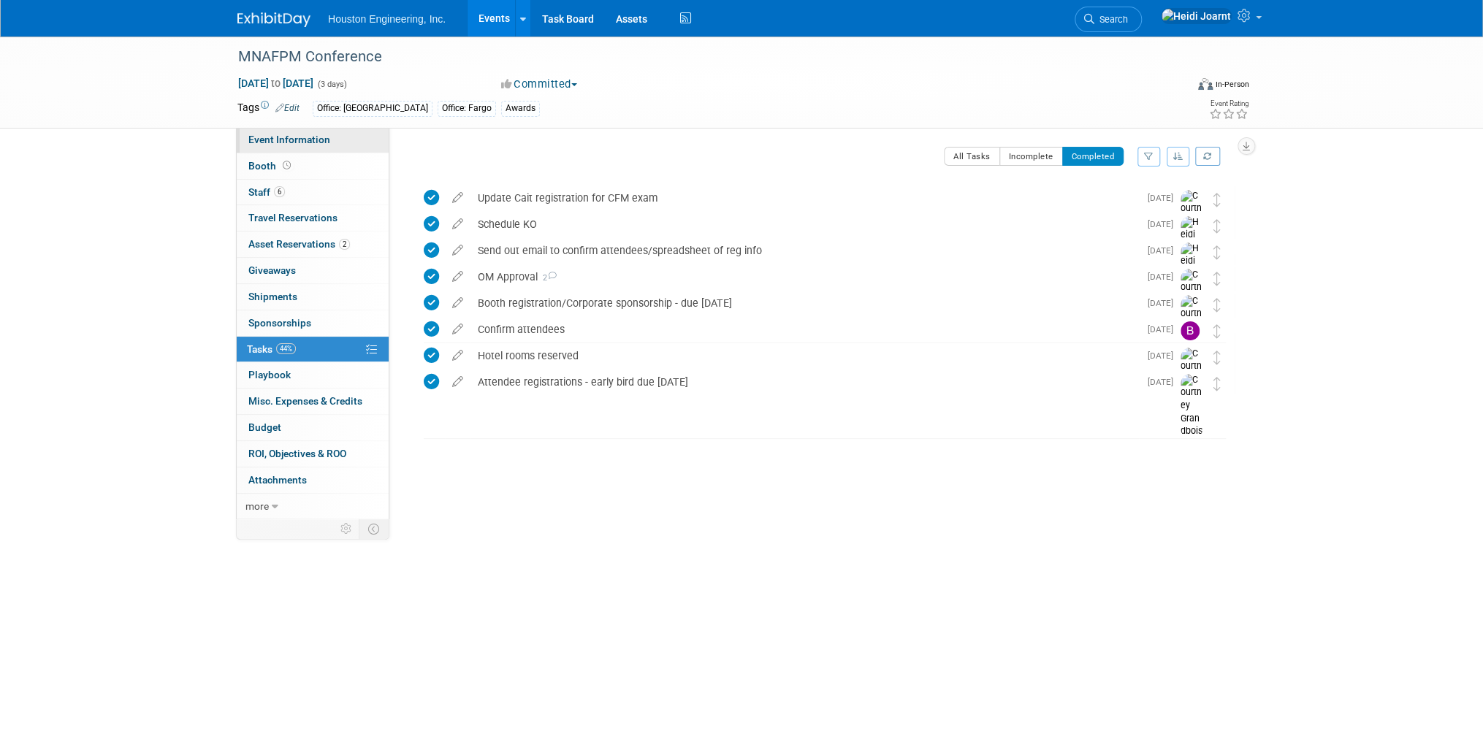
click at [318, 137] on span "Event Information" at bounding box center [289, 140] width 82 height 12
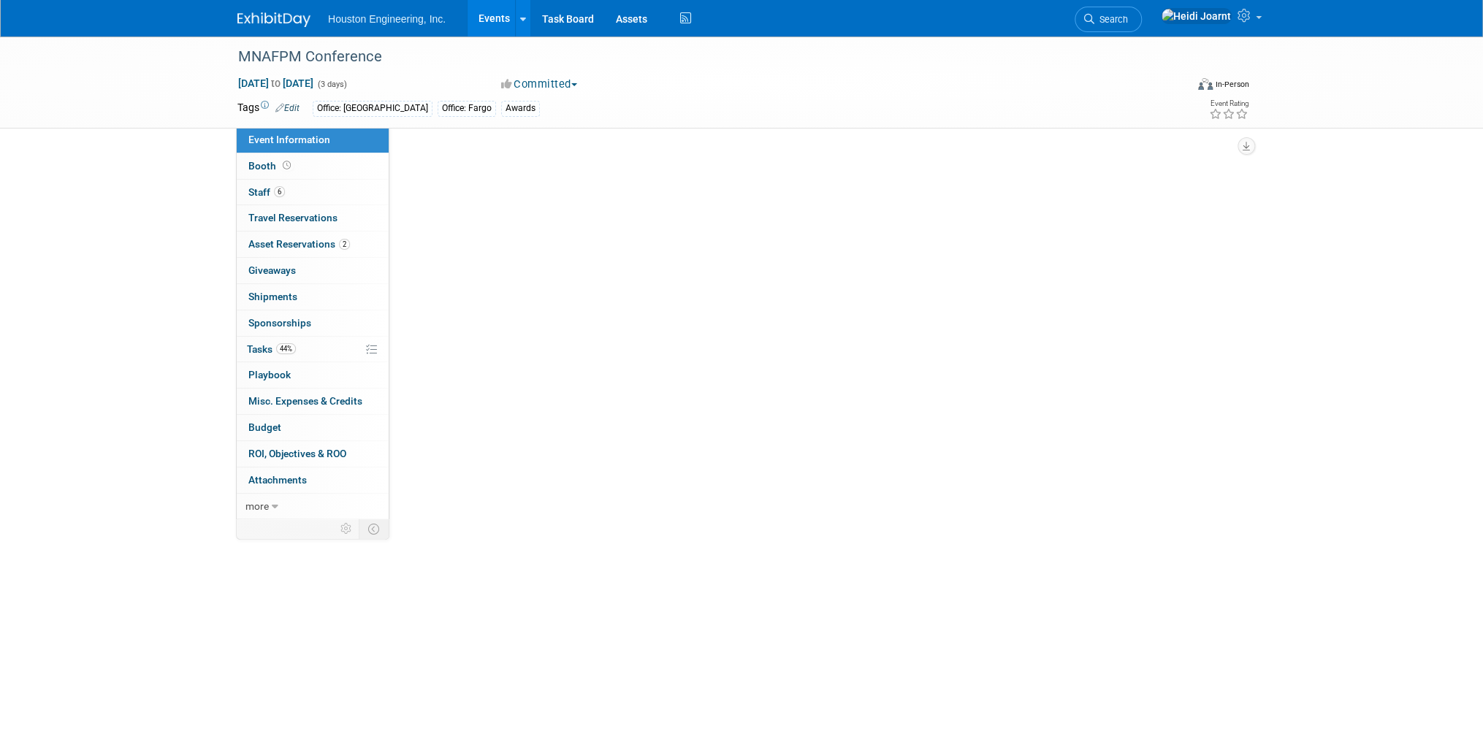
select select "2 - Post KO/Active Planning"
select select "Yes"
select select "Water Resources"
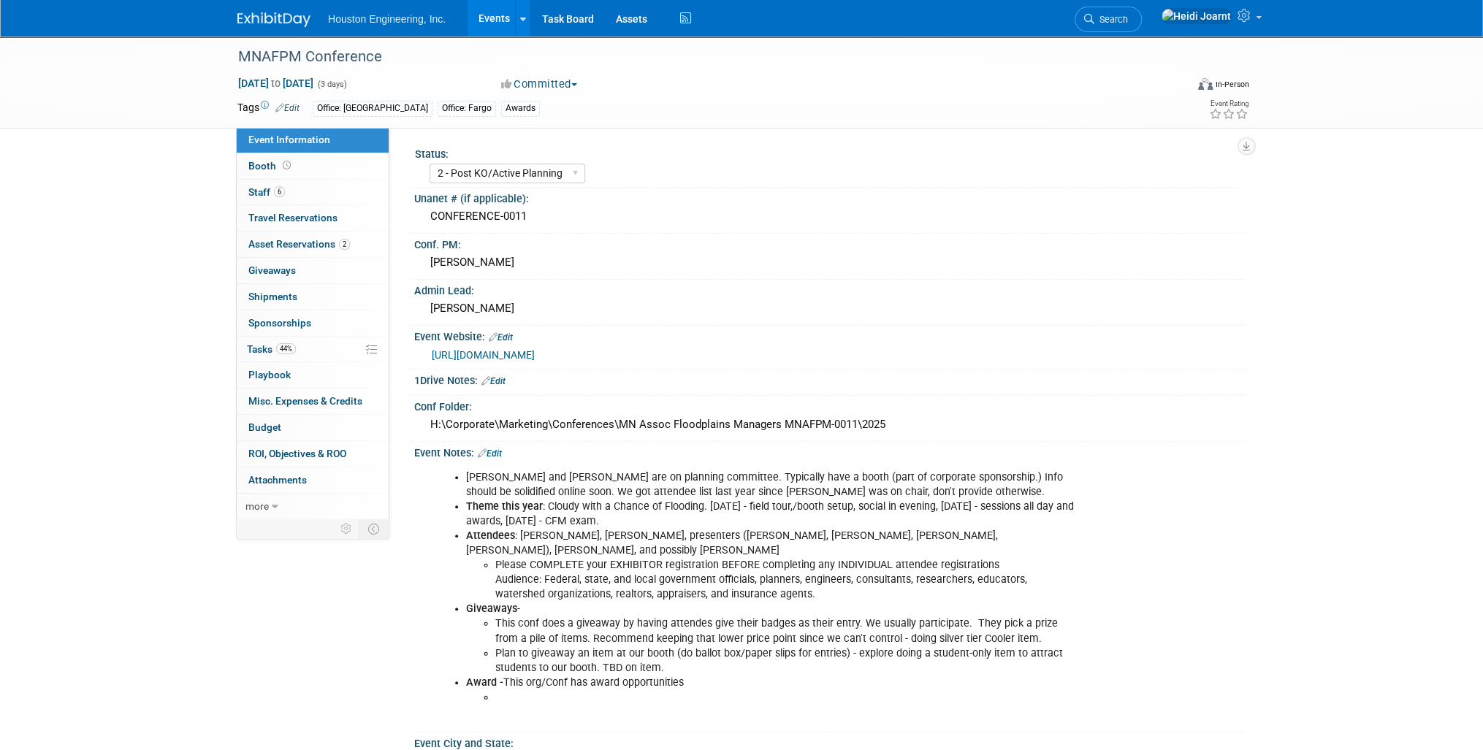
scroll to position [234, 0]
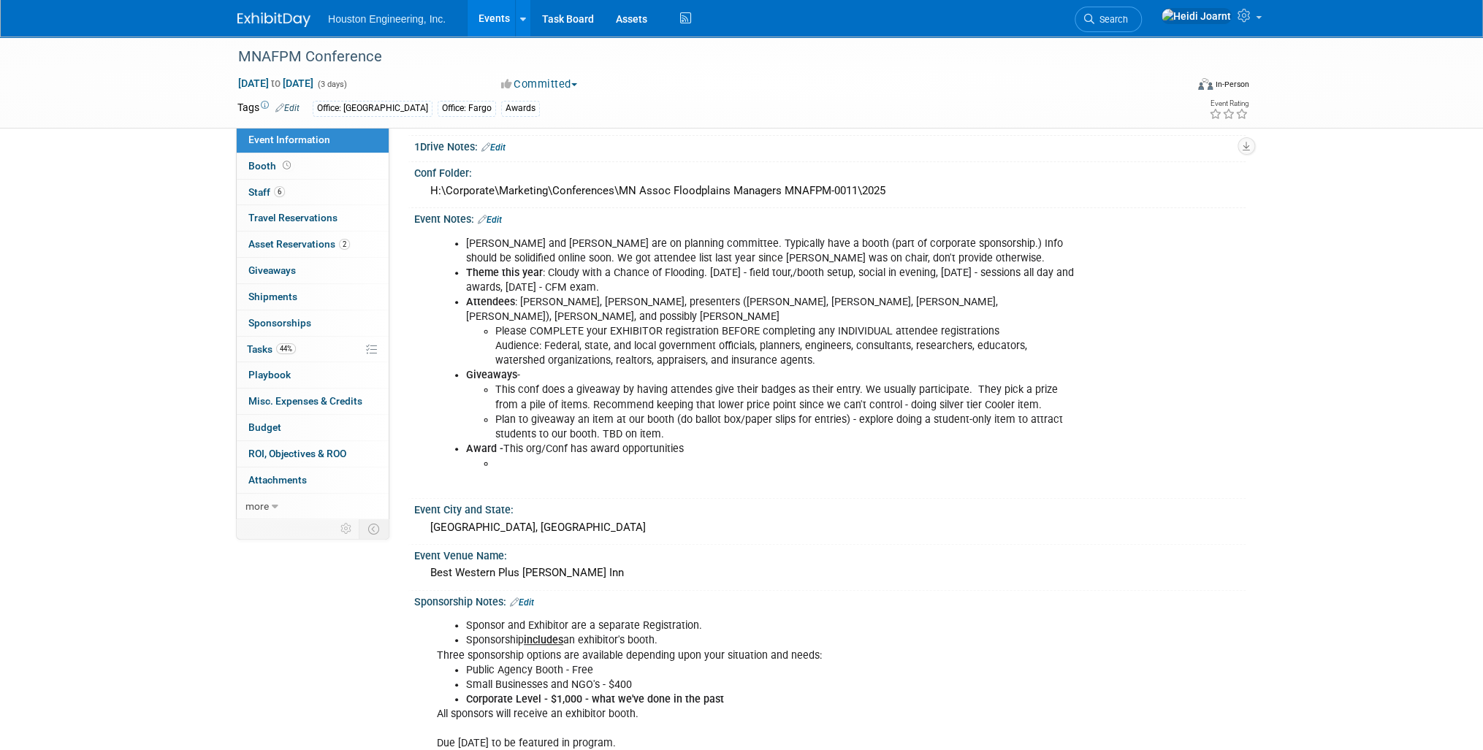
click at [502, 216] on link "Edit" at bounding box center [490, 220] width 24 height 10
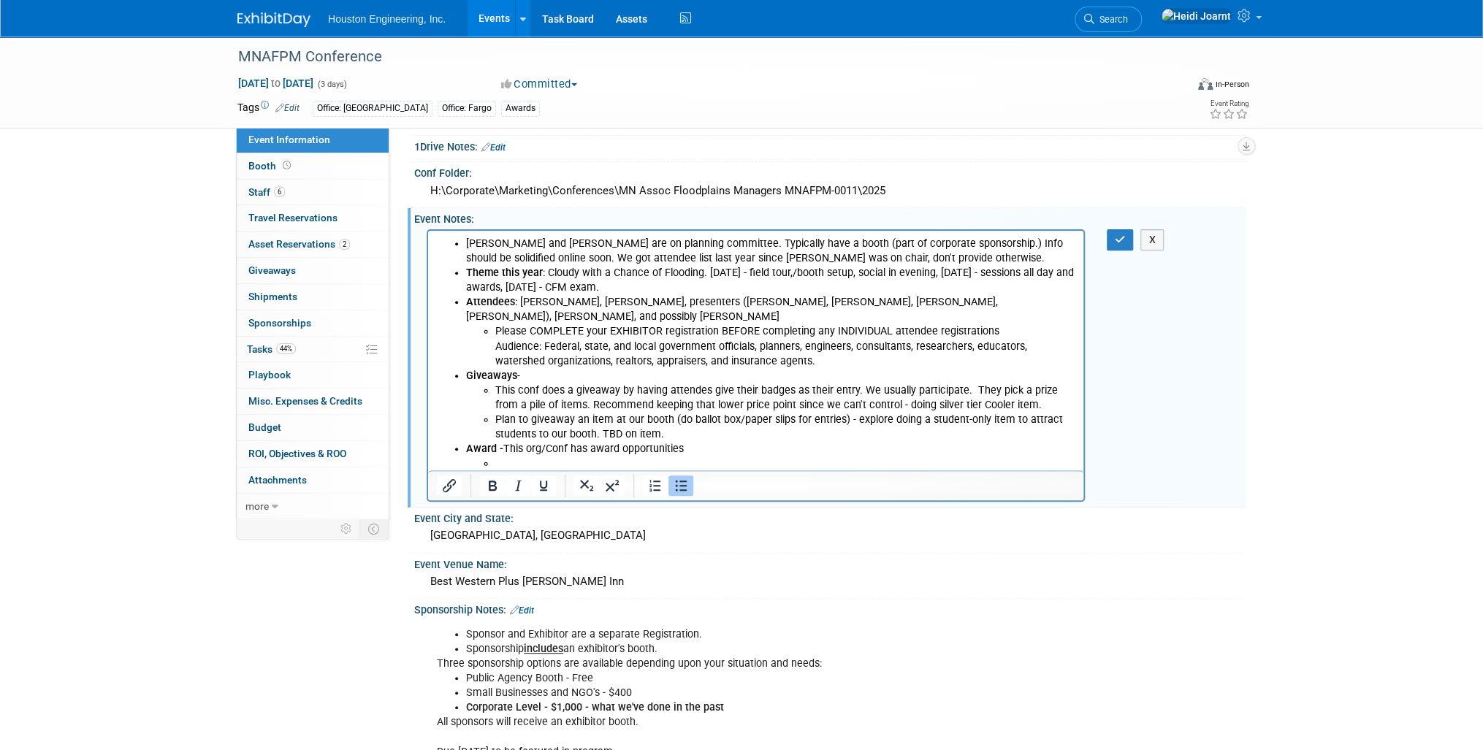
scroll to position [0, 0]
click at [711, 441] on li "Award - This org/Conf has award opportunities" at bounding box center [770, 455] width 609 height 29
click at [684, 441] on li "Award - This org/Conf has award opportunities" at bounding box center [770, 455] width 609 height 29
click at [549, 456] on li "Rich Text Area. Press ALT-0 for help." at bounding box center [785, 463] width 580 height 15
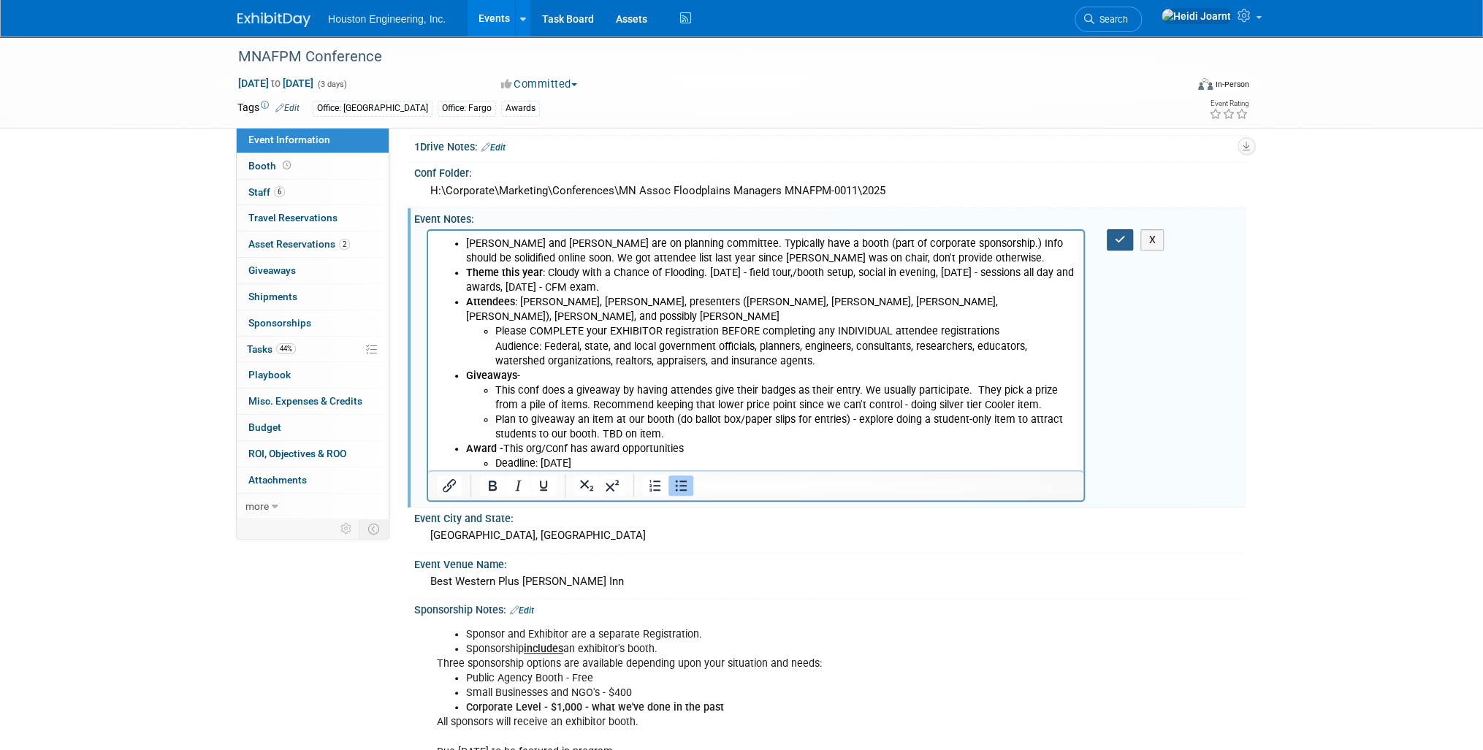
click at [1115, 235] on icon "button" at bounding box center [1120, 239] width 11 height 10
